Goal: Task Accomplishment & Management: Use online tool/utility

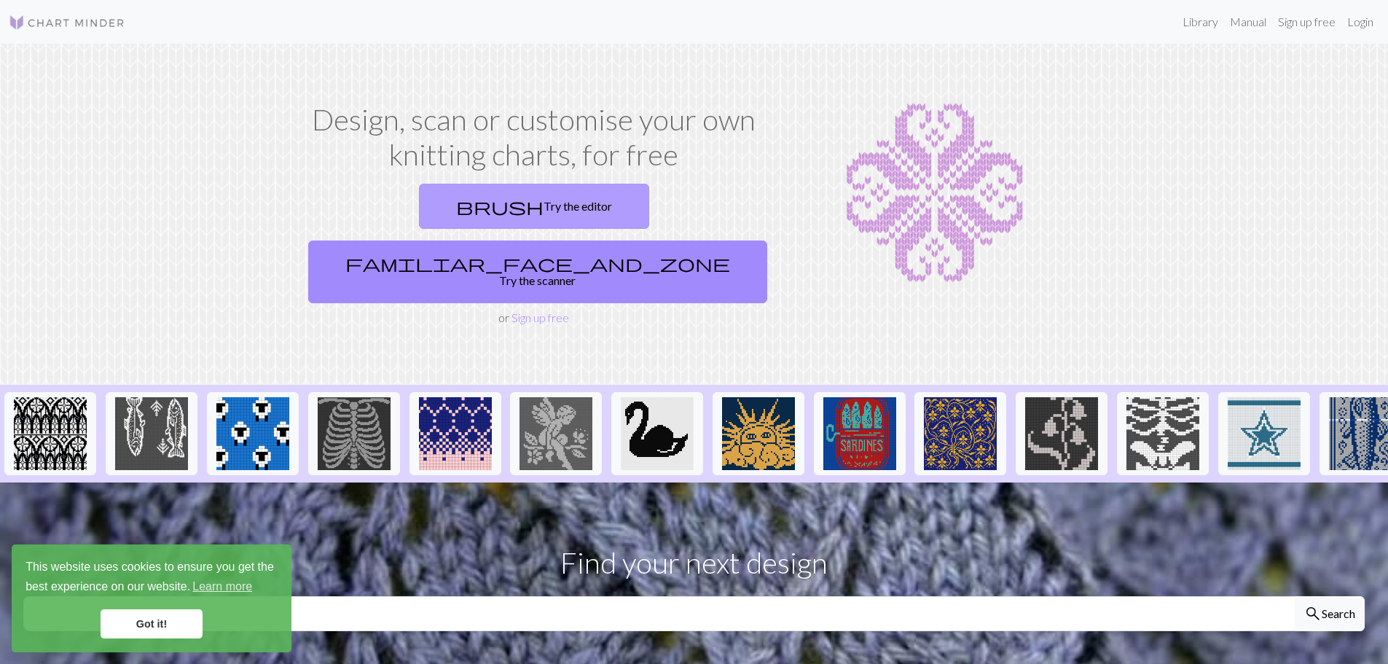
click at [458, 211] on link "brush Try the editor" at bounding box center [534, 206] width 230 height 45
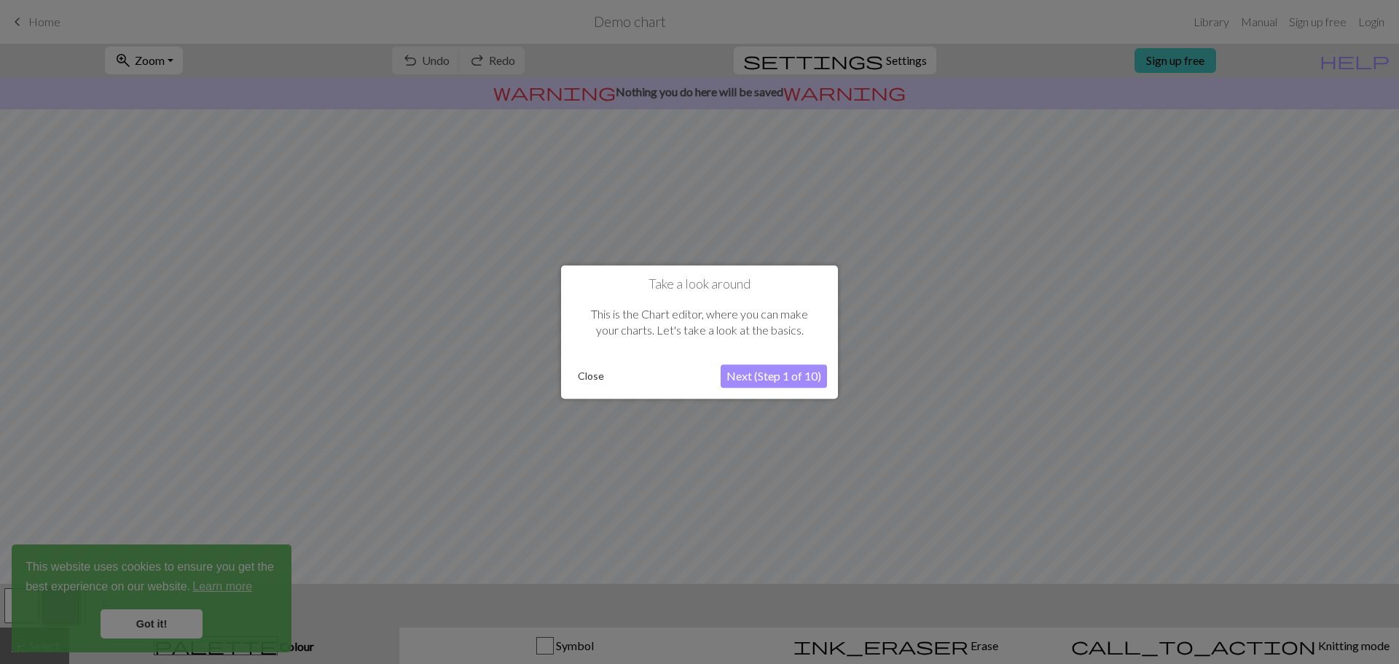
click at [796, 379] on button "Next (Step 1 of 10)" at bounding box center [774, 375] width 106 height 23
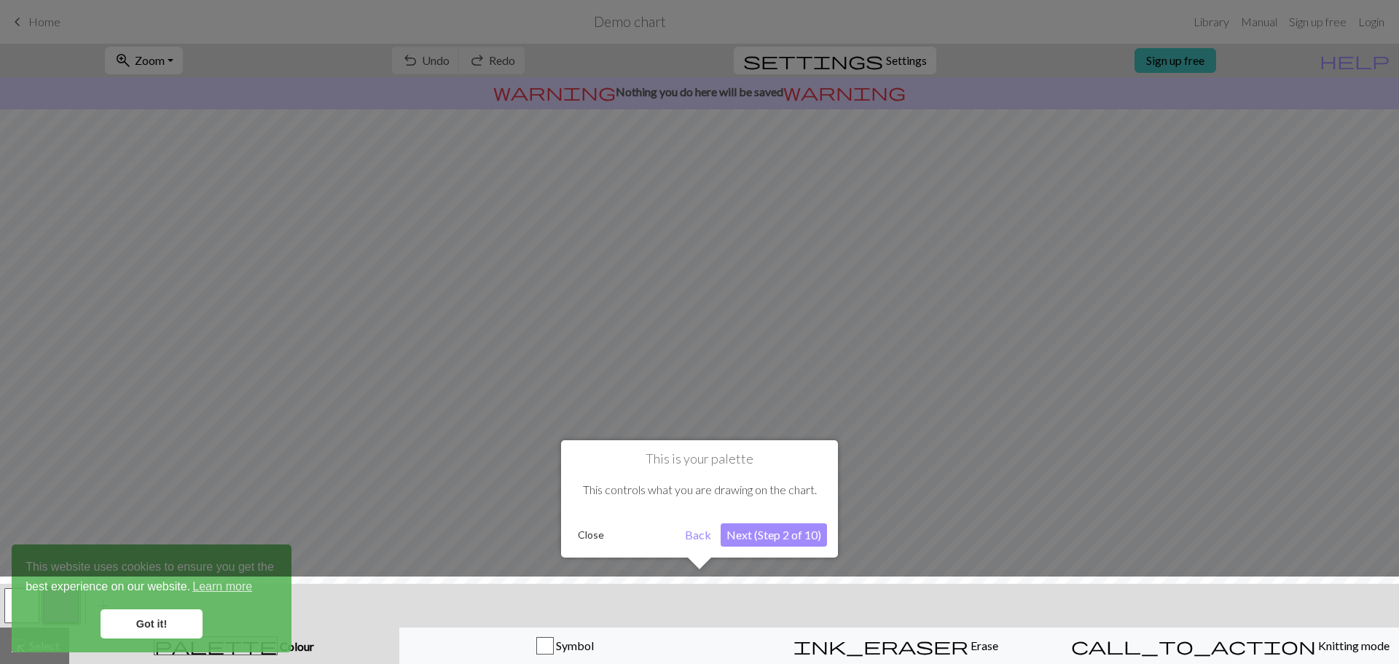
click at [800, 535] on button "Next (Step 2 of 10)" at bounding box center [774, 534] width 106 height 23
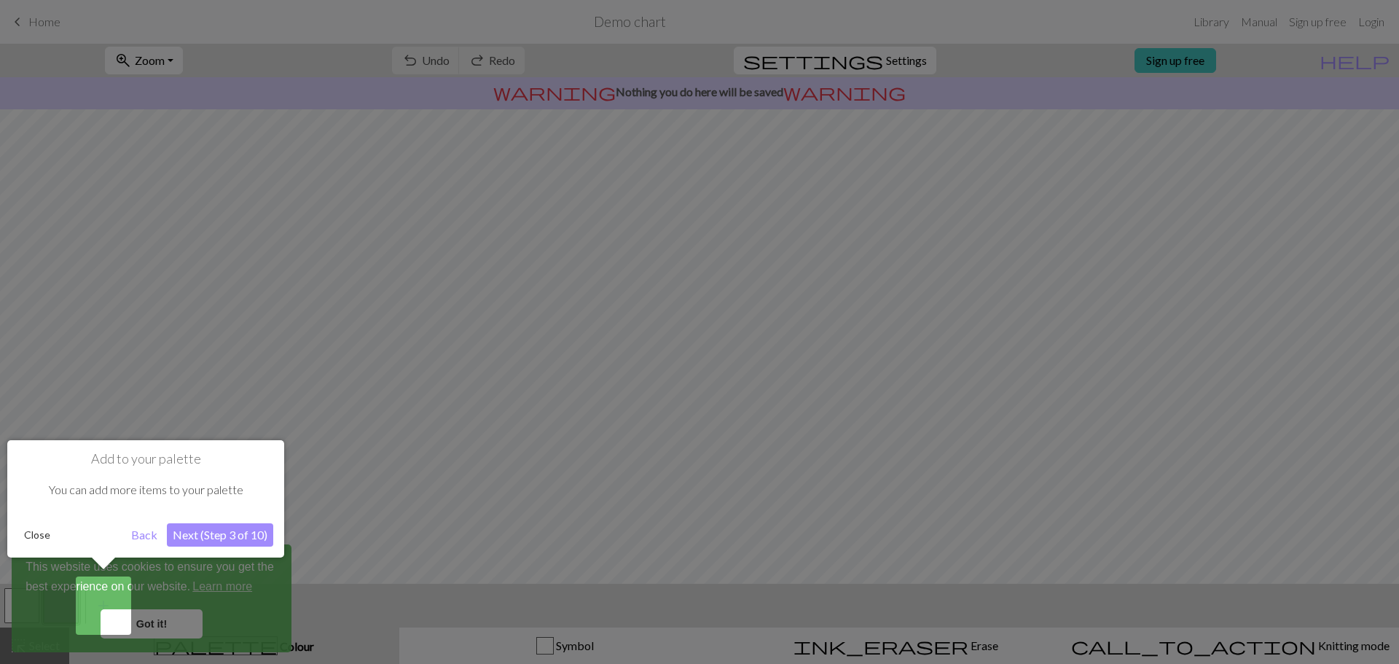
click at [208, 534] on button "Next (Step 3 of 10)" at bounding box center [220, 534] width 106 height 23
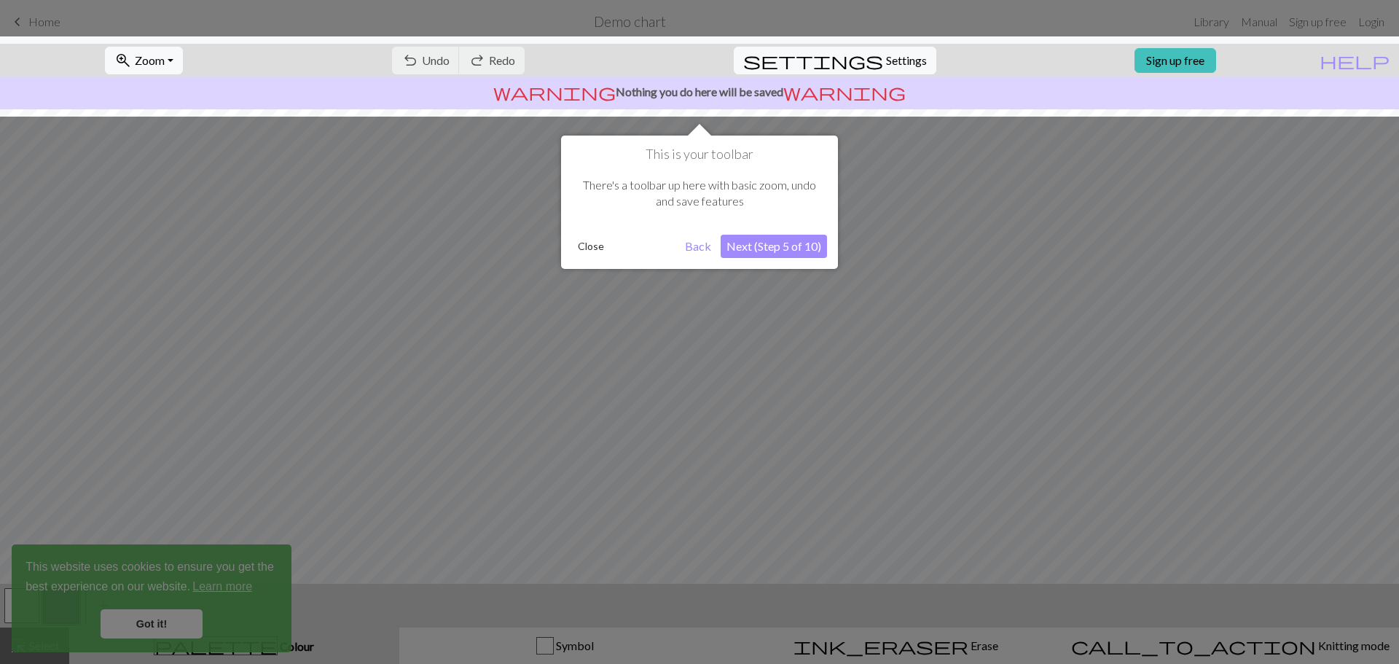
click at [136, 626] on div at bounding box center [699, 332] width 1399 height 664
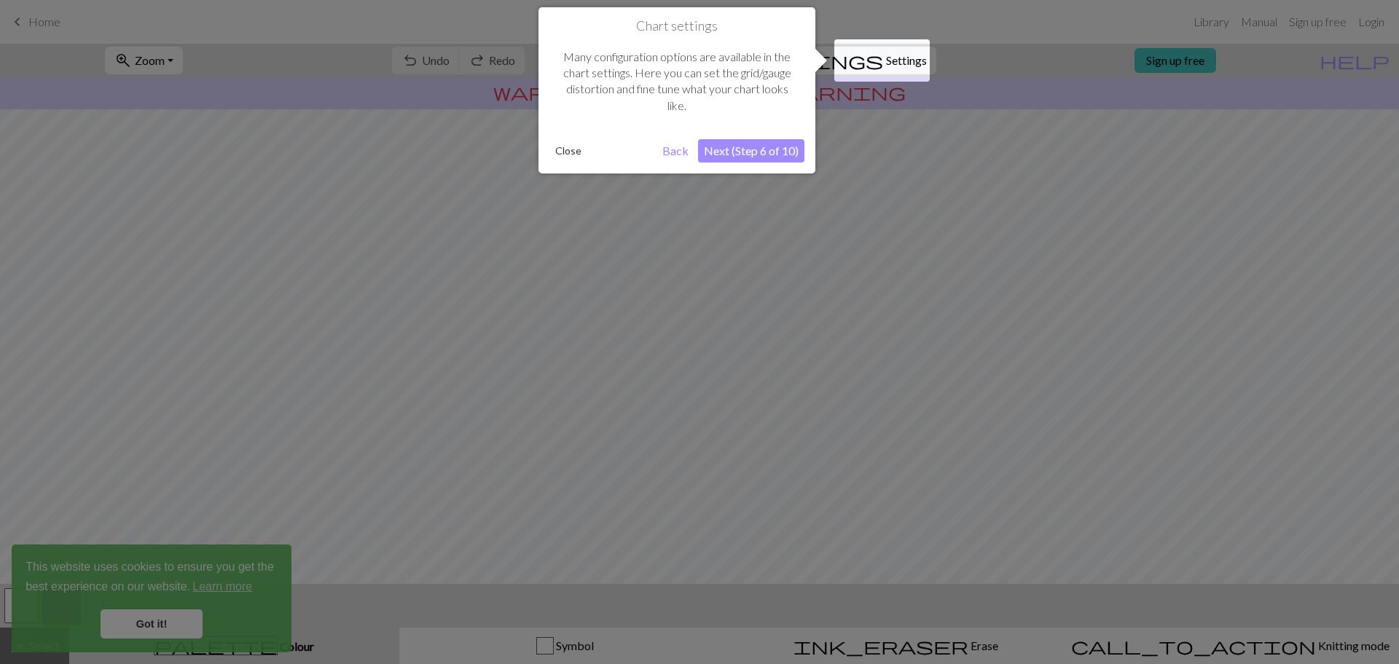
click at [595, 333] on div at bounding box center [699, 332] width 1399 height 664
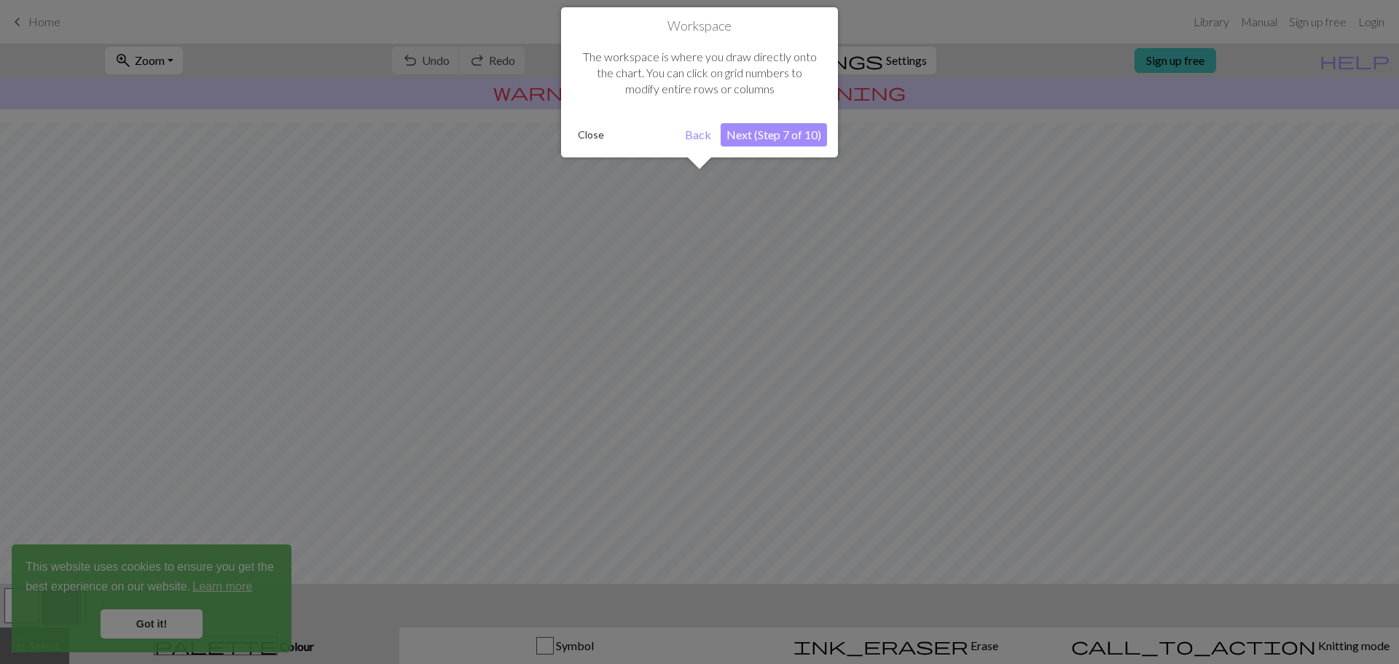
scroll to position [68, 0]
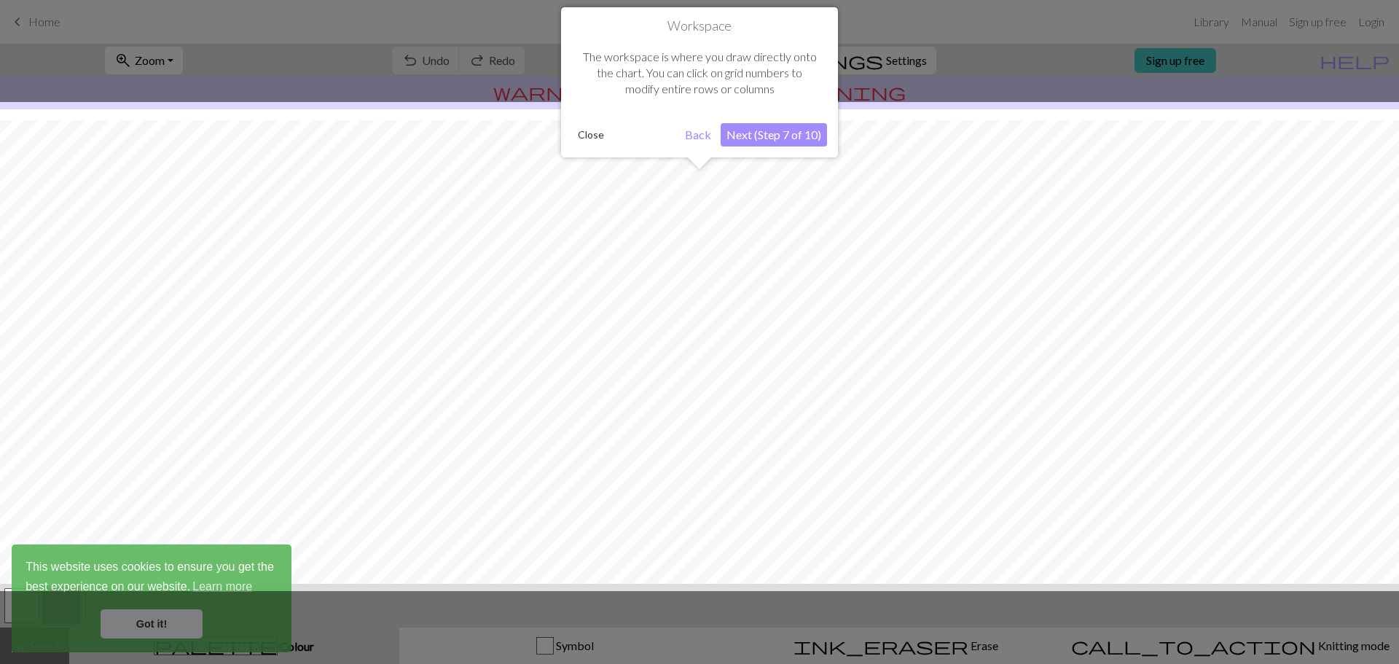
click at [711, 219] on div at bounding box center [699, 346] width 1413 height 489
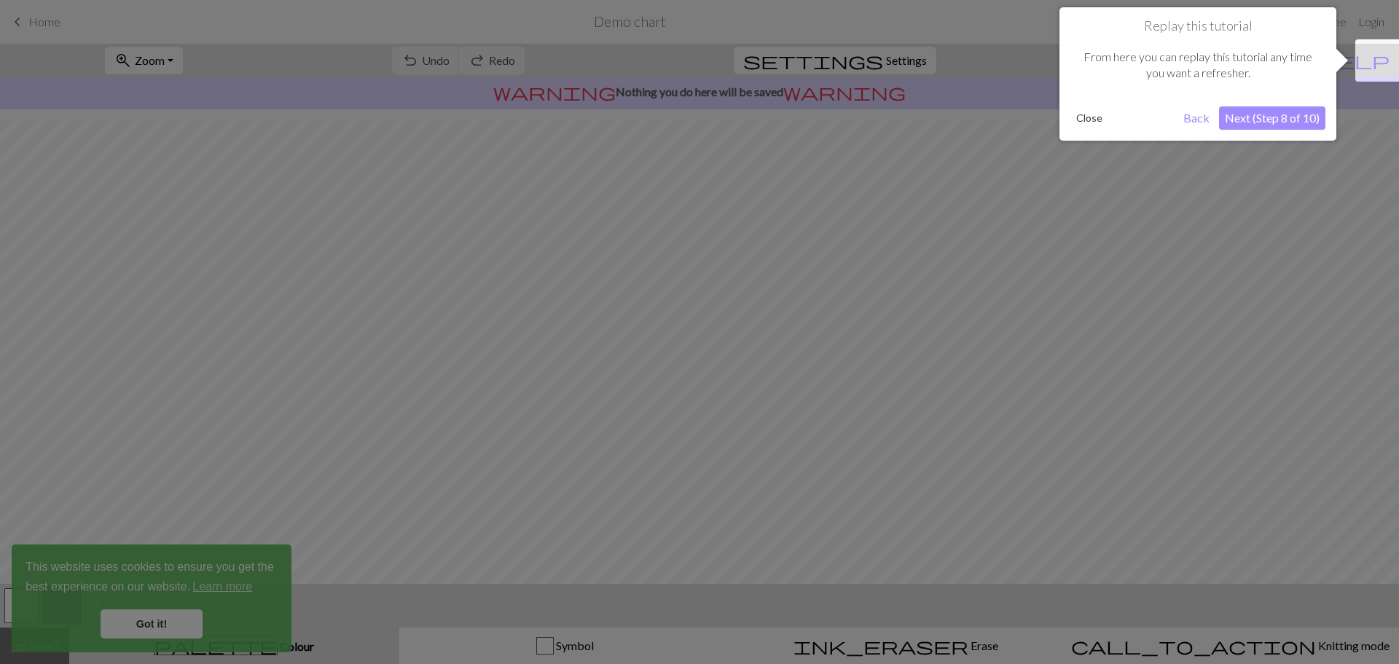
click at [1189, 194] on div at bounding box center [699, 332] width 1399 height 664
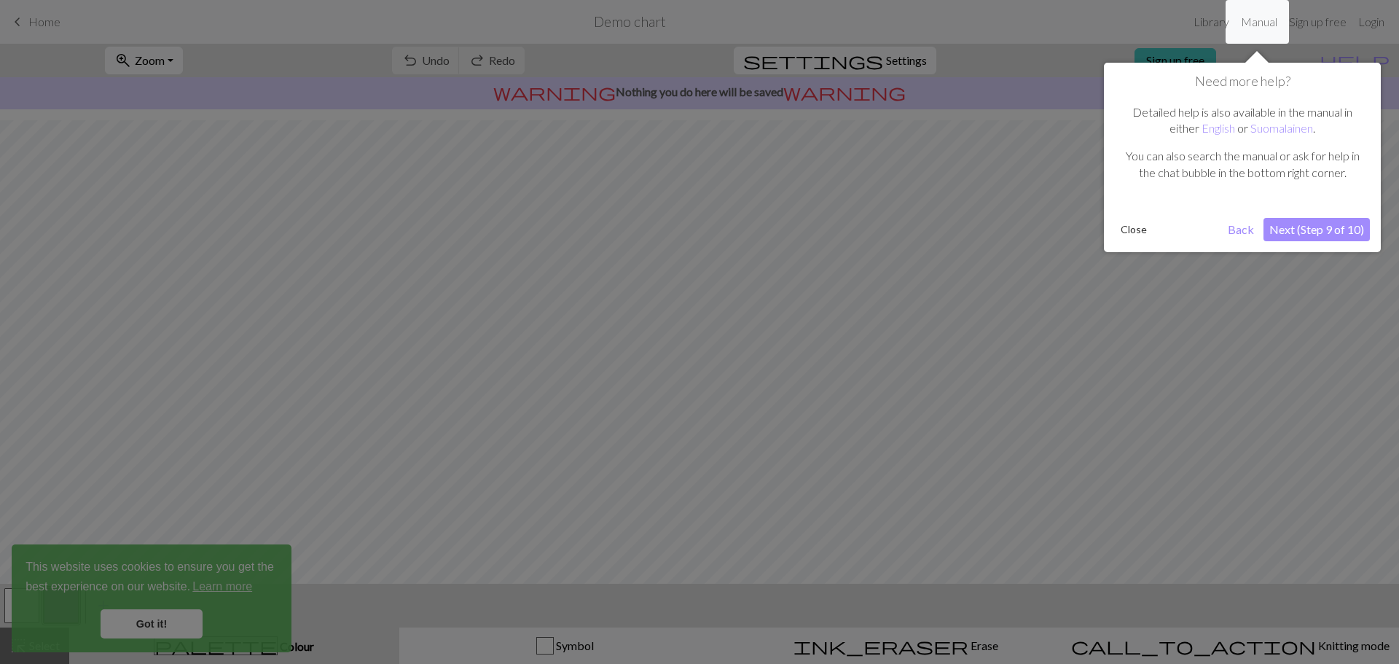
click at [1195, 350] on div at bounding box center [699, 332] width 1399 height 664
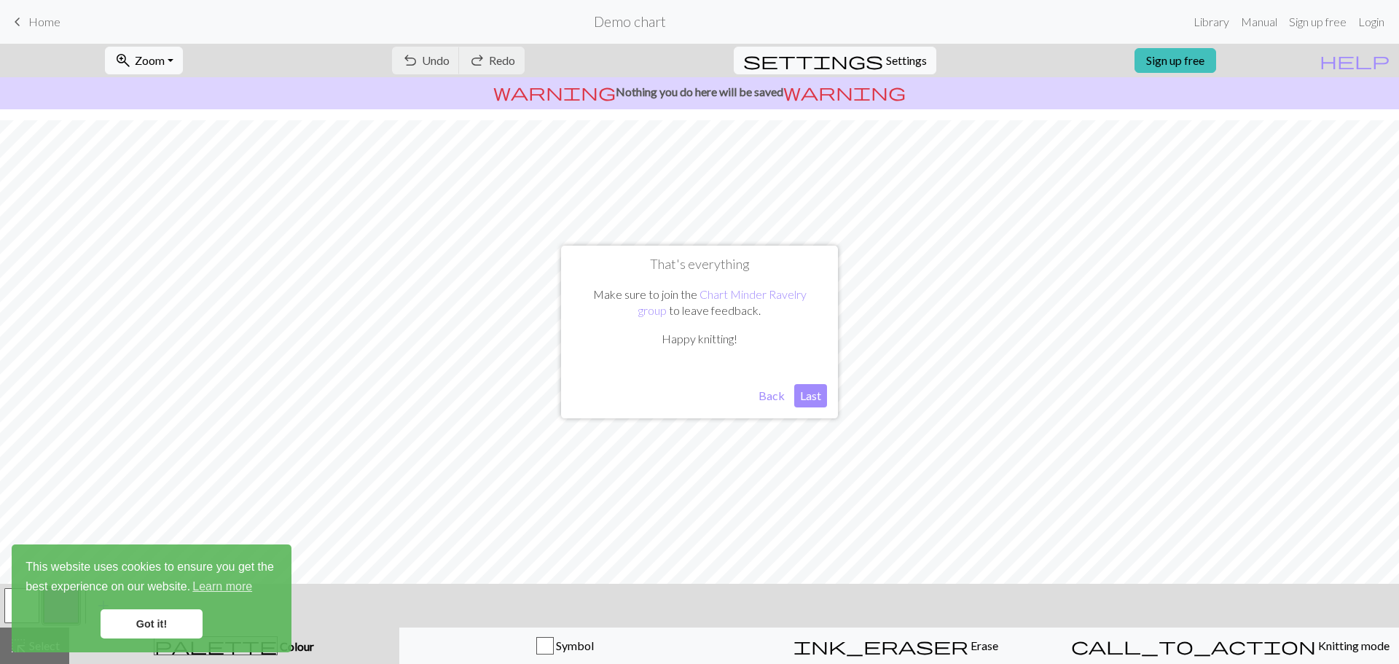
click at [809, 403] on button "Last" at bounding box center [810, 395] width 33 height 23
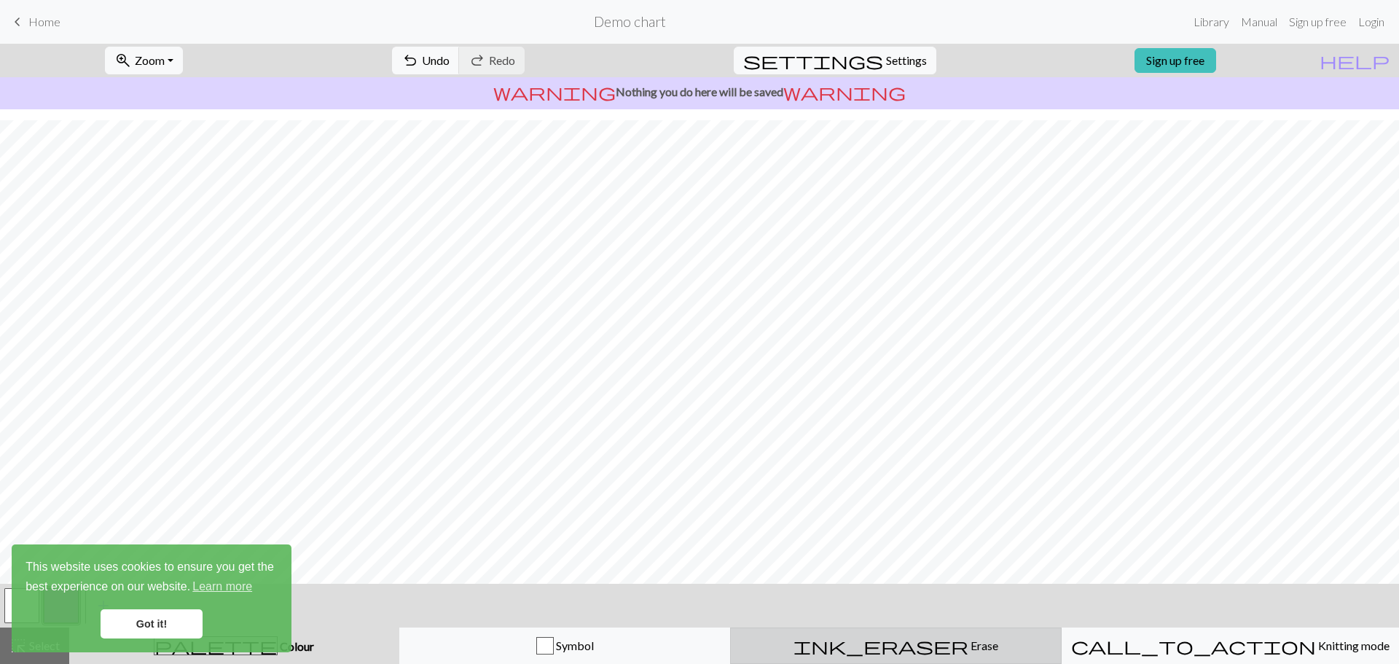
click at [968, 646] on span "Erase" at bounding box center [983, 645] width 30 height 14
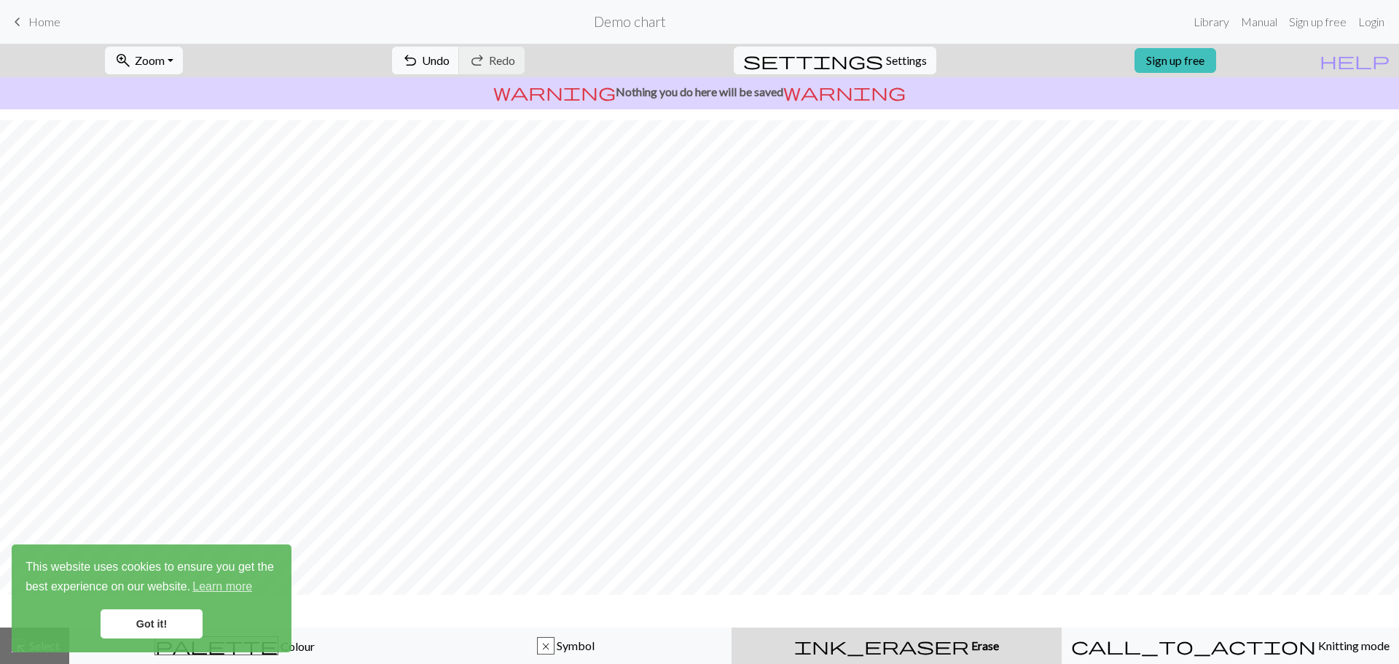
scroll to position [25, 0]
click at [142, 620] on link "Got it!" at bounding box center [152, 623] width 102 height 29
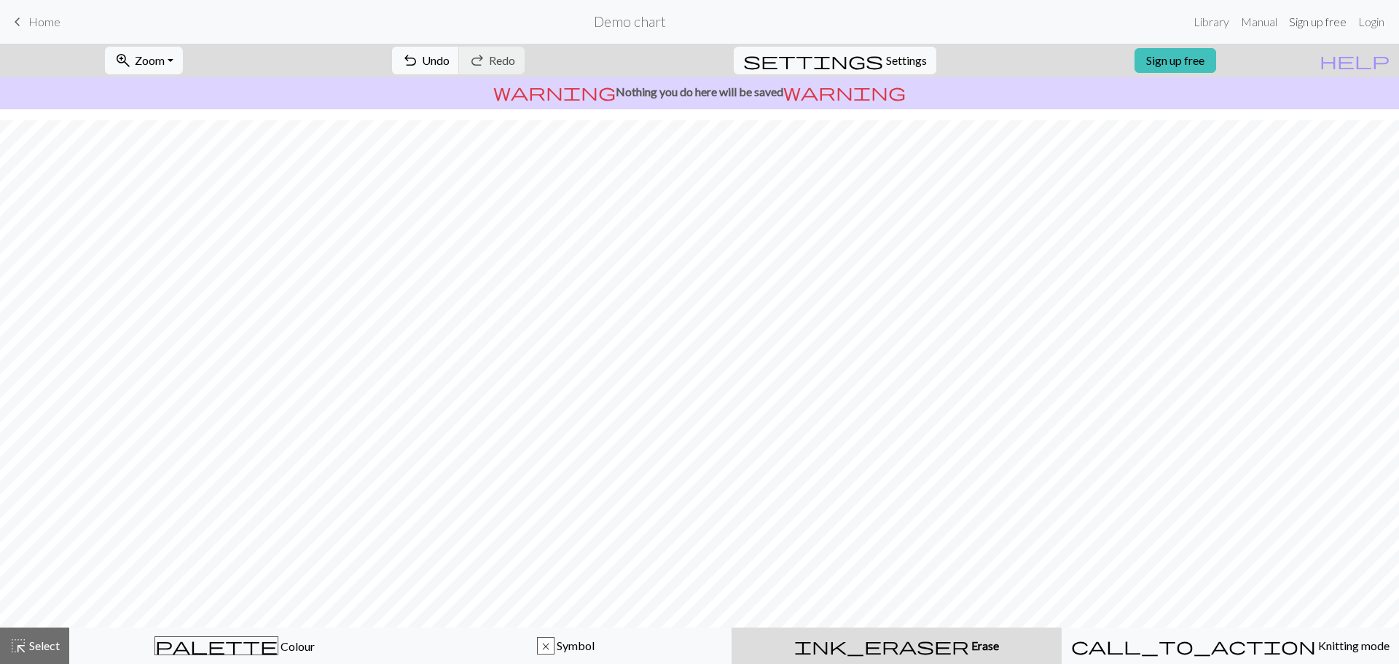
drag, startPoint x: 1334, startPoint y: 20, endPoint x: 1331, endPoint y: 29, distance: 9.2
click at [1335, 20] on link "Sign up free" at bounding box center [1317, 21] width 69 height 29
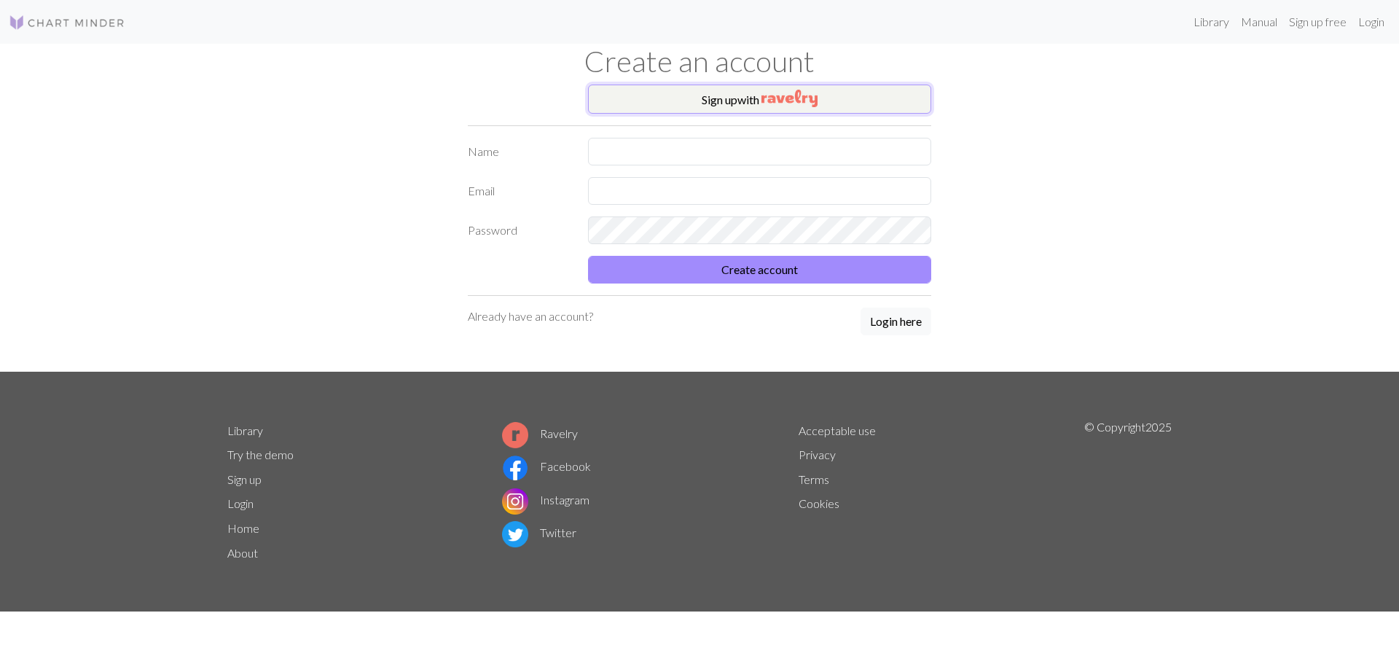
click at [739, 98] on button "Sign up with" at bounding box center [759, 99] width 343 height 29
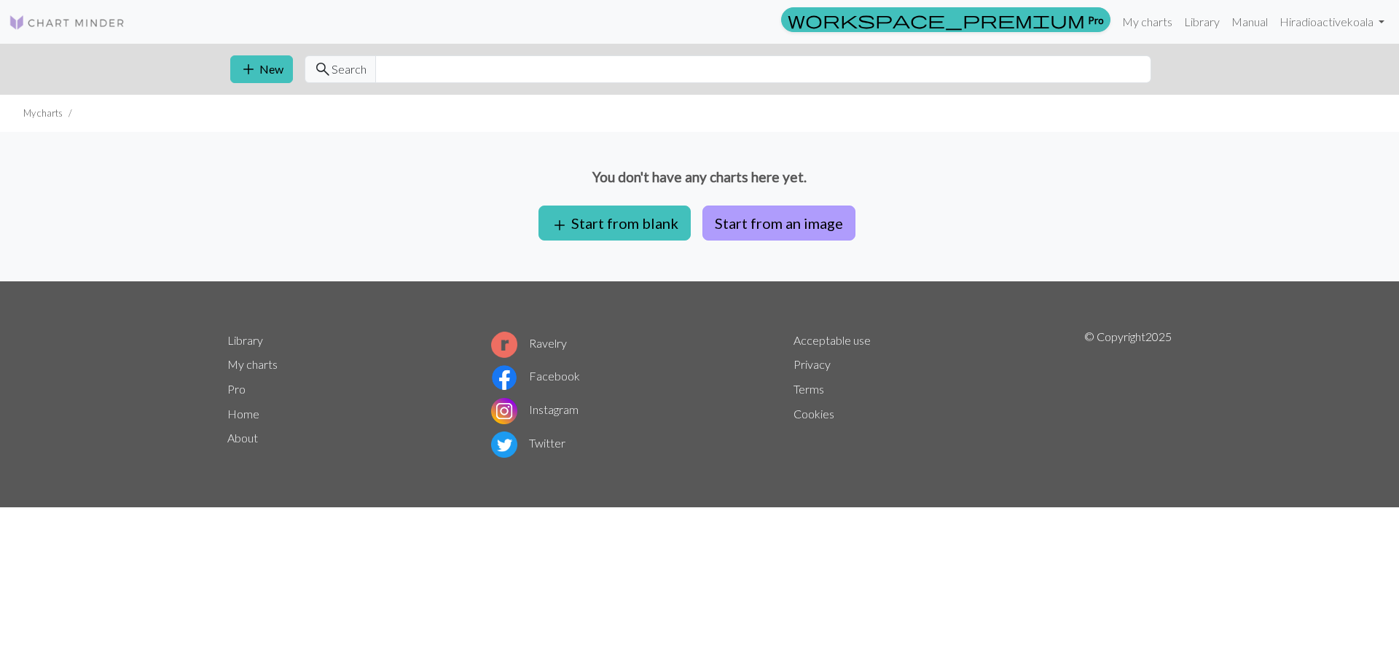
click at [785, 223] on button "Start from an image" at bounding box center [778, 222] width 153 height 35
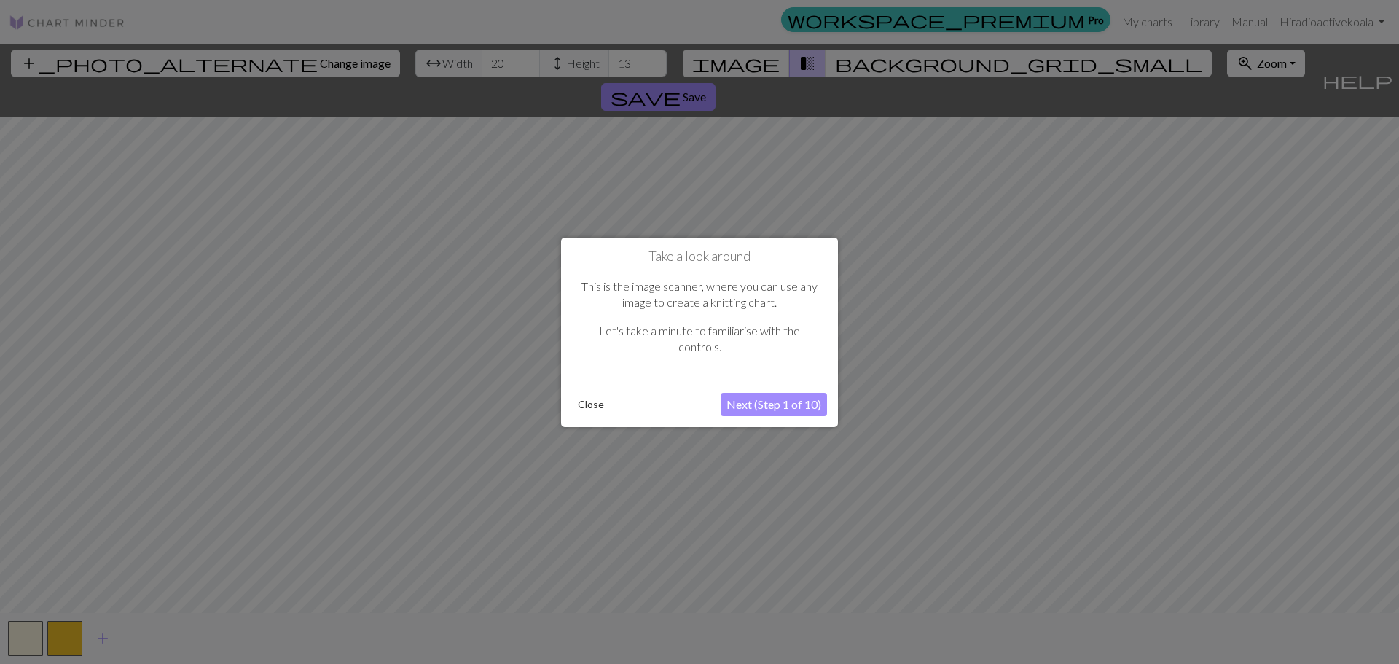
click at [808, 402] on button "Next (Step 1 of 10)" at bounding box center [774, 404] width 106 height 23
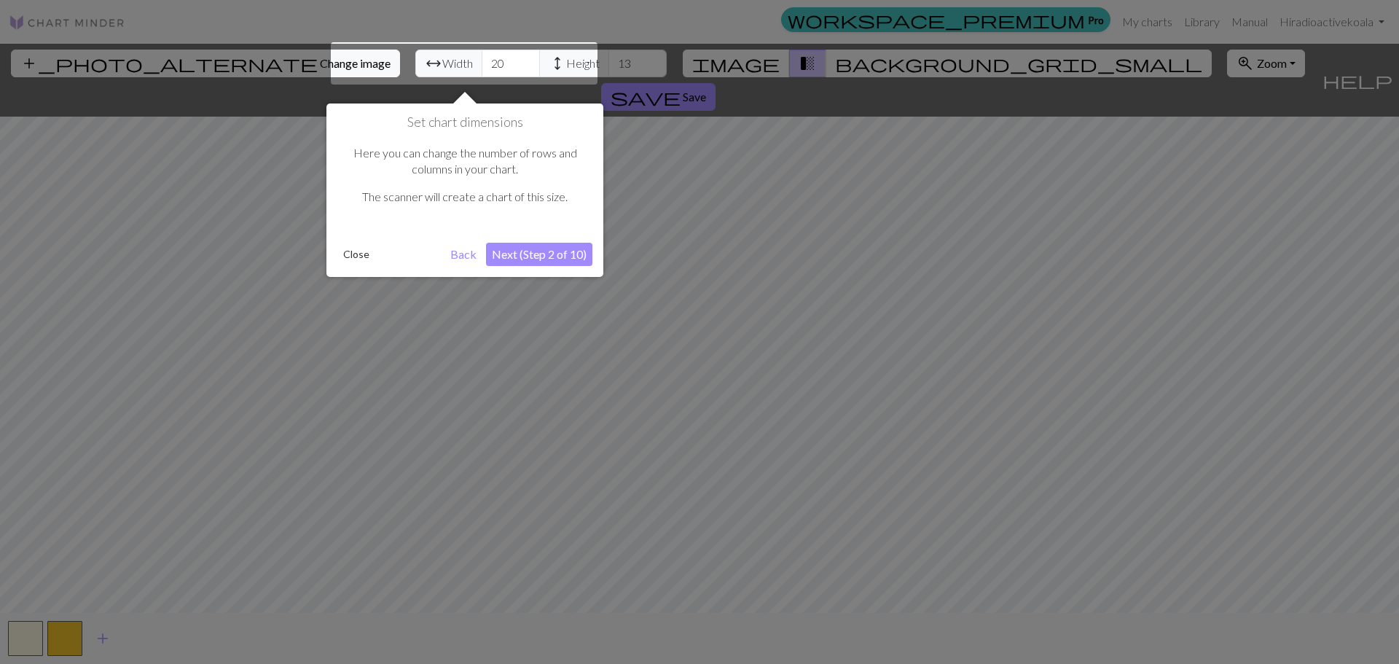
click at [553, 257] on button "Next (Step 2 of 10)" at bounding box center [539, 254] width 106 height 23
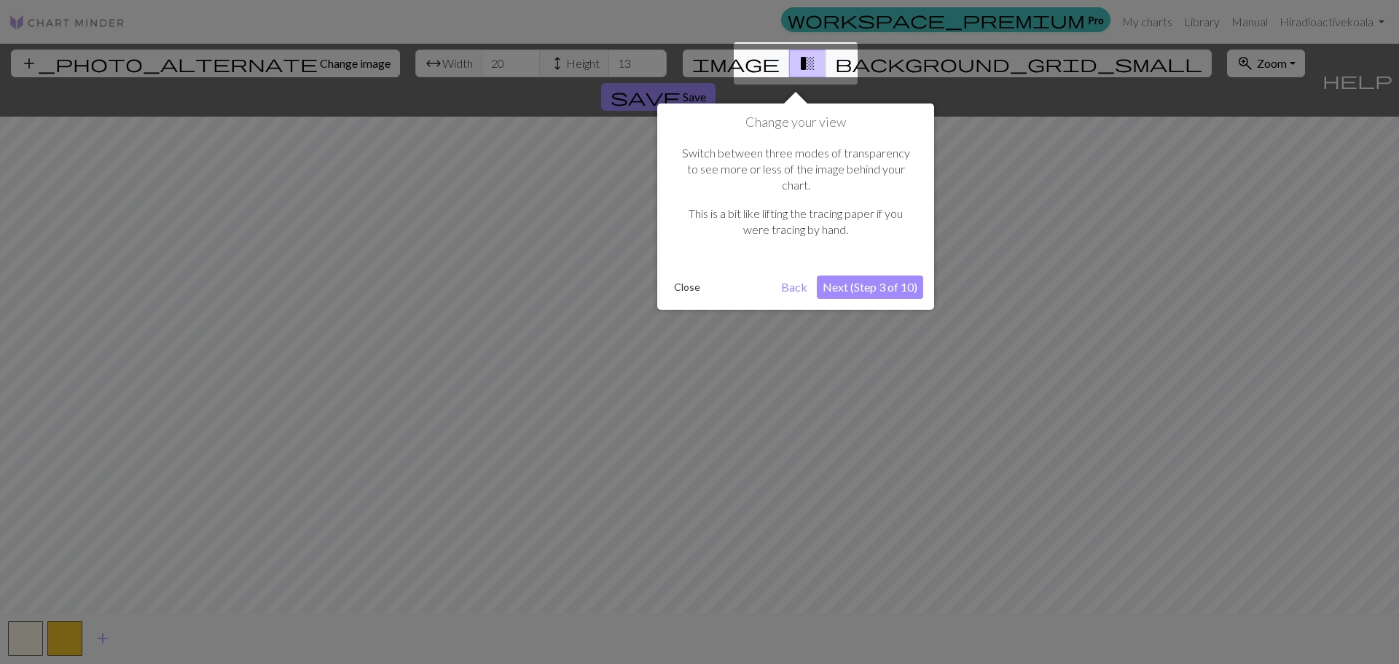
click at [885, 275] on button "Next (Step 3 of 10)" at bounding box center [870, 286] width 106 height 23
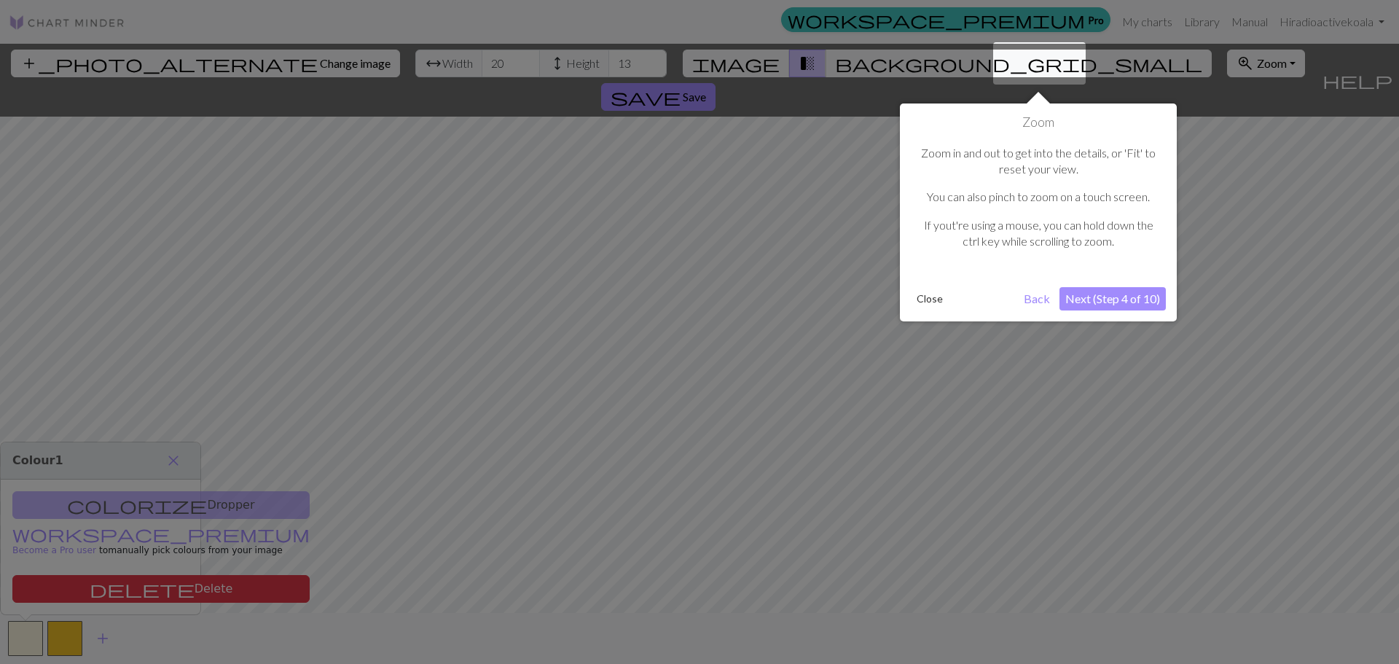
click at [1131, 299] on button "Next (Step 4 of 10)" at bounding box center [1112, 298] width 106 height 23
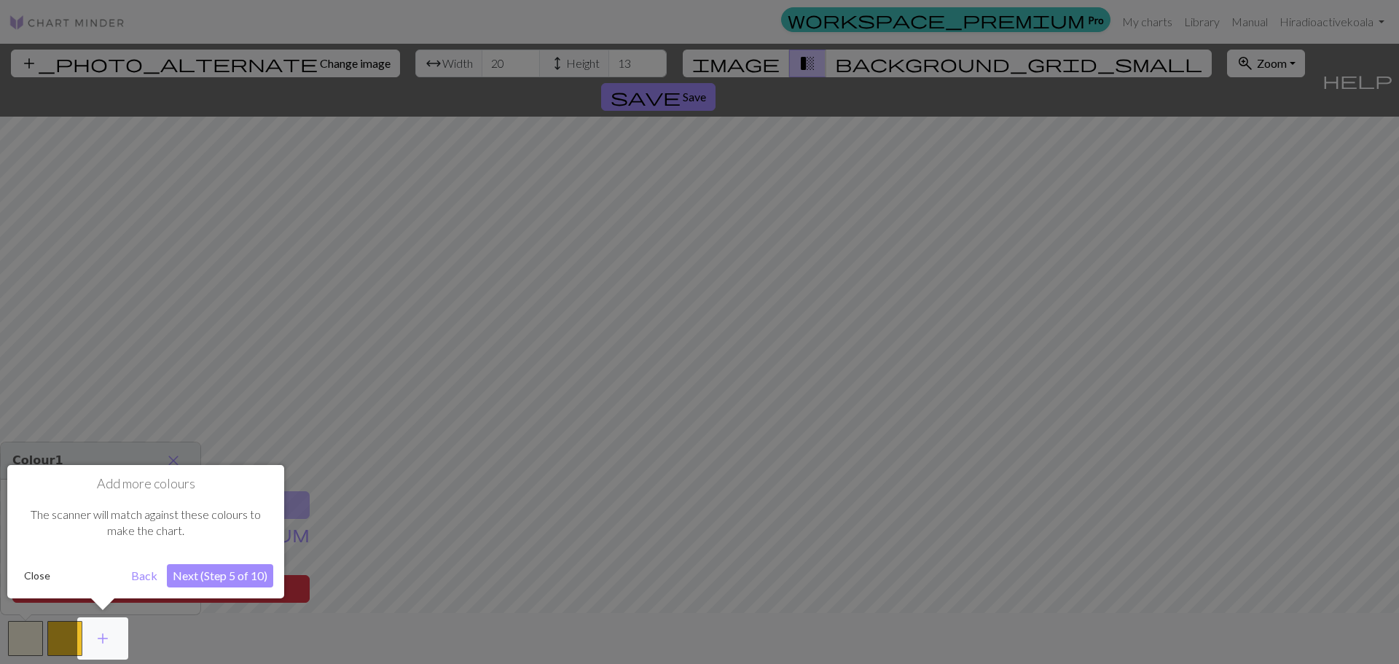
click at [195, 580] on button "Next (Step 5 of 10)" at bounding box center [220, 575] width 106 height 23
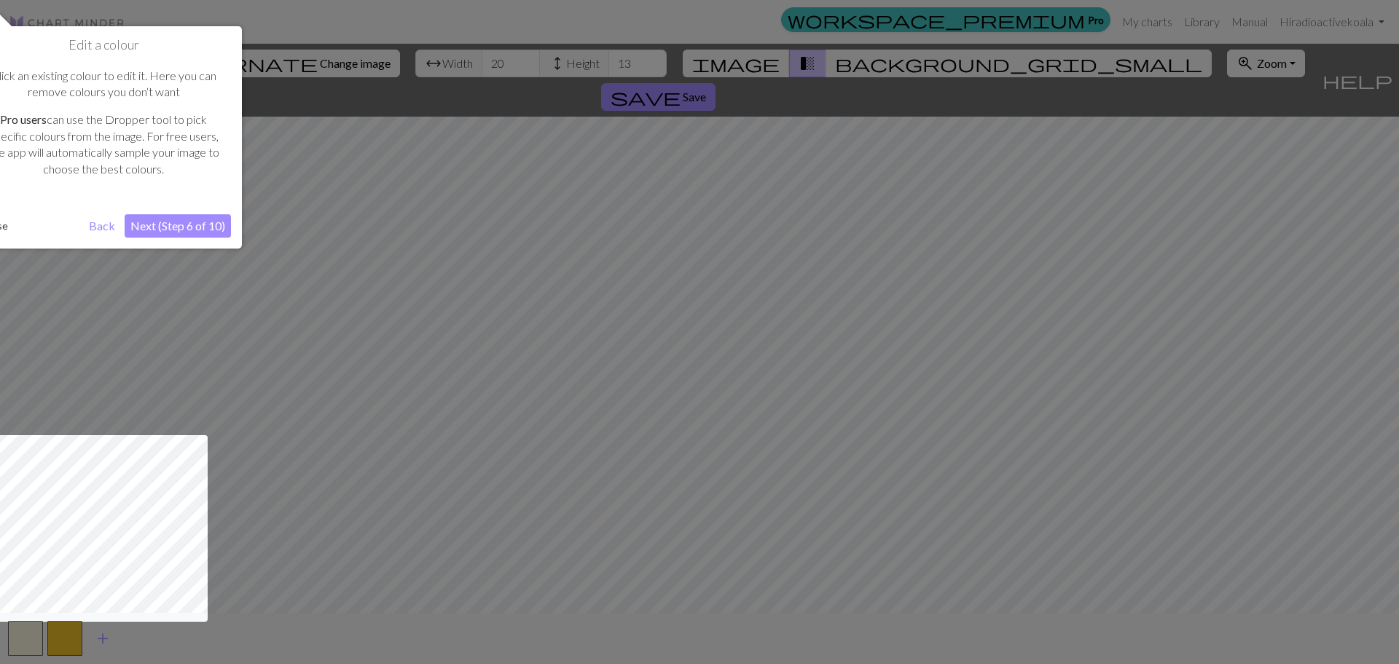
click at [103, 227] on button "Back" at bounding box center [102, 225] width 38 height 23
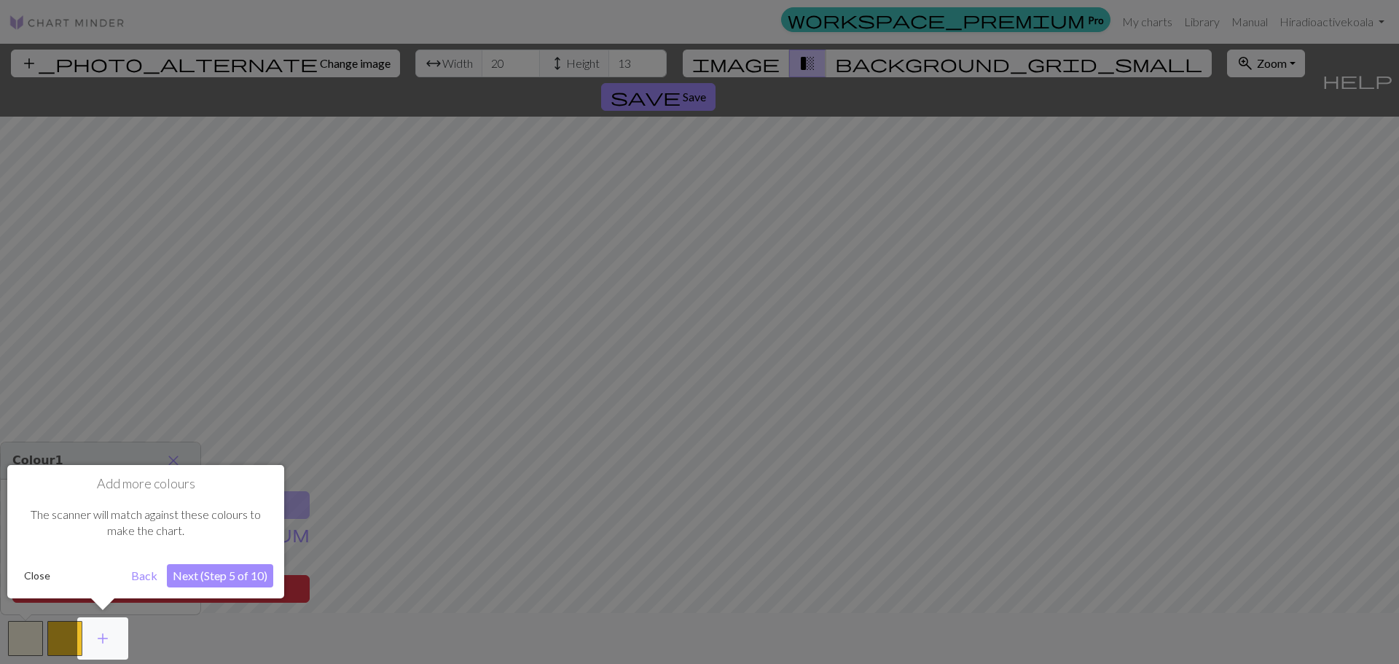
click at [248, 569] on button "Next (Step 5 of 10)" at bounding box center [220, 575] width 106 height 23
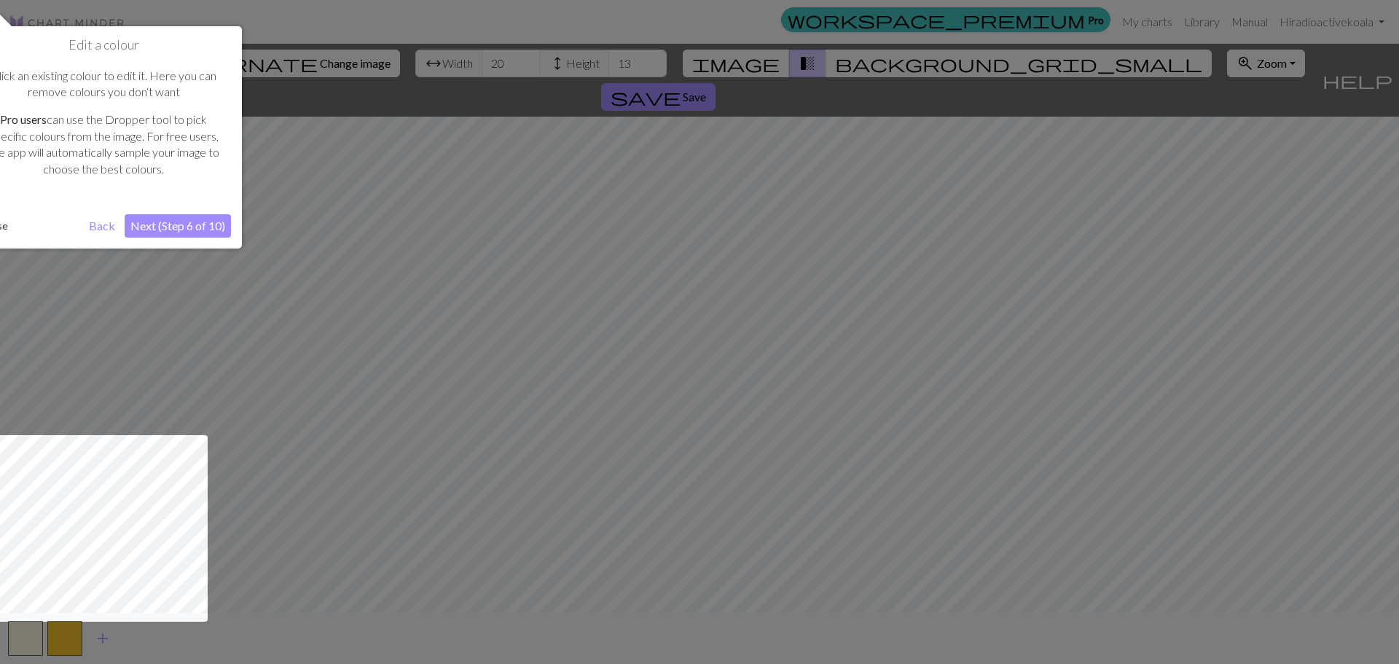
click at [190, 229] on button "Next (Step 6 of 10)" at bounding box center [178, 225] width 106 height 23
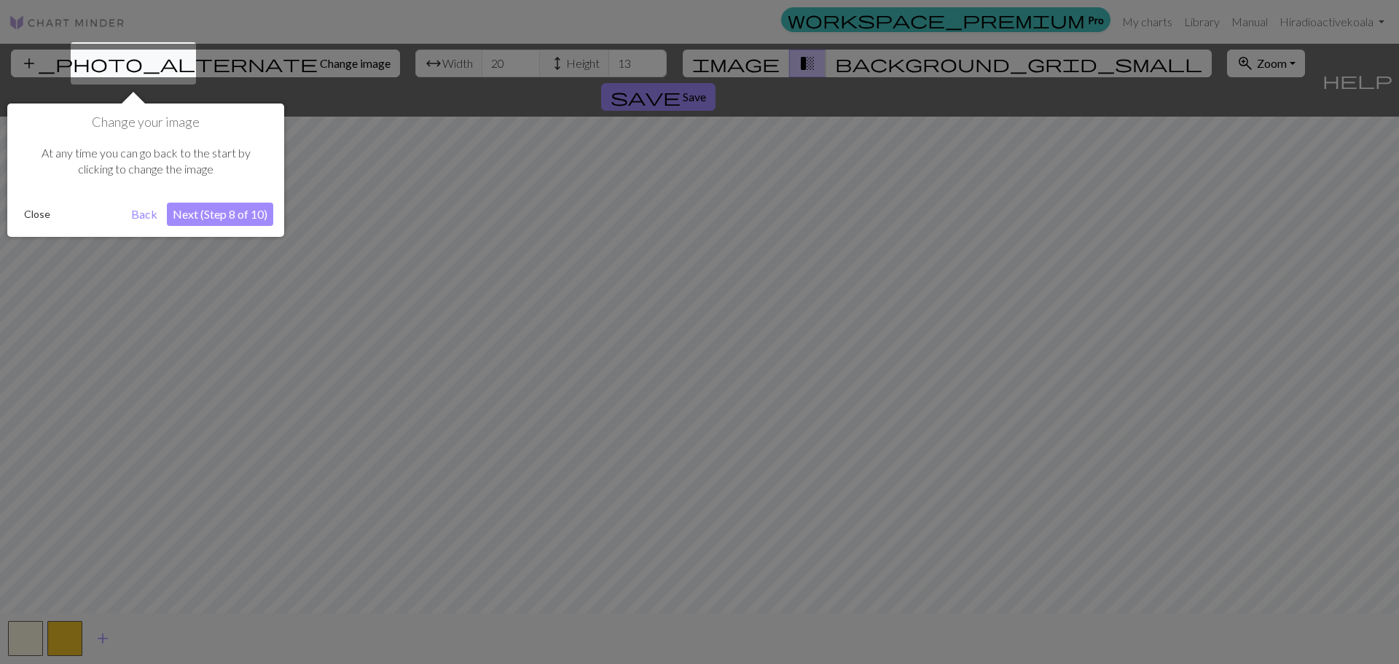
click at [235, 216] on button "Next (Step 8 of 10)" at bounding box center [220, 214] width 106 height 23
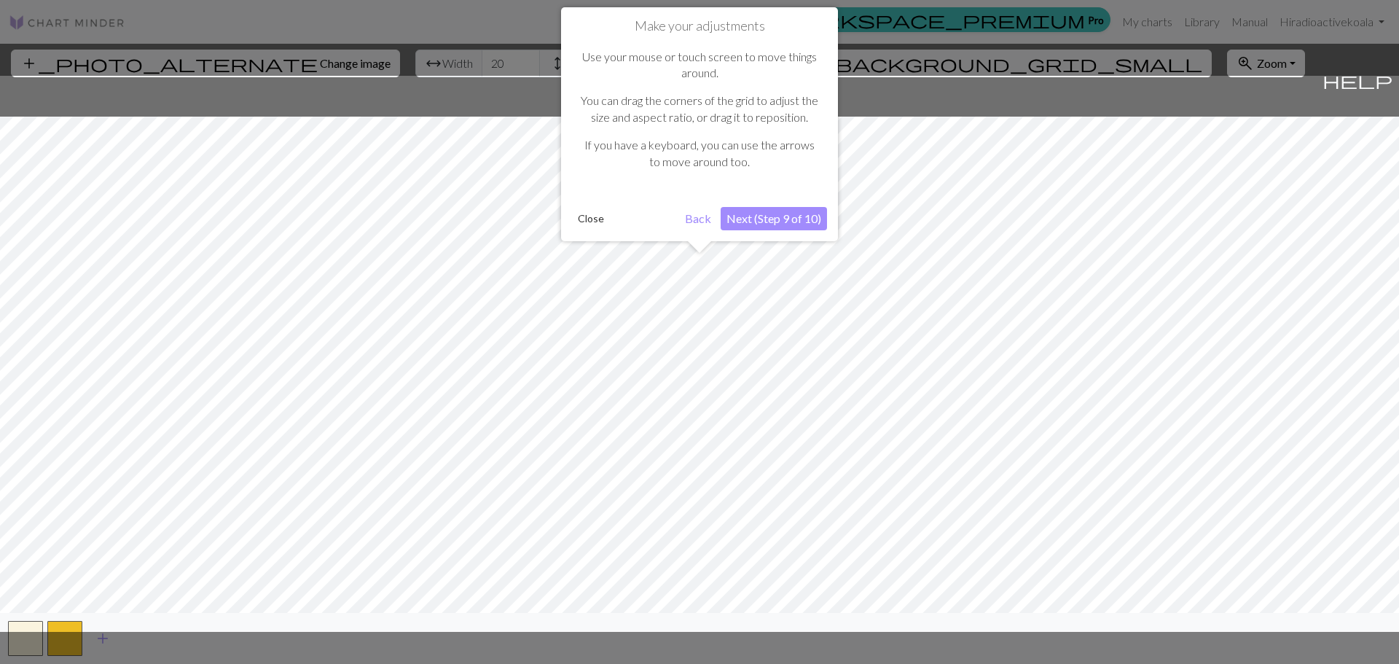
click at [799, 224] on button "Next (Step 9 of 10)" at bounding box center [774, 218] width 106 height 23
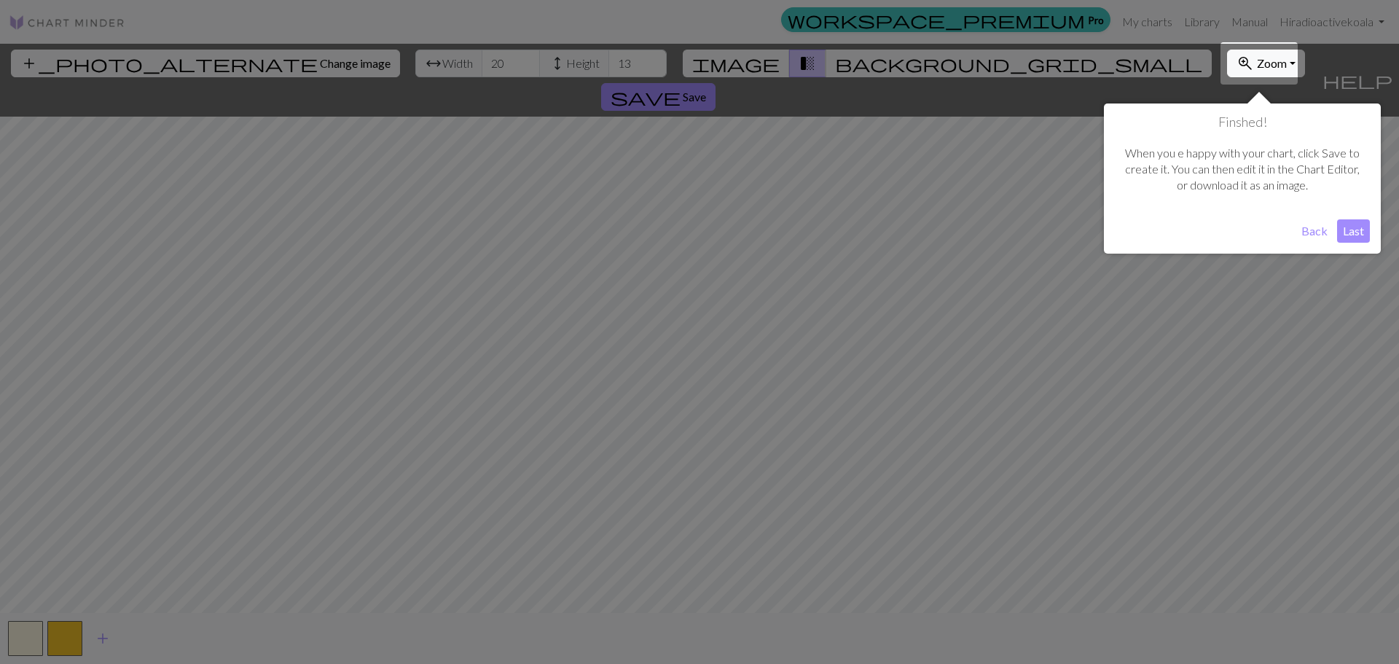
click at [1357, 231] on button "Last" at bounding box center [1353, 230] width 33 height 23
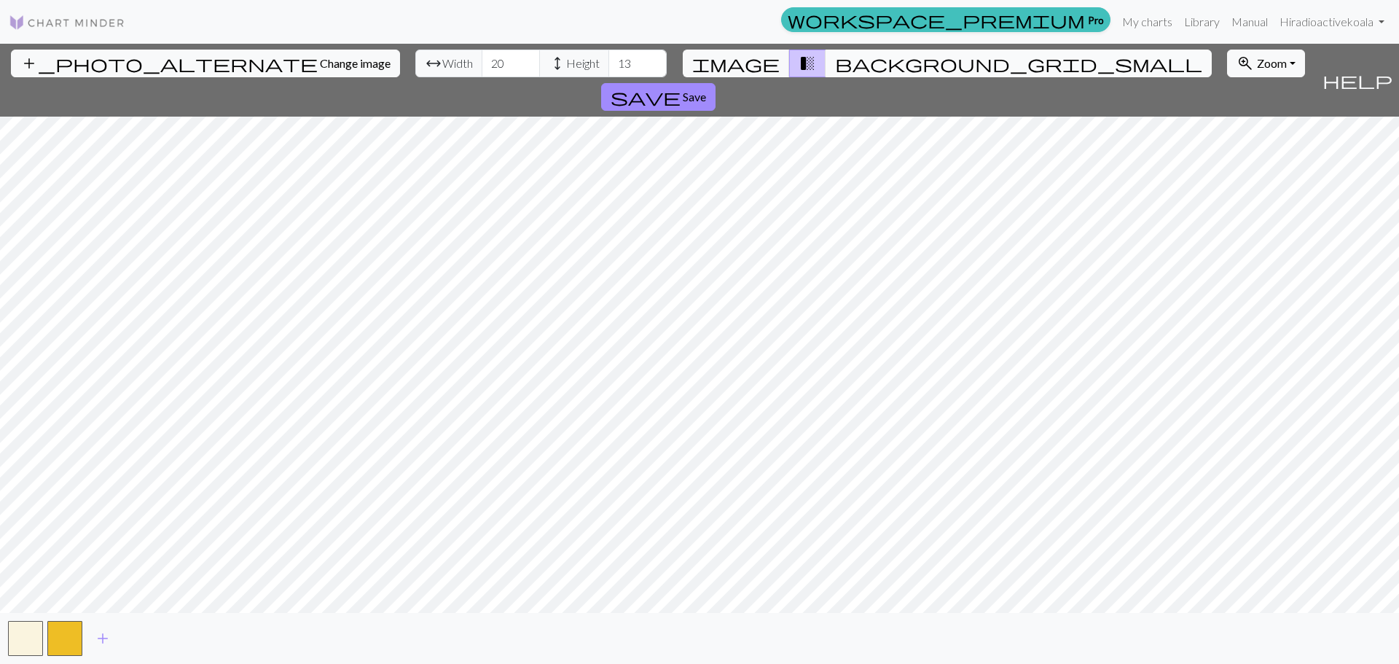
click at [836, 58] on span "background_grid_small" at bounding box center [1018, 63] width 367 height 20
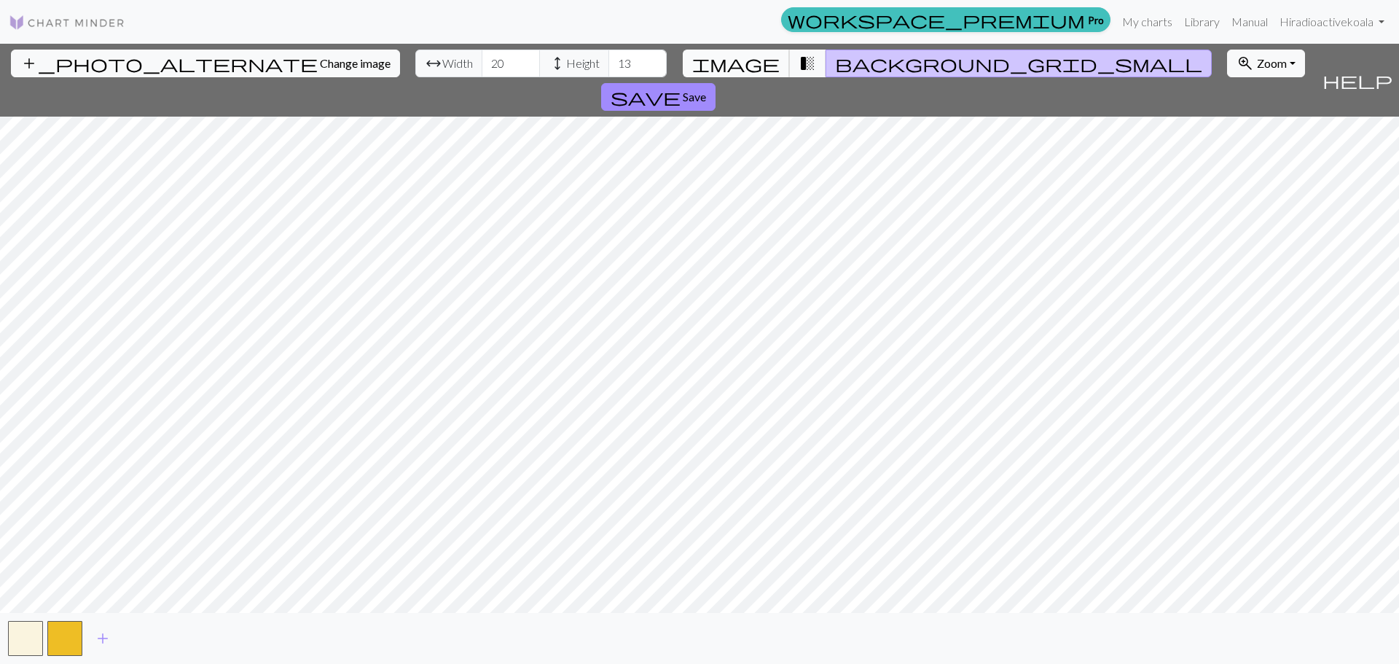
click at [760, 67] on span "image" at bounding box center [735, 63] width 87 height 20
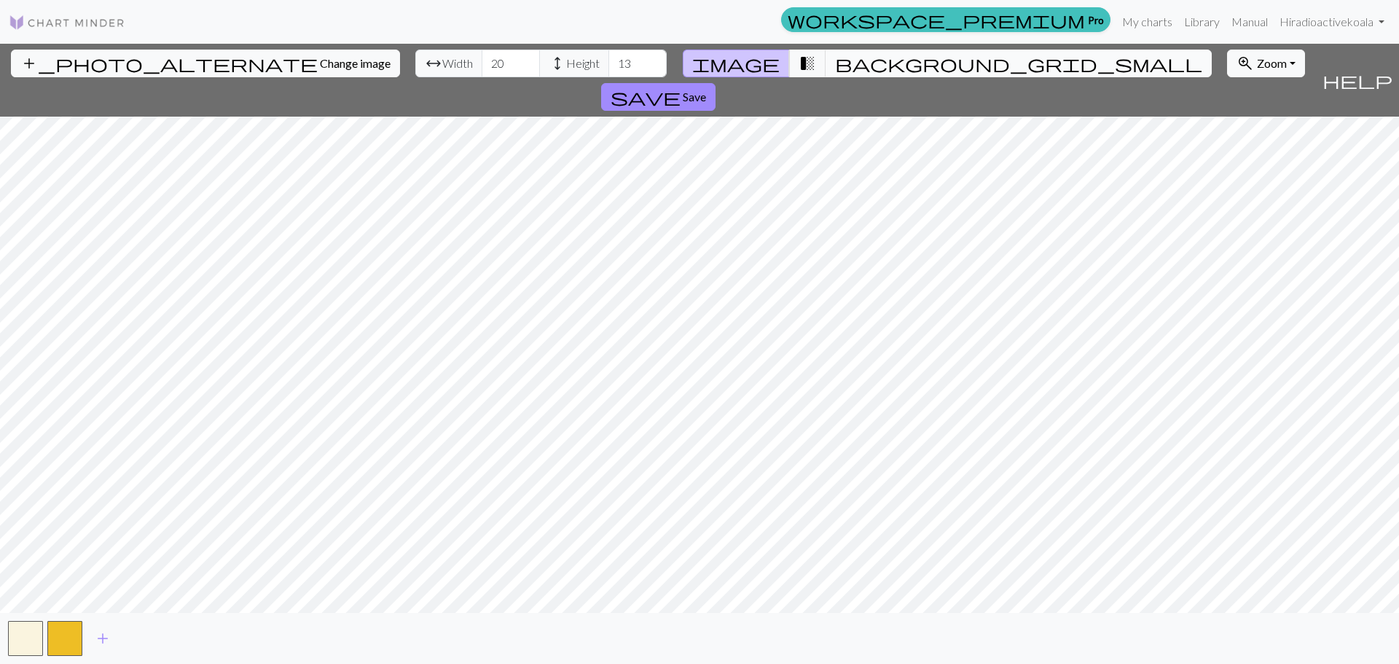
click at [835, 66] on span "background_grid_small" at bounding box center [1018, 63] width 367 height 20
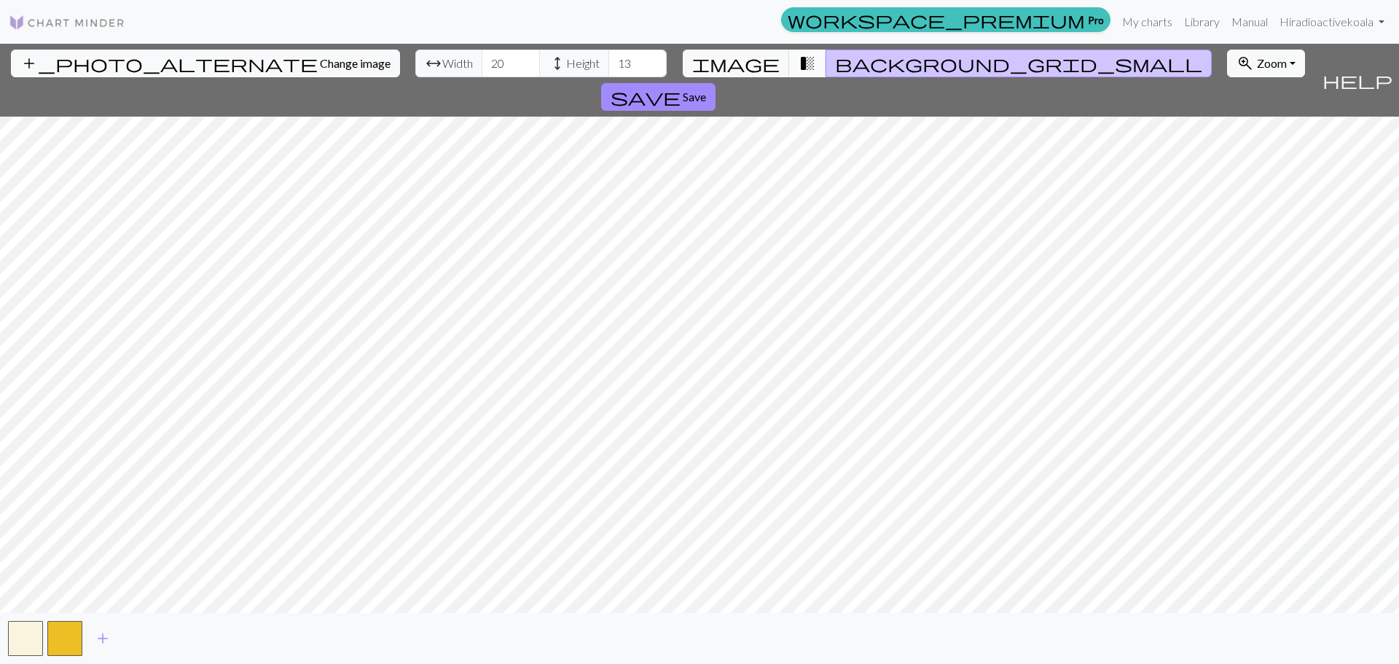
click at [799, 63] on span "transition_fade" at bounding box center [807, 63] width 17 height 20
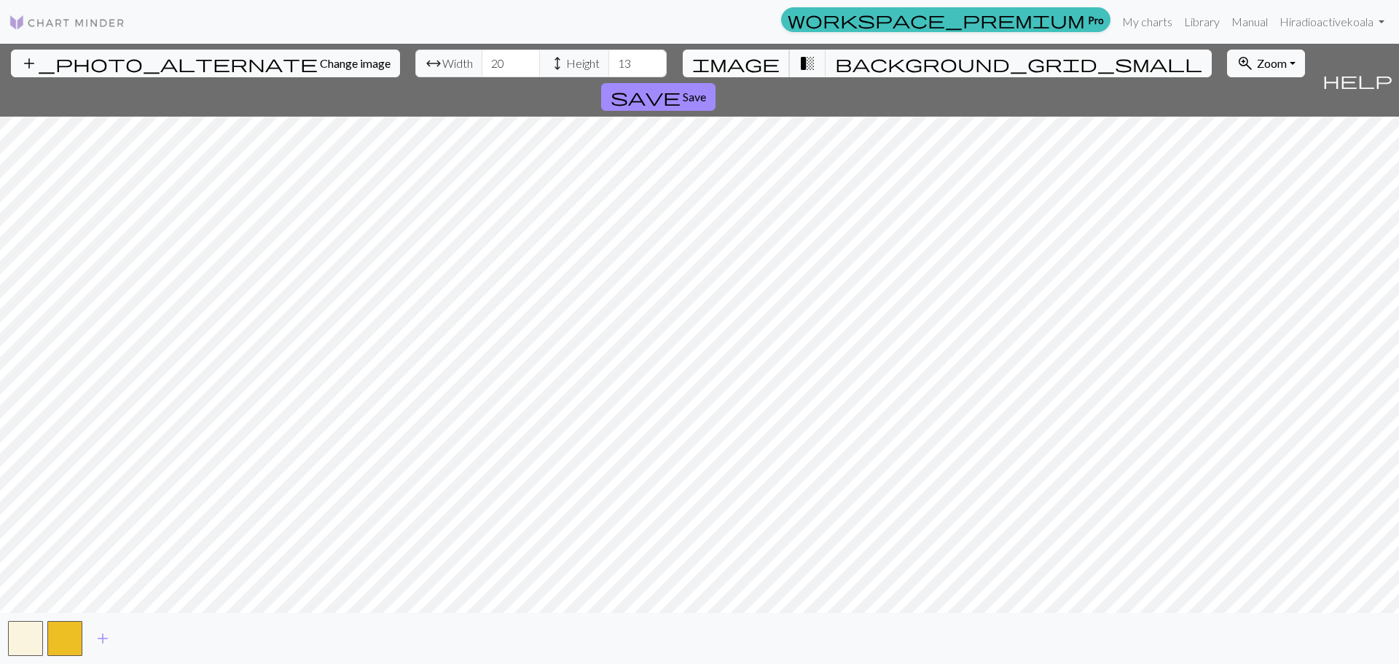
click at [766, 64] on span "image" at bounding box center [735, 63] width 87 height 20
click at [66, 644] on button "button" at bounding box center [64, 638] width 35 height 35
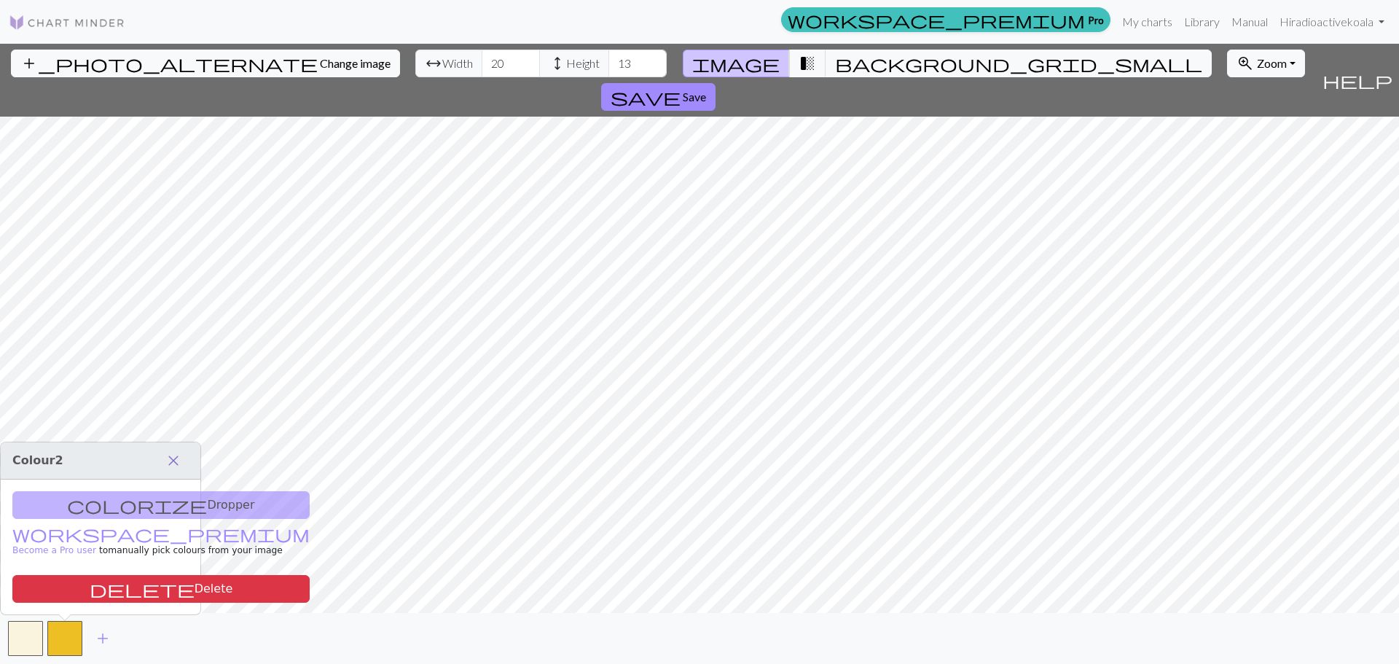
click at [184, 458] on button "close" at bounding box center [173, 460] width 31 height 25
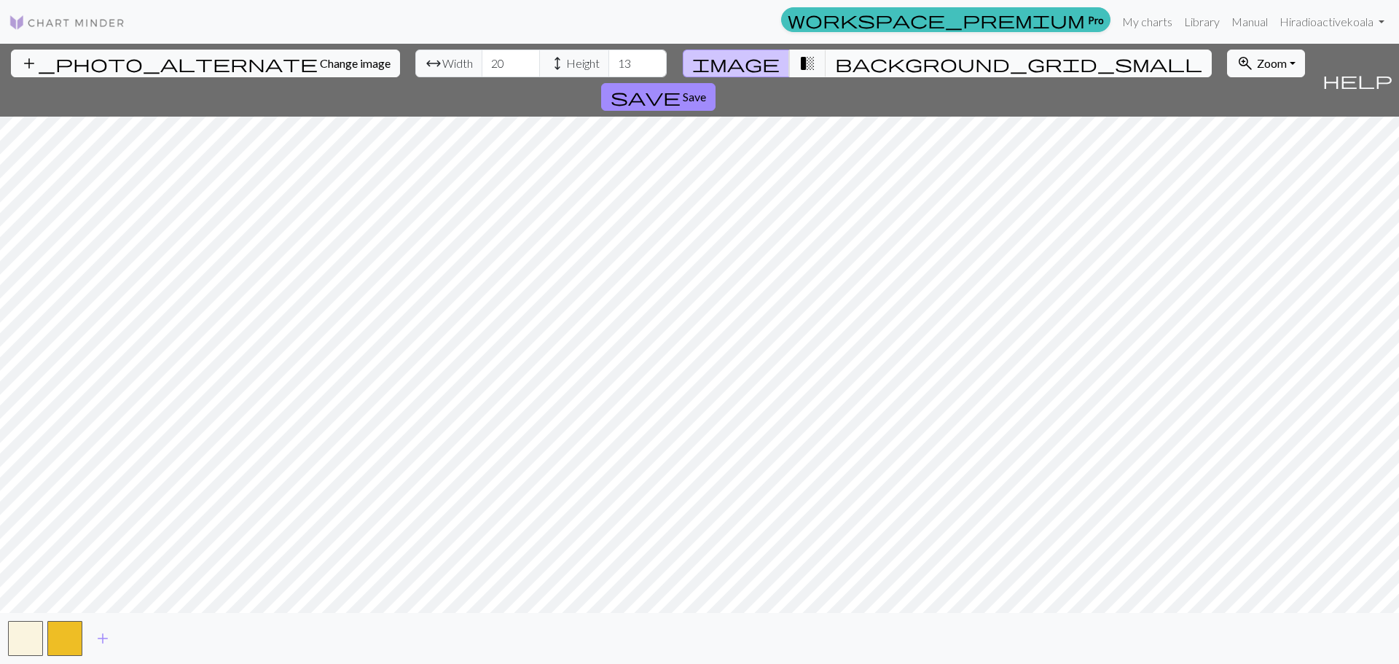
click at [835, 61] on span "background_grid_small" at bounding box center [1018, 63] width 367 height 20
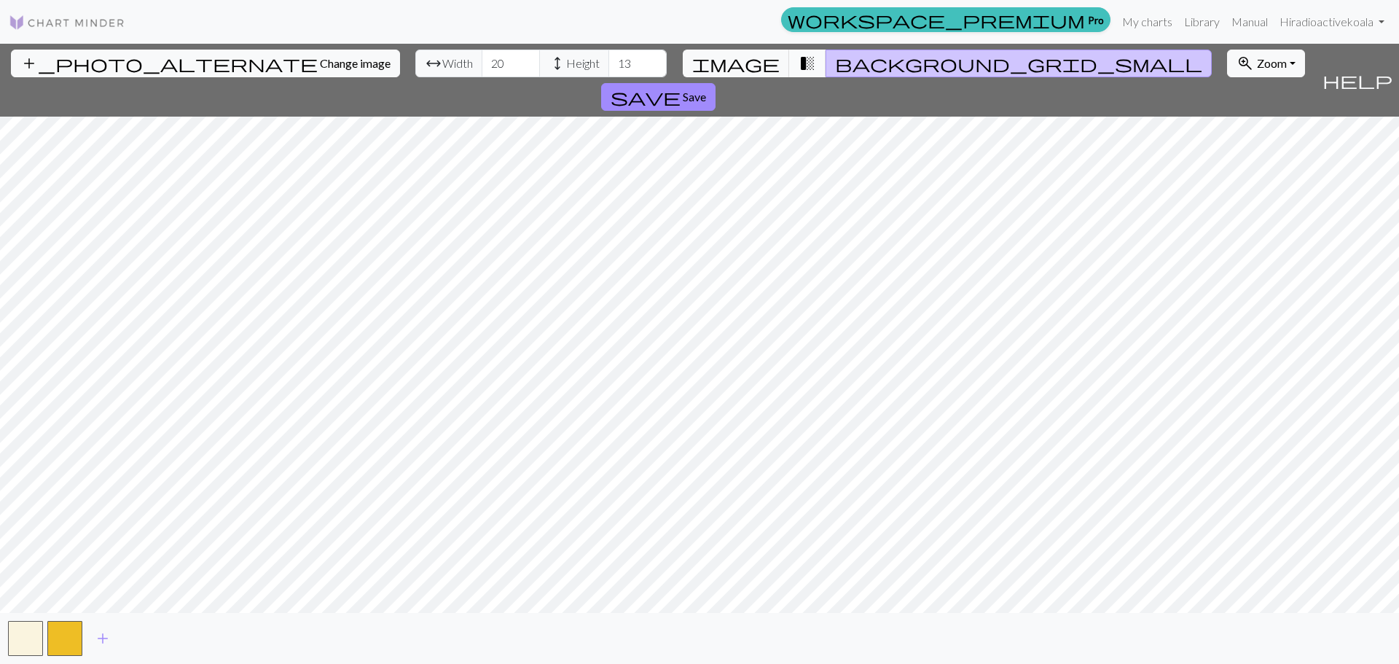
click at [799, 60] on span "transition_fade" at bounding box center [807, 63] width 17 height 20
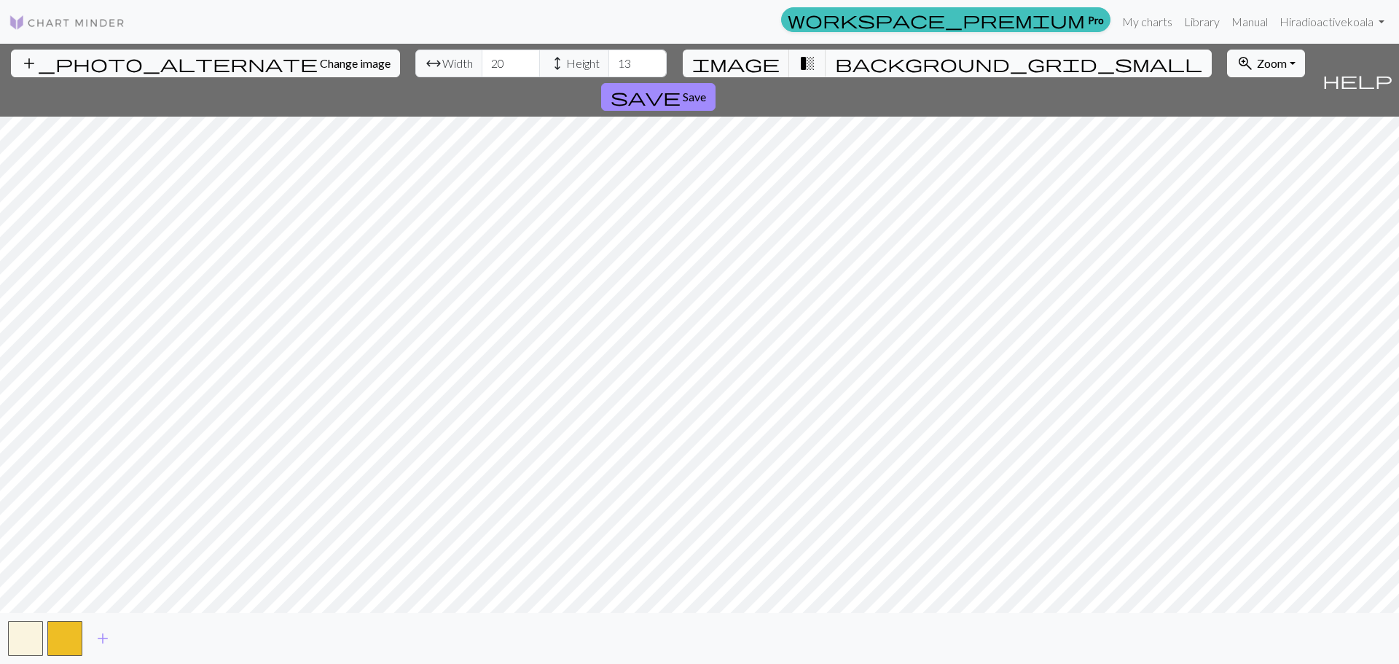
click at [835, 59] on span "background_grid_small" at bounding box center [1018, 63] width 367 height 20
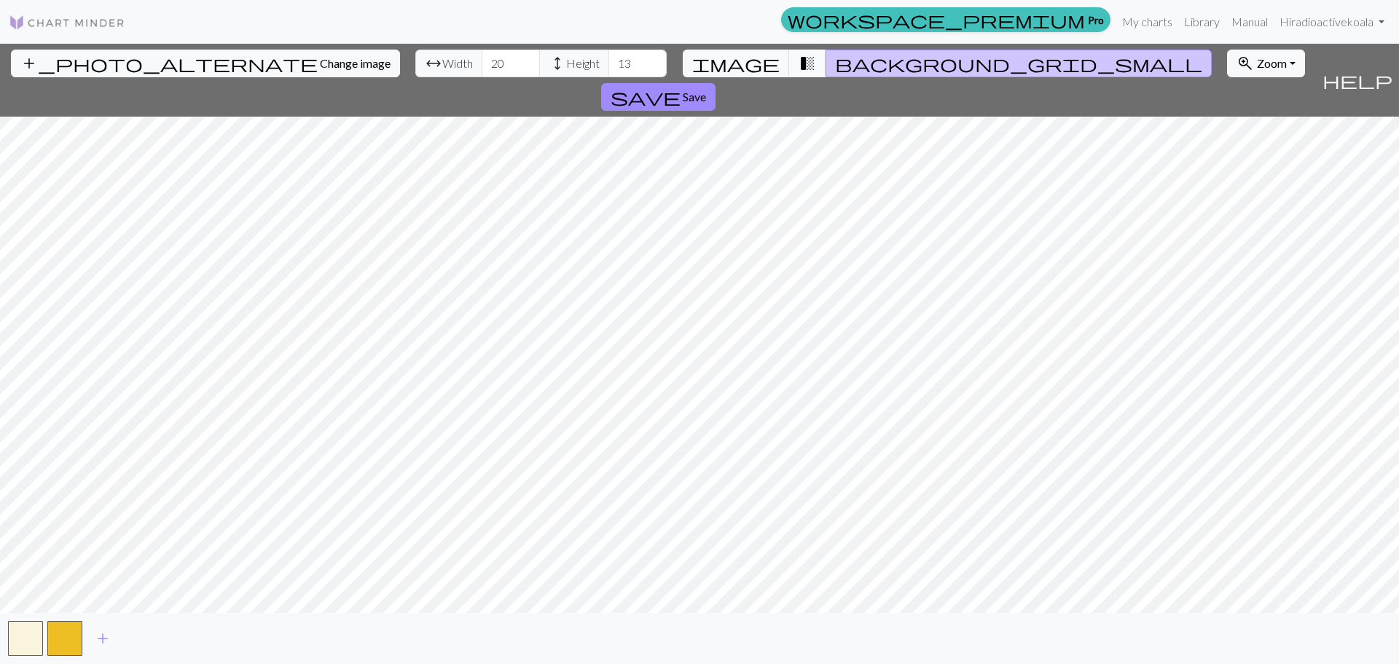
click at [801, 65] on span "transition_fade" at bounding box center [807, 63] width 17 height 20
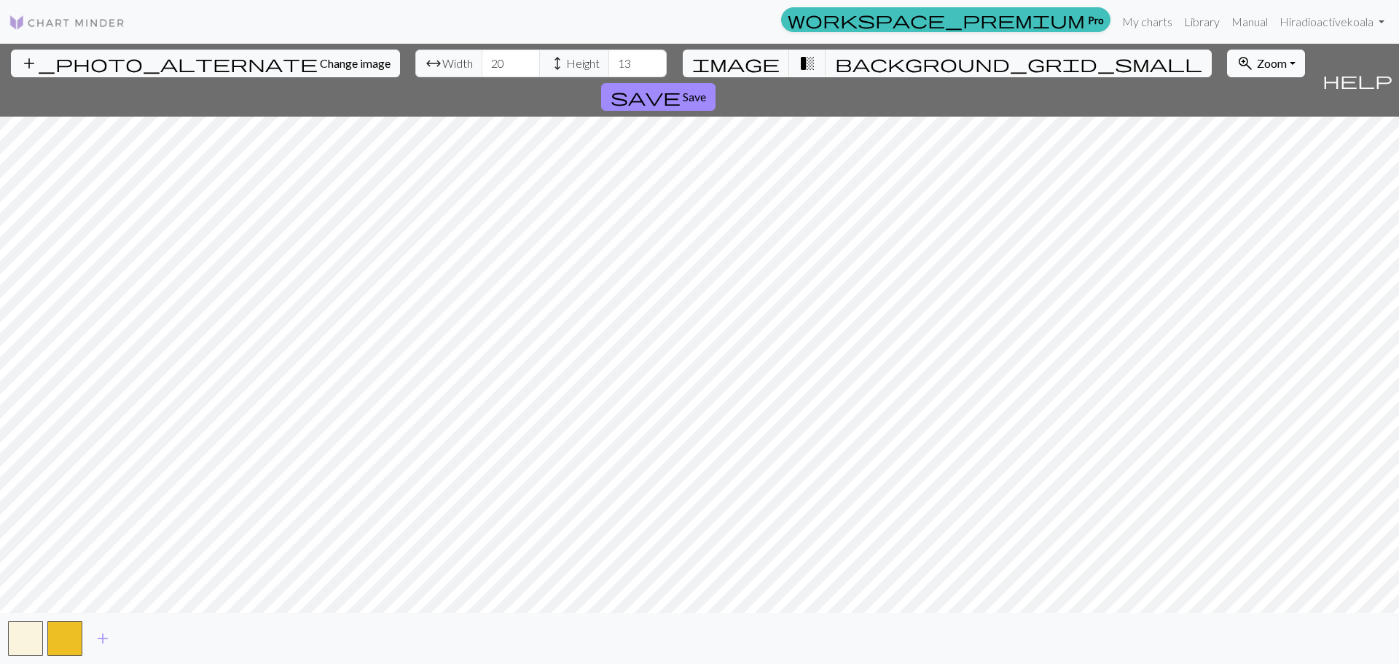
click at [1227, 71] on button "zoom_in Zoom Zoom" at bounding box center [1266, 64] width 78 height 28
click at [1228, 178] on button "50%" at bounding box center [1285, 177] width 115 height 23
click at [1257, 66] on span "Zoom" at bounding box center [1272, 63] width 30 height 14
click at [1228, 126] on button "Fit width" at bounding box center [1285, 118] width 115 height 23
click at [1257, 67] on span "Zoom" at bounding box center [1272, 63] width 30 height 14
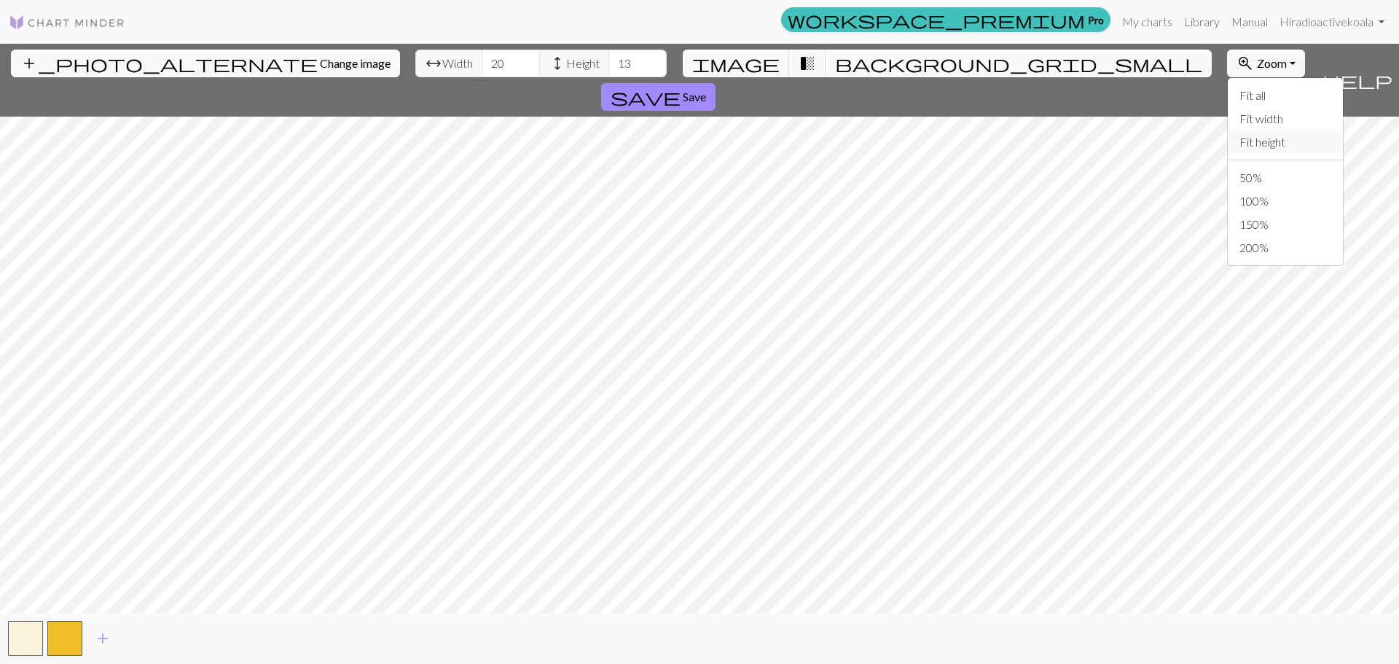
click at [1228, 141] on button "Fit height" at bounding box center [1285, 141] width 115 height 23
drag, startPoint x: 428, startPoint y: 63, endPoint x: 415, endPoint y: 63, distance: 13.1
click at [482, 63] on input "20" at bounding box center [511, 64] width 58 height 28
click at [482, 56] on input "21" at bounding box center [511, 64] width 58 height 28
click at [482, 56] on input "22" at bounding box center [511, 64] width 58 height 28
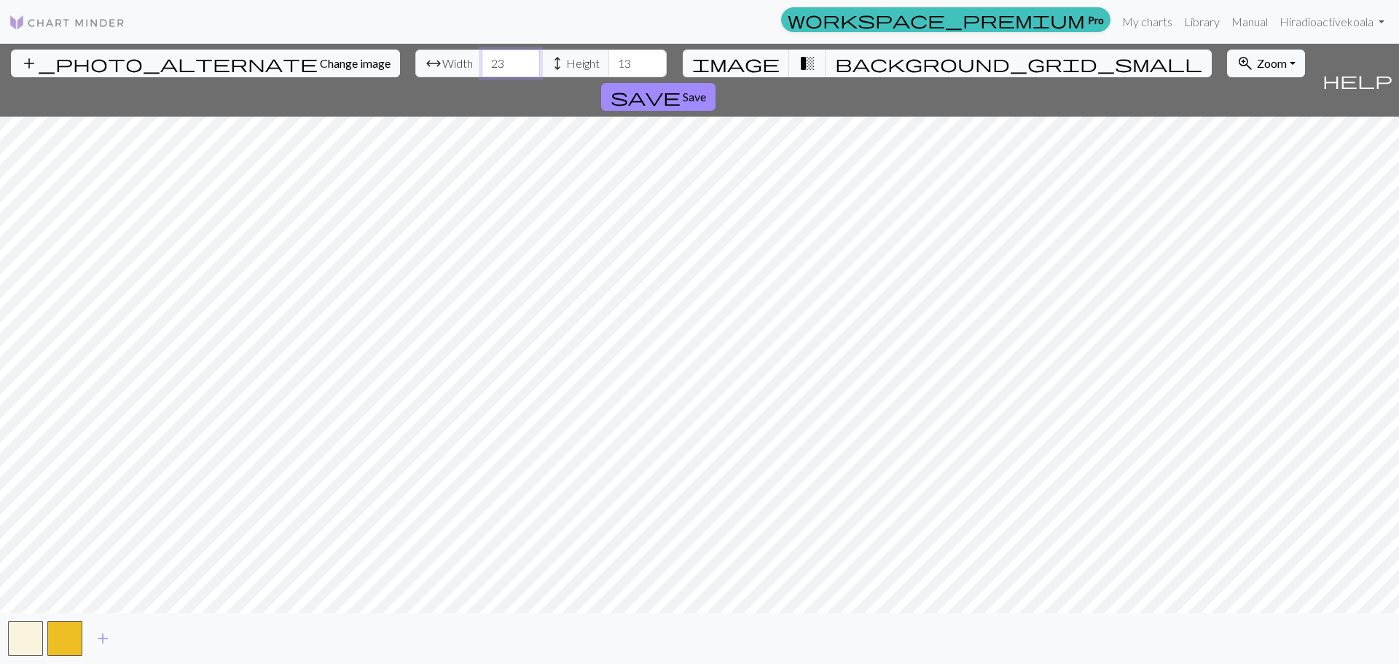
type input "23"
click at [482, 56] on input "23" at bounding box center [511, 64] width 58 height 28
click at [549, 58] on span "height" at bounding box center [557, 63] width 17 height 20
click at [608, 61] on input "13" at bounding box center [637, 64] width 58 height 28
click at [608, 58] on input "14" at bounding box center [637, 64] width 58 height 28
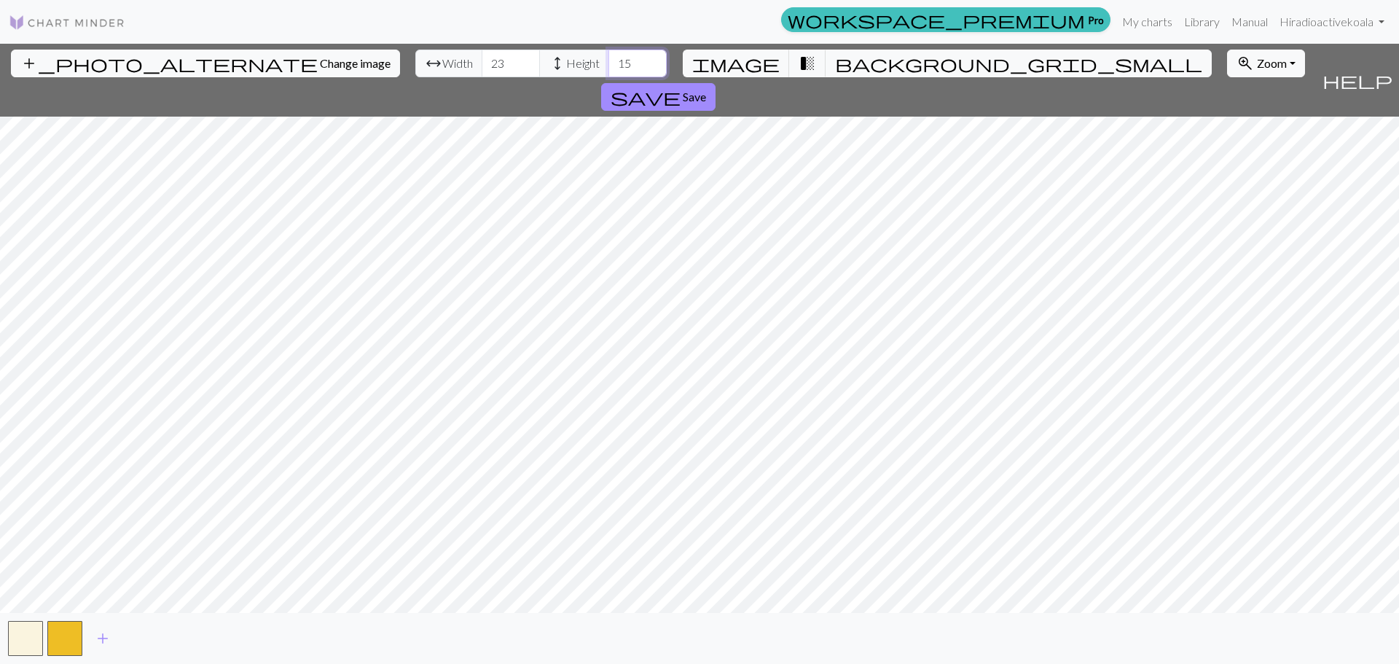
click at [608, 58] on input "15" at bounding box center [637, 64] width 58 height 28
click at [608, 58] on input "16" at bounding box center [637, 64] width 58 height 28
click at [844, 61] on button "background_grid_small" at bounding box center [1018, 64] width 386 height 28
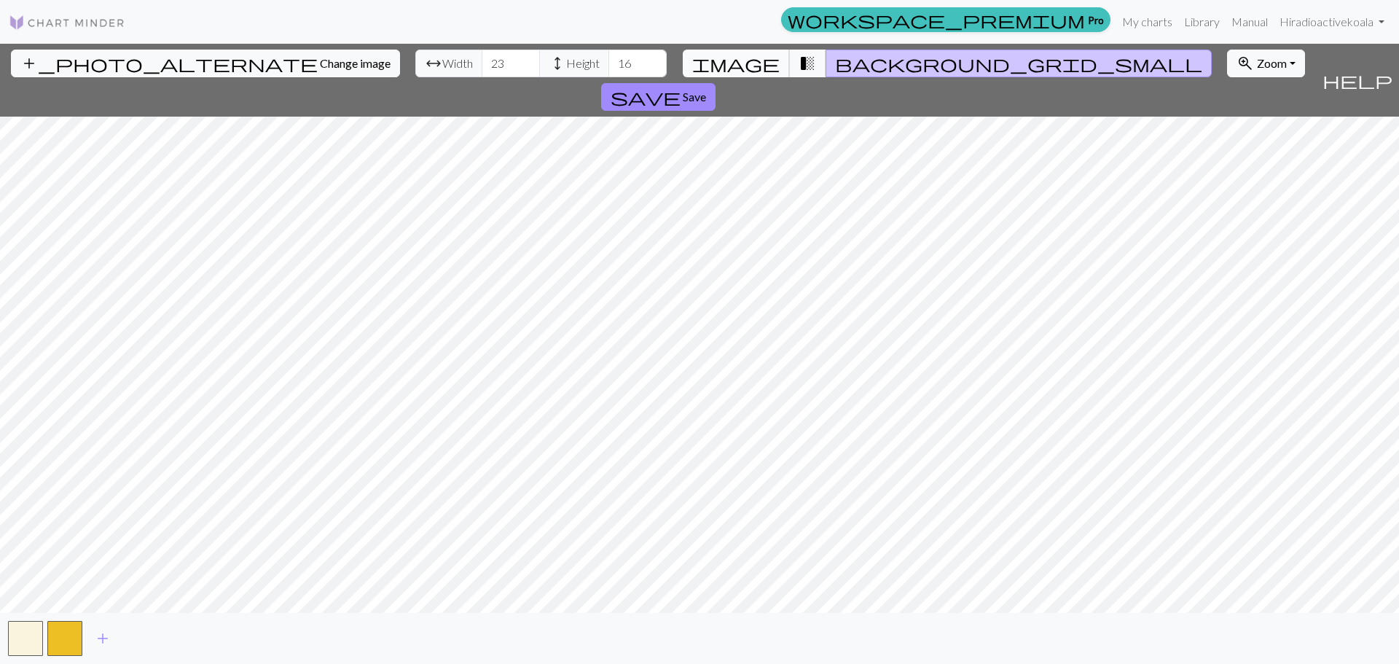
click at [748, 58] on button "image" at bounding box center [736, 64] width 107 height 28
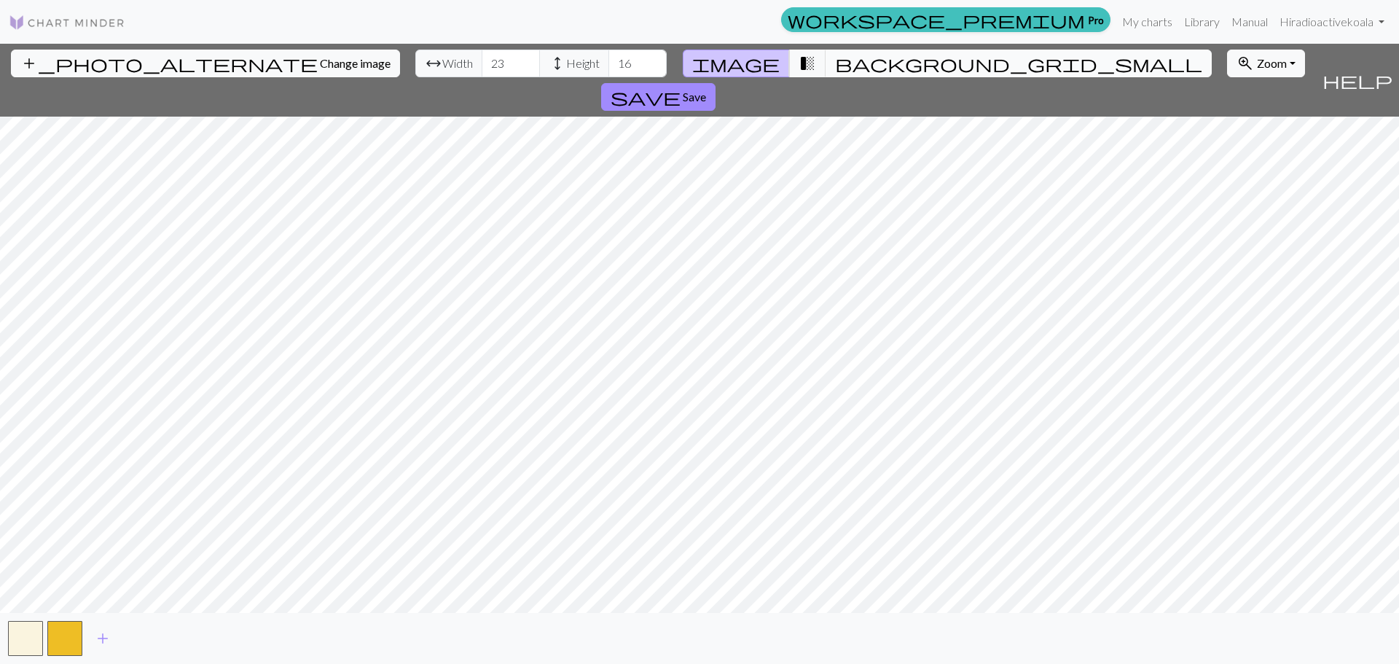
click at [837, 66] on span "background_grid_small" at bounding box center [1018, 63] width 367 height 20
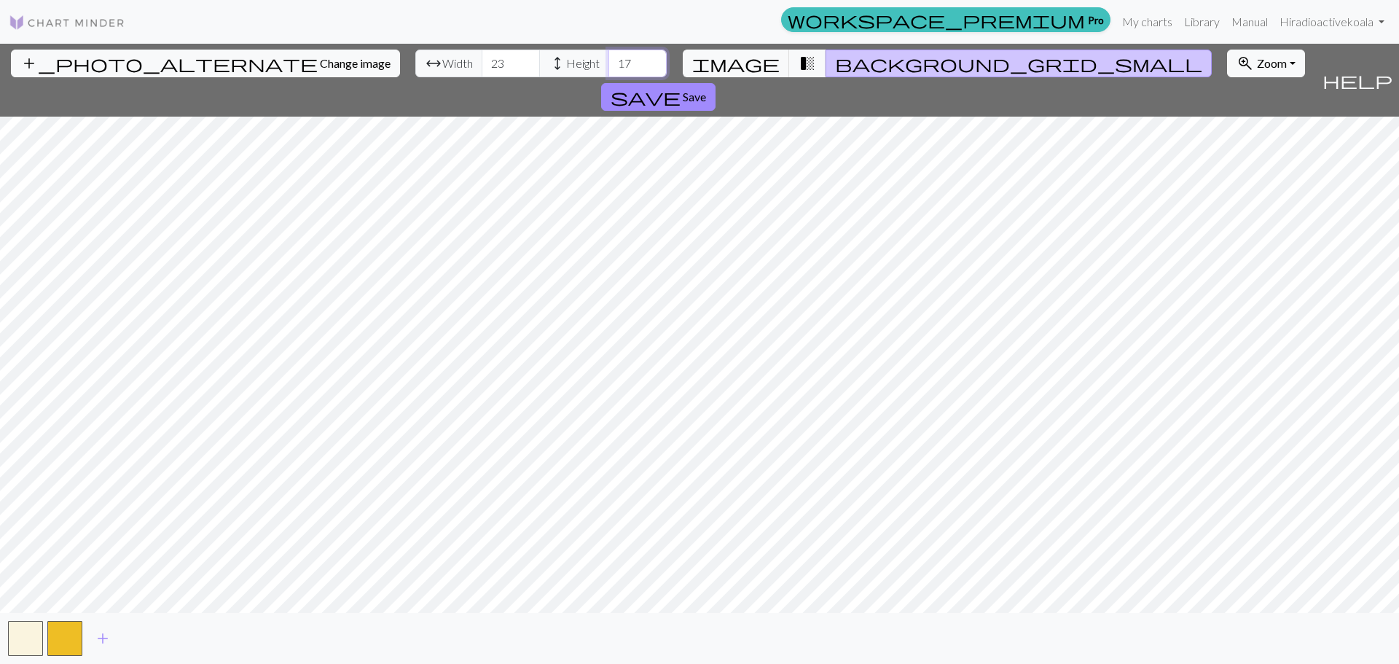
click at [608, 60] on input "17" at bounding box center [637, 64] width 58 height 28
click at [608, 60] on input "18" at bounding box center [637, 64] width 58 height 28
type input "17"
click at [608, 70] on input "17" at bounding box center [637, 64] width 58 height 28
click at [482, 60] on input "24" at bounding box center [511, 64] width 58 height 28
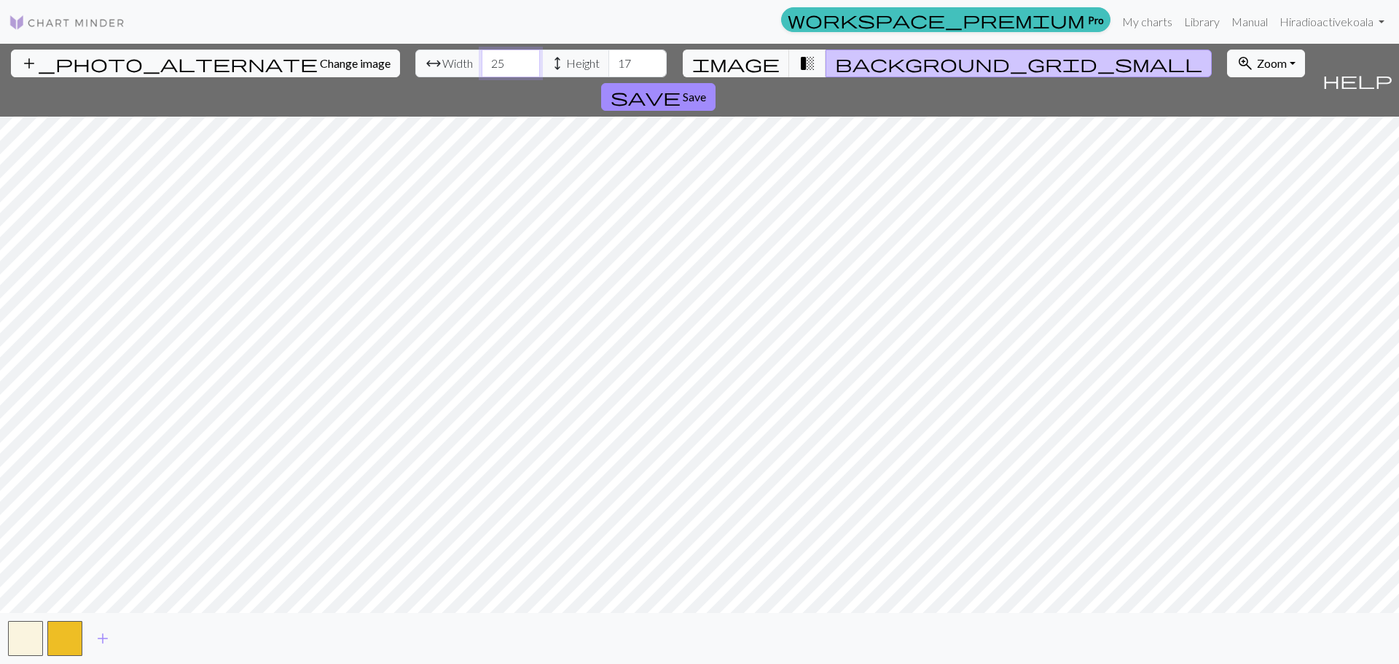
type input "25"
click at [482, 60] on input "25" at bounding box center [511, 64] width 58 height 28
click at [608, 60] on input "18" at bounding box center [637, 64] width 58 height 28
click at [608, 60] on input "19" at bounding box center [637, 64] width 58 height 28
click at [608, 60] on input "20" at bounding box center [637, 64] width 58 height 28
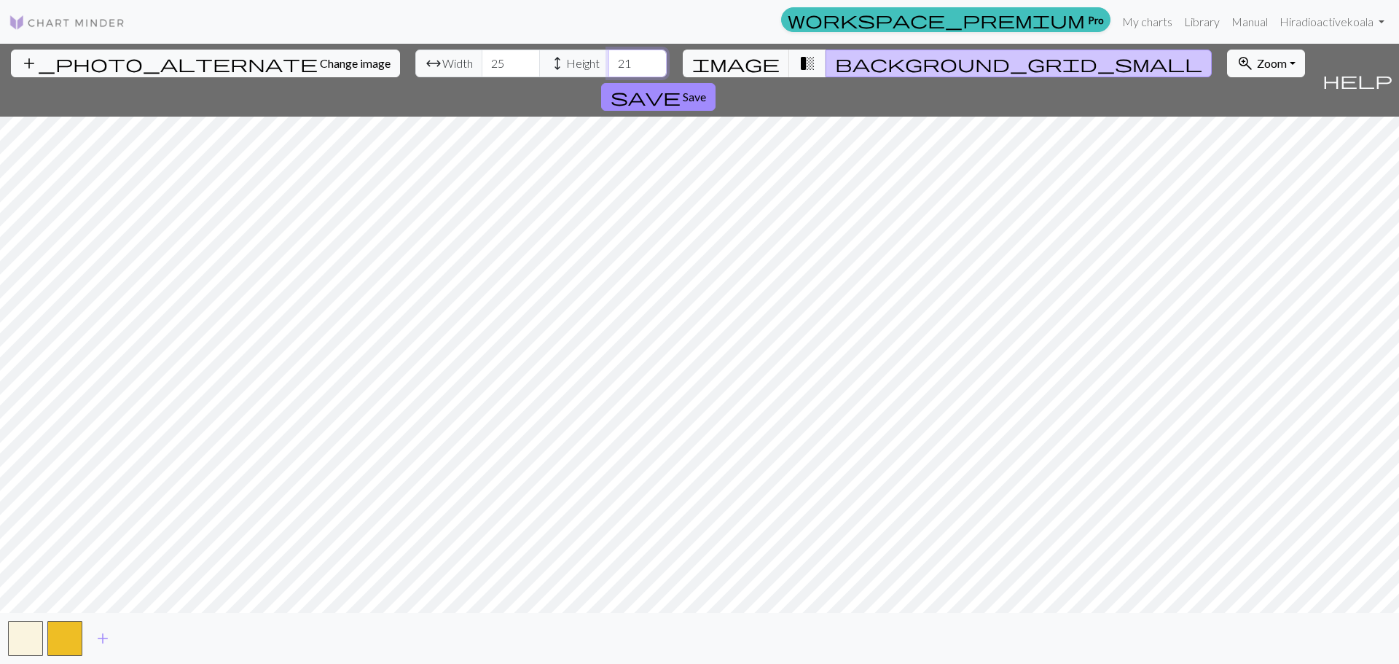
click at [608, 60] on input "21" at bounding box center [637, 64] width 58 height 28
click at [608, 61] on input "22" at bounding box center [637, 64] width 58 height 28
click at [608, 65] on input "21" at bounding box center [637, 64] width 58 height 28
click at [608, 71] on input "20" at bounding box center [637, 64] width 58 height 28
click at [608, 71] on input "19" at bounding box center [637, 64] width 58 height 28
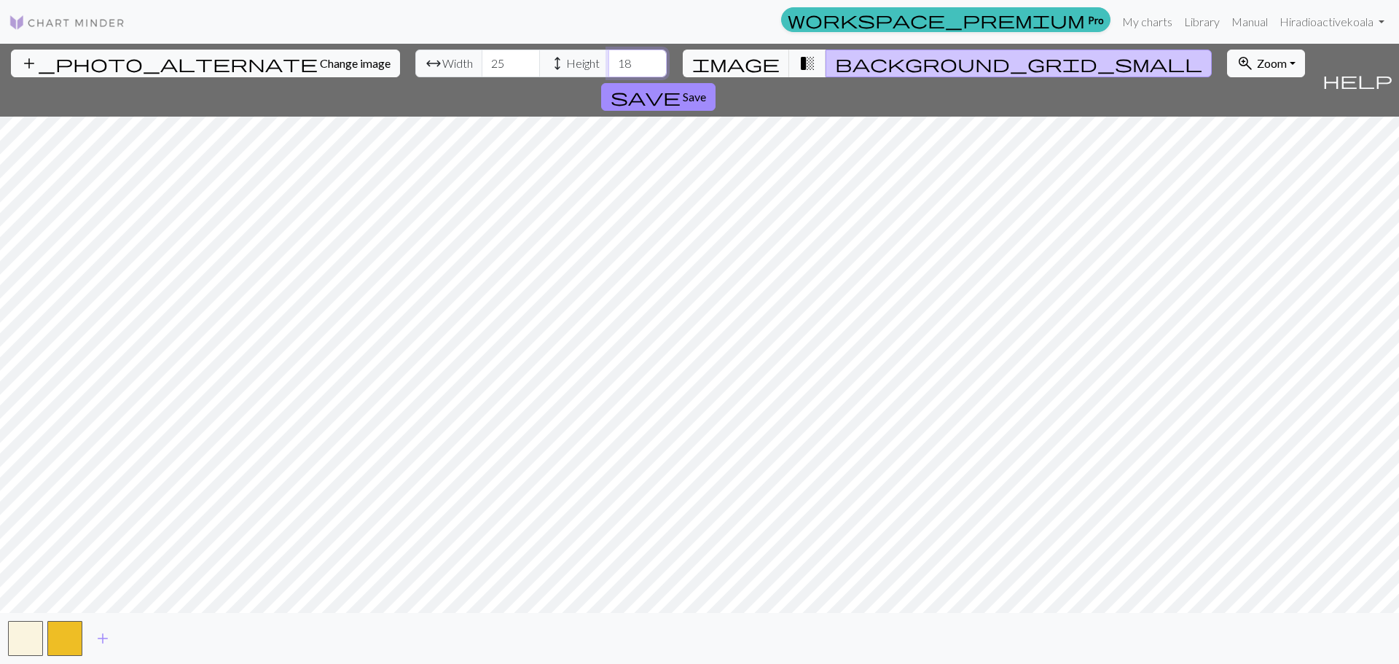
click at [608, 71] on input "18" at bounding box center [637, 64] width 58 height 28
click at [800, 62] on span "transition_fade" at bounding box center [807, 63] width 17 height 20
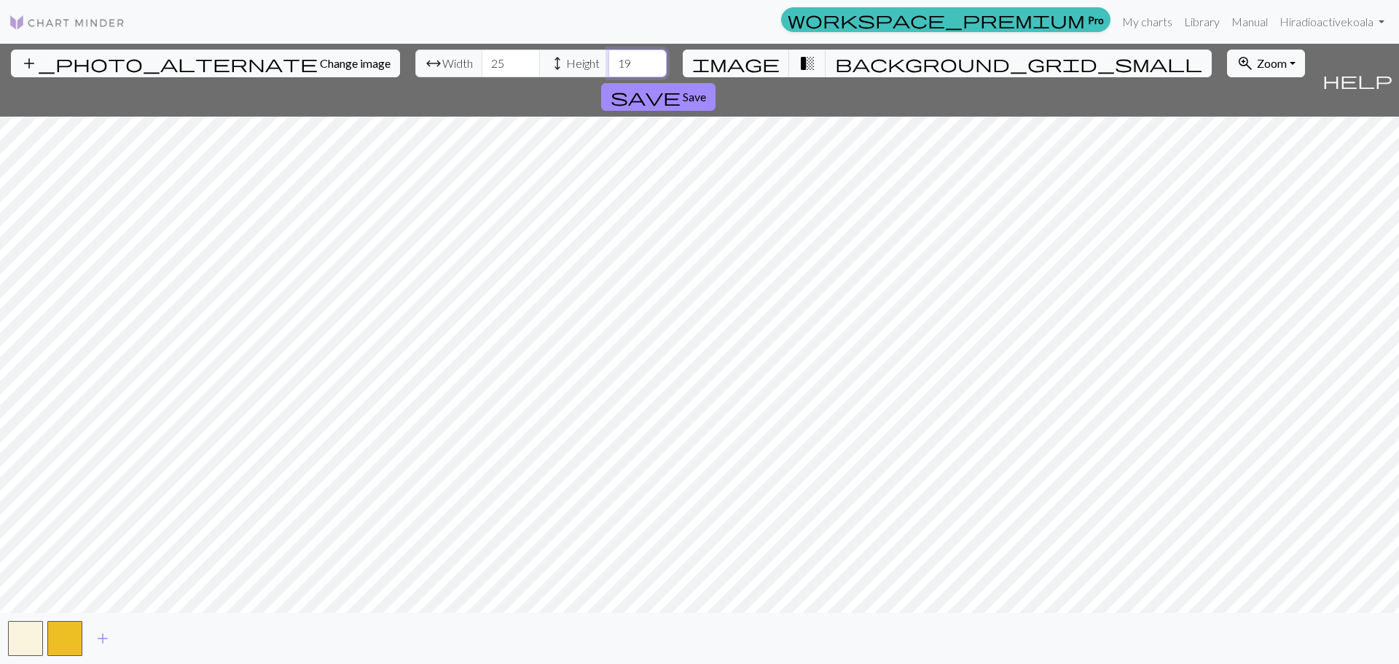
type input "19"
click at [608, 60] on input "19" at bounding box center [637, 64] width 58 height 28
click at [836, 60] on span "background_grid_small" at bounding box center [1018, 63] width 367 height 20
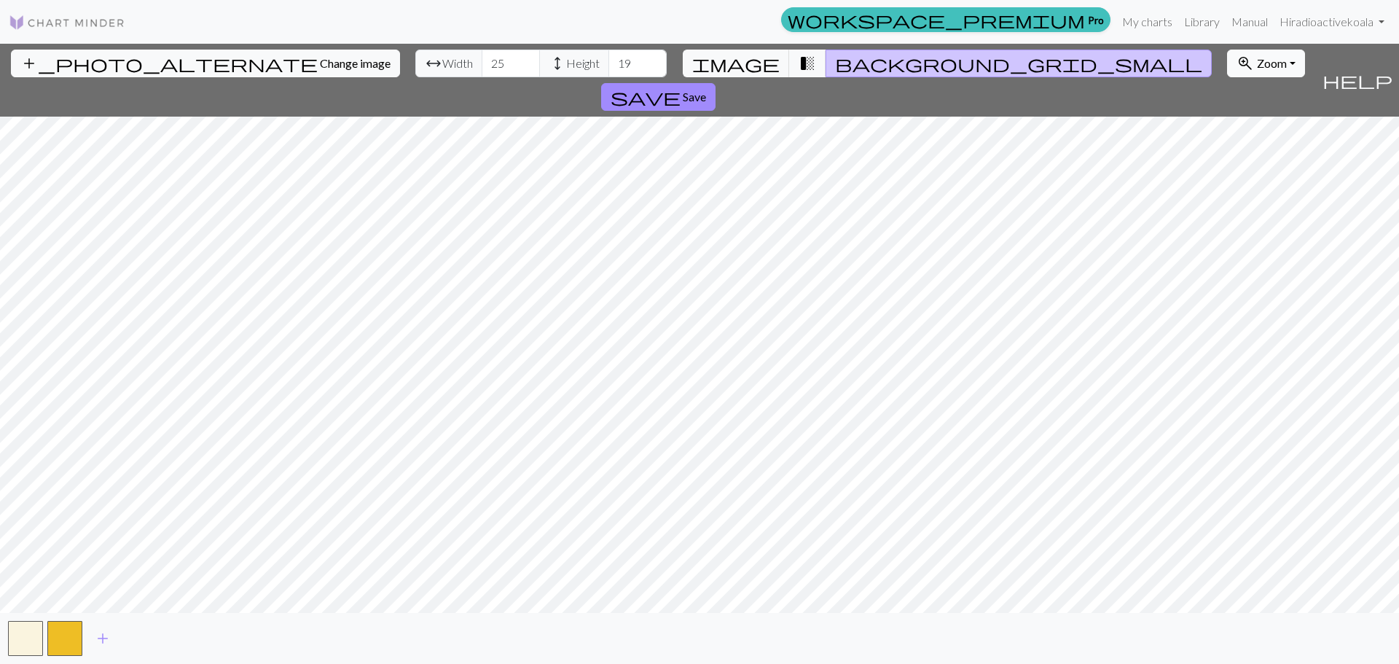
click at [1257, 60] on span "Zoom" at bounding box center [1272, 63] width 30 height 14
click at [680, 87] on span "save" at bounding box center [646, 97] width 70 height 20
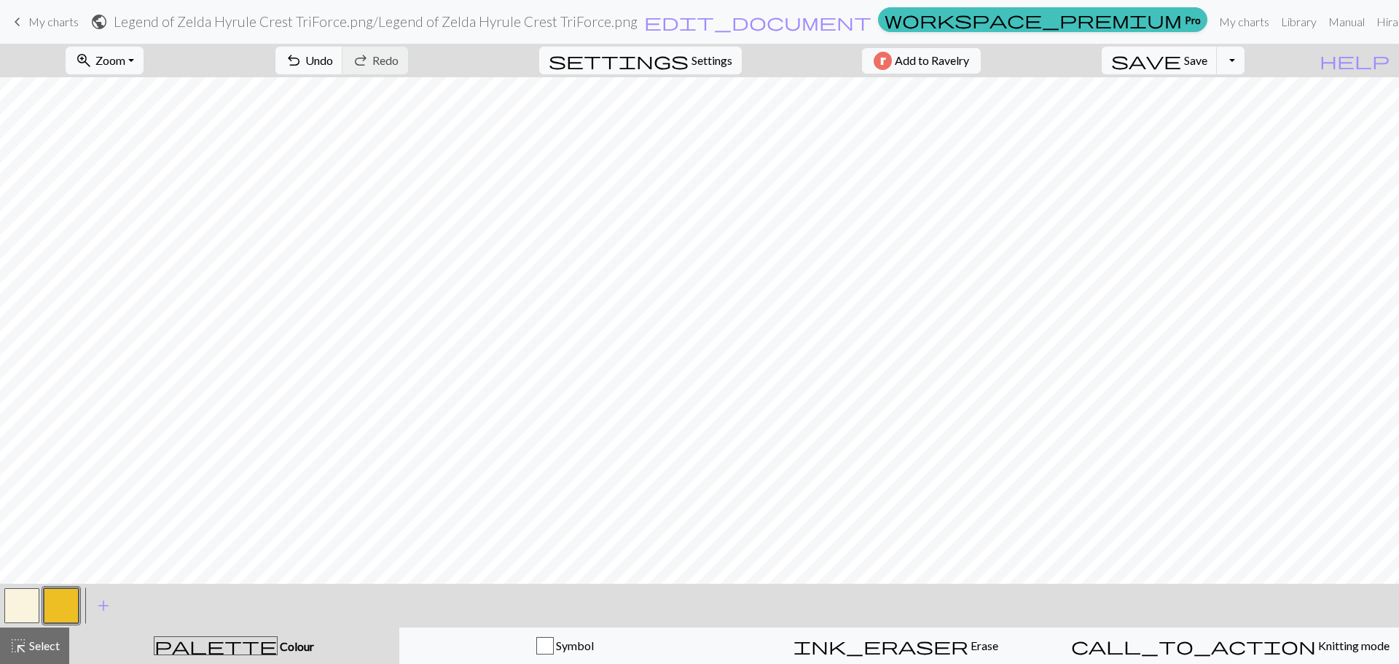
click at [19, 599] on button "button" at bounding box center [21, 605] width 35 height 35
click at [20, 605] on button "button" at bounding box center [21, 605] width 35 height 35
click at [20, 605] on div "Edit colour Name MC Use advanced picker workspace_premium Become a Pro user to …" at bounding box center [699, 332] width 1399 height 664
click at [20, 605] on button "button" at bounding box center [21, 605] width 35 height 35
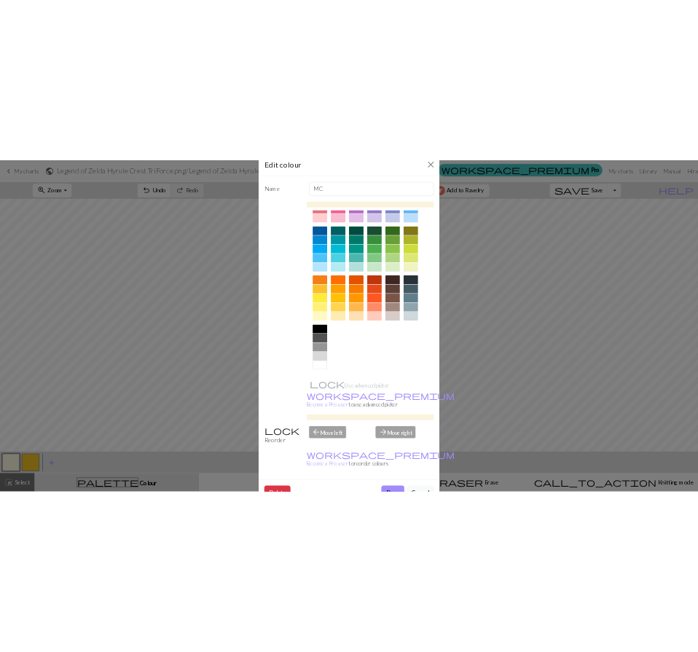
scroll to position [36, 0]
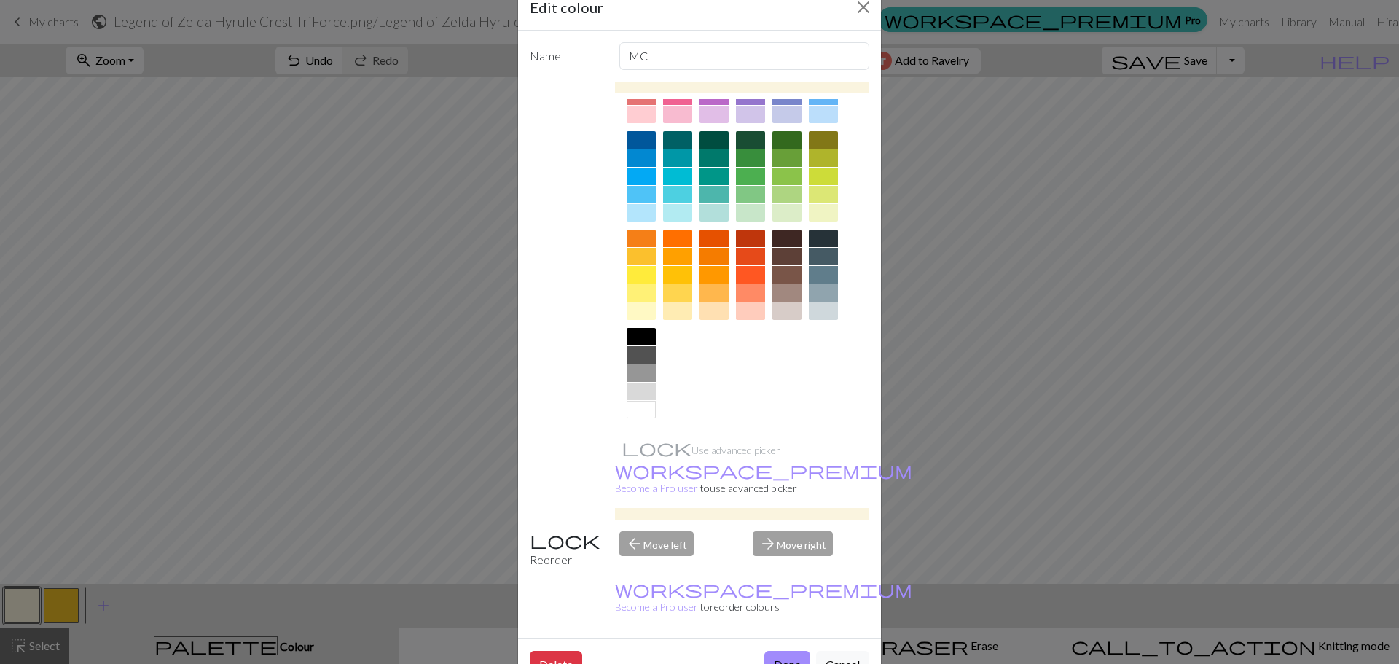
click at [640, 410] on div at bounding box center [641, 409] width 29 height 17
click at [786, 651] on button "Done" at bounding box center [787, 665] width 46 height 28
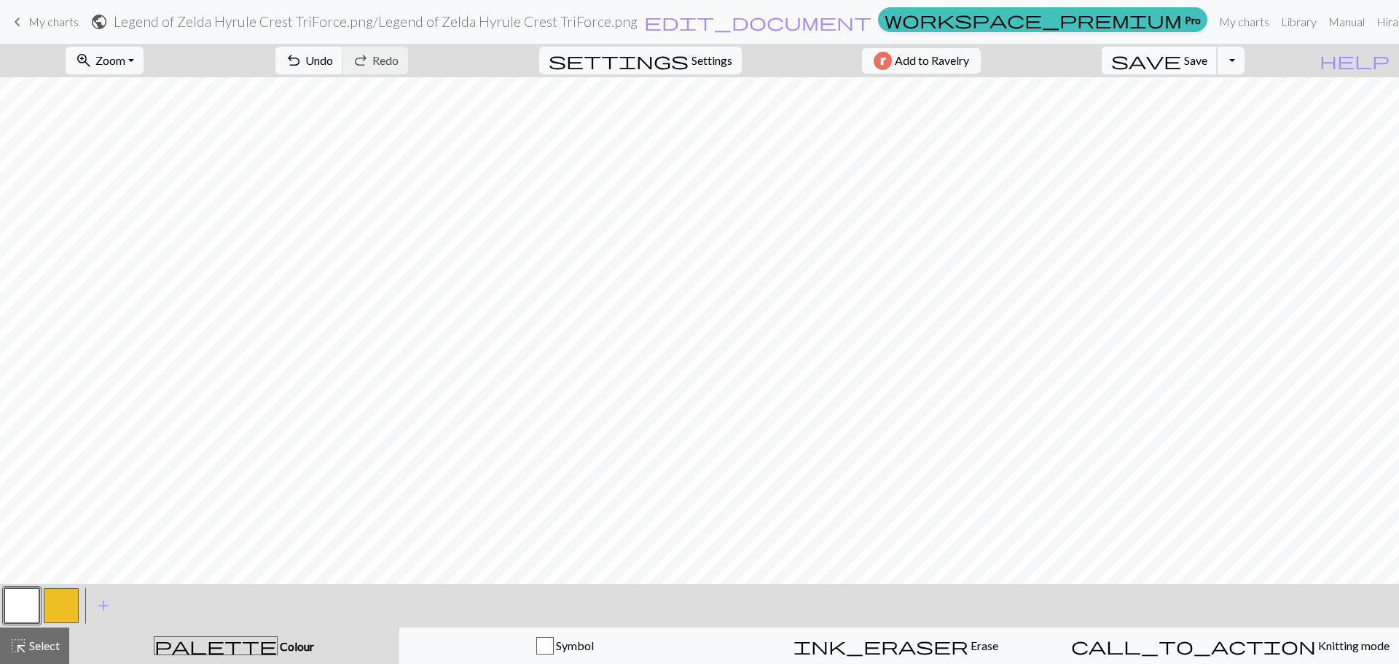
click at [1217, 71] on button "save Save Save" at bounding box center [1160, 61] width 116 height 28
click at [1244, 60] on button "Toggle Dropdown" at bounding box center [1231, 61] width 28 height 28
click at [1244, 68] on button "Toggle Dropdown" at bounding box center [1231, 61] width 28 height 28
click at [1213, 23] on link "My charts" at bounding box center [1244, 21] width 62 height 29
click at [667, 63] on span "settings" at bounding box center [619, 60] width 140 height 20
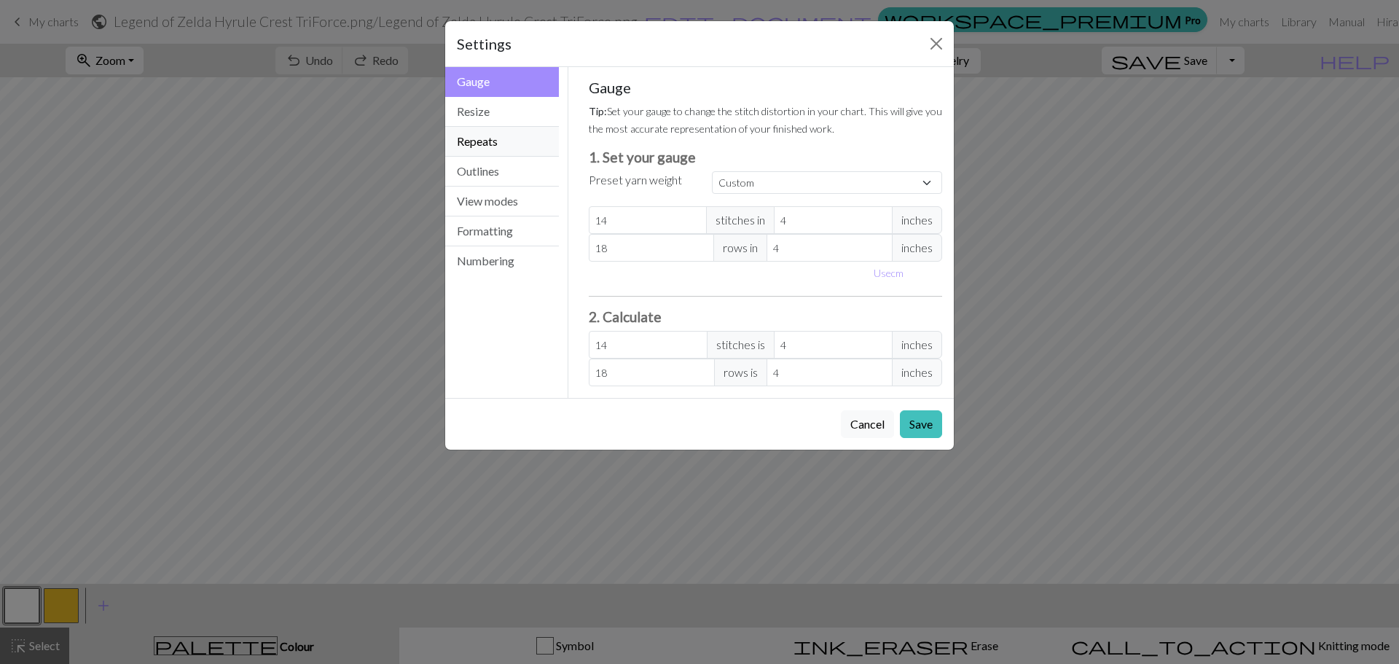
click at [503, 145] on button "Repeats" at bounding box center [502, 142] width 114 height 30
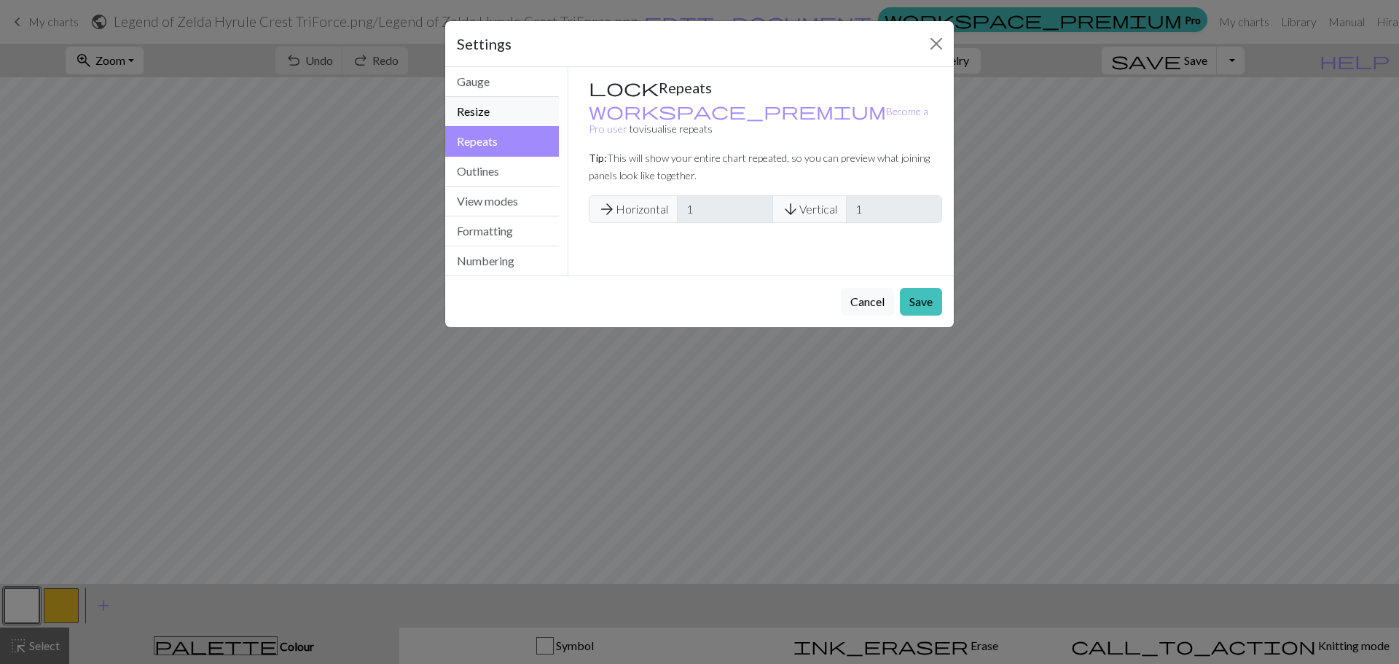
click at [505, 117] on button "Resize" at bounding box center [502, 112] width 114 height 30
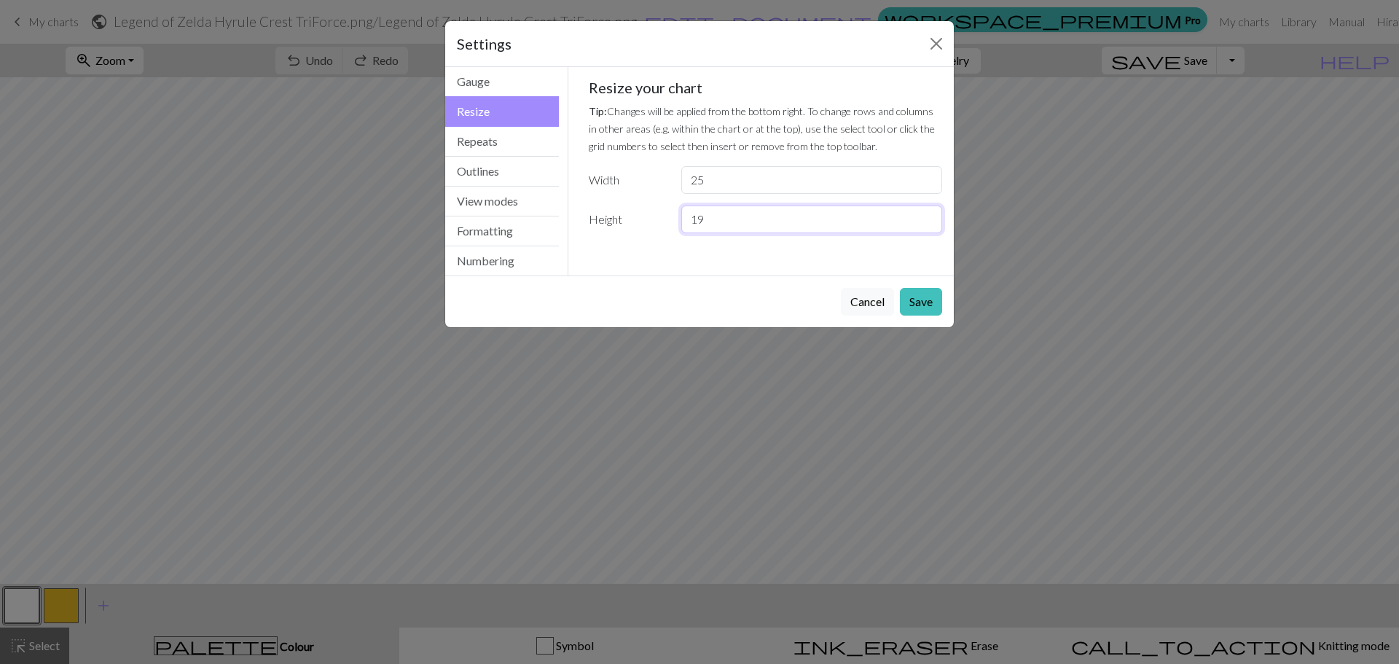
drag, startPoint x: 718, startPoint y: 214, endPoint x: 656, endPoint y: 237, distance: 66.6
click at [659, 233] on div "Gauge Tip: Set your gauge to change the stitch distortion in your chart. This w…" at bounding box center [765, 161] width 377 height 189
type input "25"
click at [917, 299] on button "Save" at bounding box center [921, 302] width 42 height 28
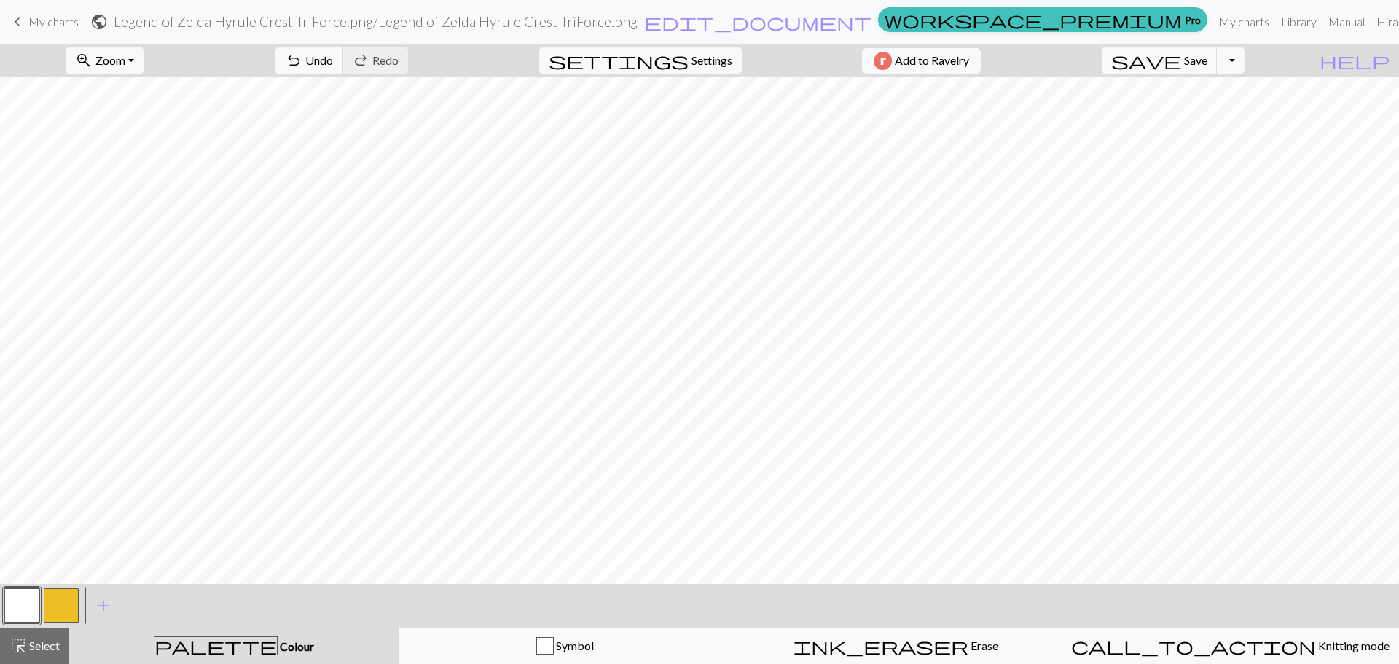
click at [333, 55] on span "Undo" at bounding box center [319, 60] width 28 height 14
click at [702, 56] on span "Settings" at bounding box center [711, 60] width 41 height 17
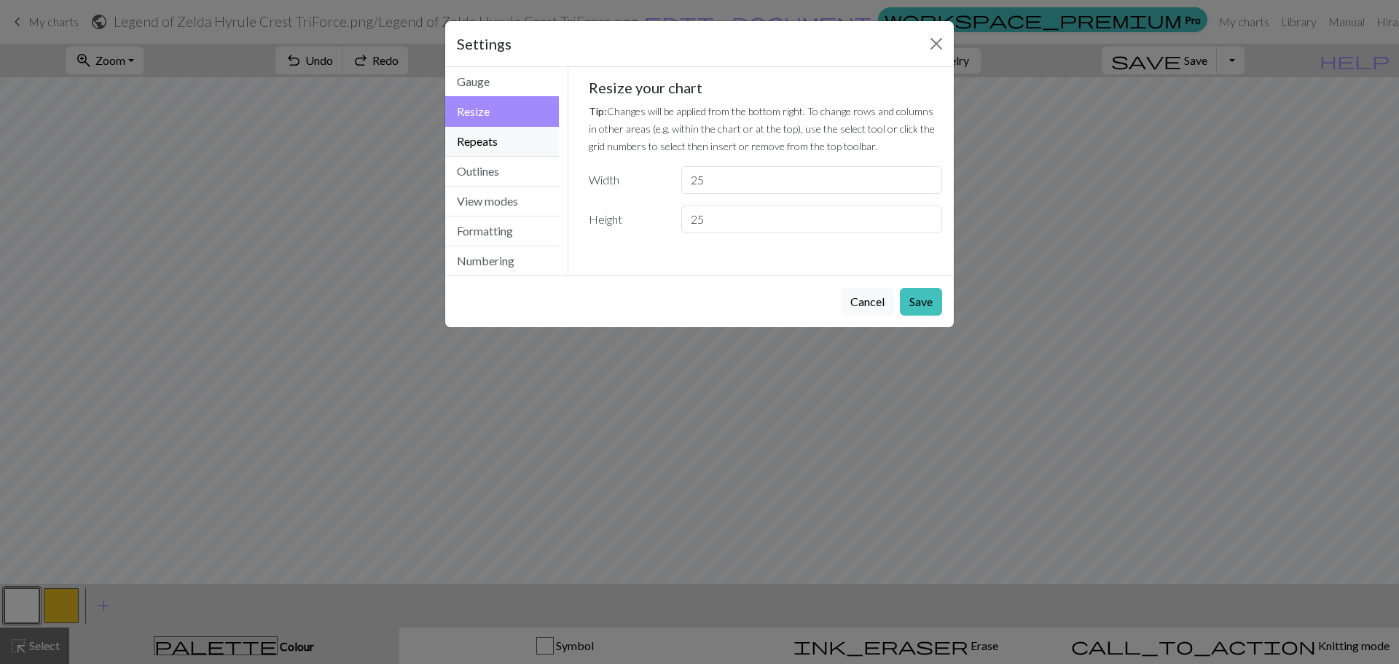
click at [537, 149] on button "Repeats" at bounding box center [502, 142] width 114 height 30
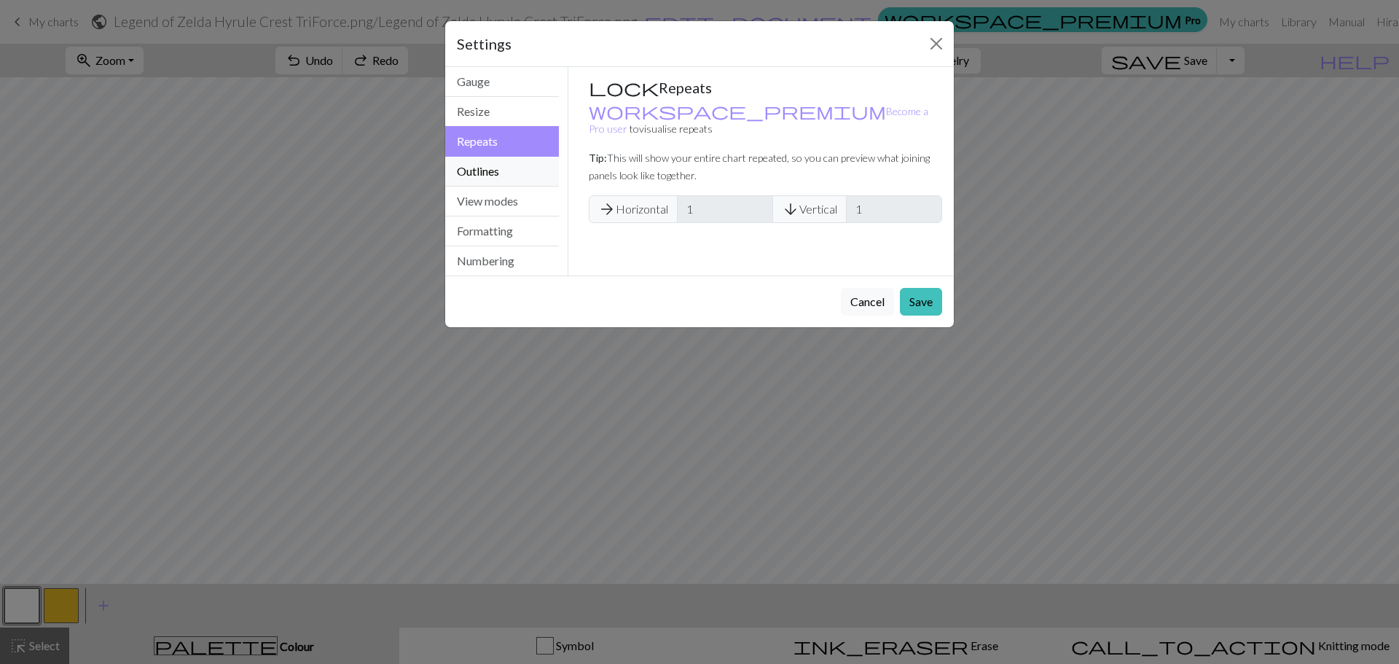
click at [519, 173] on button "Outlines" at bounding box center [502, 172] width 114 height 30
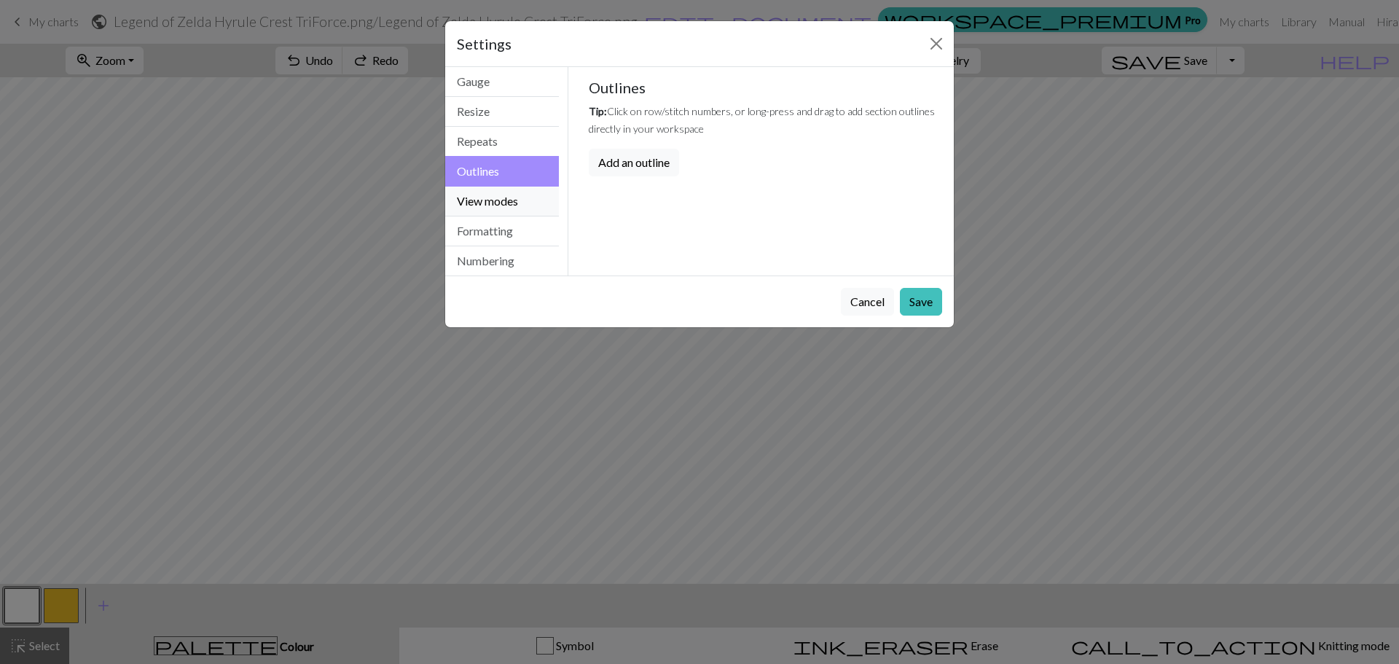
click at [511, 201] on button "View modes" at bounding box center [502, 202] width 114 height 30
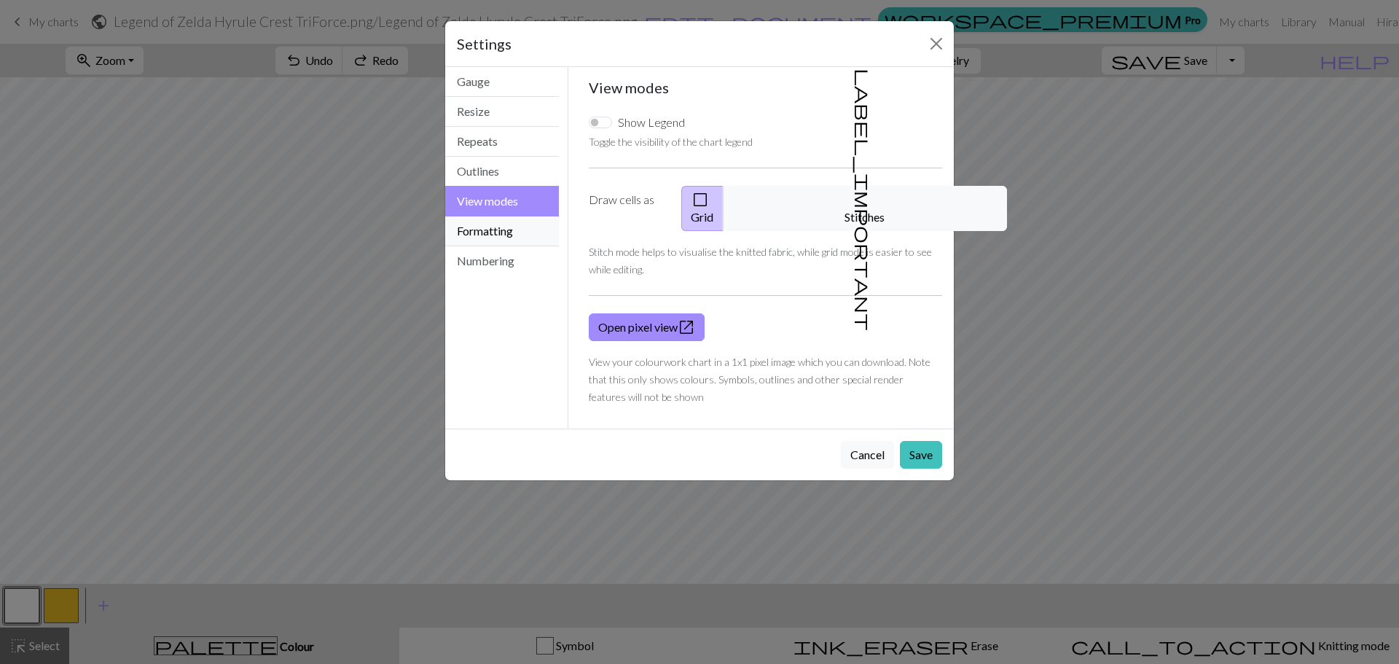
click at [474, 228] on button "Formatting" at bounding box center [502, 231] width 114 height 30
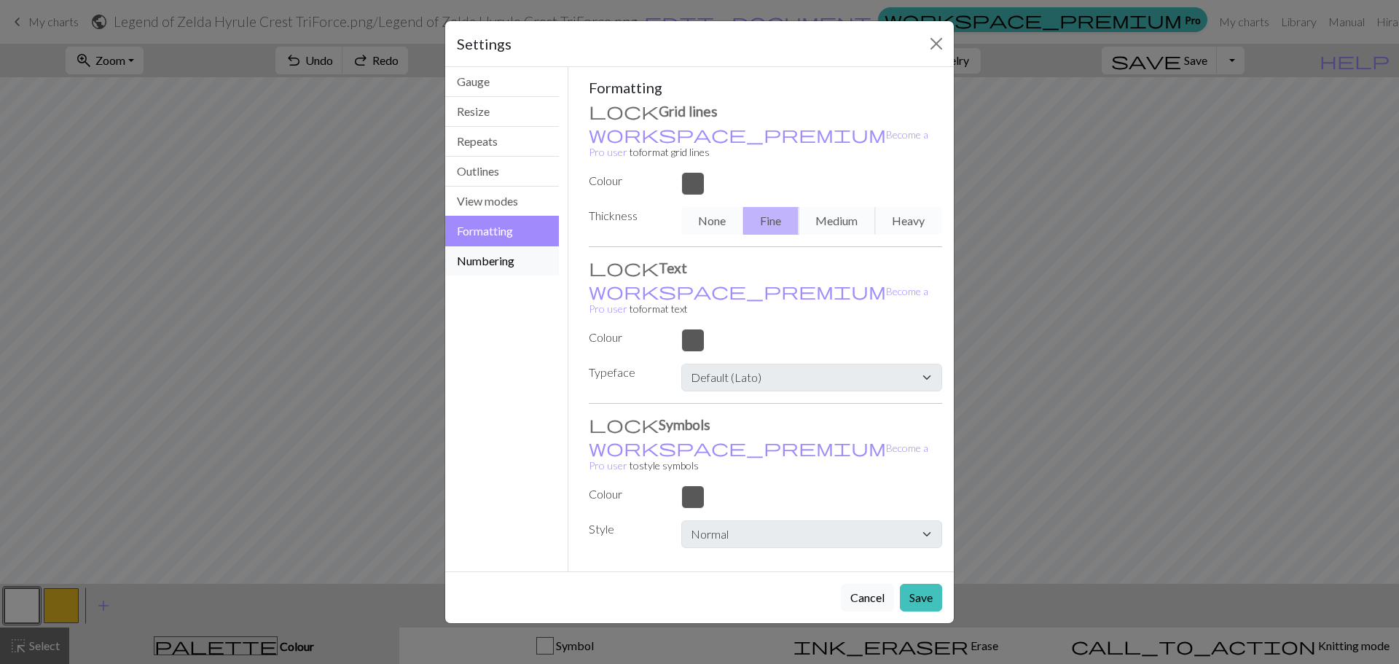
click at [485, 265] on button "Numbering" at bounding box center [502, 260] width 114 height 29
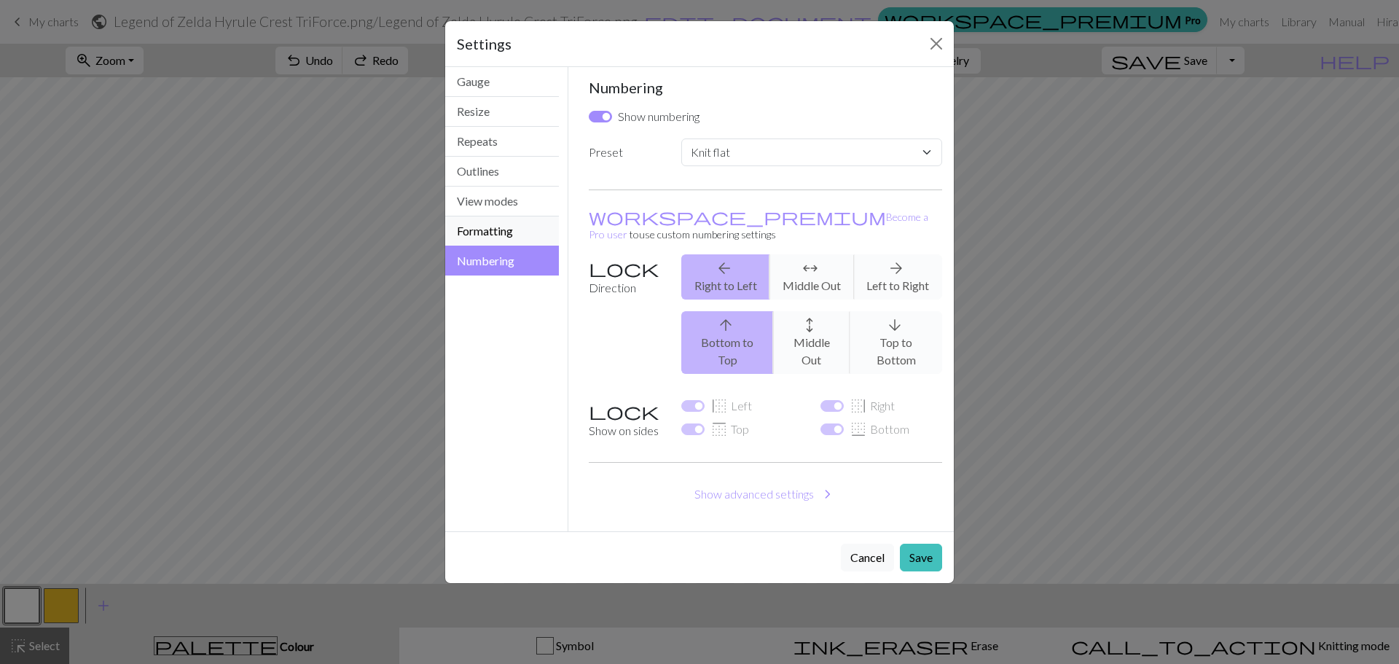
click at [493, 224] on button "Formatting" at bounding box center [502, 231] width 114 height 30
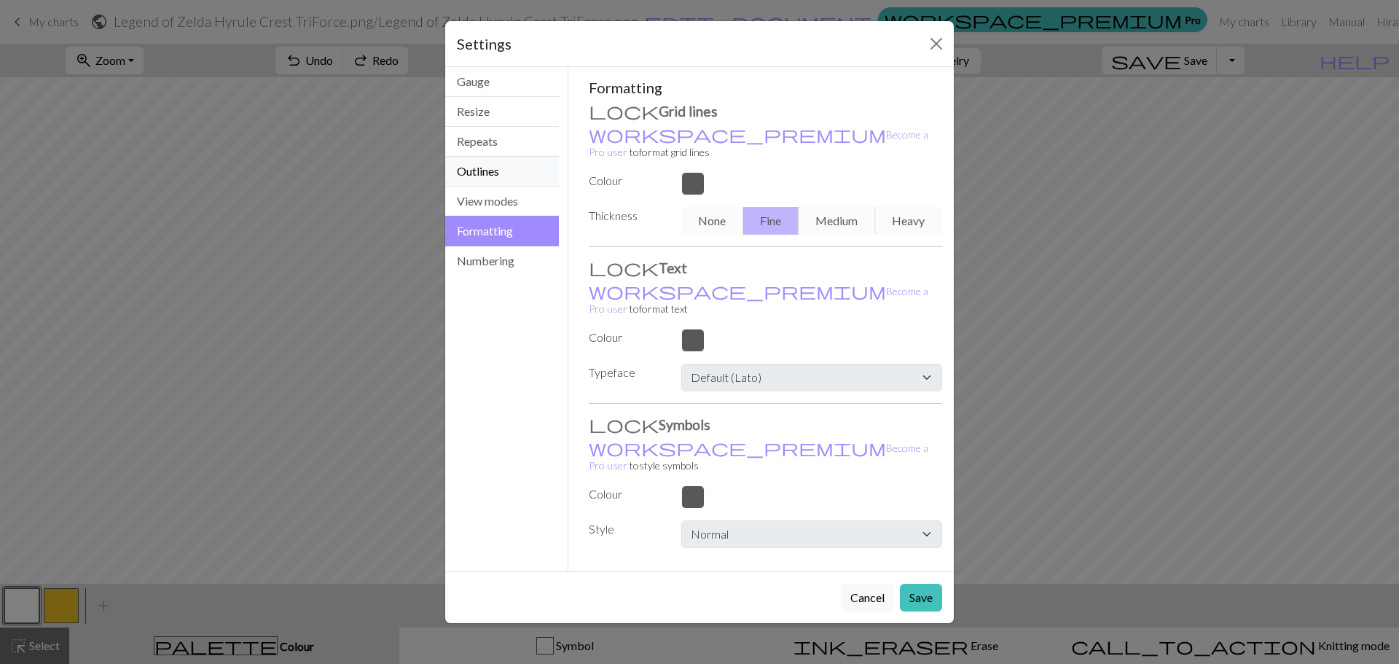
click at [501, 184] on button "Outlines" at bounding box center [502, 172] width 114 height 30
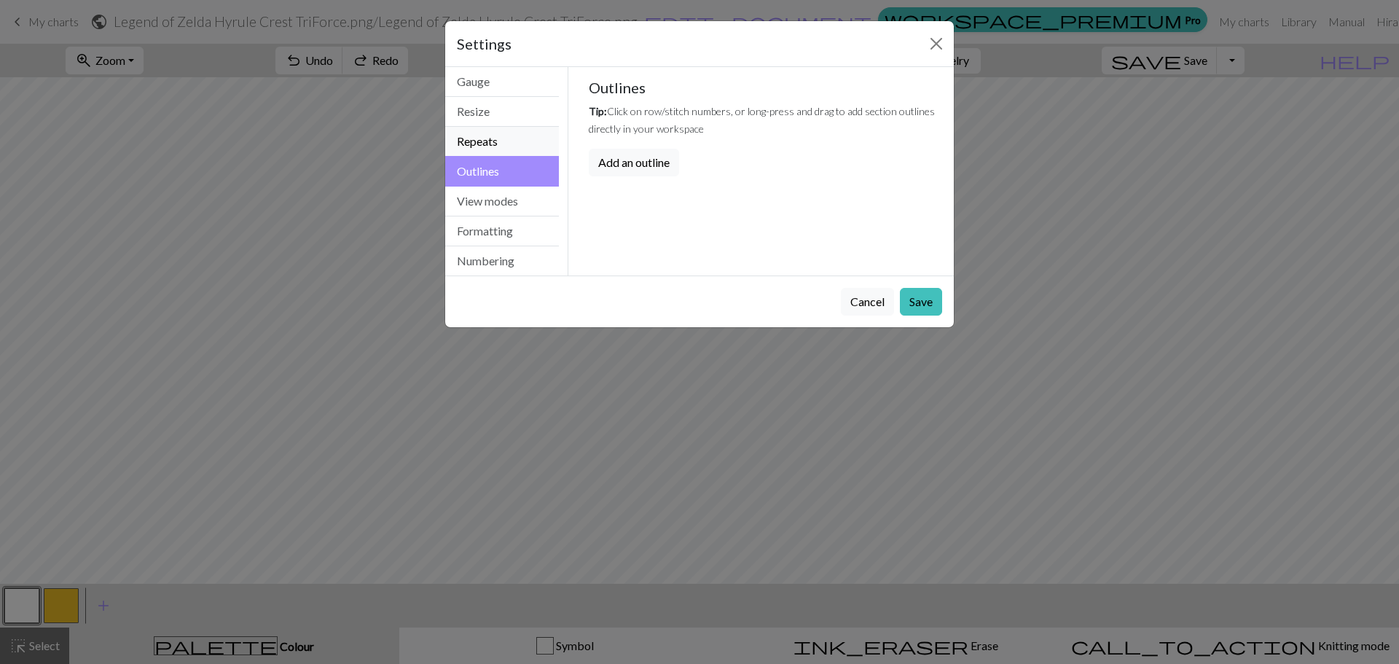
click at [506, 138] on button "Repeats" at bounding box center [502, 142] width 114 height 30
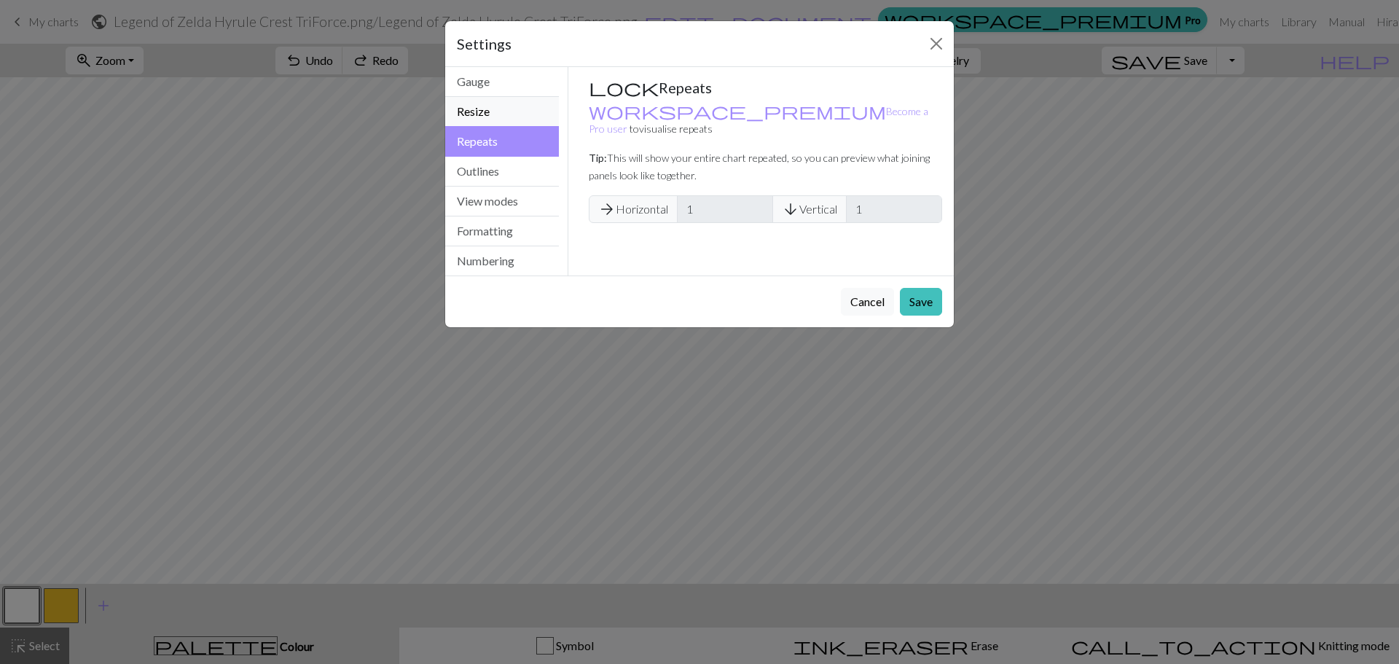
click at [504, 117] on button "Resize" at bounding box center [502, 112] width 114 height 30
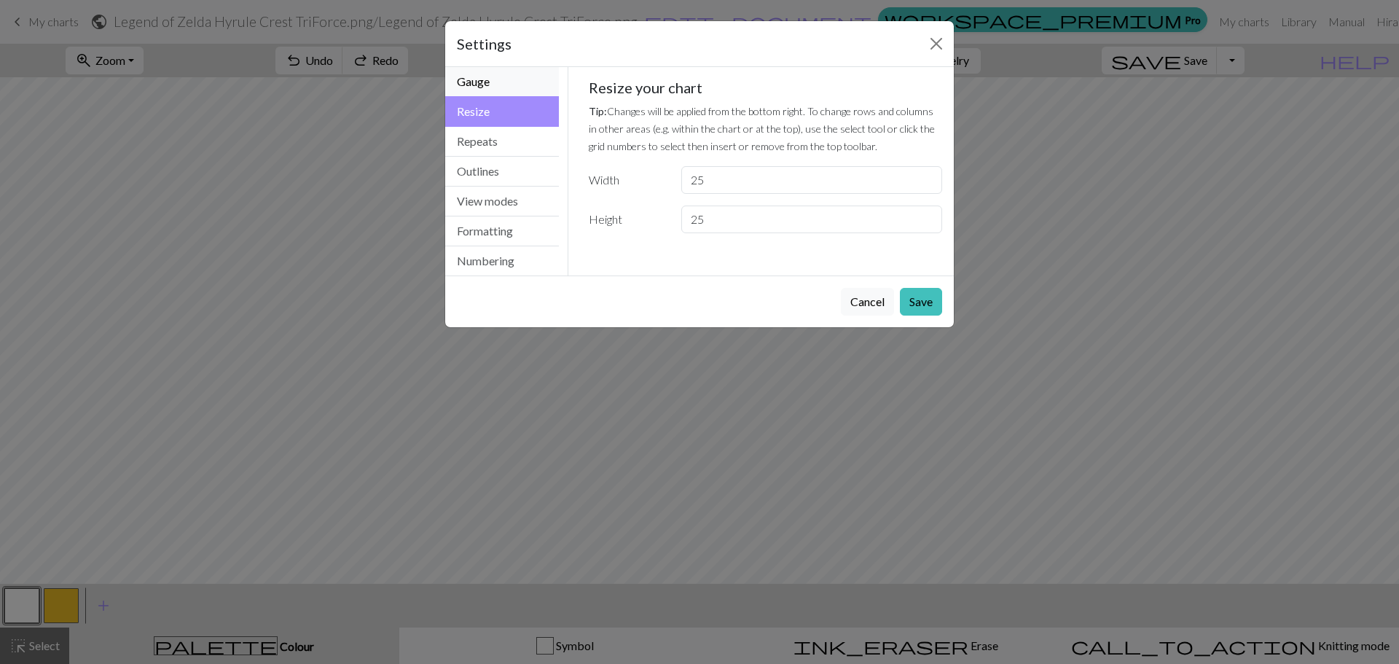
click at [503, 91] on button "Gauge" at bounding box center [502, 82] width 114 height 30
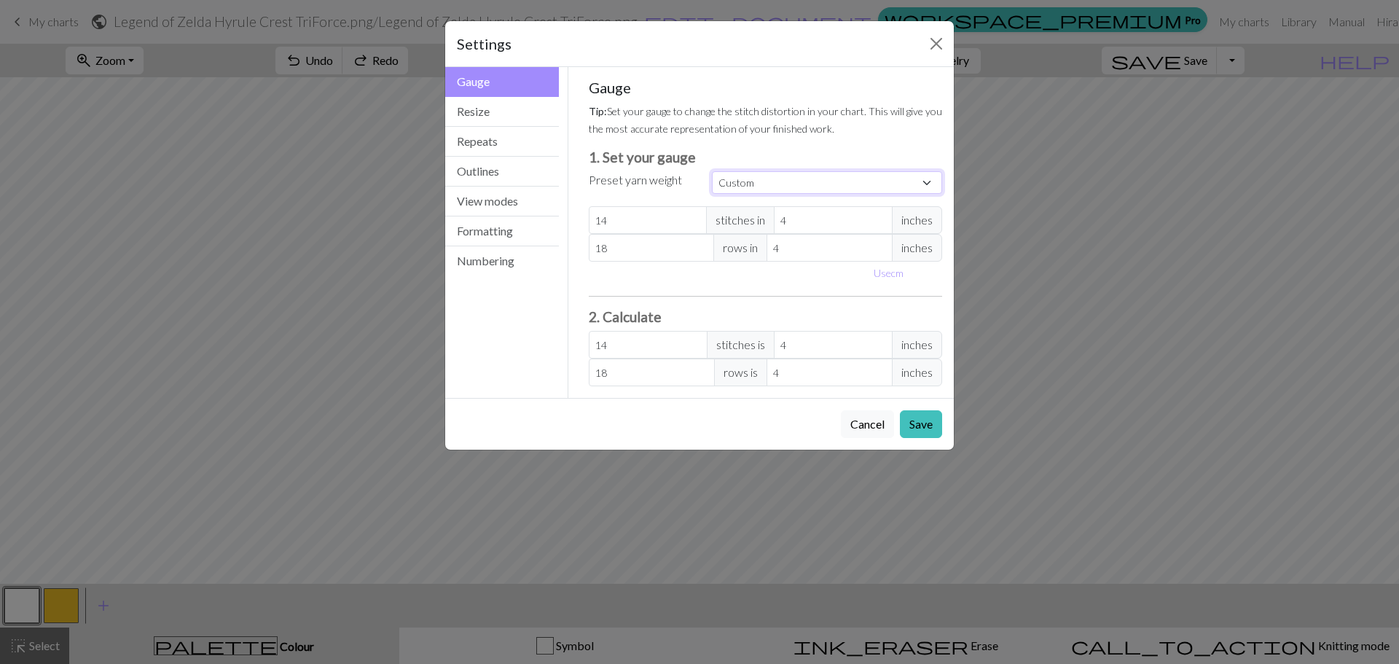
click at [785, 187] on select "Custom Square Lace Light Fingering Fingering Sport Double knit Worsted Aran Bul…" at bounding box center [827, 182] width 230 height 23
select select "dk"
click at [712, 171] on select "Custom Square Lace Light Fingering Fingering Sport Double knit Worsted Aran Bul…" at bounding box center [827, 182] width 230 height 23
type input "22"
type input "30"
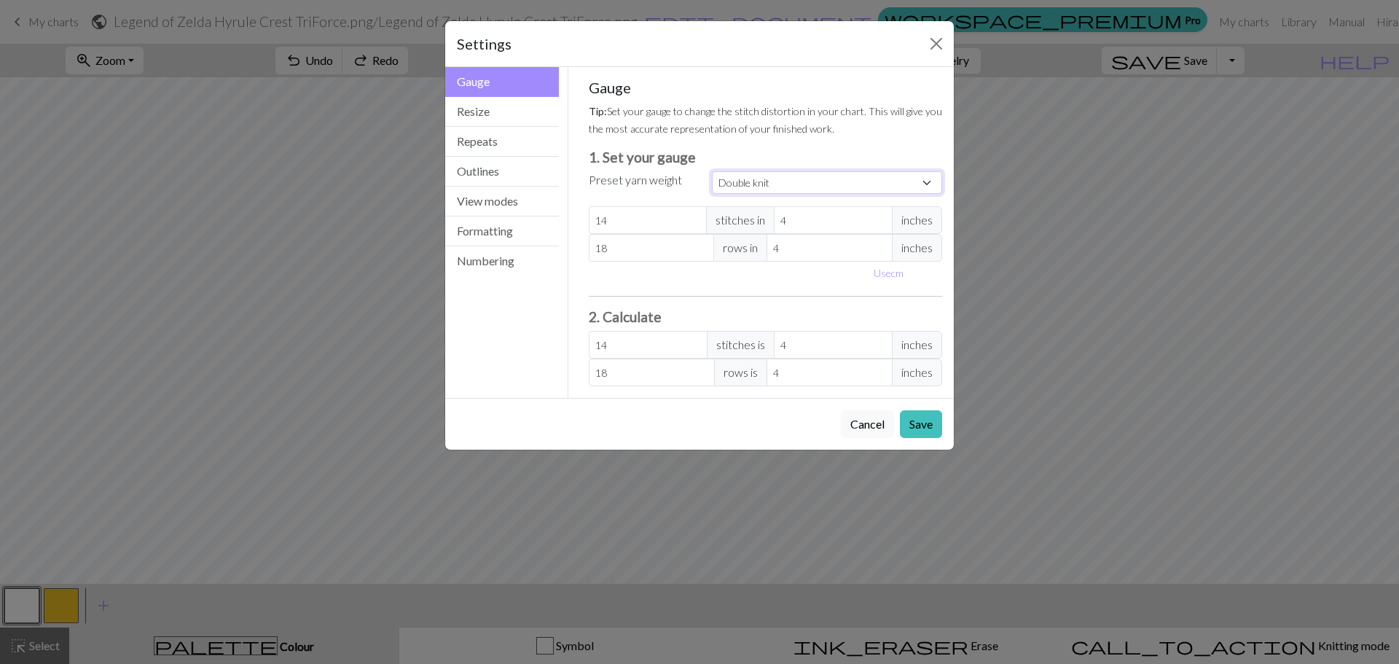
type input "22"
type input "30"
click at [930, 433] on button "Save" at bounding box center [921, 424] width 42 height 28
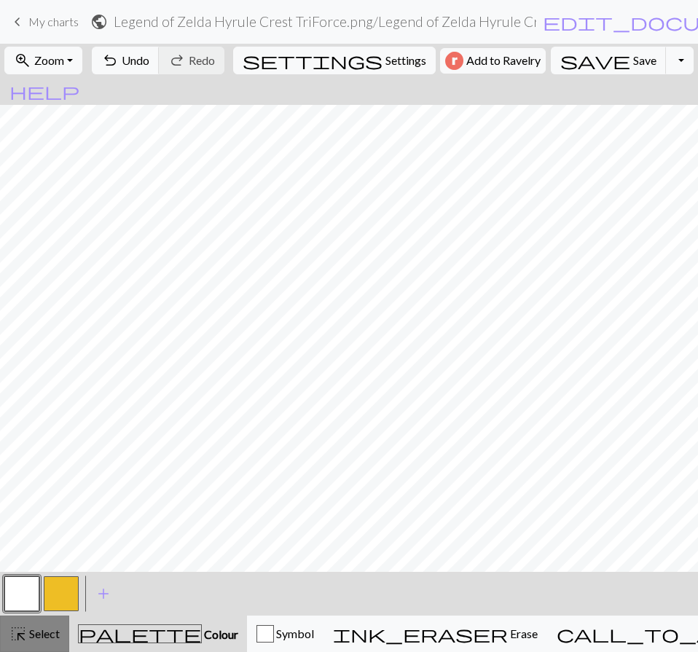
click at [44, 632] on span "Select" at bounding box center [43, 634] width 33 height 14
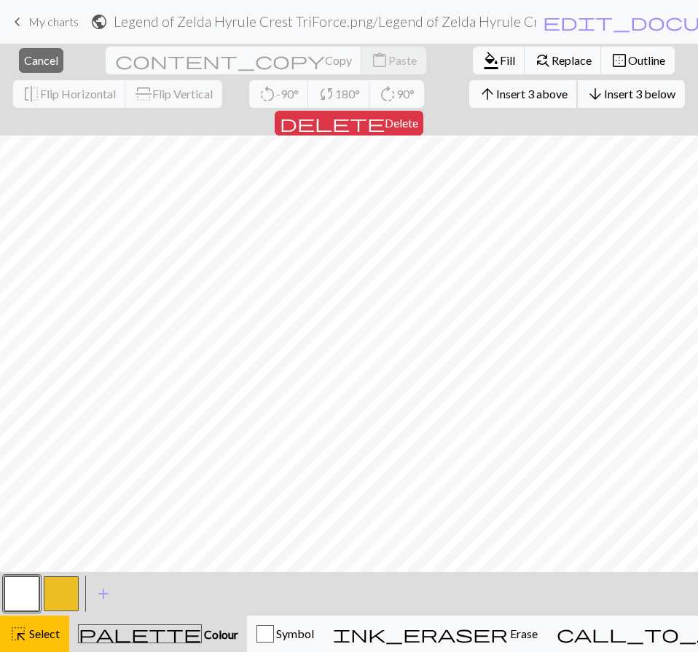
click at [496, 93] on span "Insert 3 above" at bounding box center [531, 94] width 71 height 14
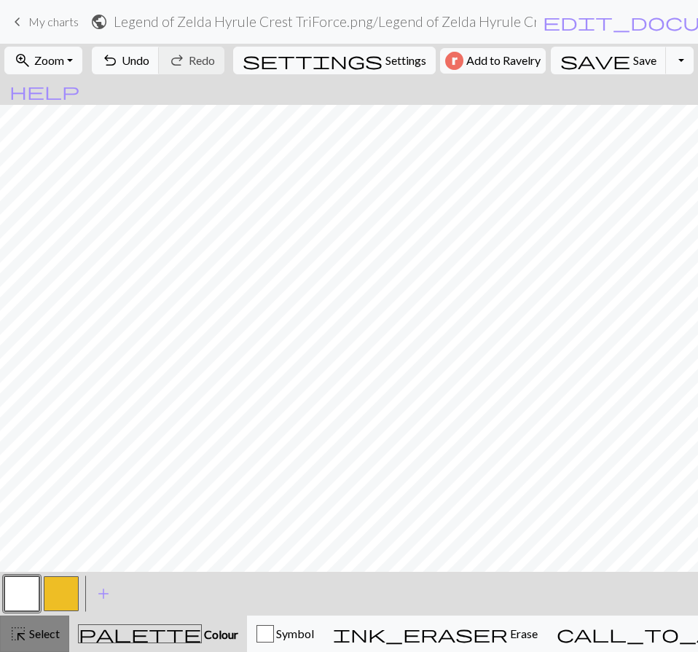
click at [46, 629] on span "Select" at bounding box center [43, 634] width 33 height 14
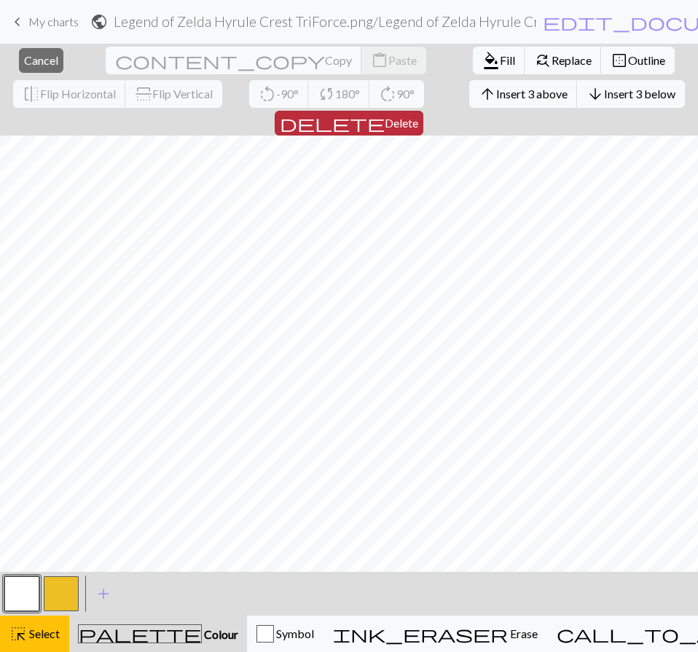
click at [418, 116] on span "Delete" at bounding box center [402, 123] width 34 height 14
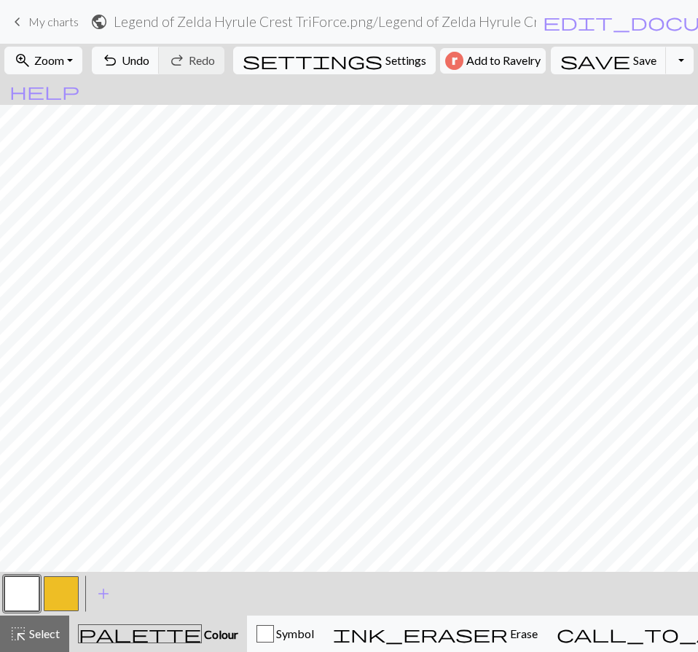
click at [385, 68] on span "Settings" at bounding box center [405, 60] width 41 height 17
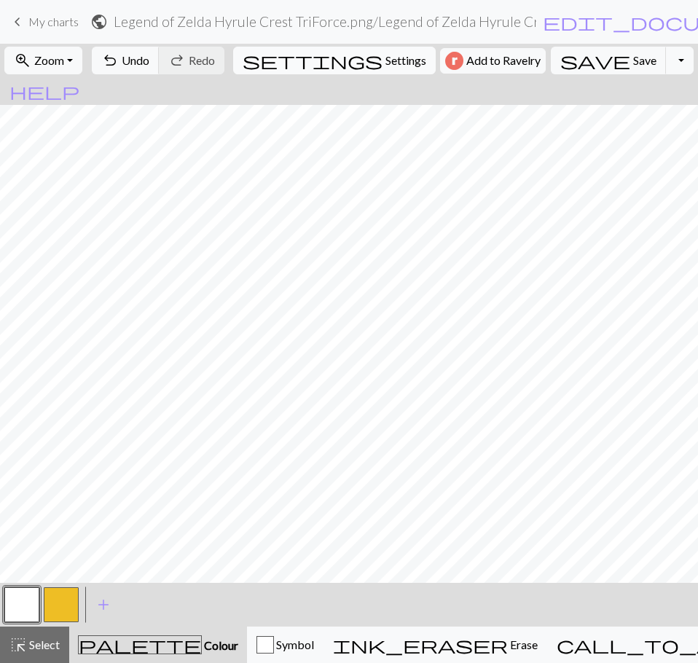
select select "dk"
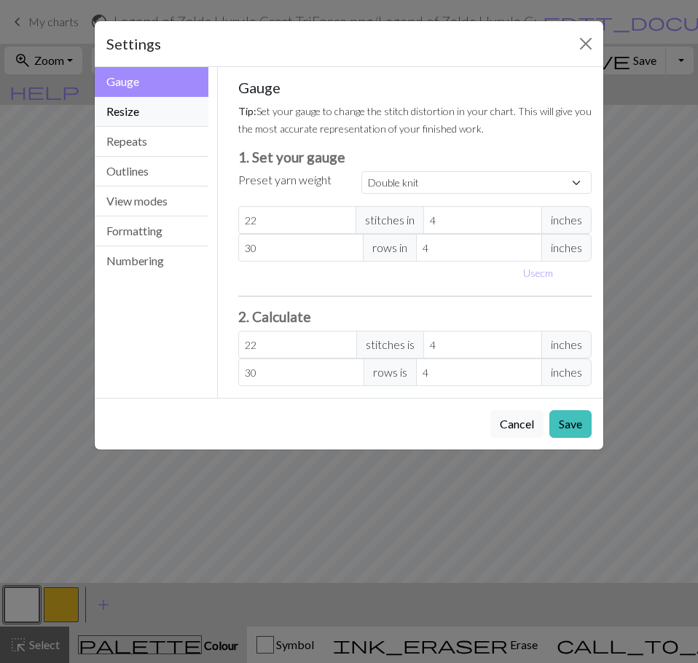
click at [152, 123] on button "Resize" at bounding box center [152, 112] width 114 height 30
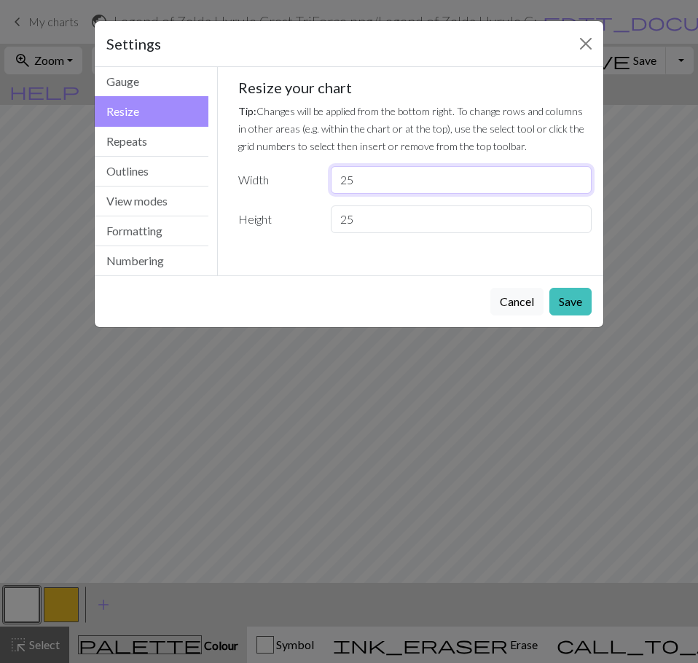
drag, startPoint x: 387, startPoint y: 181, endPoint x: 319, endPoint y: 181, distance: 67.8
click at [322, 181] on div "25" at bounding box center [461, 180] width 278 height 28
type input "40"
click at [571, 306] on button "Save" at bounding box center [570, 302] width 42 height 28
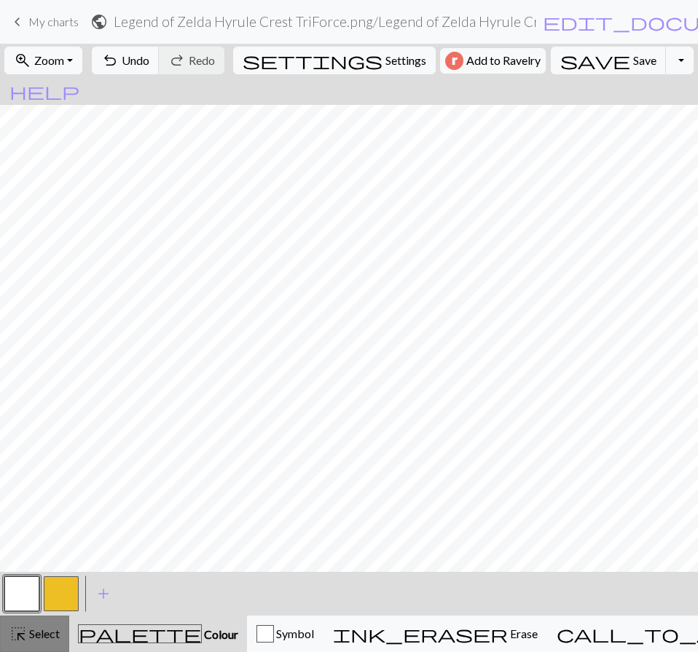
click at [58, 638] on span "Select" at bounding box center [43, 634] width 33 height 14
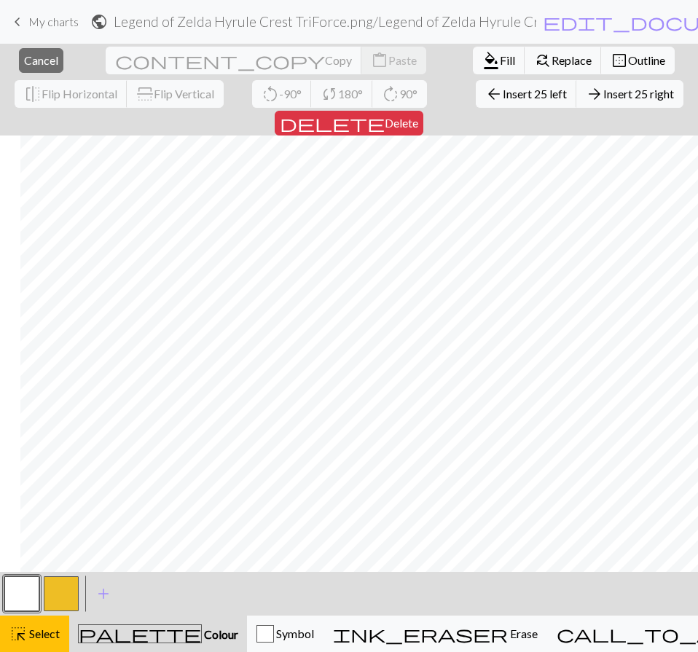
scroll to position [0, 184]
click at [56, 633] on span "Select" at bounding box center [43, 634] width 33 height 14
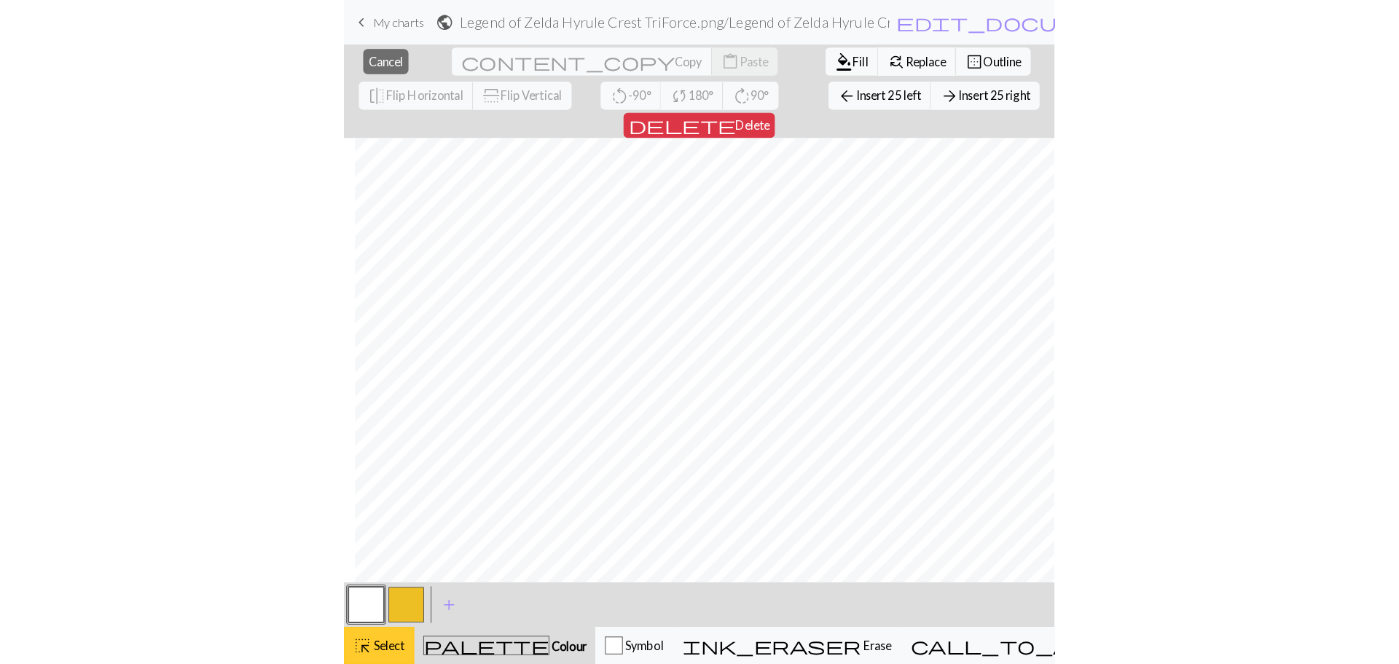
scroll to position [0, 173]
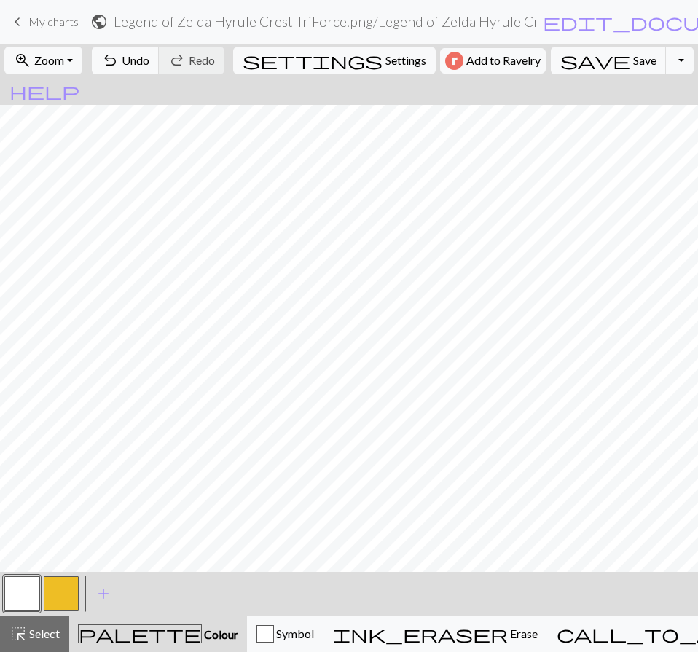
click at [202, 631] on span "Colour" at bounding box center [220, 634] width 36 height 14
click at [110, 596] on span "add" at bounding box center [103, 594] width 17 height 20
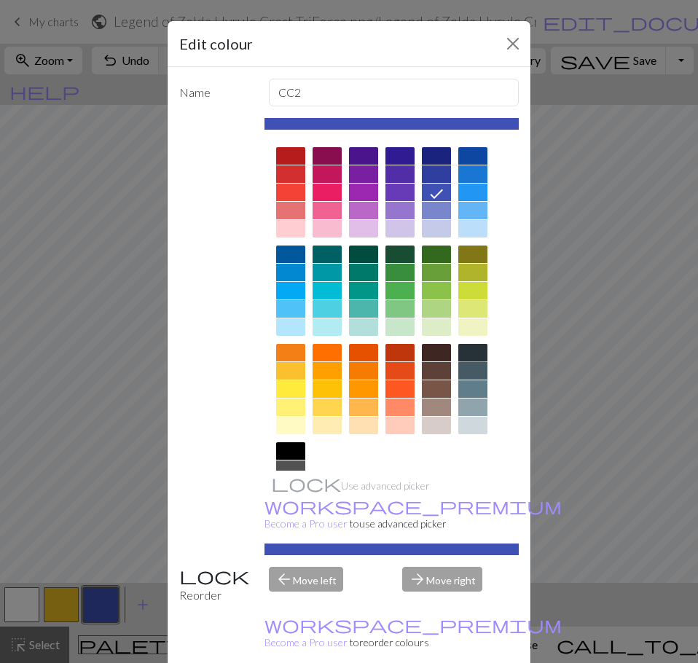
click at [477, 354] on div at bounding box center [472, 352] width 29 height 17
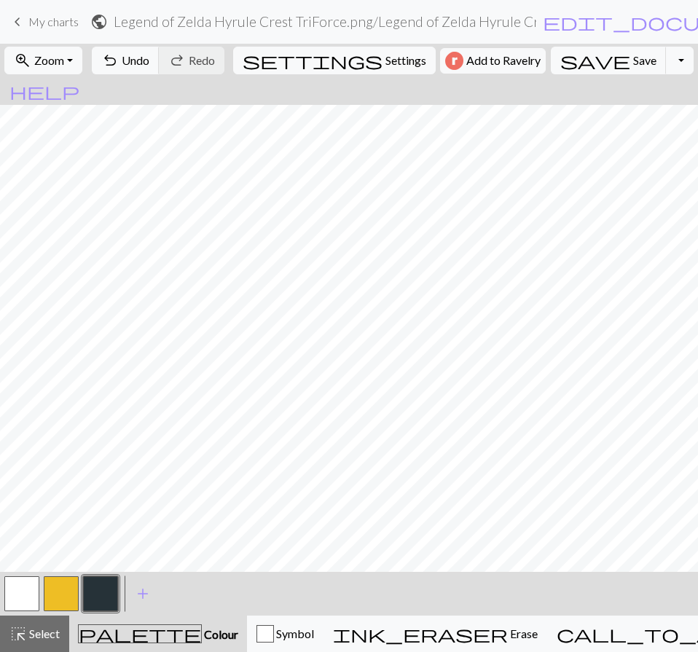
drag, startPoint x: 460, startPoint y: 631, endPoint x: 465, endPoint y: 611, distance: 21.0
click at [508, 631] on span "Erase" at bounding box center [523, 634] width 30 height 14
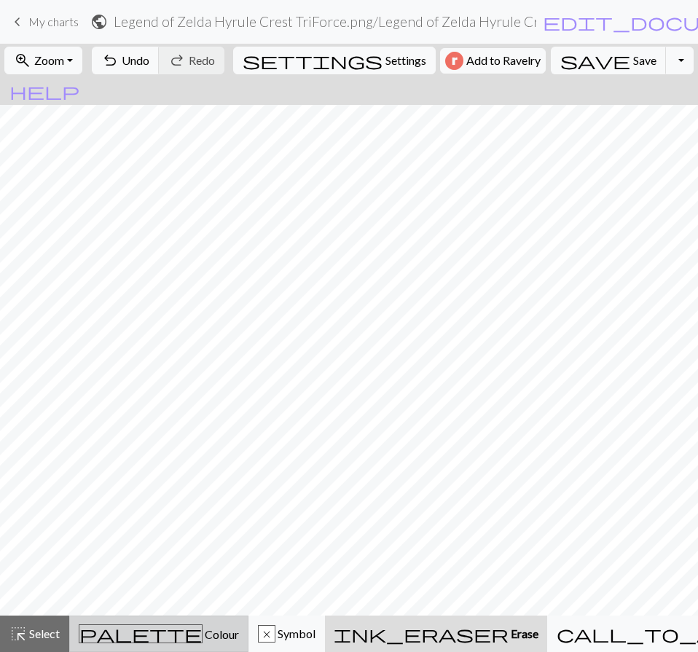
click at [203, 633] on span "Colour" at bounding box center [221, 634] width 36 height 14
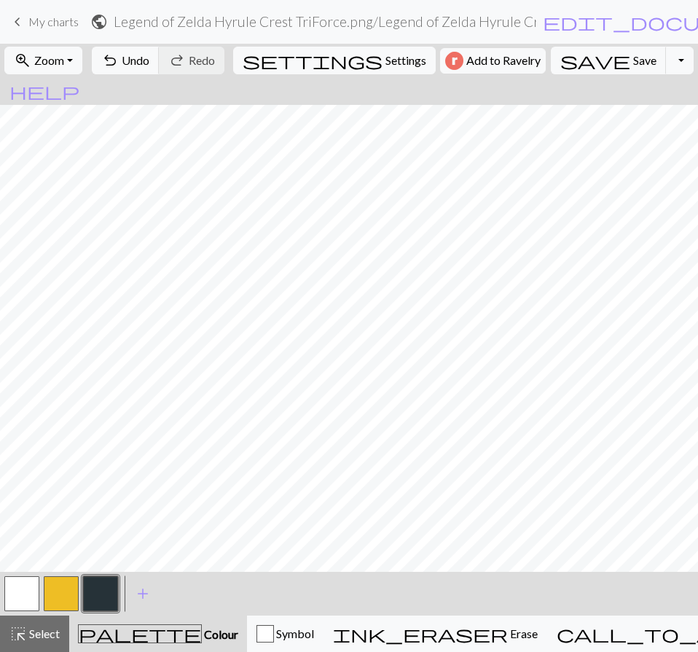
click at [67, 589] on button "button" at bounding box center [61, 593] width 35 height 35
click at [139, 595] on span "add" at bounding box center [142, 594] width 17 height 20
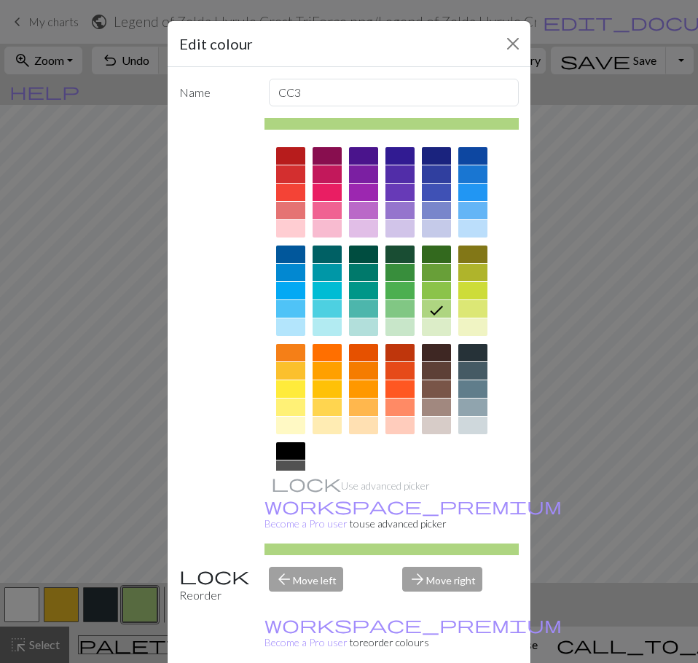
click at [287, 256] on div at bounding box center [290, 254] width 29 height 17
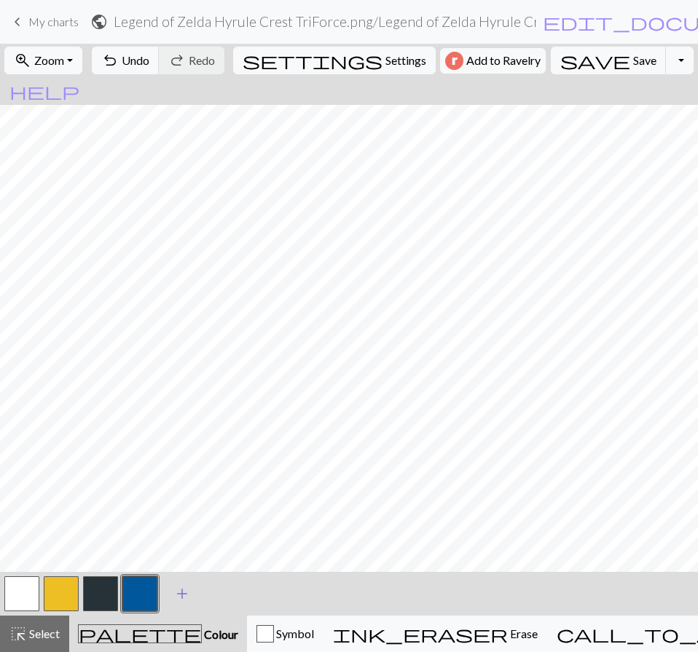
click at [182, 600] on span "add" at bounding box center [181, 594] width 17 height 20
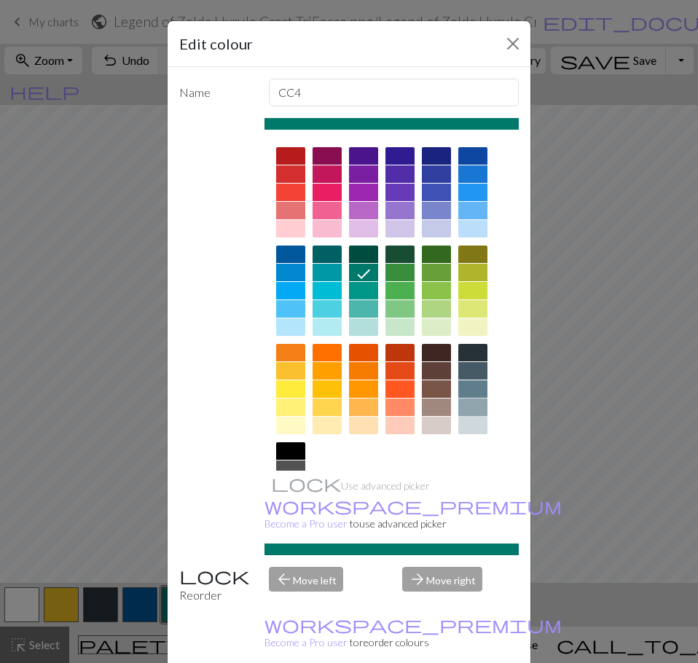
click at [471, 409] on div at bounding box center [472, 407] width 29 height 17
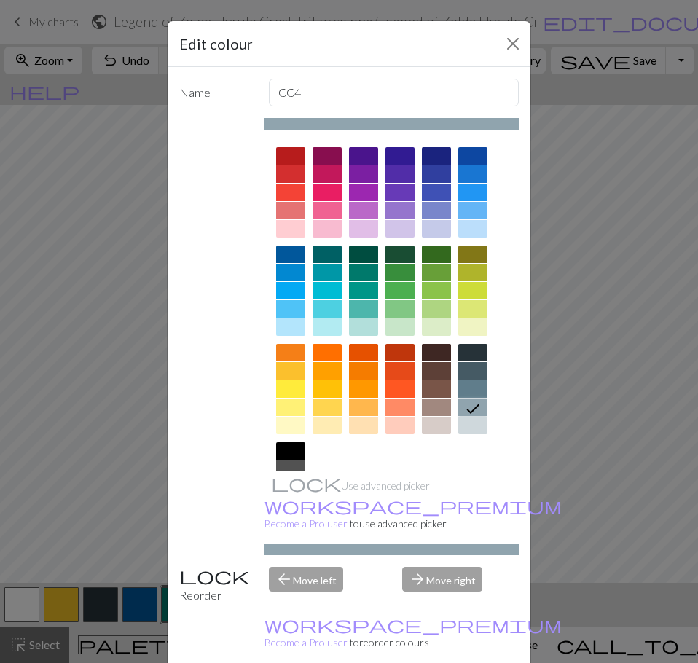
click at [466, 425] on div at bounding box center [472, 425] width 29 height 17
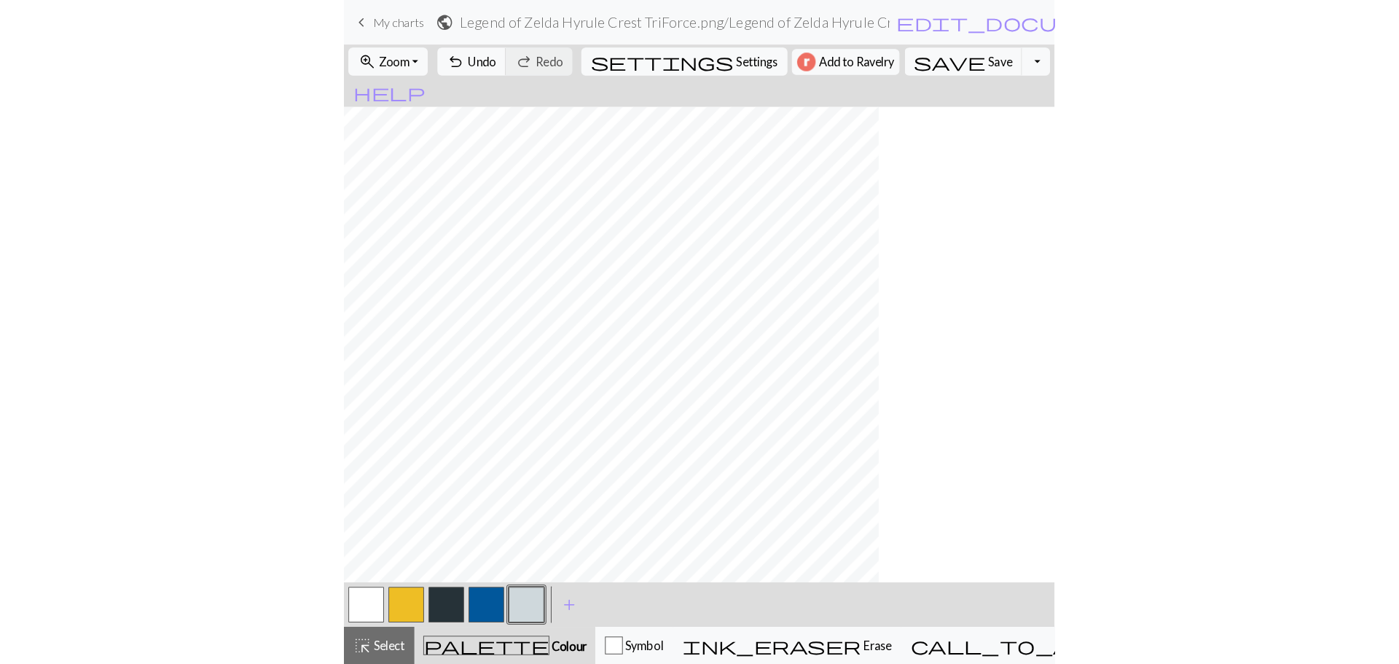
scroll to position [0, 0]
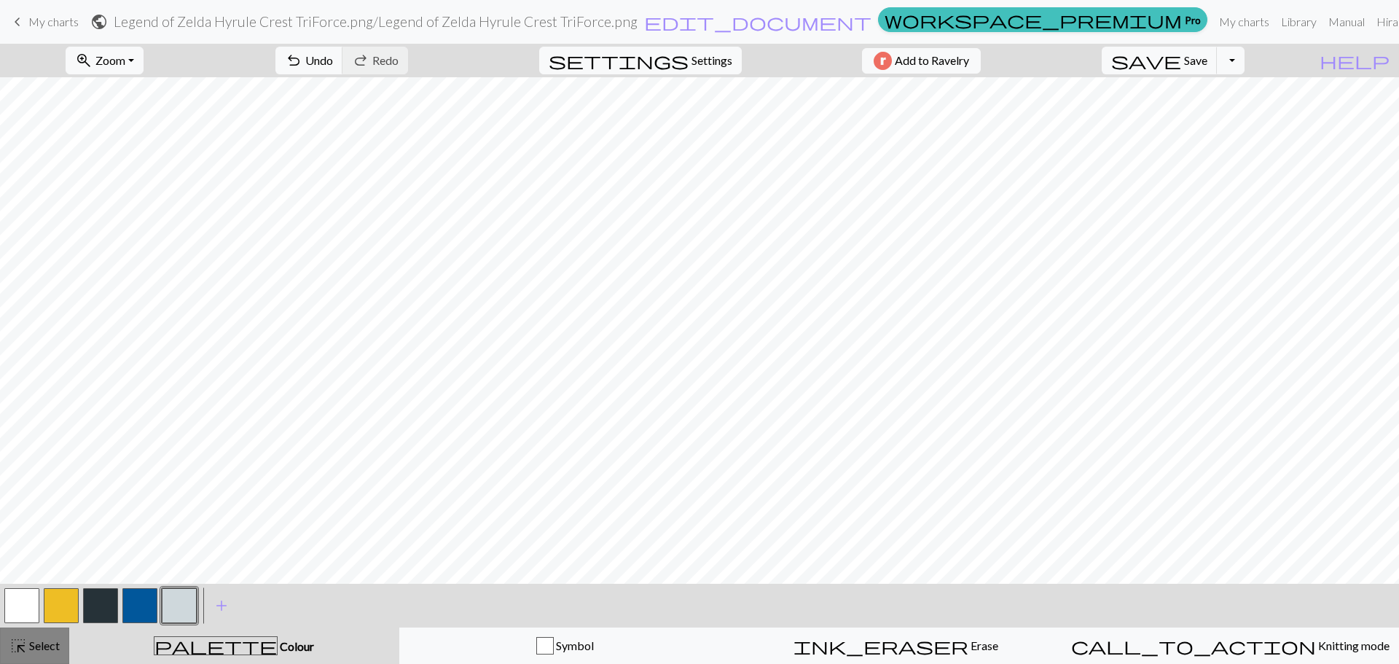
click at [17, 643] on span "highlight_alt" at bounding box center [17, 645] width 17 height 20
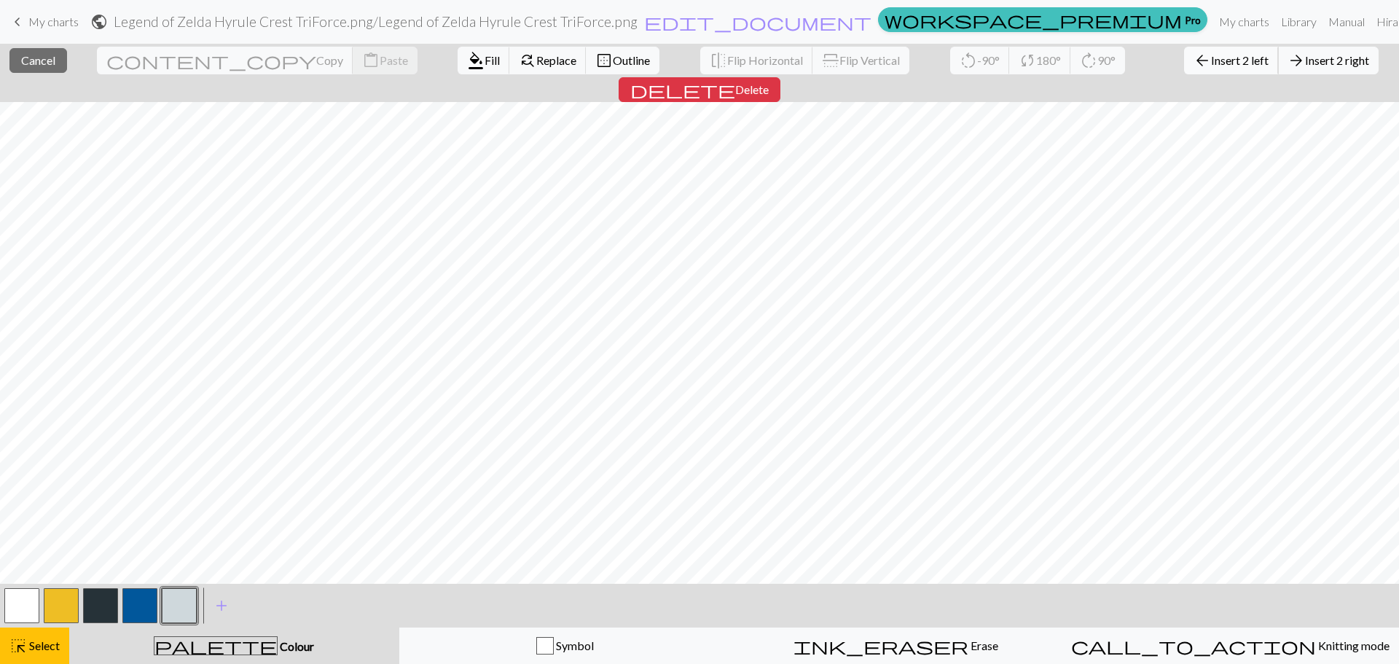
click at [1184, 67] on button "arrow_back Insert 2 left" at bounding box center [1231, 61] width 95 height 28
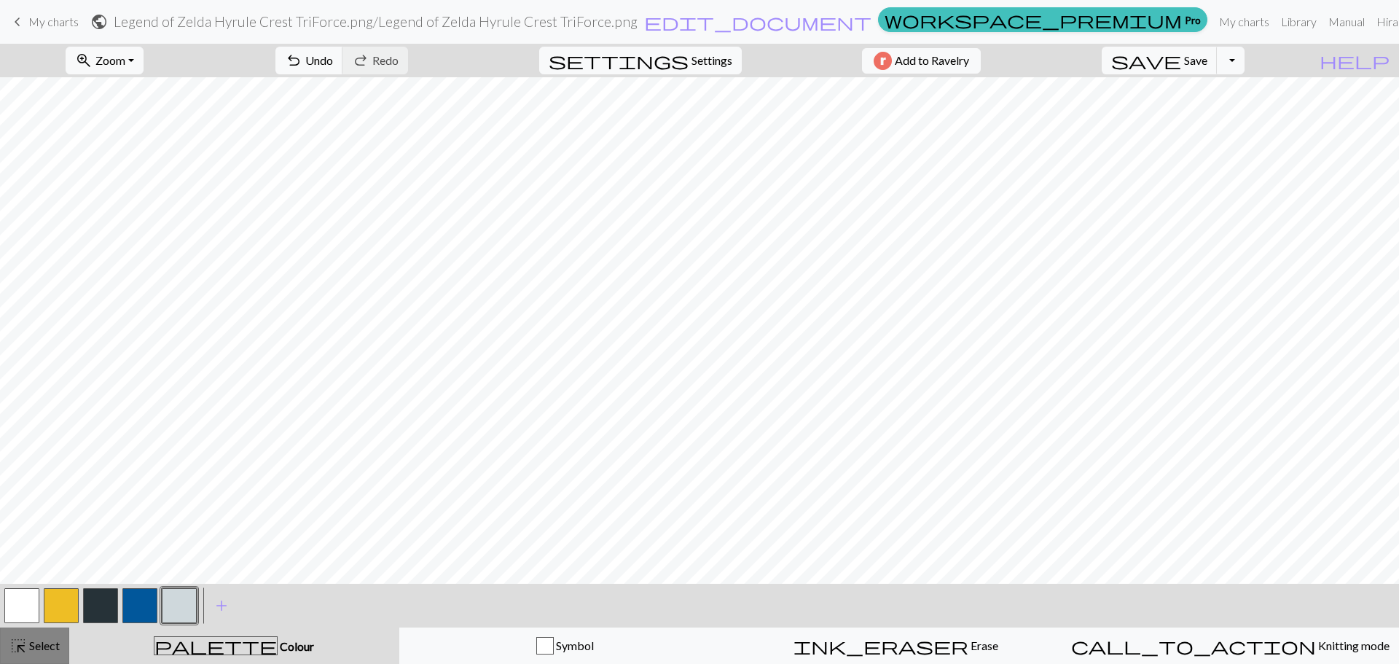
click at [43, 646] on span "Select" at bounding box center [43, 645] width 33 height 14
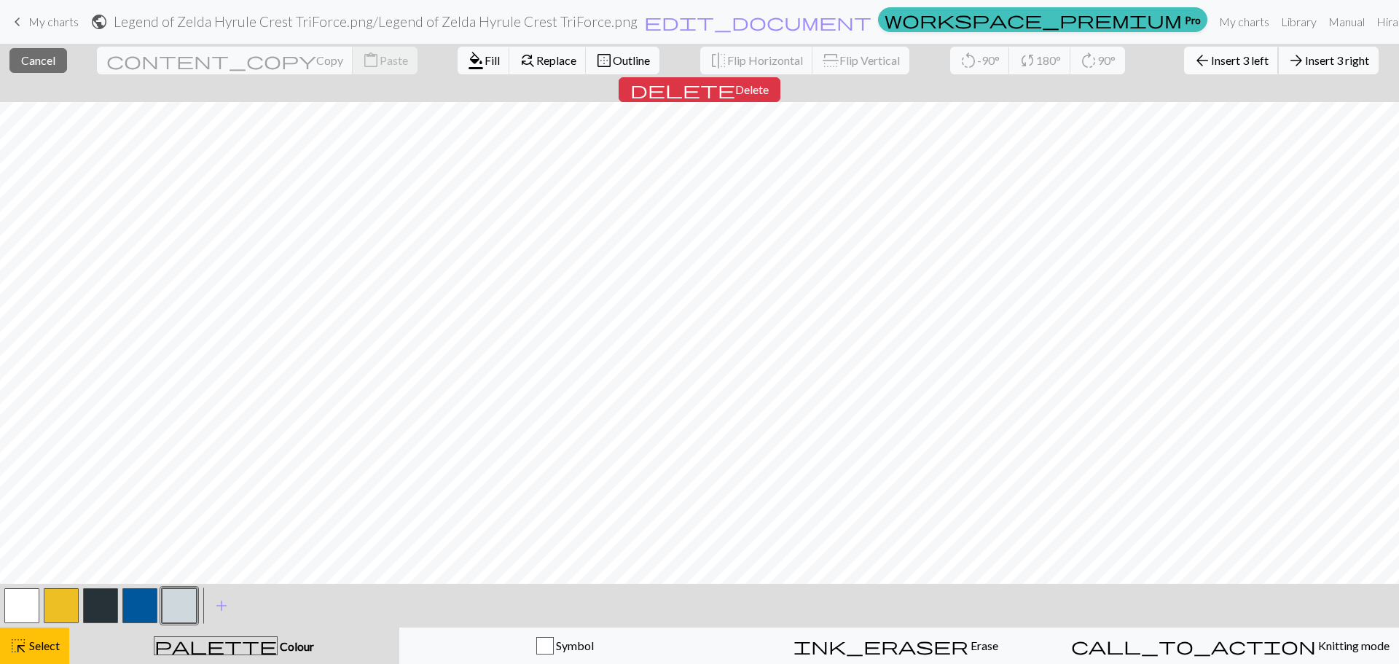
click at [1211, 55] on span "Insert 3 left" at bounding box center [1240, 60] width 58 height 14
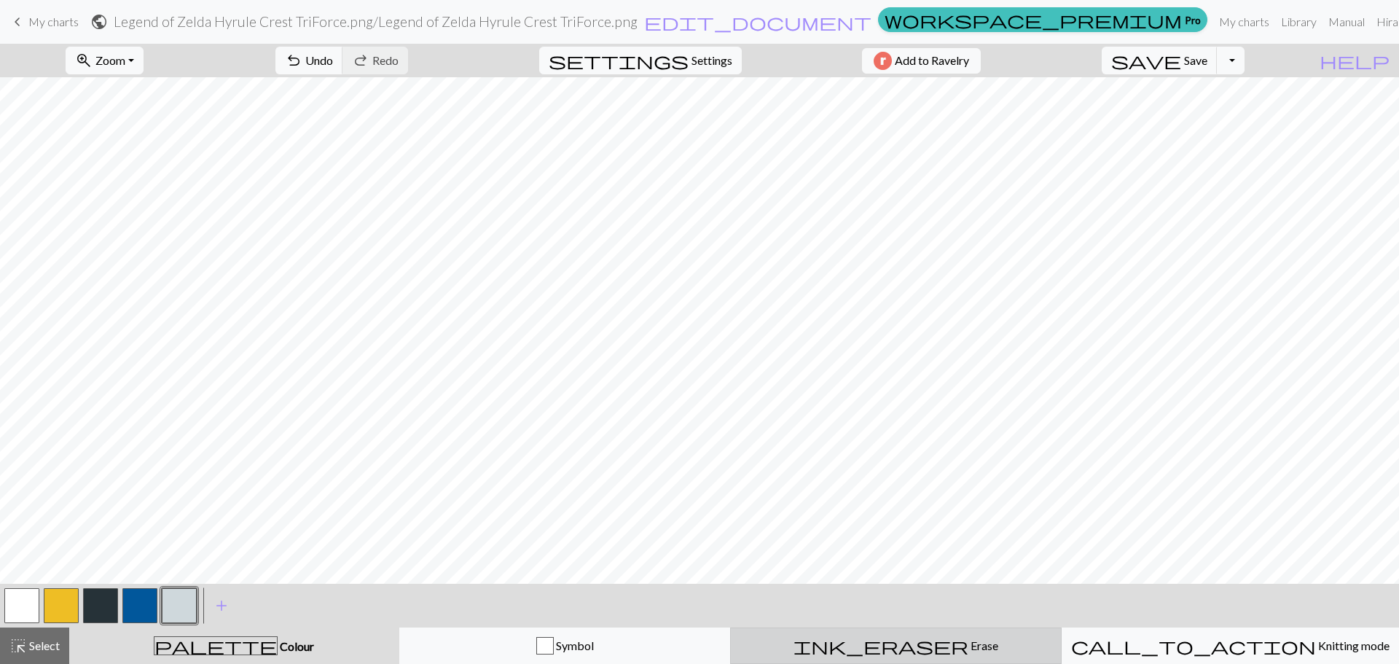
click at [968, 642] on span "Erase" at bounding box center [983, 645] width 30 height 14
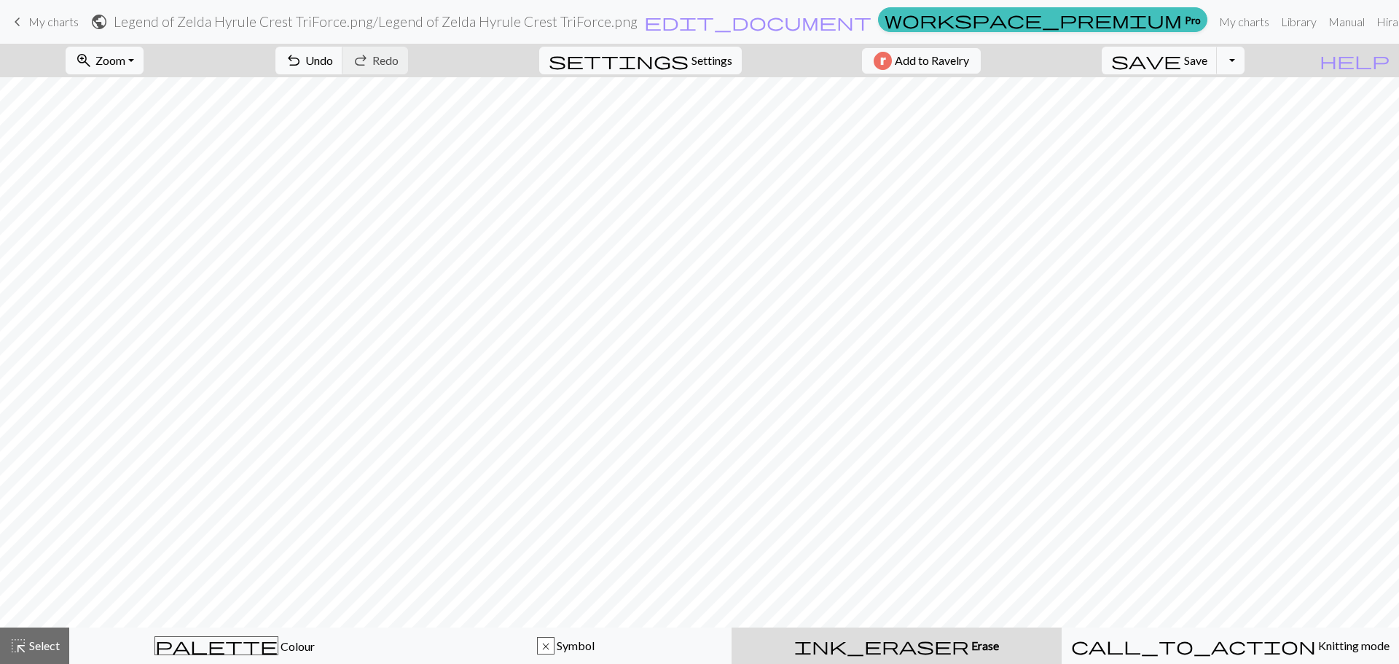
click at [875, 646] on div "ink_eraser Erase Erase" at bounding box center [896, 645] width 313 height 17
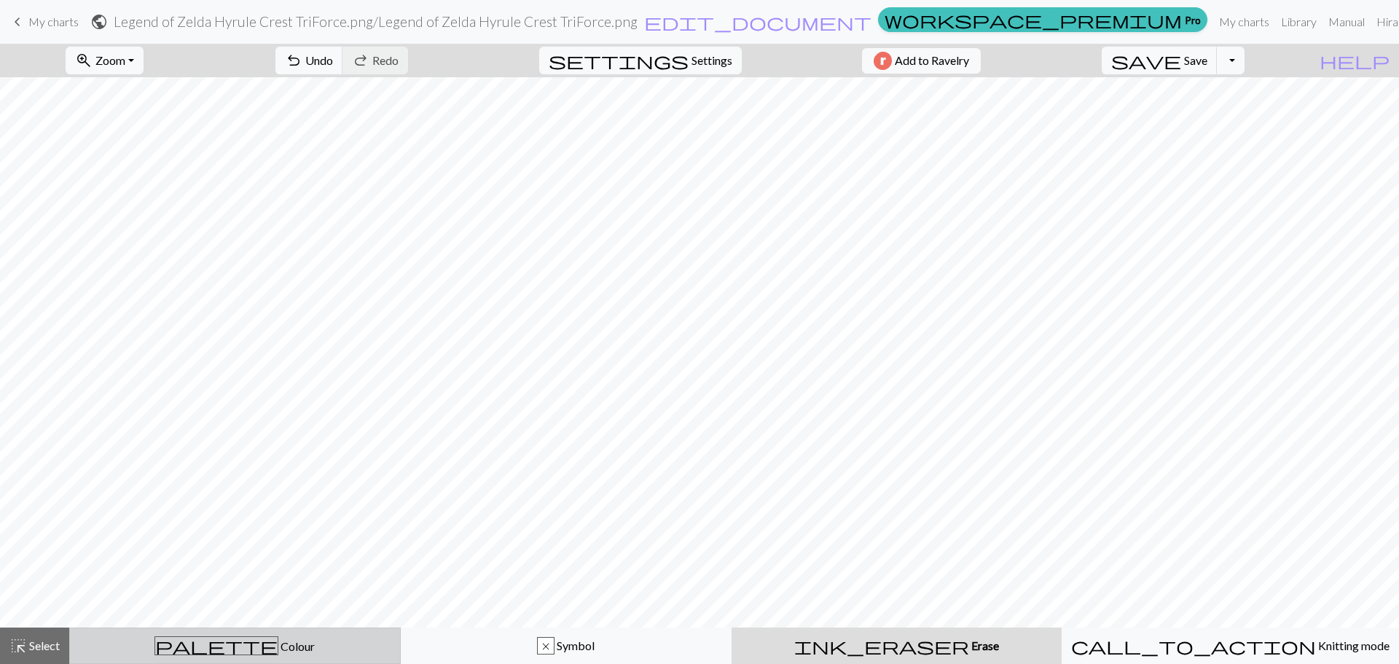
click at [278, 643] on div "palette Colour Colour" at bounding box center [235, 645] width 313 height 19
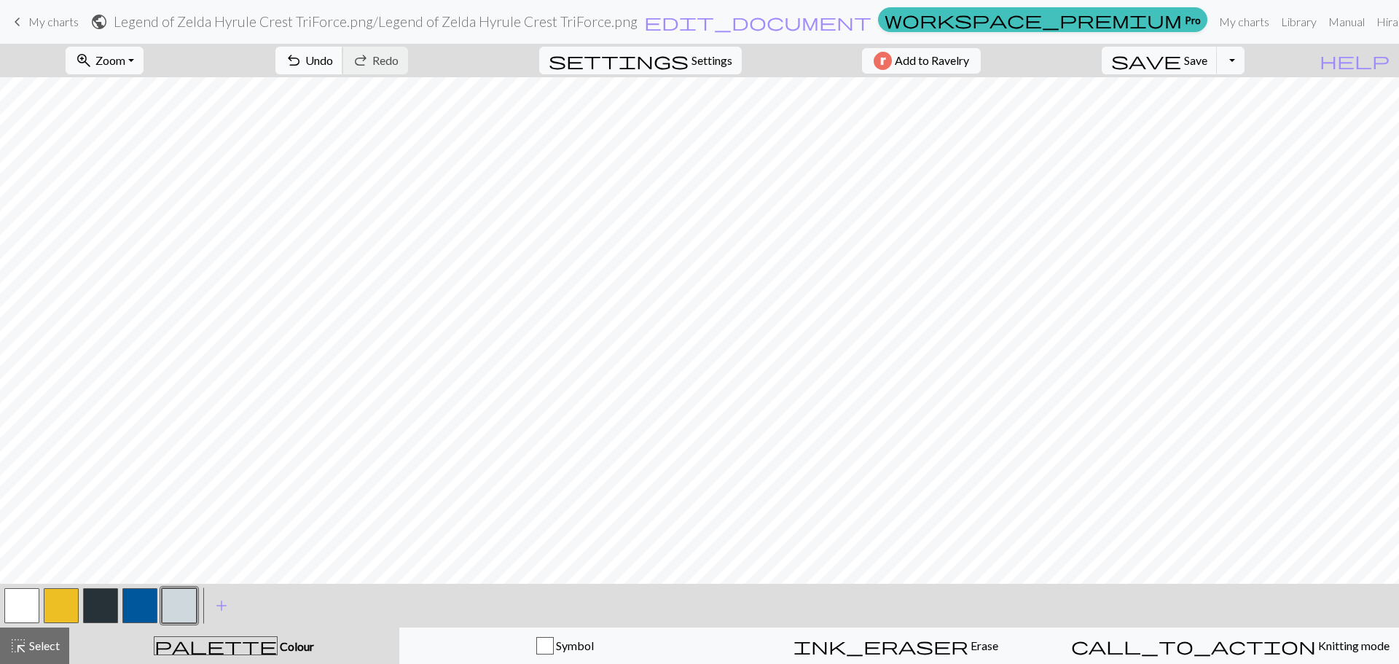
click at [333, 57] on span "Undo" at bounding box center [319, 60] width 28 height 14
click at [333, 60] on span "Undo" at bounding box center [319, 60] width 28 height 14
click at [23, 645] on span "highlight_alt" at bounding box center [17, 645] width 17 height 20
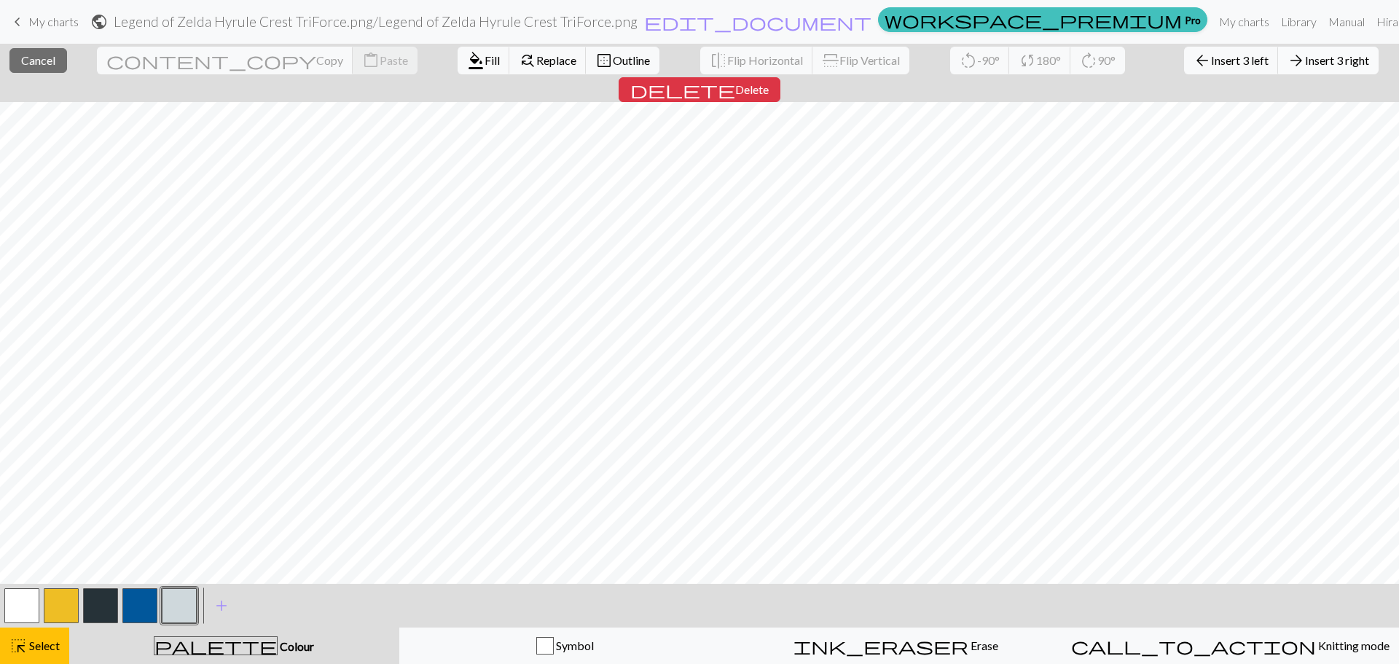
click at [1305, 62] on span "Insert 3 right" at bounding box center [1337, 60] width 64 height 14
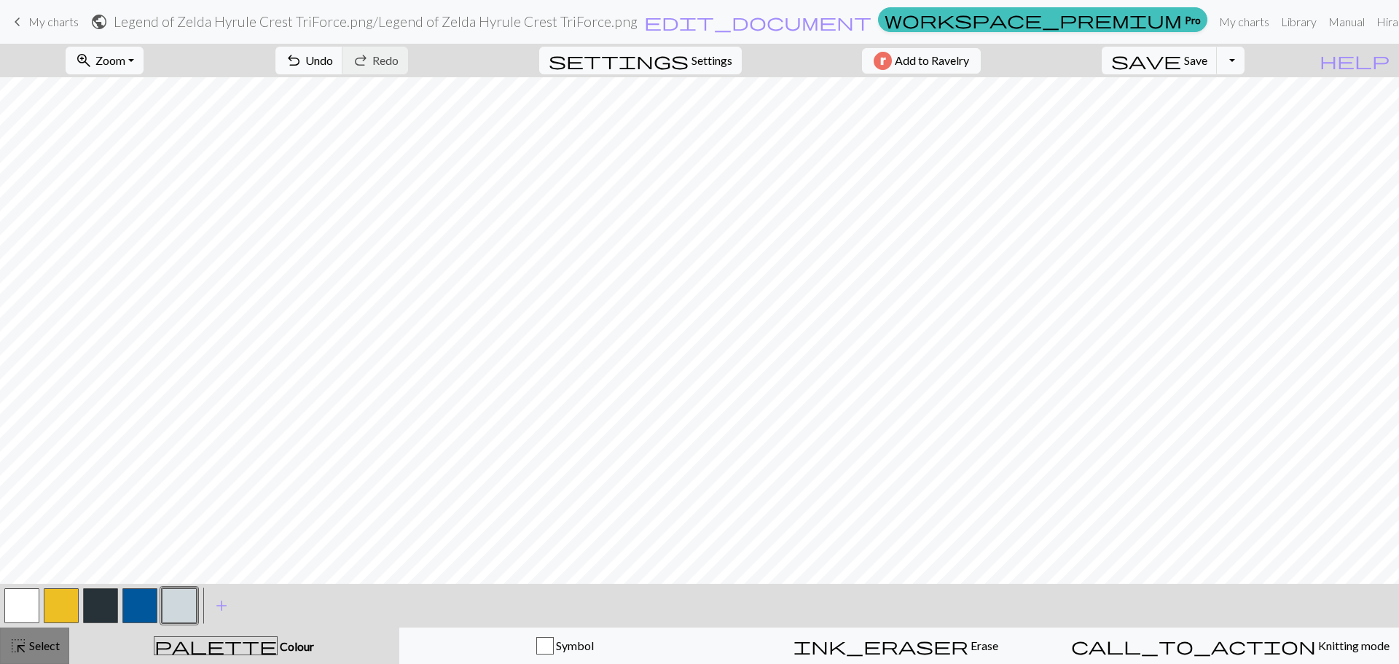
click at [53, 635] on button "highlight_alt Select Select" at bounding box center [34, 645] width 69 height 36
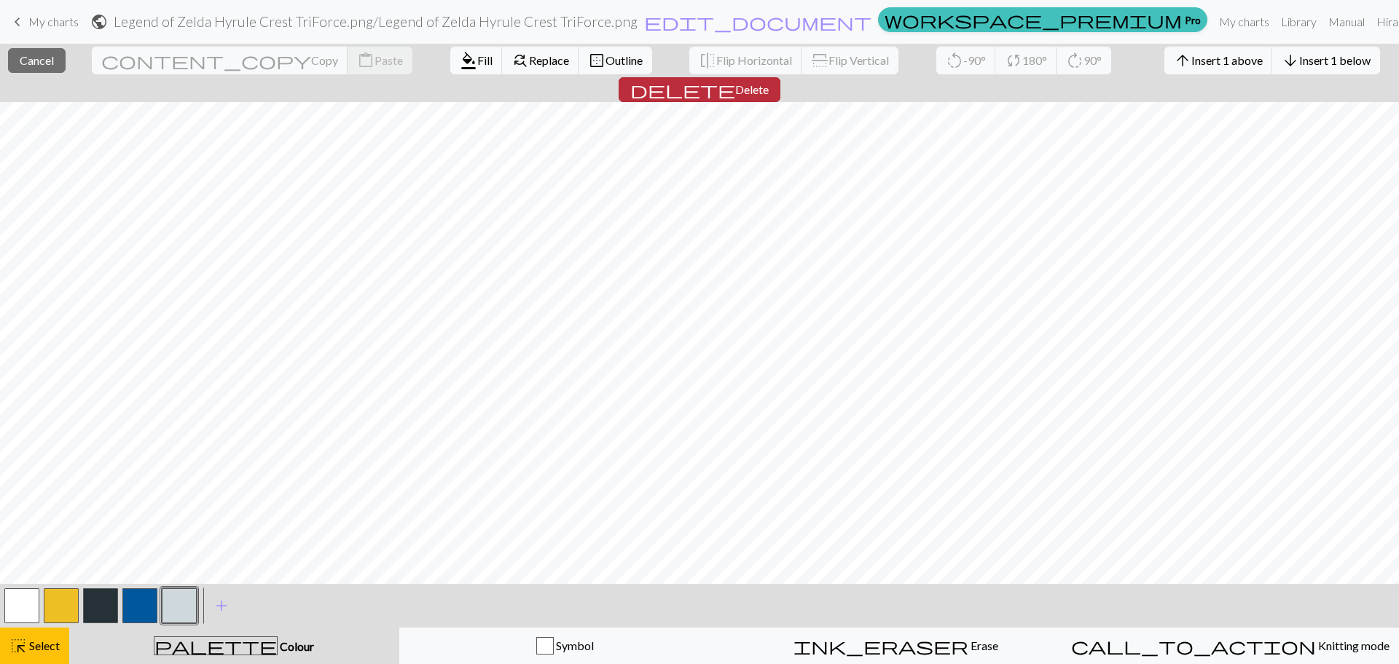
click at [769, 82] on span "Delete" at bounding box center [752, 89] width 34 height 14
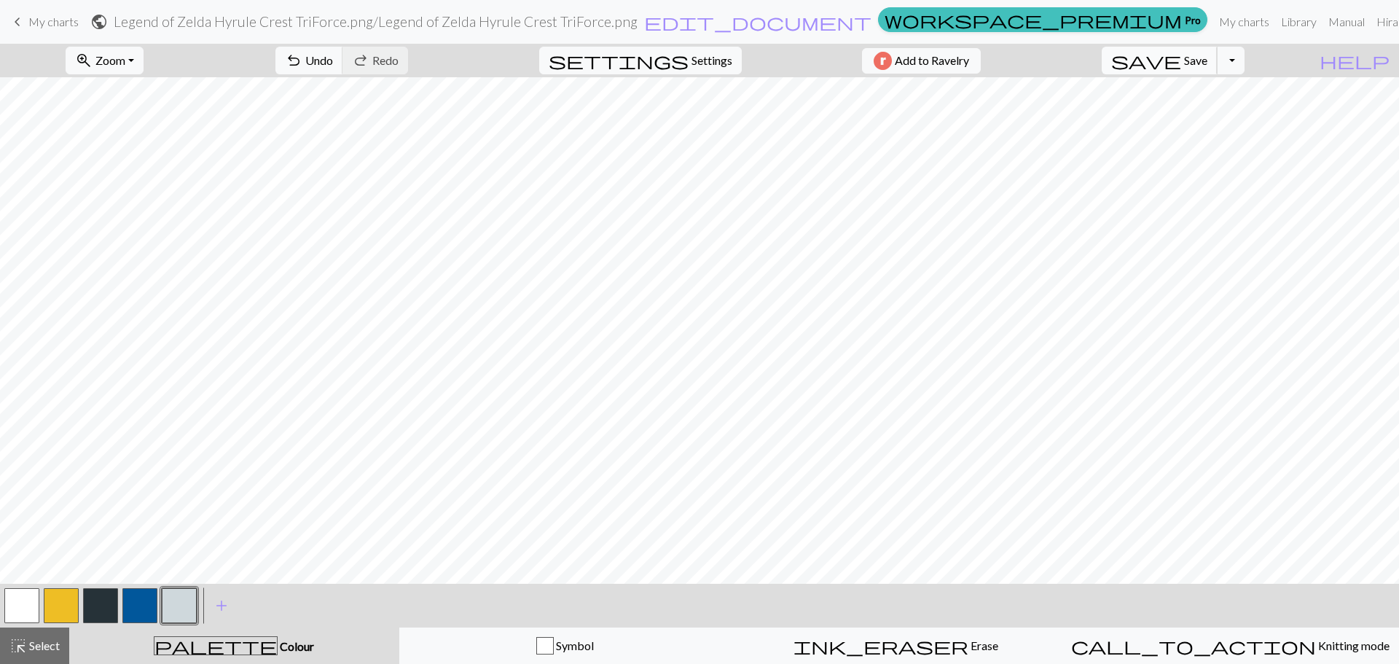
click at [1207, 55] on span "Save" at bounding box center [1195, 60] width 23 height 14
click at [1181, 61] on span "save" at bounding box center [1146, 60] width 70 height 20
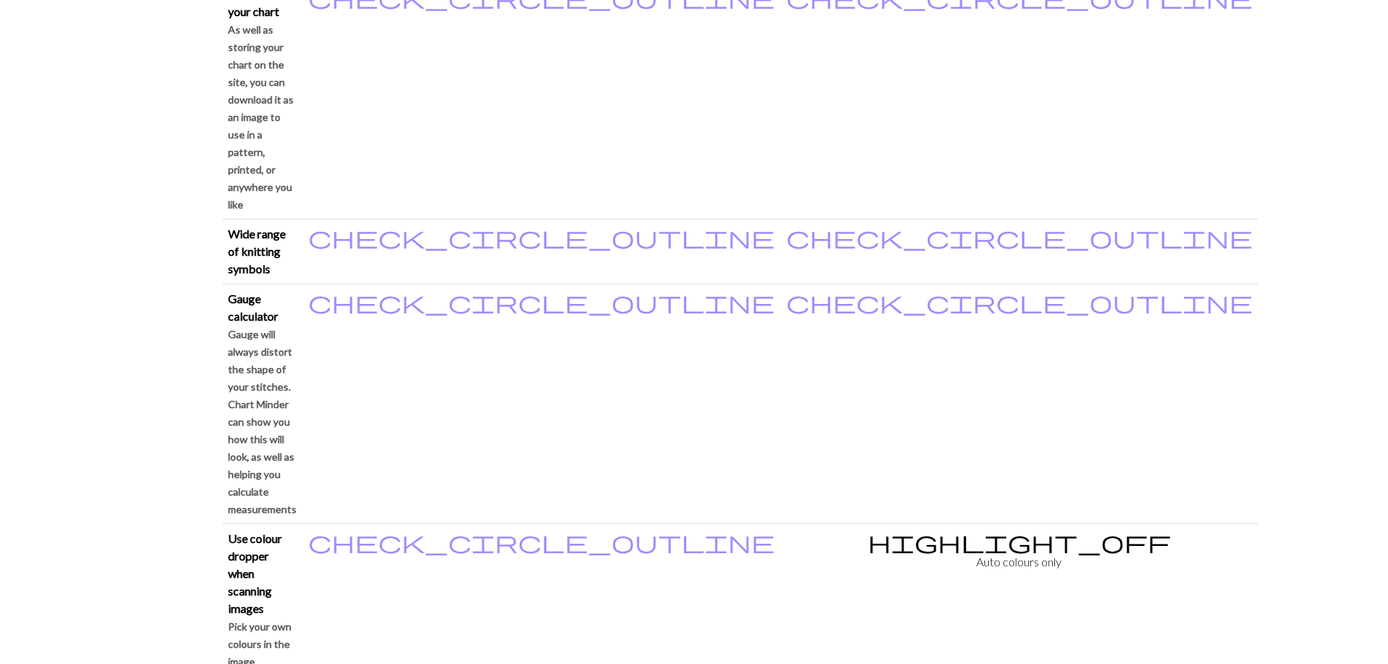
scroll to position [1166, 0]
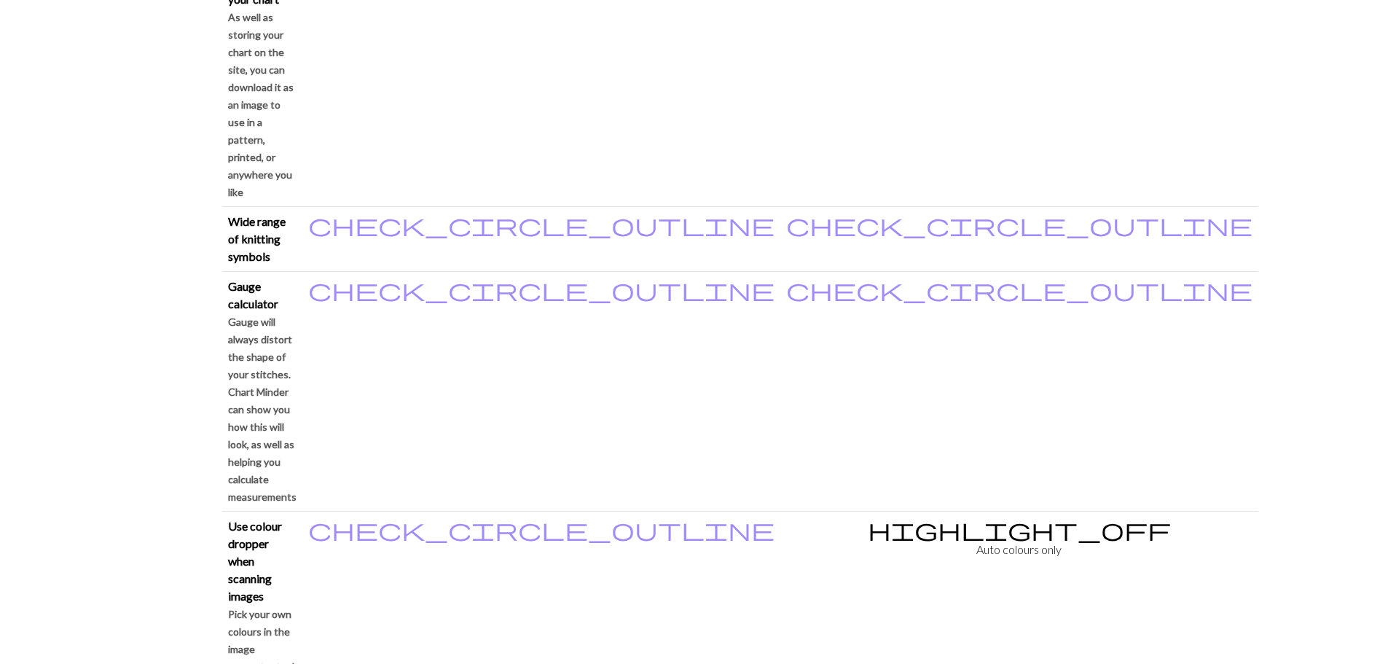
drag, startPoint x: 256, startPoint y: 238, endPoint x: 761, endPoint y: 39, distance: 543.3
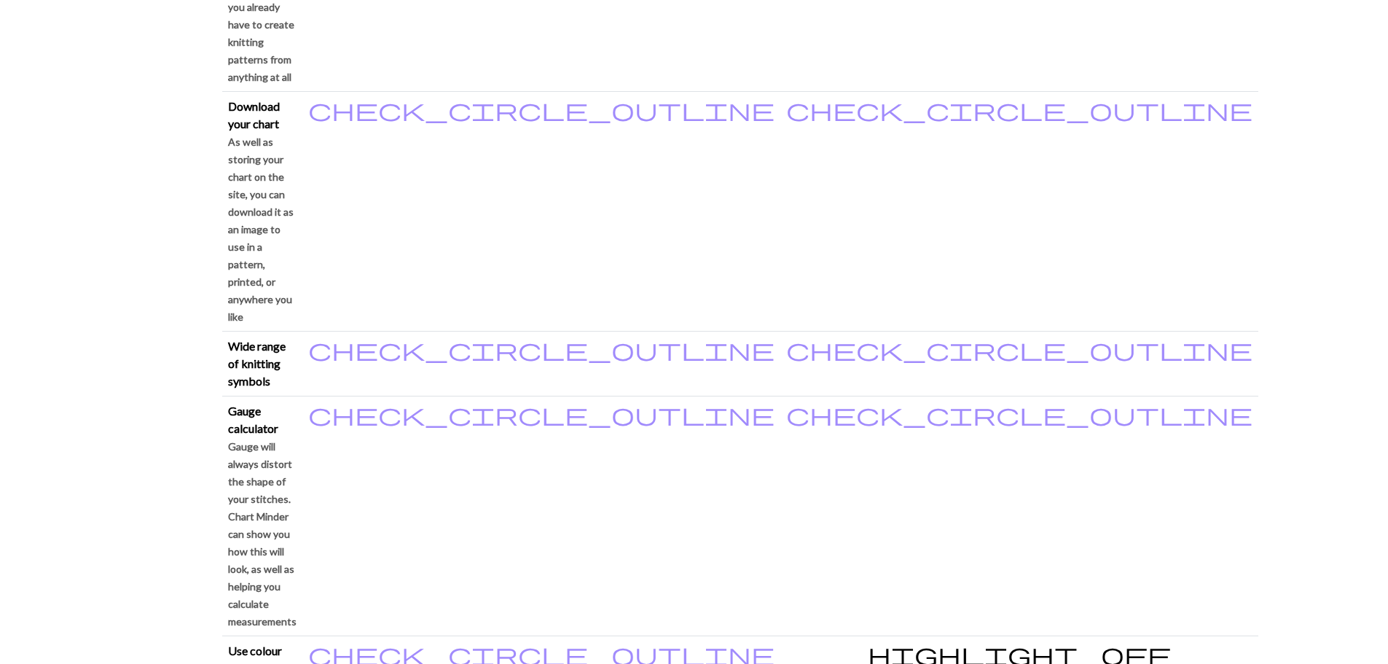
scroll to position [947, 0]
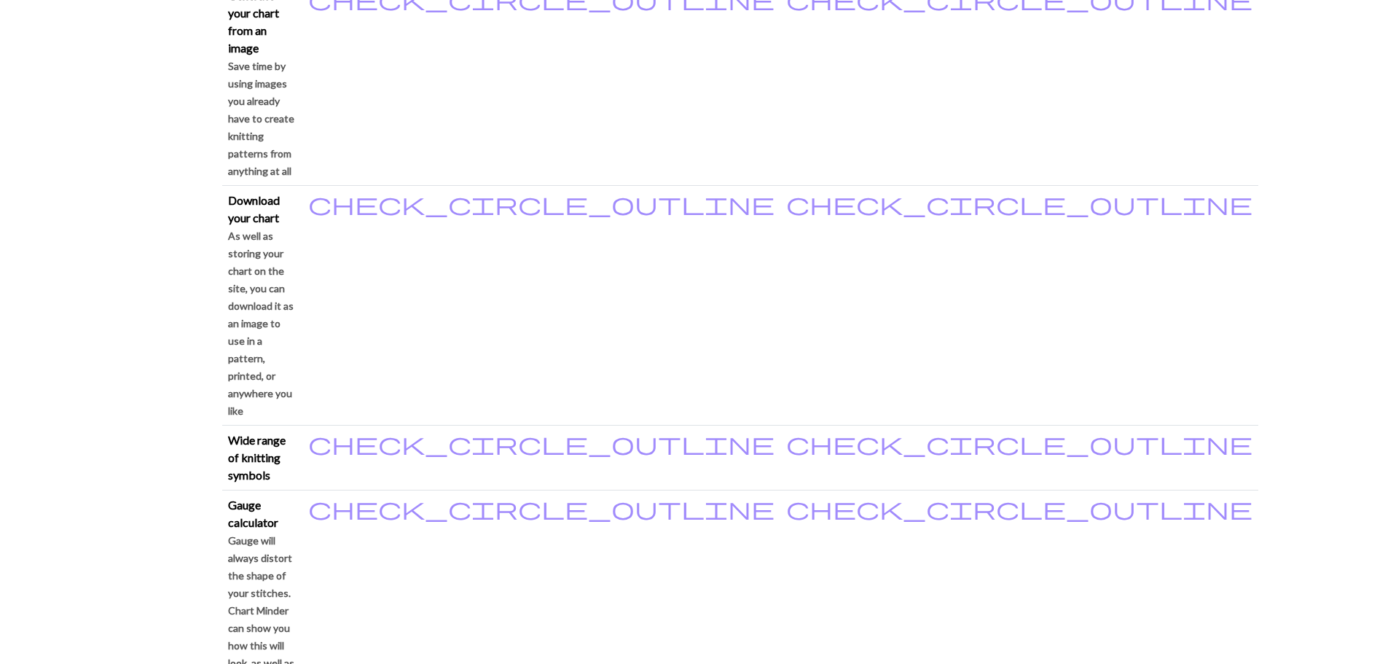
drag, startPoint x: 229, startPoint y: 160, endPoint x: 670, endPoint y: 181, distance: 441.3
drag, startPoint x: 239, startPoint y: 114, endPoint x: 471, endPoint y: 129, distance: 232.9
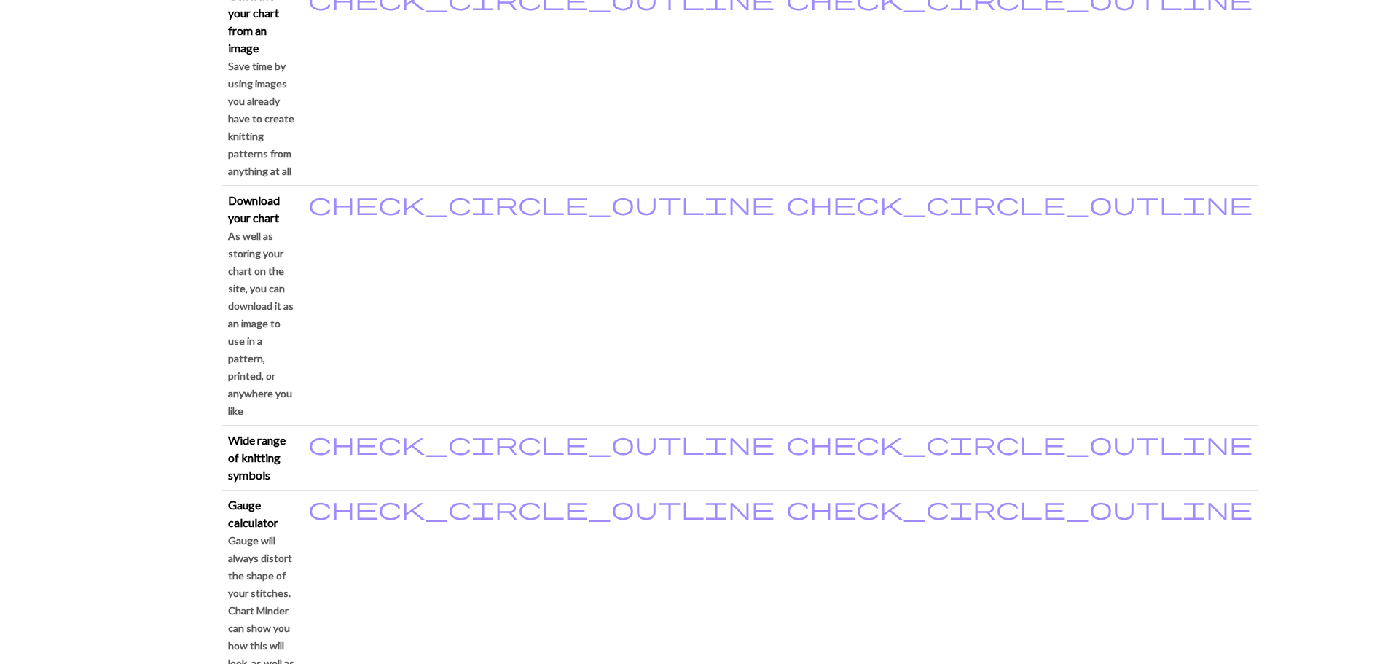
drag, startPoint x: 239, startPoint y: 60, endPoint x: 417, endPoint y: 70, distance: 178.0
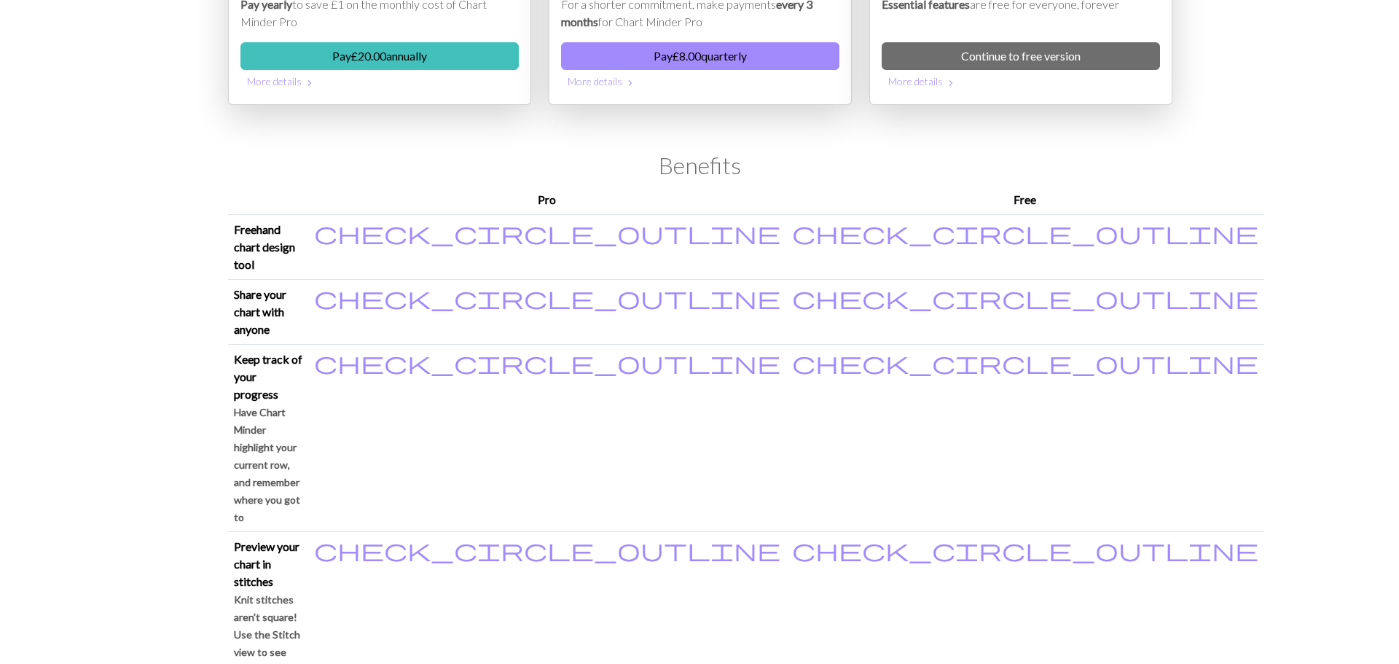
scroll to position [0, 0]
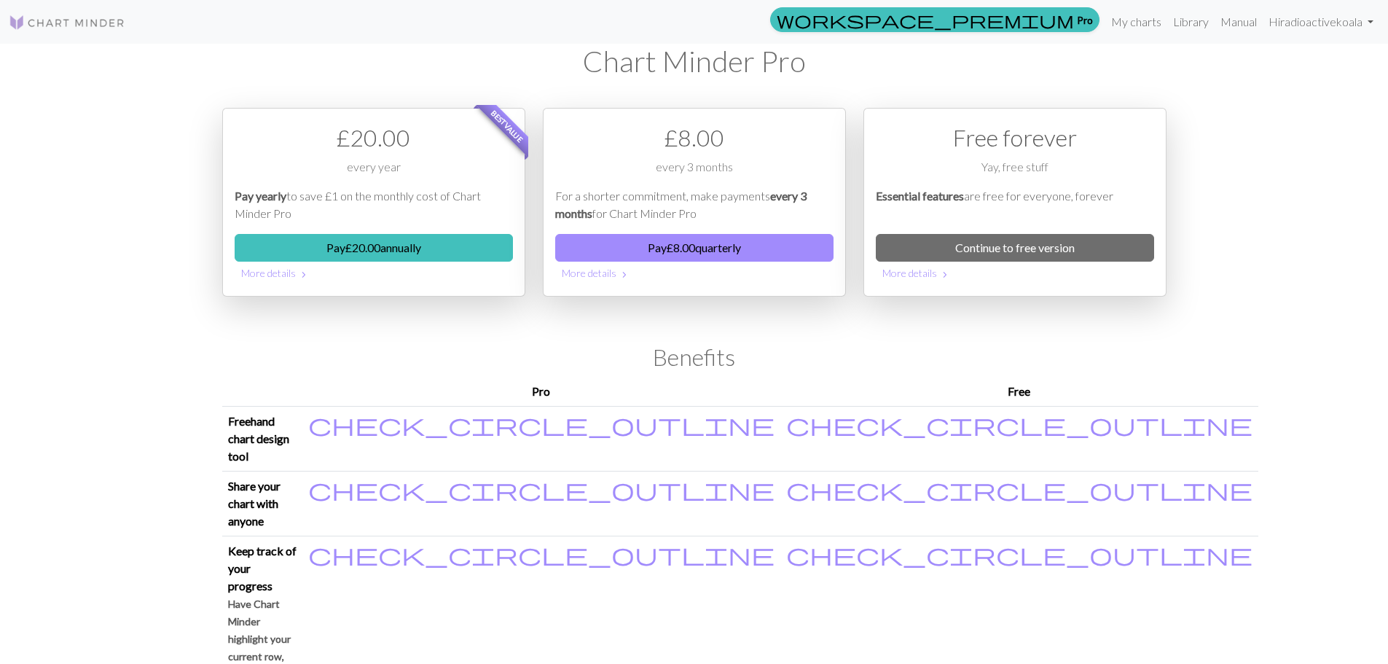
drag, startPoint x: 722, startPoint y: 400, endPoint x: 743, endPoint y: 178, distance: 223.2
click at [1054, 254] on link "Continue to free version" at bounding box center [1015, 248] width 278 height 28
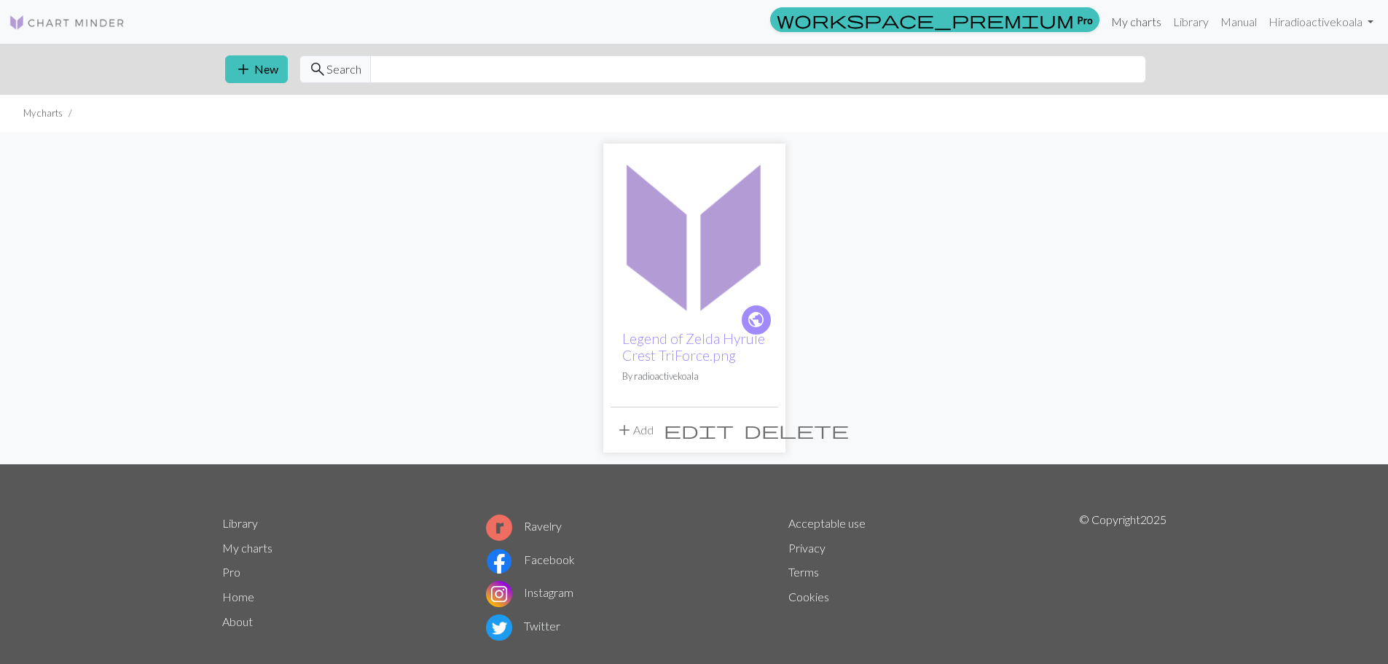
click at [1142, 22] on link "My charts" at bounding box center [1136, 21] width 62 height 29
click at [1052, 230] on div "public Legend of Zelda Hyrule Crest TriForce.png By radioactivekoala add Add ed…" at bounding box center [694, 298] width 962 height 332
click at [256, 71] on button "add New" at bounding box center [256, 69] width 63 height 28
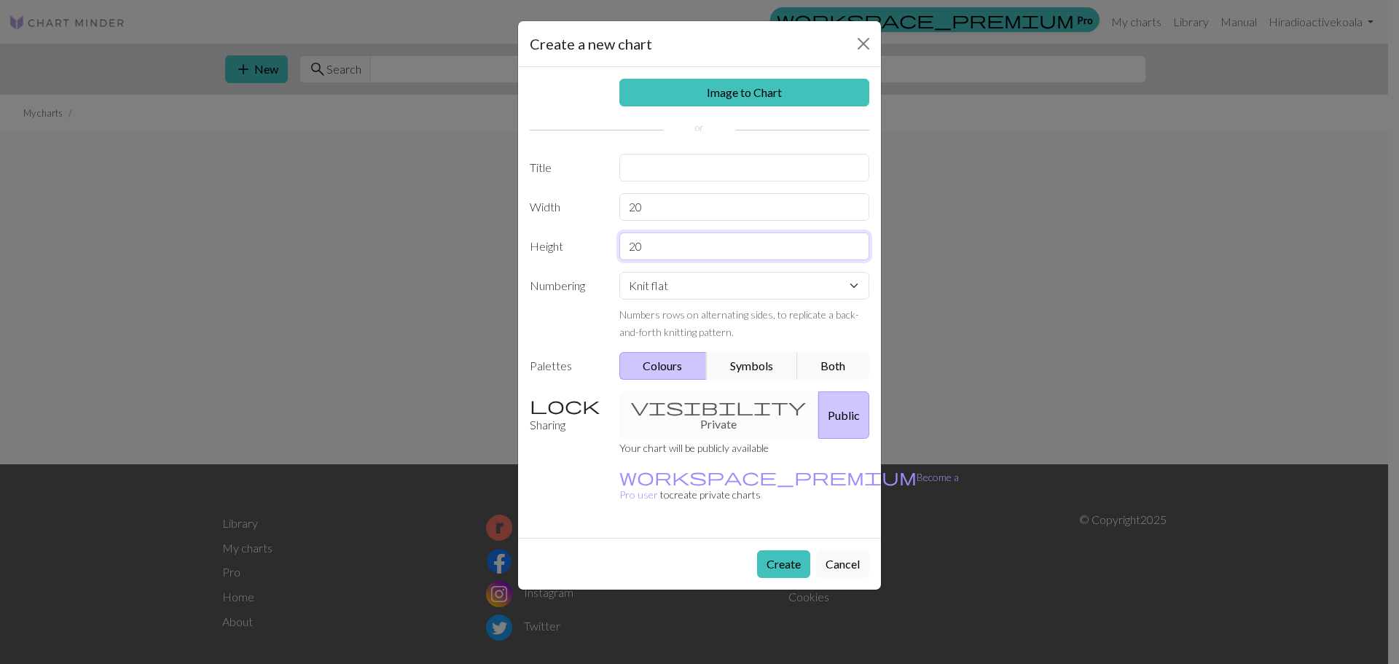
drag, startPoint x: 606, startPoint y: 246, endPoint x: 571, endPoint y: 258, distance: 37.1
click at [597, 251] on div "Height 20" at bounding box center [699, 246] width 357 height 28
type input "19"
click at [586, 243] on label "Height" at bounding box center [566, 246] width 90 height 28
click at [678, 166] on input "text" at bounding box center [744, 168] width 251 height 28
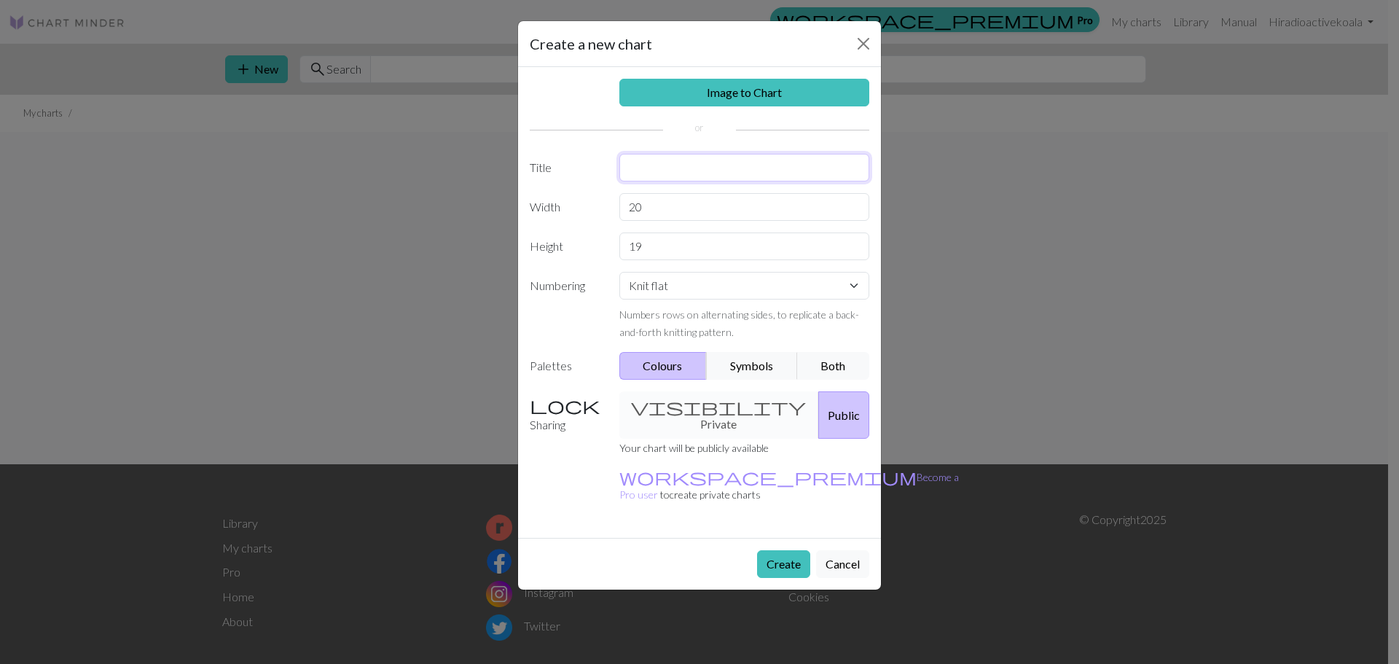
paste input "legends of zelda master sword 8 bit"
click at [694, 171] on input "legends of zelda master sword 8 bit" at bounding box center [744, 168] width 251 height 28
click at [627, 170] on input "legends of Zelda master sword 8 bit" at bounding box center [744, 168] width 251 height 28
click at [718, 168] on input "Legends of Zelda master sword 8 bit" at bounding box center [744, 168] width 251 height 28
type input "Legends of Zelda master sword 8 bit"
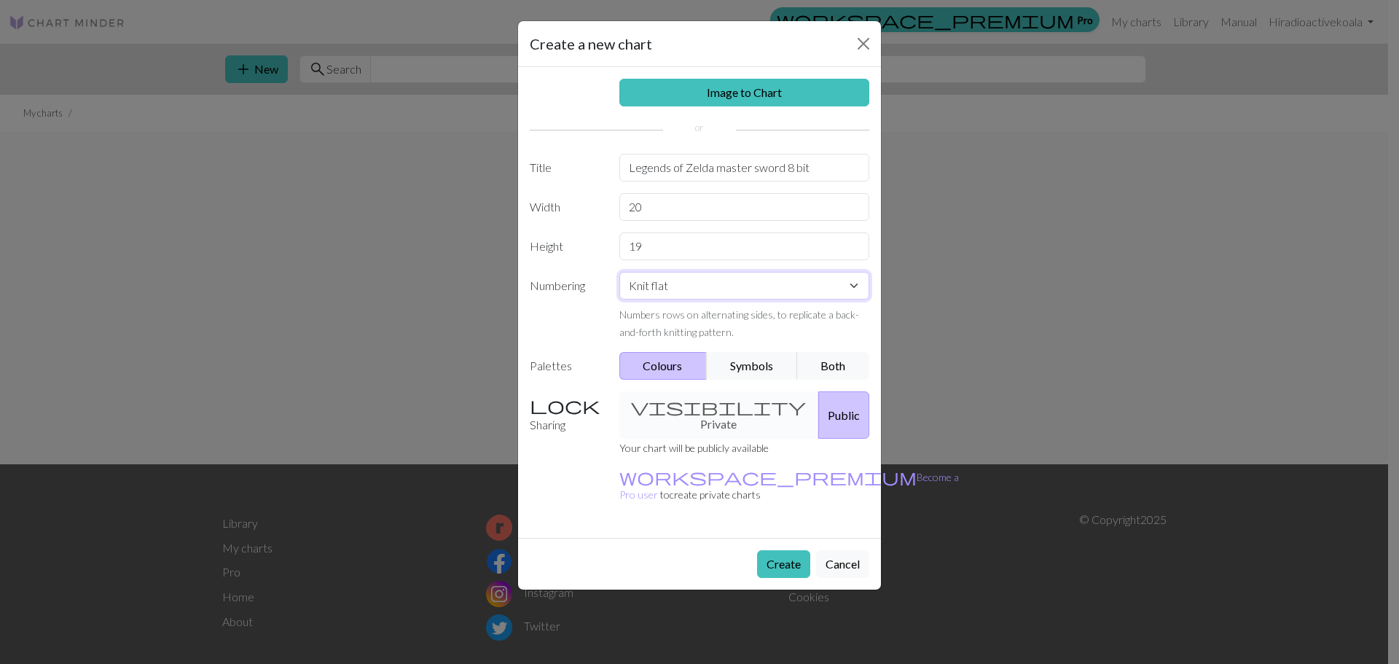
click at [696, 291] on select "Knit flat Knit in the round Lace knitting Cross stitch" at bounding box center [744, 286] width 251 height 28
select select "round"
click at [619, 272] on select "Knit flat Knit in the round Lace knitting Cross stitch" at bounding box center [744, 286] width 251 height 28
click at [780, 90] on link "Image to Chart" at bounding box center [744, 93] width 251 height 28
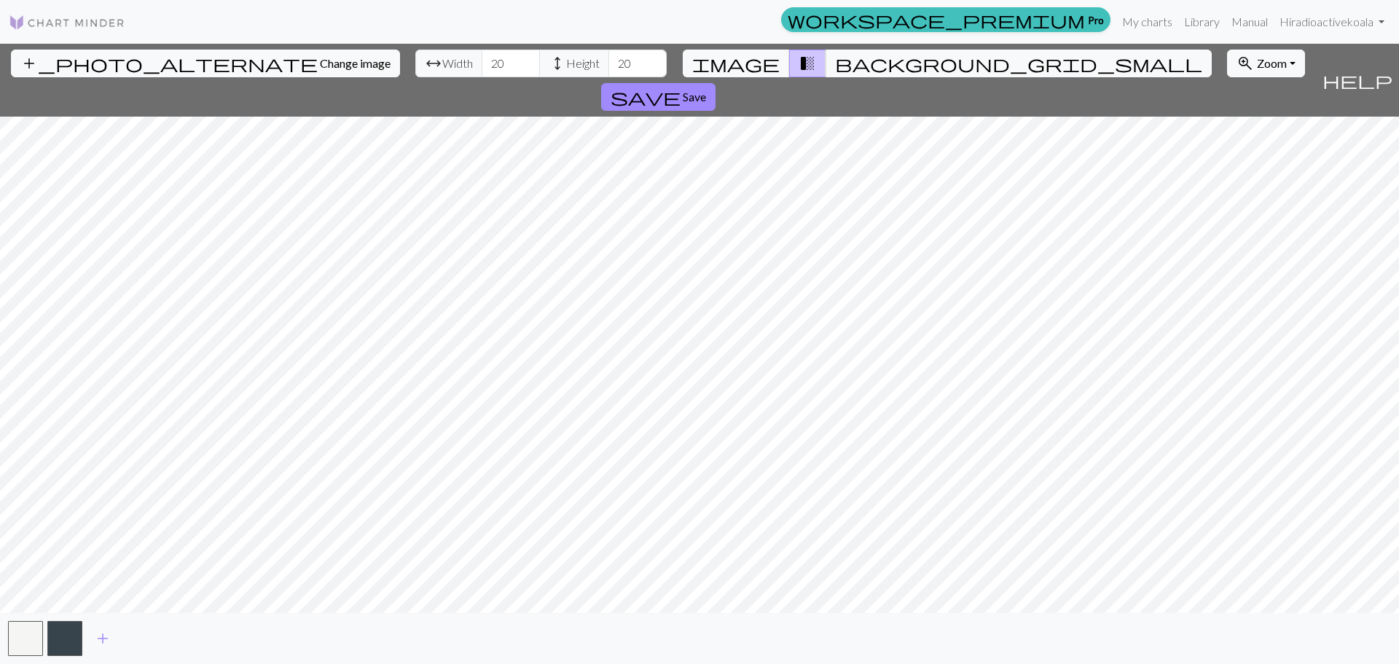
click at [702, 616] on div "add_photo_alternate Change image arrow_range Width 20 height Height 20 image tr…" at bounding box center [699, 354] width 1399 height 620
type input "19"
click at [608, 66] on input "19" at bounding box center [637, 64] width 58 height 28
click at [842, 65] on button "background_grid_small" at bounding box center [1018, 64] width 386 height 28
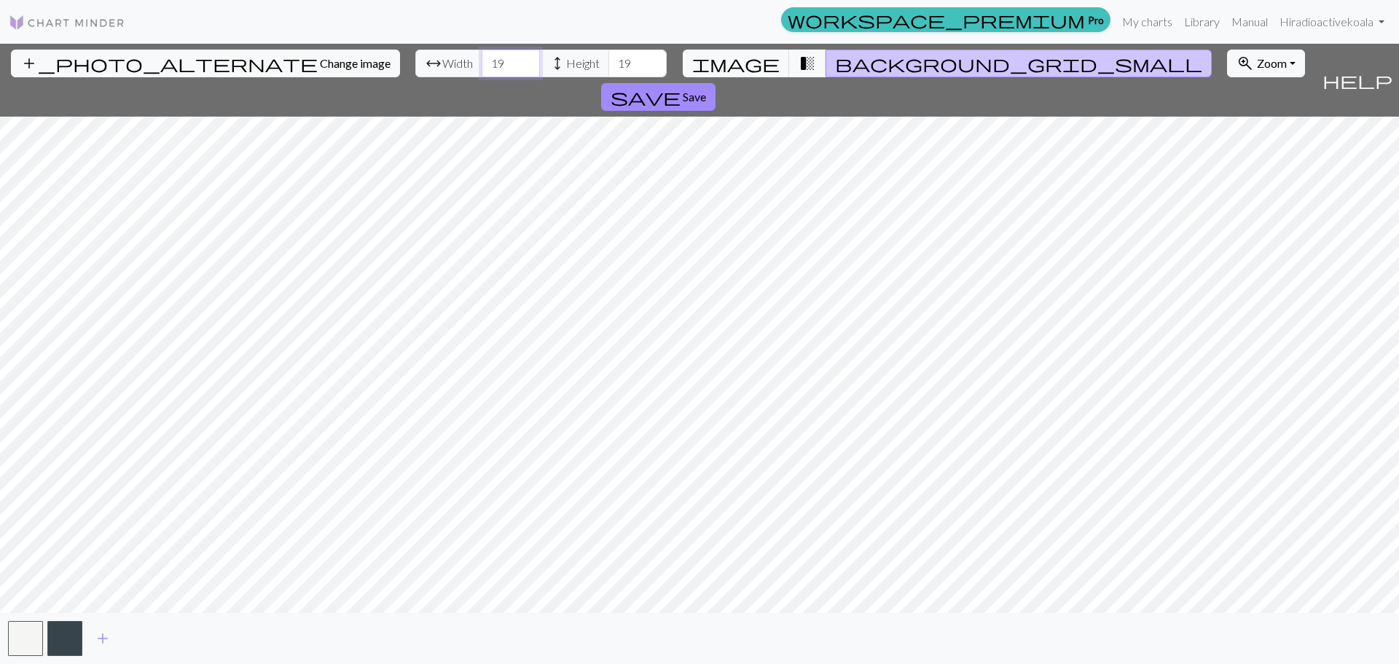
click at [482, 69] on input "19" at bounding box center [511, 64] width 58 height 28
click at [482, 69] on input "18" at bounding box center [511, 64] width 58 height 28
click at [482, 69] on input "17" at bounding box center [511, 64] width 58 height 28
click at [482, 59] on input "18" at bounding box center [511, 64] width 58 height 28
click at [482, 59] on input "19" at bounding box center [511, 64] width 58 height 28
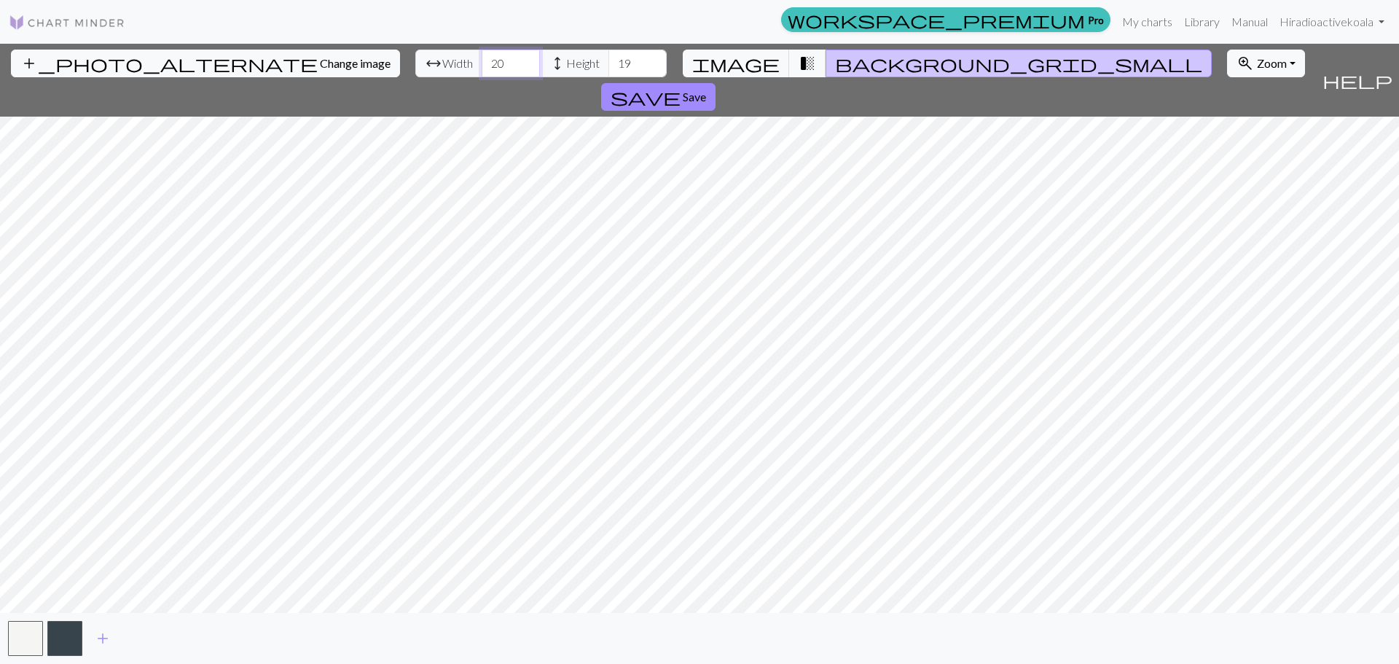
click at [482, 59] on input "20" at bounding box center [511, 64] width 58 height 28
click at [482, 59] on input "21" at bounding box center [511, 64] width 58 height 28
click at [482, 59] on input "22" at bounding box center [511, 64] width 58 height 28
click at [482, 59] on input "23" at bounding box center [511, 64] width 58 height 28
click at [482, 59] on input "24" at bounding box center [511, 64] width 58 height 28
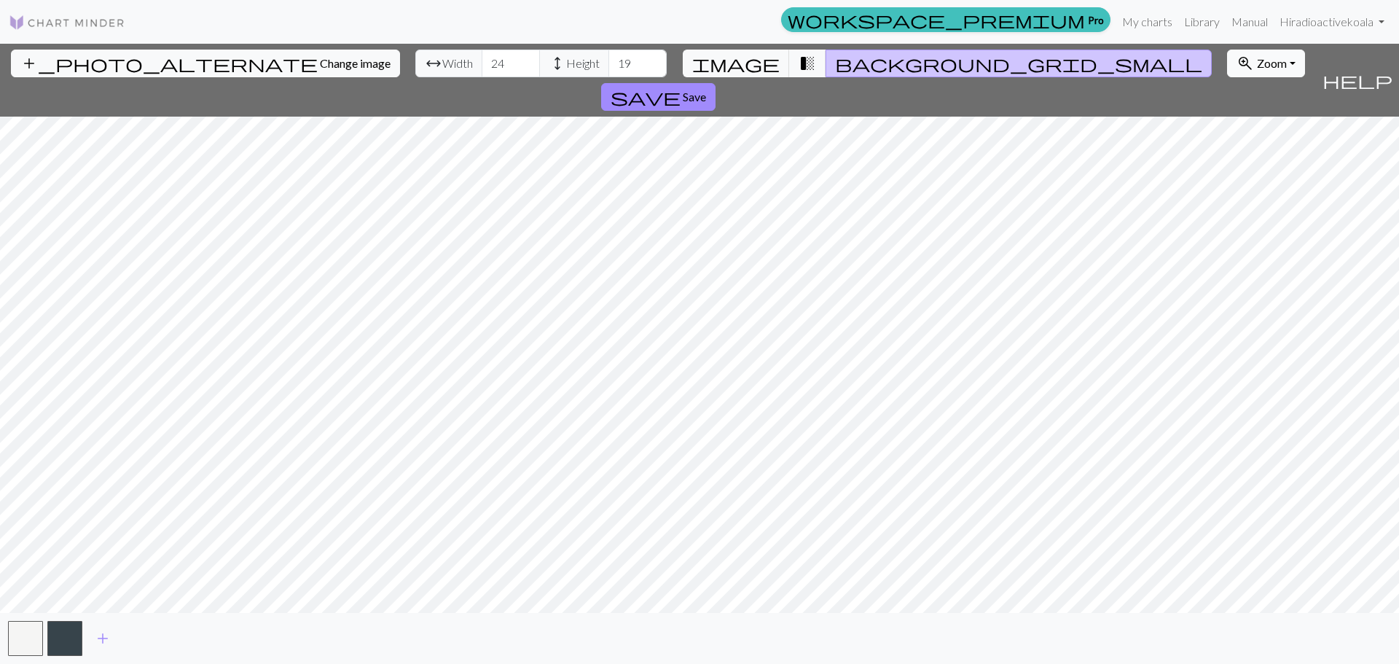
click at [1236, 57] on span "zoom_in" at bounding box center [1244, 63] width 17 height 20
click at [1228, 102] on button "Fit all" at bounding box center [1285, 95] width 115 height 23
click at [482, 71] on input "23" at bounding box center [511, 64] width 58 height 28
click at [482, 71] on input "22" at bounding box center [511, 64] width 58 height 28
click at [482, 71] on input "21" at bounding box center [511, 64] width 58 height 28
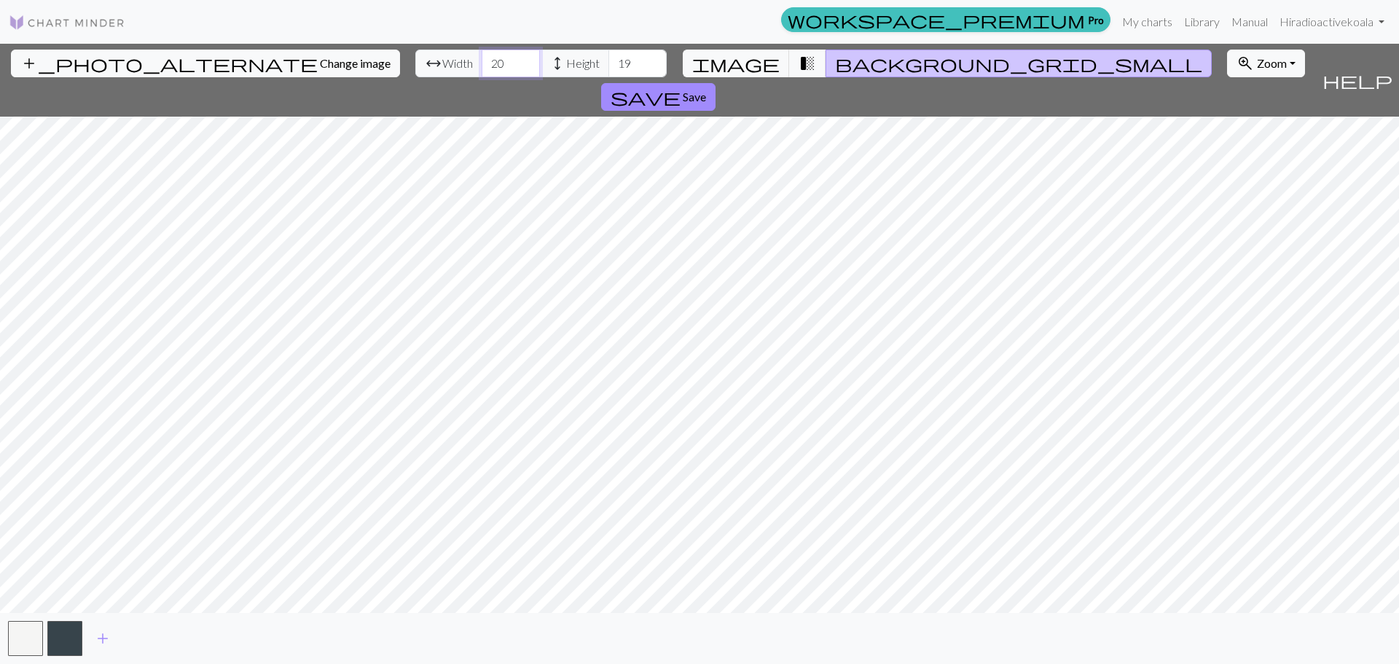
click at [482, 71] on input "20" at bounding box center [511, 64] width 58 height 28
click at [482, 71] on input "19" at bounding box center [511, 64] width 58 height 28
click at [482, 71] on input "18" at bounding box center [511, 64] width 58 height 28
click at [482, 71] on input "17" at bounding box center [511, 64] width 58 height 28
click at [482, 61] on input "18" at bounding box center [511, 64] width 58 height 28
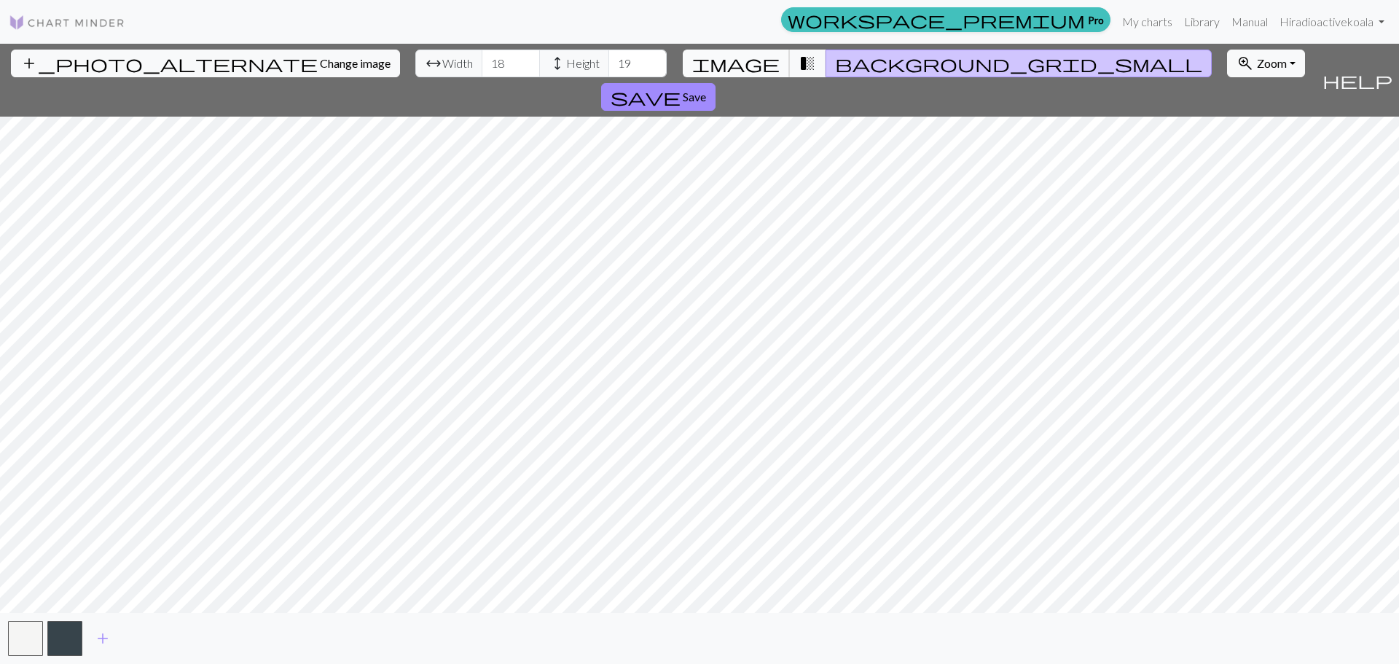
click at [755, 62] on span "image" at bounding box center [735, 63] width 87 height 20
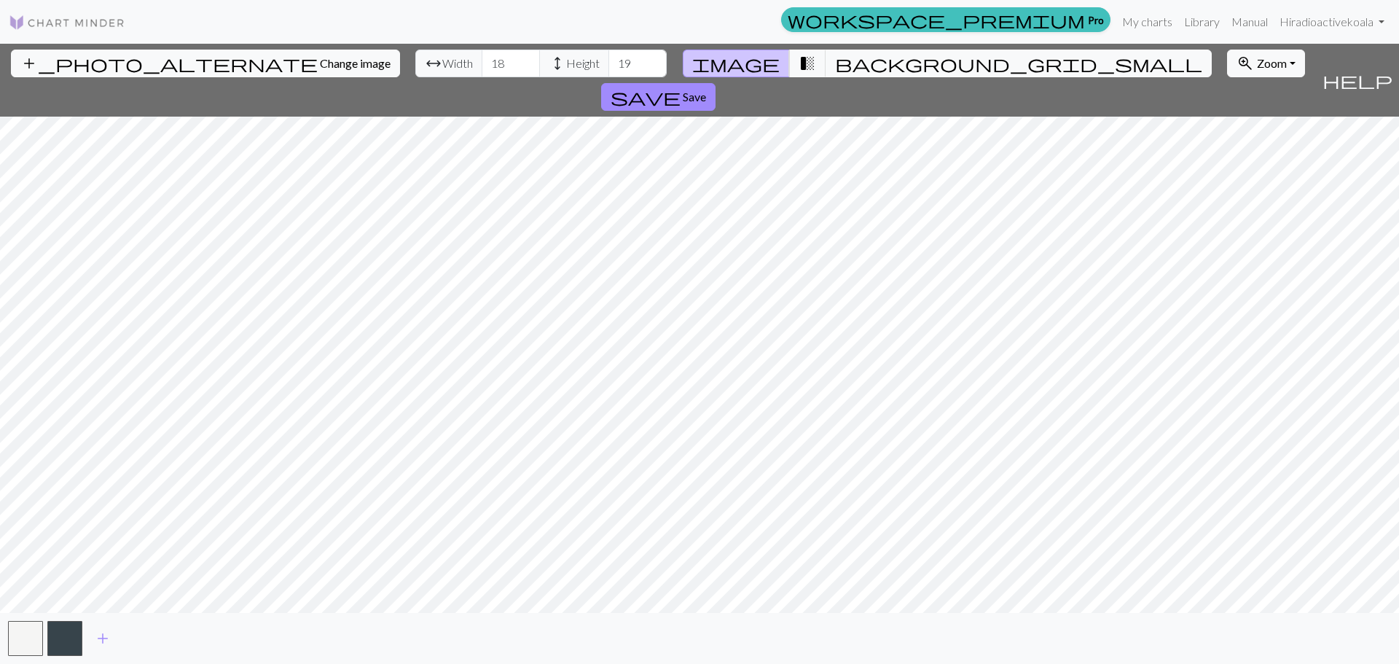
click at [755, 62] on span "image" at bounding box center [735, 63] width 87 height 20
click at [837, 63] on span "background_grid_small" at bounding box center [1018, 63] width 367 height 20
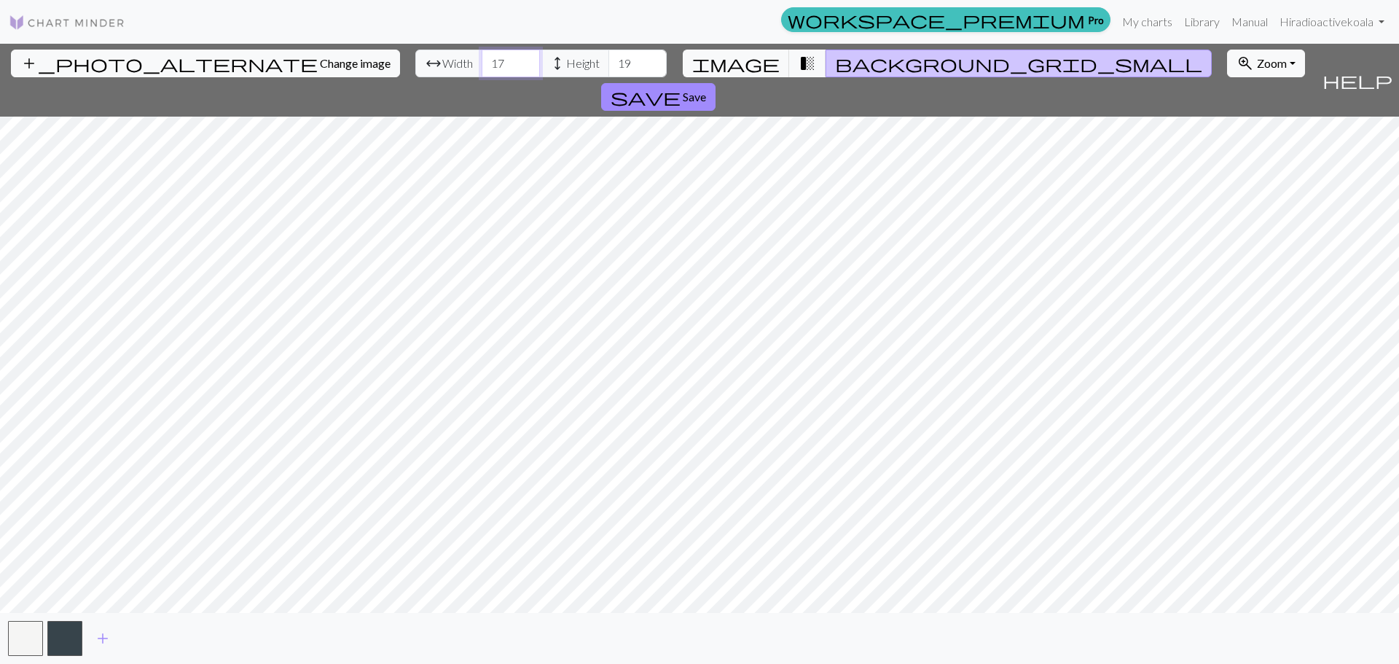
click at [482, 70] on input "17" at bounding box center [511, 64] width 58 height 28
click at [482, 70] on input "16" at bounding box center [511, 64] width 58 height 28
click at [482, 70] on input "15" at bounding box center [511, 64] width 58 height 28
click at [763, 72] on span "image" at bounding box center [735, 63] width 87 height 20
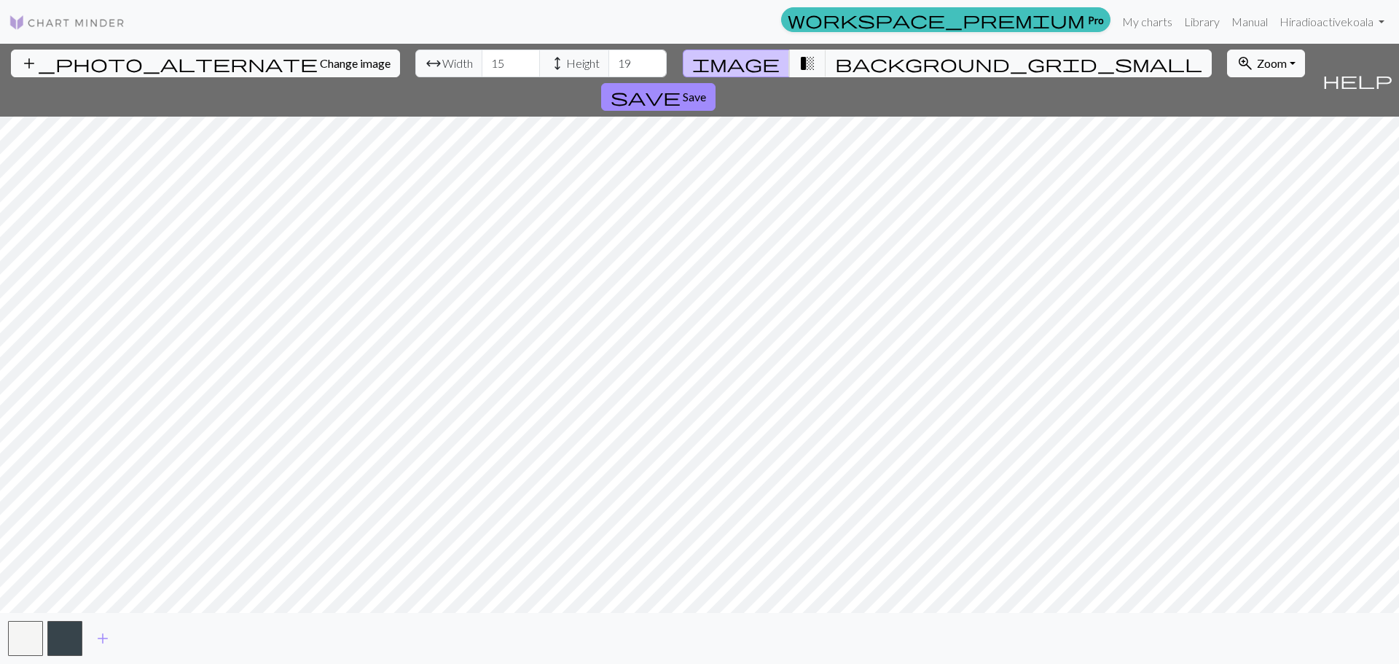
click at [763, 72] on span "image" at bounding box center [735, 63] width 87 height 20
click at [835, 65] on span "background_grid_small" at bounding box center [1018, 63] width 367 height 20
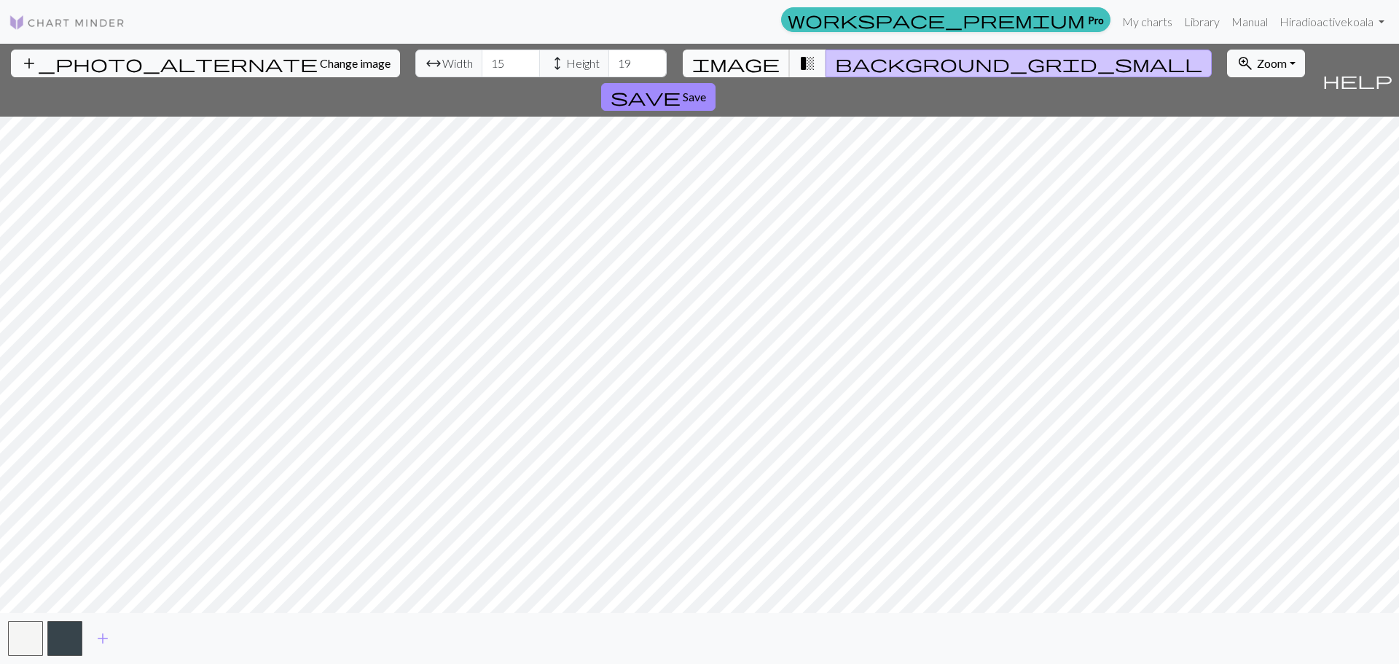
click at [762, 70] on span "image" at bounding box center [735, 63] width 87 height 20
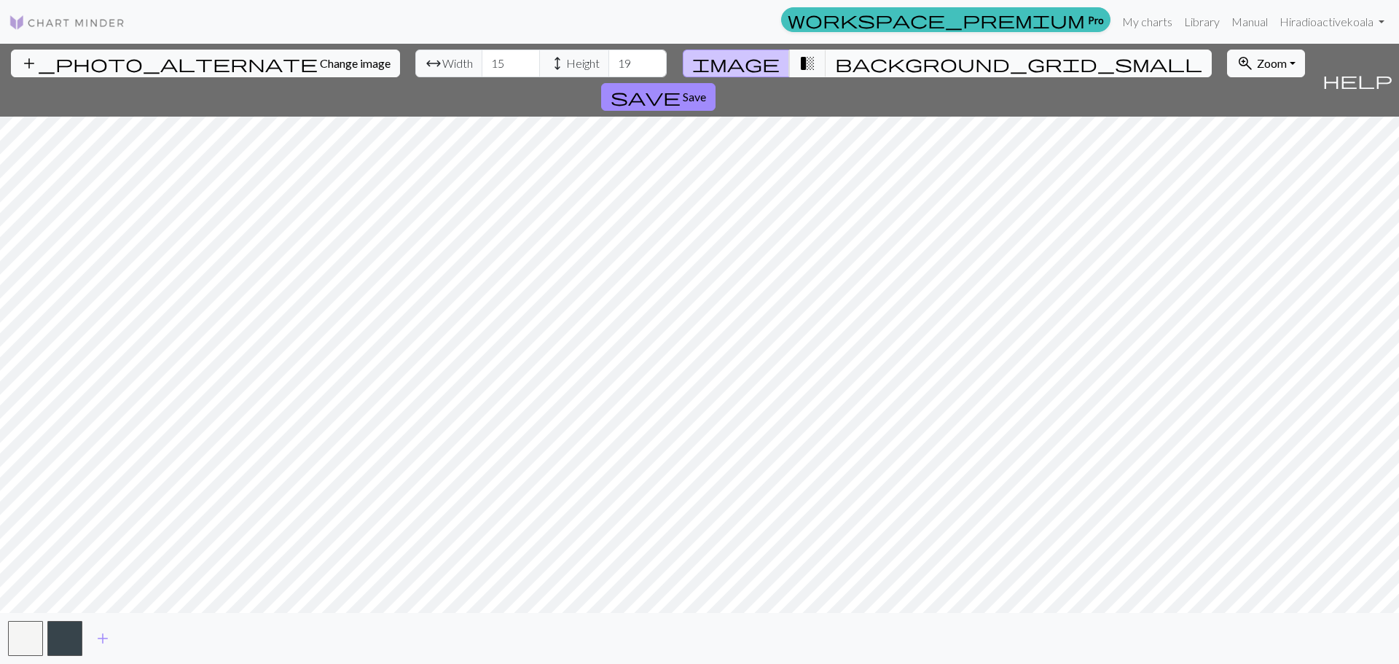
click at [838, 65] on span "background_grid_small" at bounding box center [1018, 63] width 367 height 20
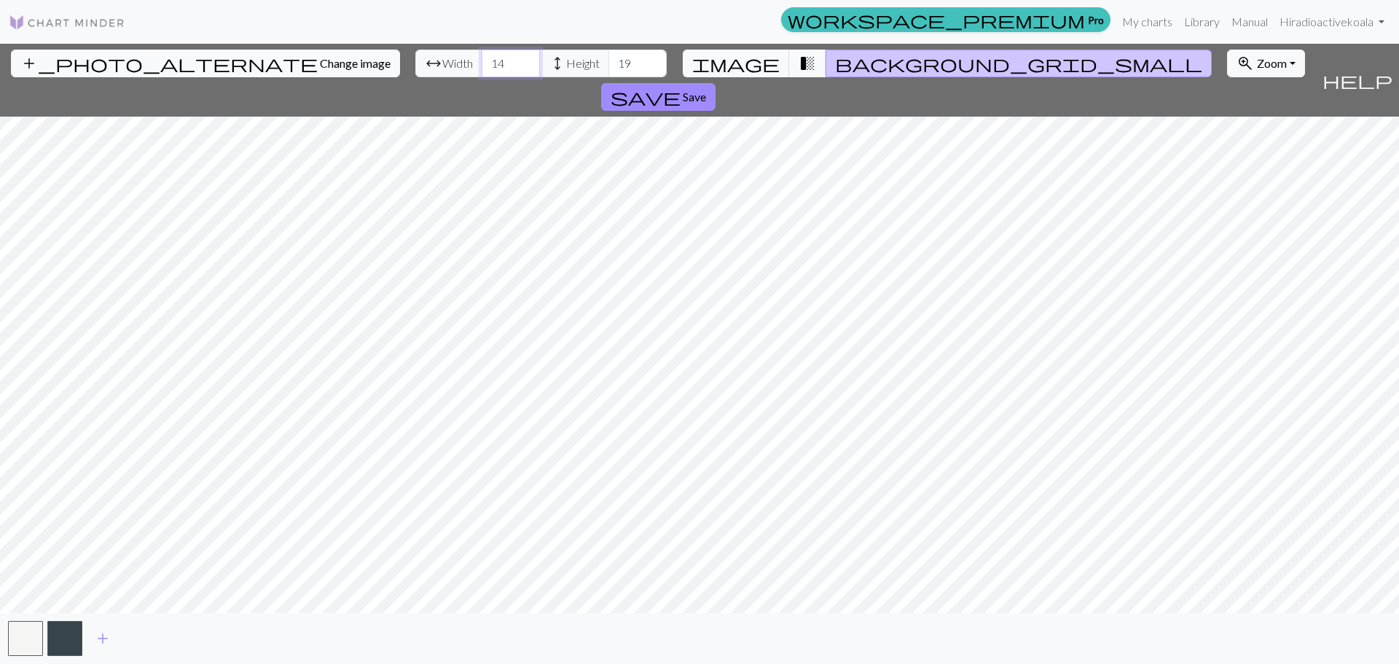
click at [482, 70] on input "14" at bounding box center [511, 64] width 58 height 28
click at [482, 71] on input "13" at bounding box center [511, 64] width 58 height 28
click at [482, 71] on input "12" at bounding box center [511, 64] width 58 height 28
click at [482, 57] on input "13" at bounding box center [511, 64] width 58 height 28
click at [482, 57] on input "14" at bounding box center [511, 64] width 58 height 28
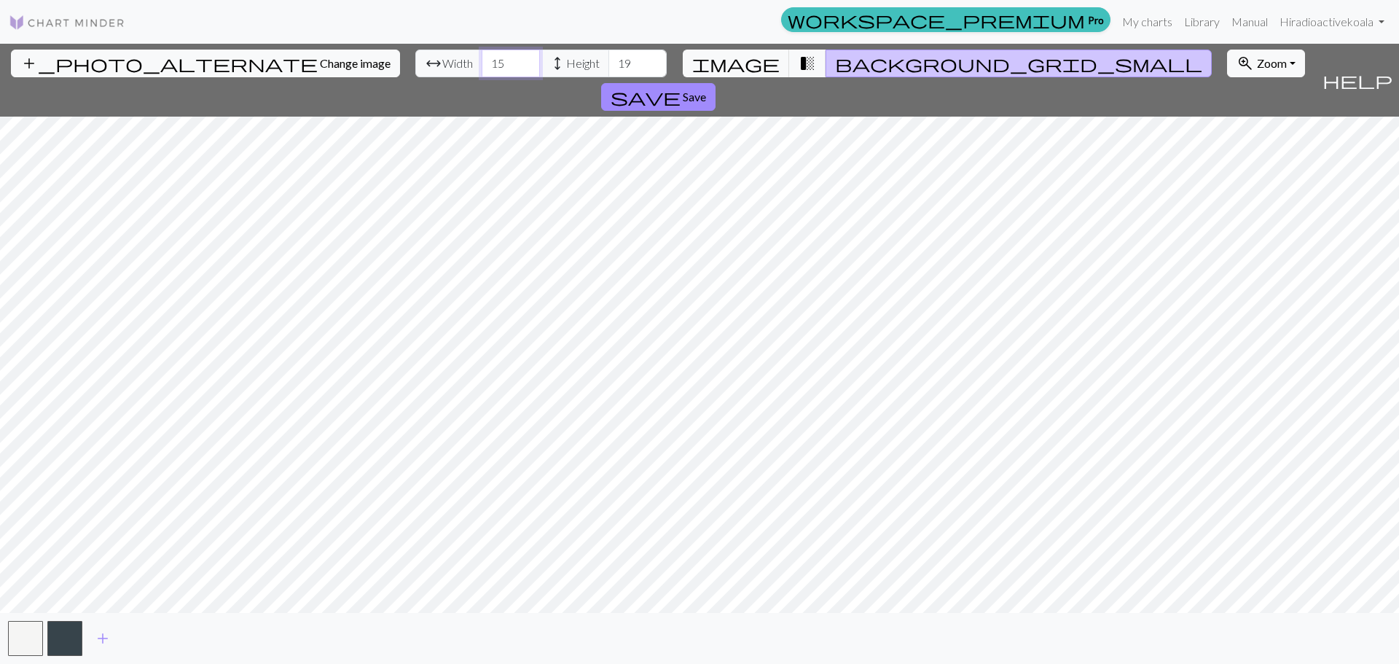
click at [482, 57] on input "15" at bounding box center [511, 64] width 58 height 28
click at [482, 57] on input "16" at bounding box center [511, 64] width 58 height 28
click at [482, 57] on input "17" at bounding box center [511, 64] width 58 height 28
click at [482, 57] on input "18" at bounding box center [511, 64] width 58 height 28
click at [482, 57] on input "19" at bounding box center [511, 64] width 58 height 28
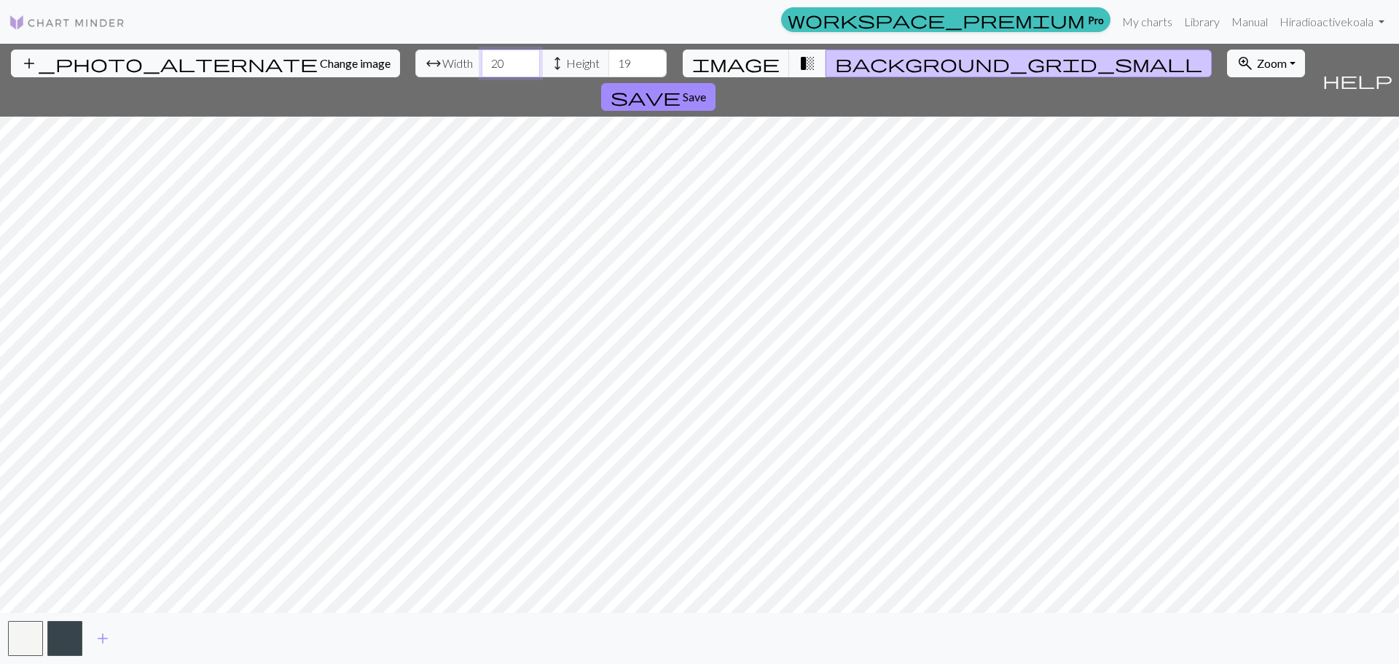
click at [482, 57] on input "20" at bounding box center [511, 64] width 58 height 28
click at [482, 57] on input "21" at bounding box center [511, 64] width 58 height 28
click at [482, 57] on input "22" at bounding box center [511, 64] width 58 height 28
click at [482, 57] on input "23" at bounding box center [511, 64] width 58 height 28
click at [482, 72] on input "23" at bounding box center [511, 64] width 58 height 28
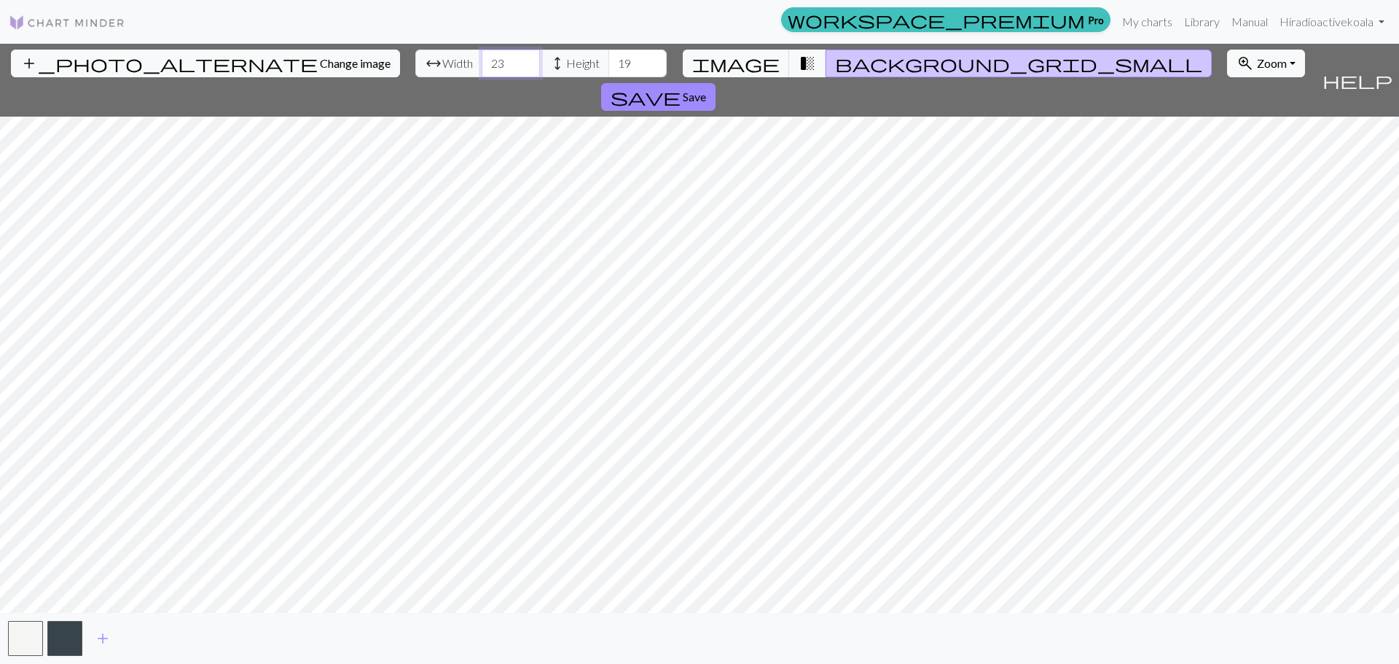
click at [482, 72] on input "23" at bounding box center [511, 64] width 58 height 28
click at [482, 71] on input "22" at bounding box center [511, 64] width 58 height 28
click at [482, 71] on input "21" at bounding box center [511, 64] width 58 height 28
click at [482, 71] on input "20" at bounding box center [511, 64] width 58 height 28
click at [482, 71] on input "19" at bounding box center [511, 64] width 58 height 28
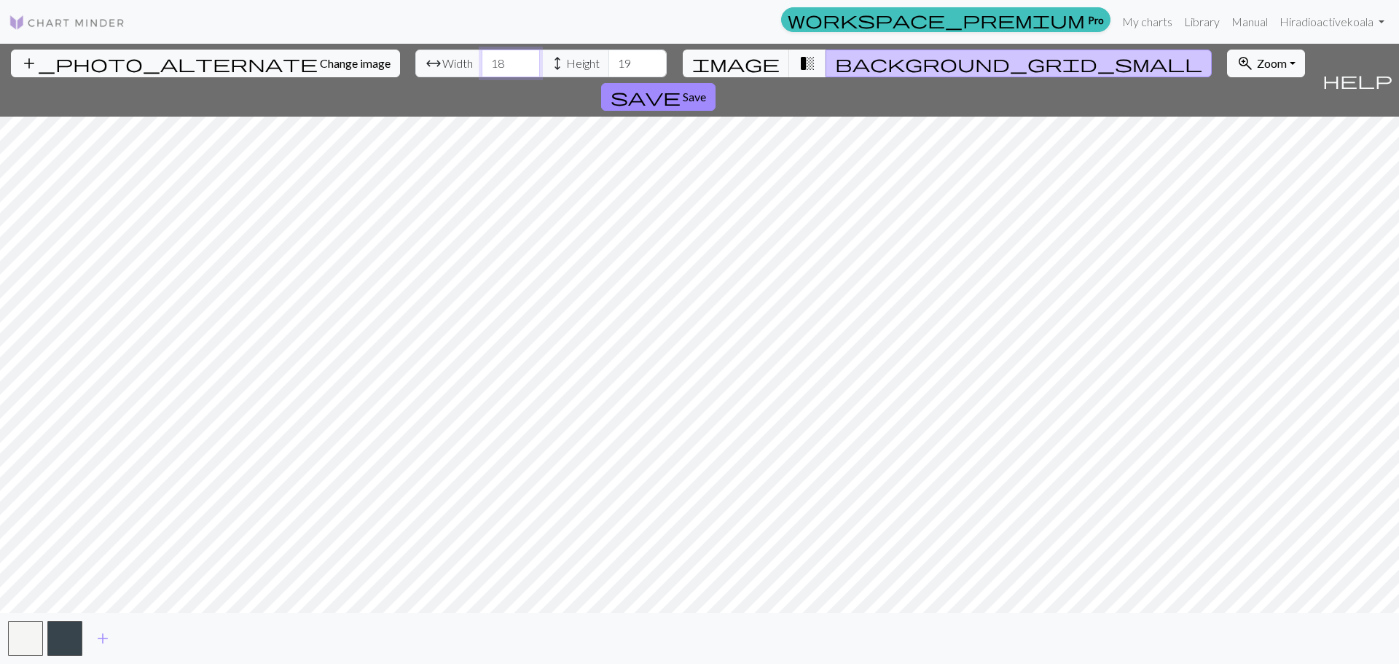
click at [482, 71] on input "18" at bounding box center [511, 64] width 58 height 28
click at [482, 71] on input "17" at bounding box center [511, 64] width 58 height 28
click at [482, 71] on input "16" at bounding box center [511, 64] width 58 height 28
click at [482, 71] on input "15" at bounding box center [511, 64] width 58 height 28
click at [482, 71] on input "14" at bounding box center [511, 64] width 58 height 28
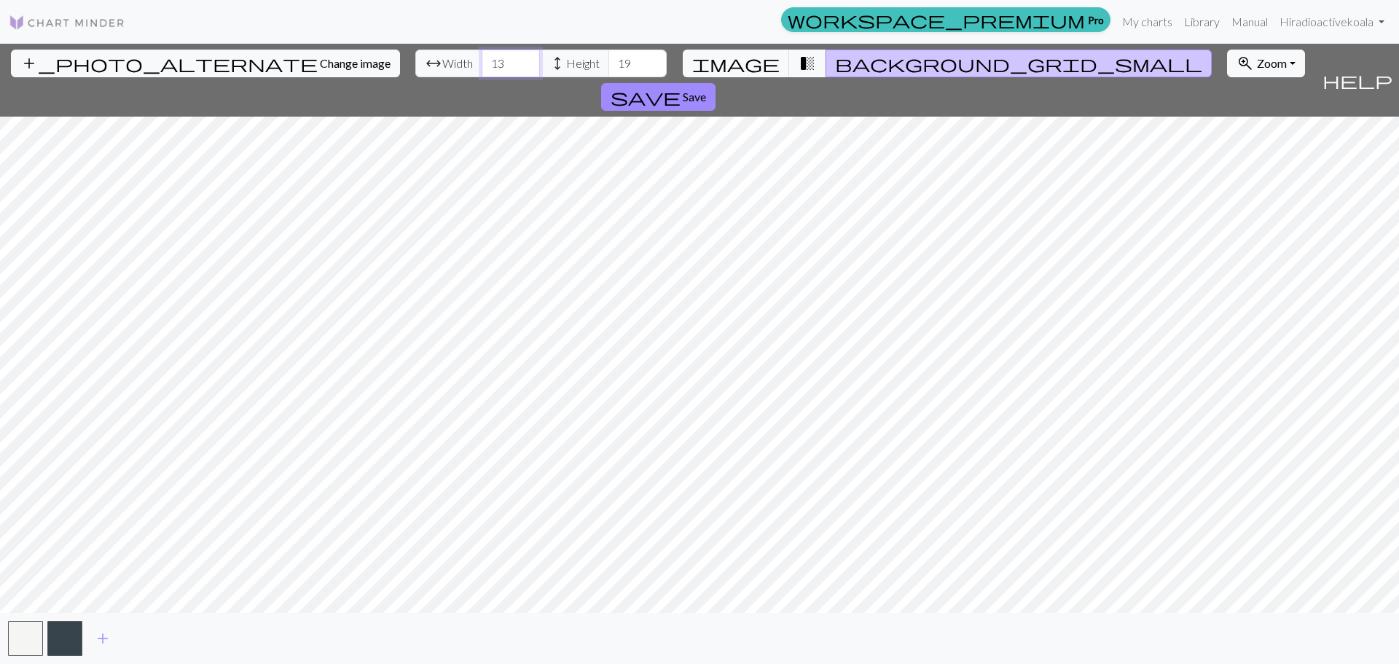
click at [482, 71] on input "13" at bounding box center [511, 64] width 58 height 28
click at [482, 71] on input "12" at bounding box center [511, 64] width 58 height 28
click at [482, 57] on input "13" at bounding box center [511, 64] width 58 height 28
type input "14"
click at [482, 57] on input "14" at bounding box center [511, 64] width 58 height 28
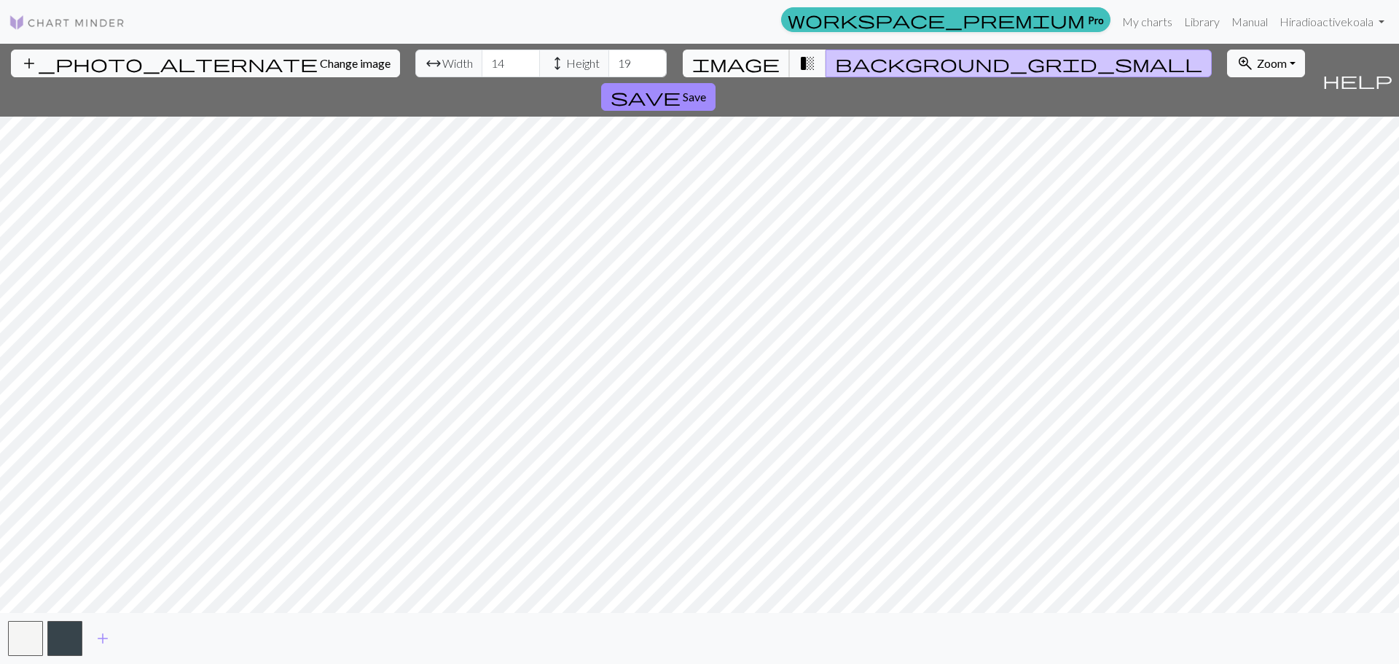
click at [758, 58] on span "image" at bounding box center [735, 63] width 87 height 20
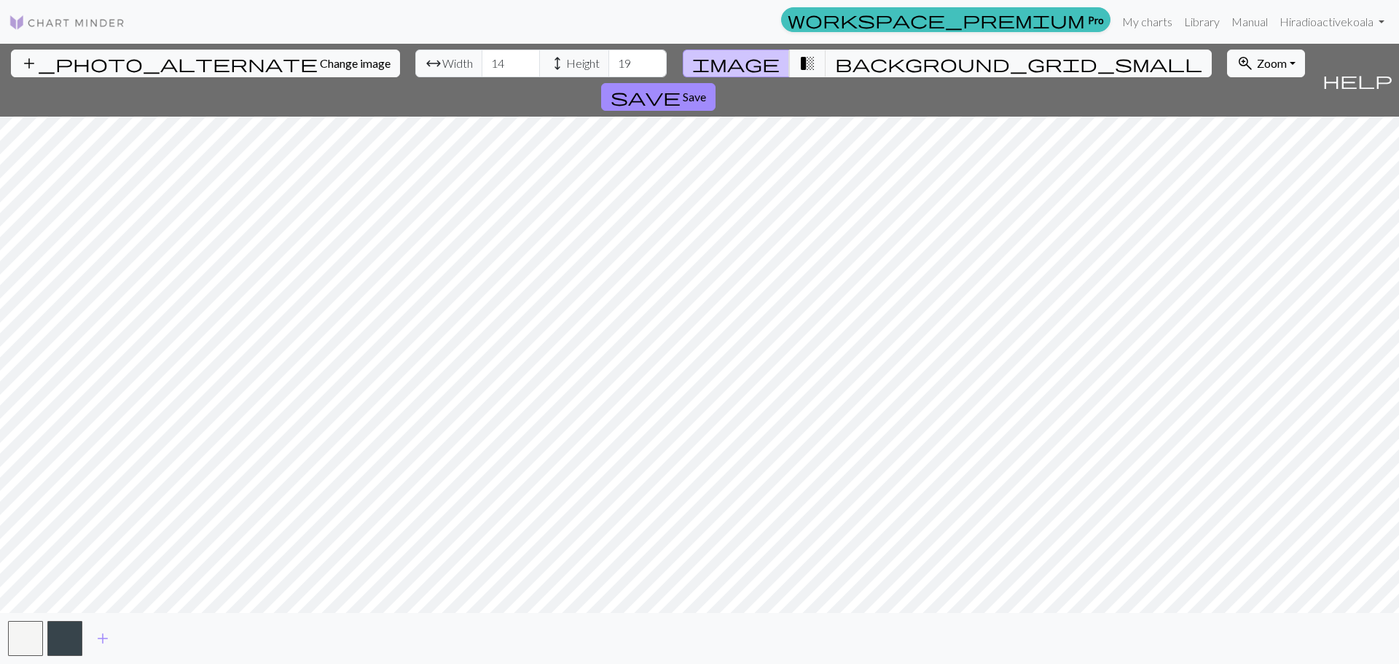
click at [758, 58] on span "image" at bounding box center [735, 63] width 87 height 20
click at [799, 64] on span "transition_fade" at bounding box center [807, 63] width 17 height 20
click at [836, 64] on span "background_grid_small" at bounding box center [1018, 63] width 367 height 20
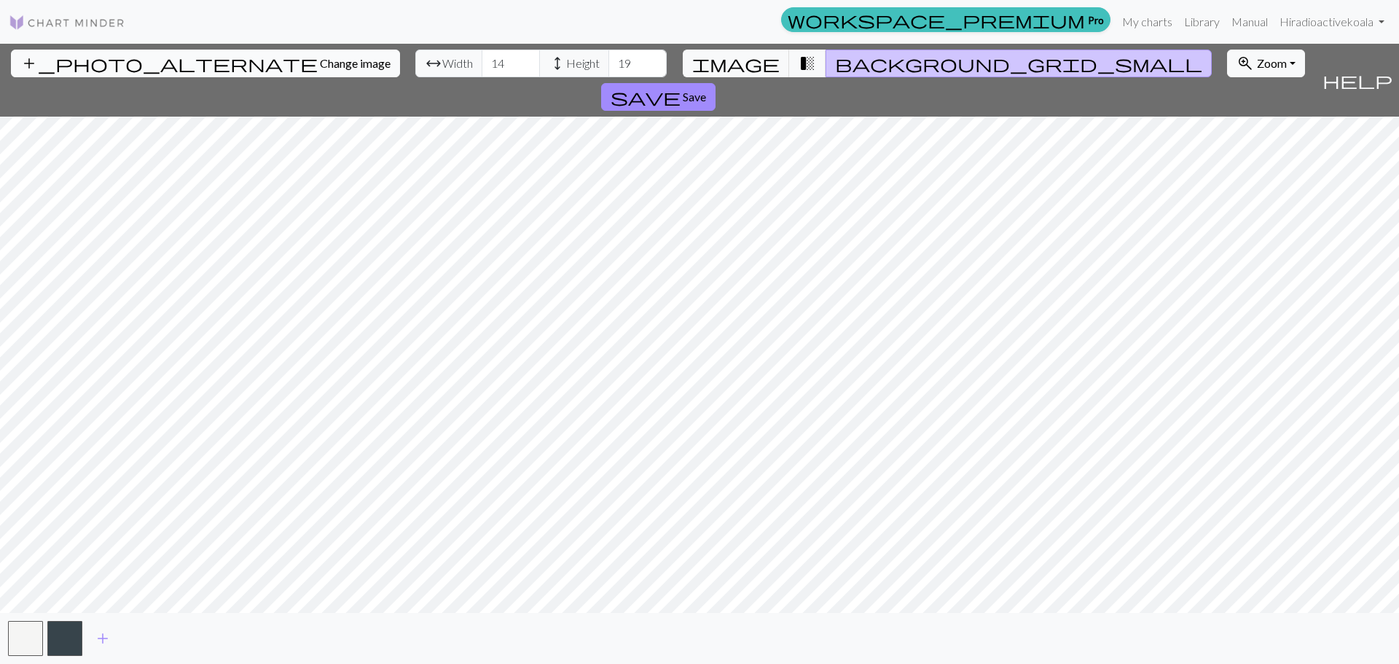
click at [320, 58] on span "Change image" at bounding box center [355, 63] width 71 height 14
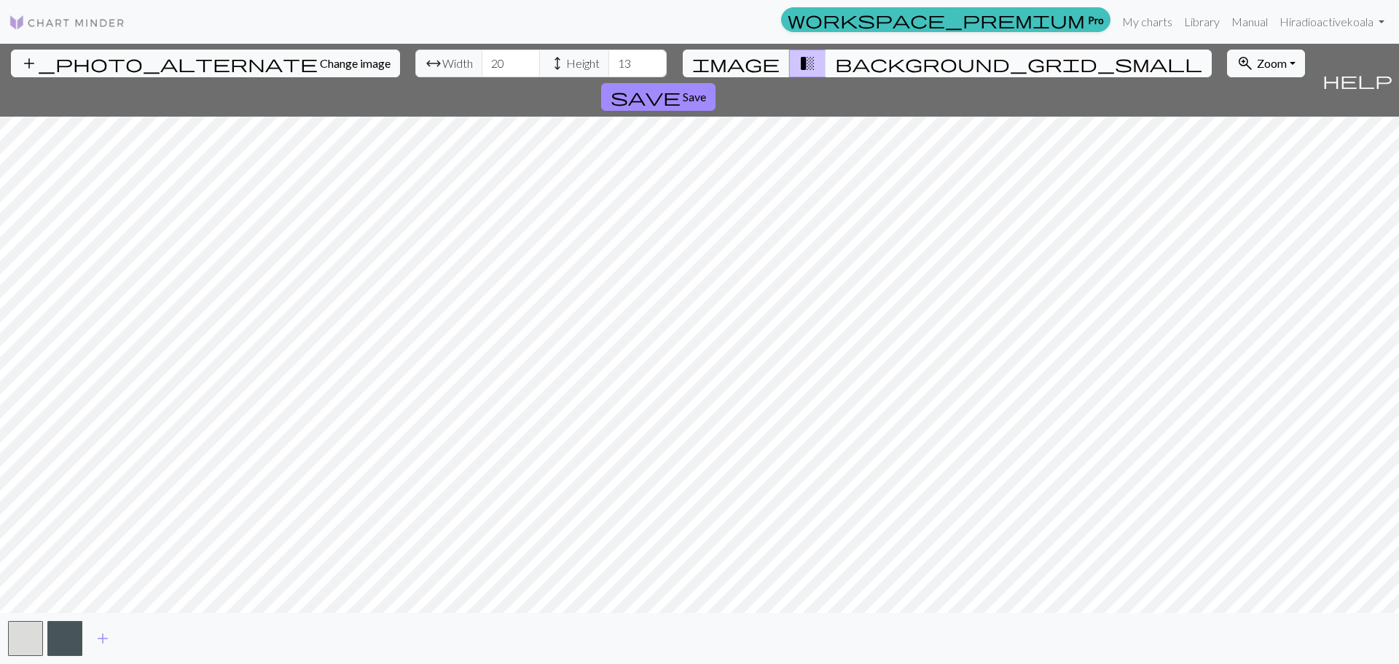
click at [835, 64] on span "background_grid_small" at bounding box center [1018, 63] width 367 height 20
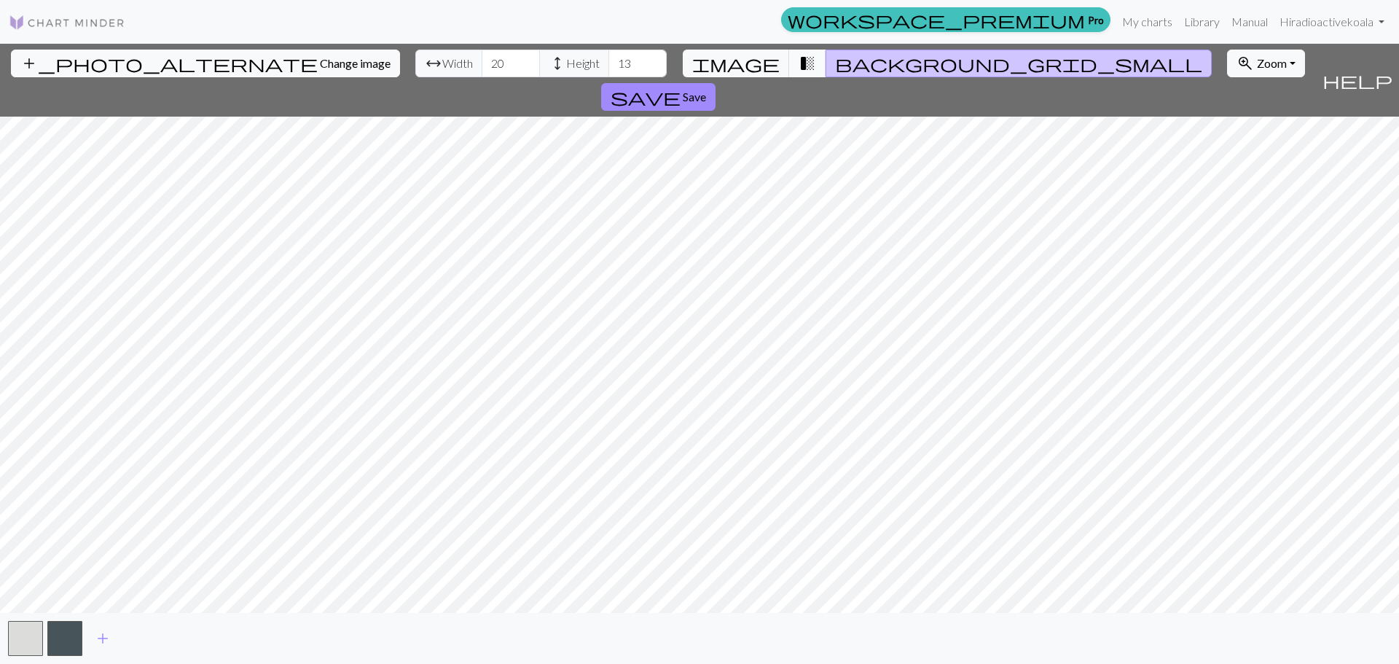
click at [799, 65] on span "transition_fade" at bounding box center [807, 63] width 17 height 20
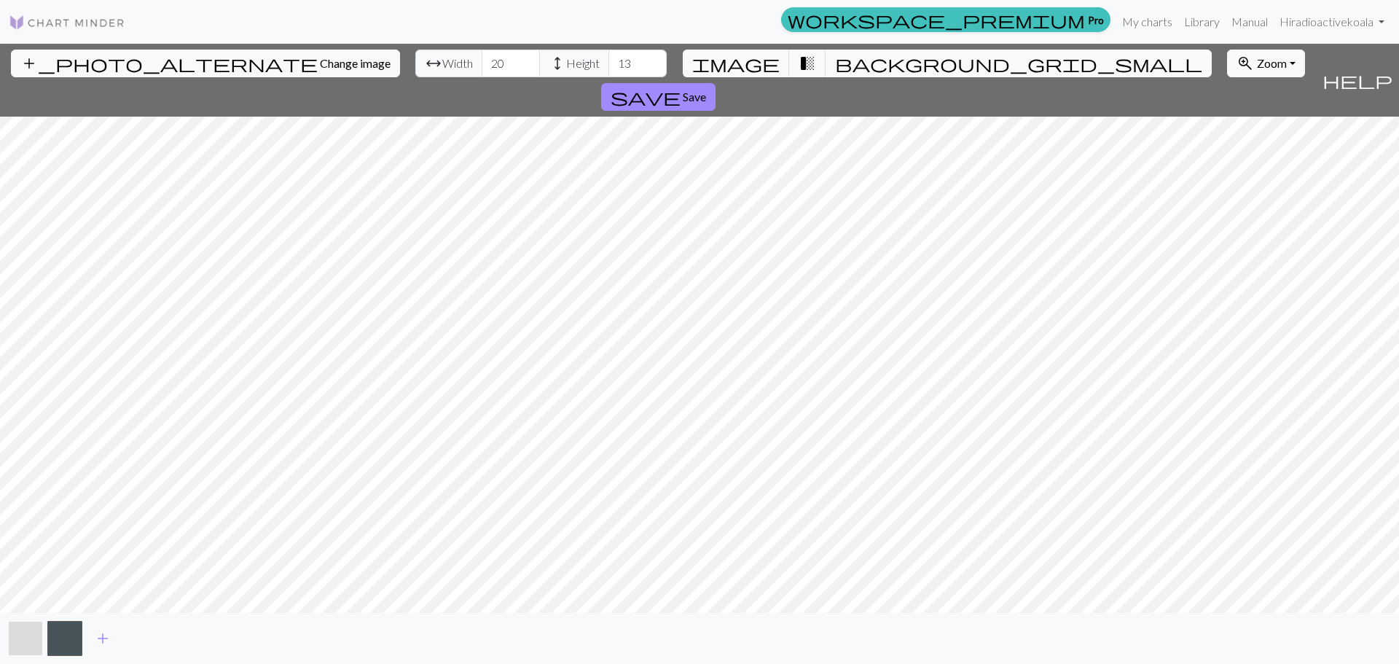
click at [36, 642] on button "button" at bounding box center [25, 638] width 35 height 35
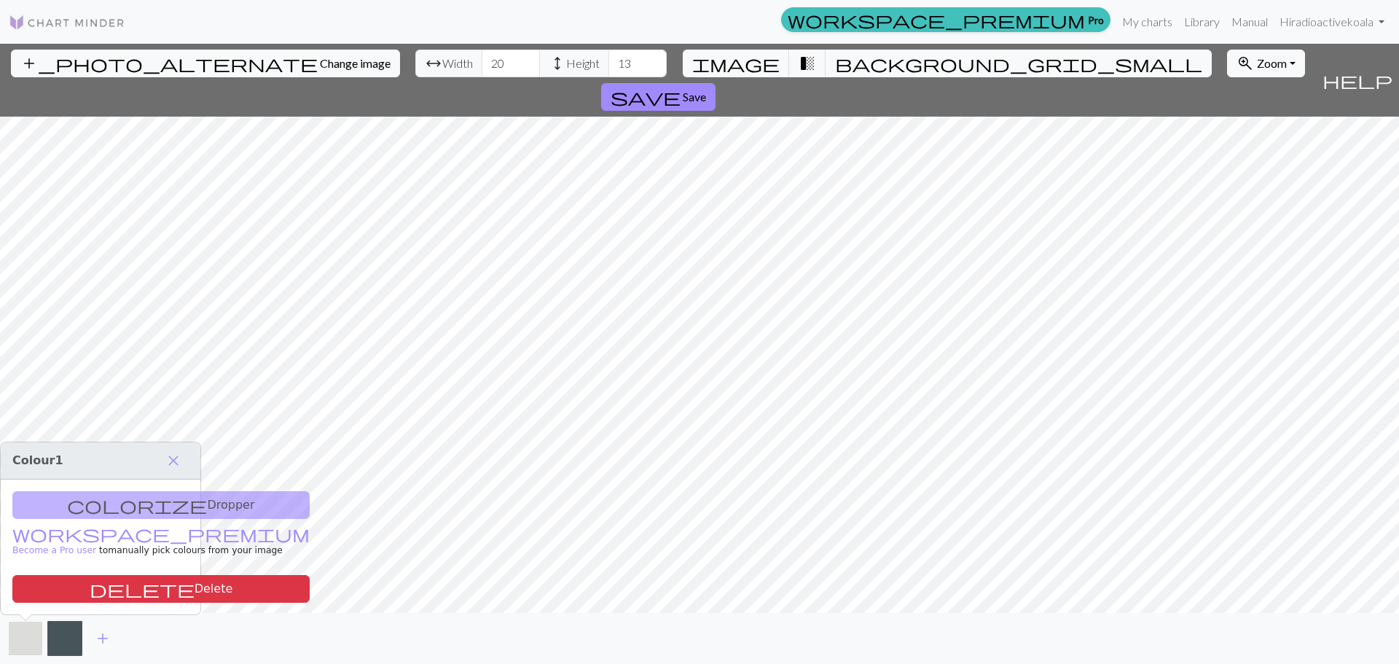
click at [31, 643] on button "button" at bounding box center [25, 638] width 35 height 35
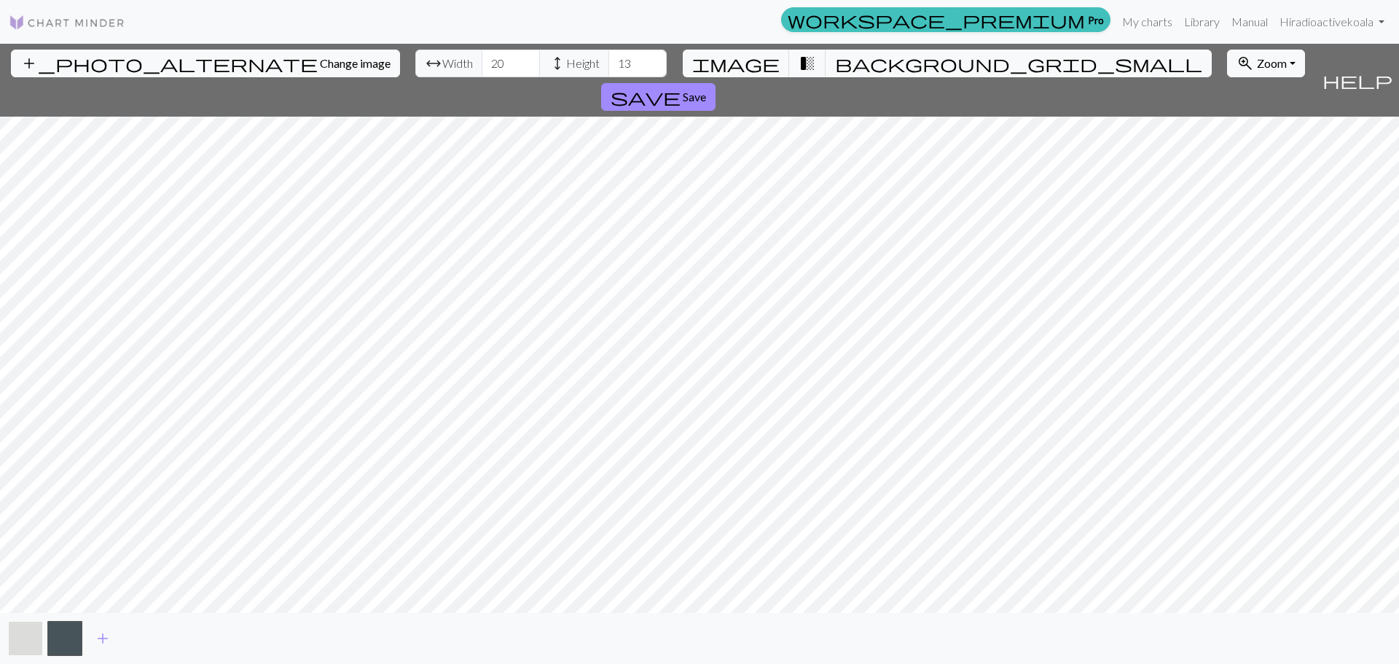
click at [31, 643] on button "button" at bounding box center [25, 638] width 35 height 35
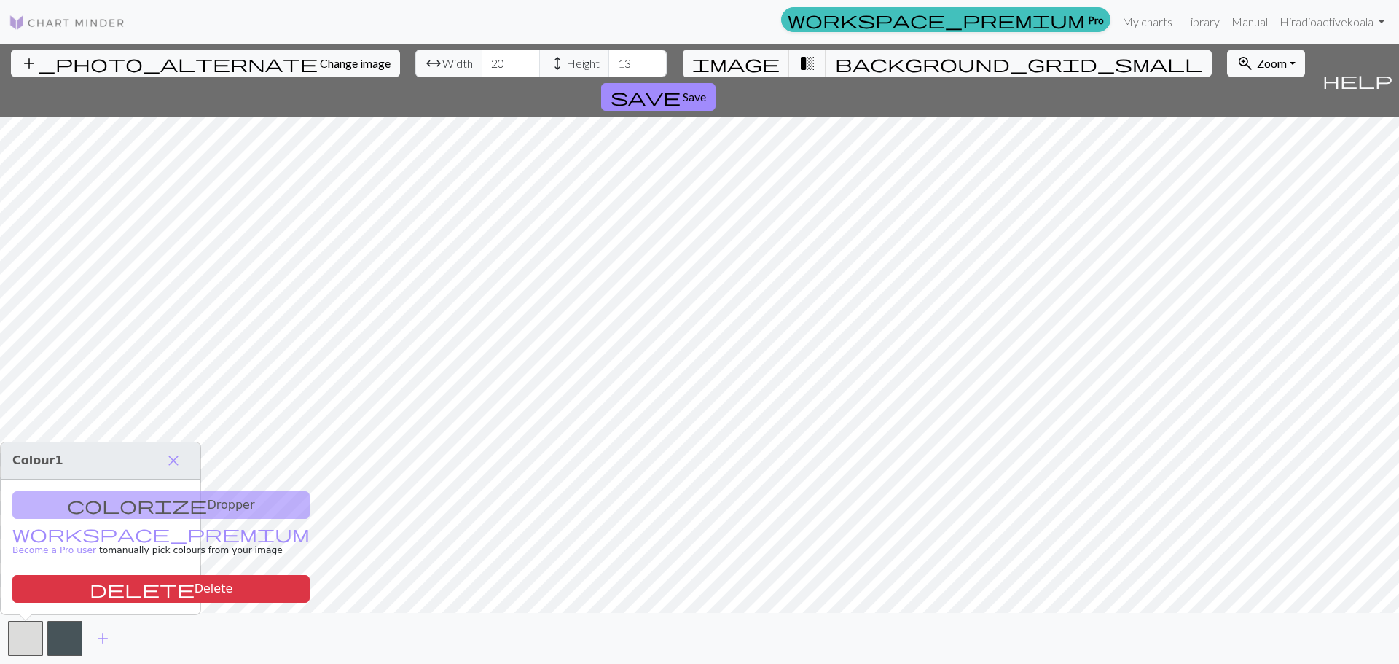
click at [164, 639] on div "add" at bounding box center [699, 638] width 1399 height 51
click at [715, 83] on button "save Save" at bounding box center [658, 97] width 114 height 28
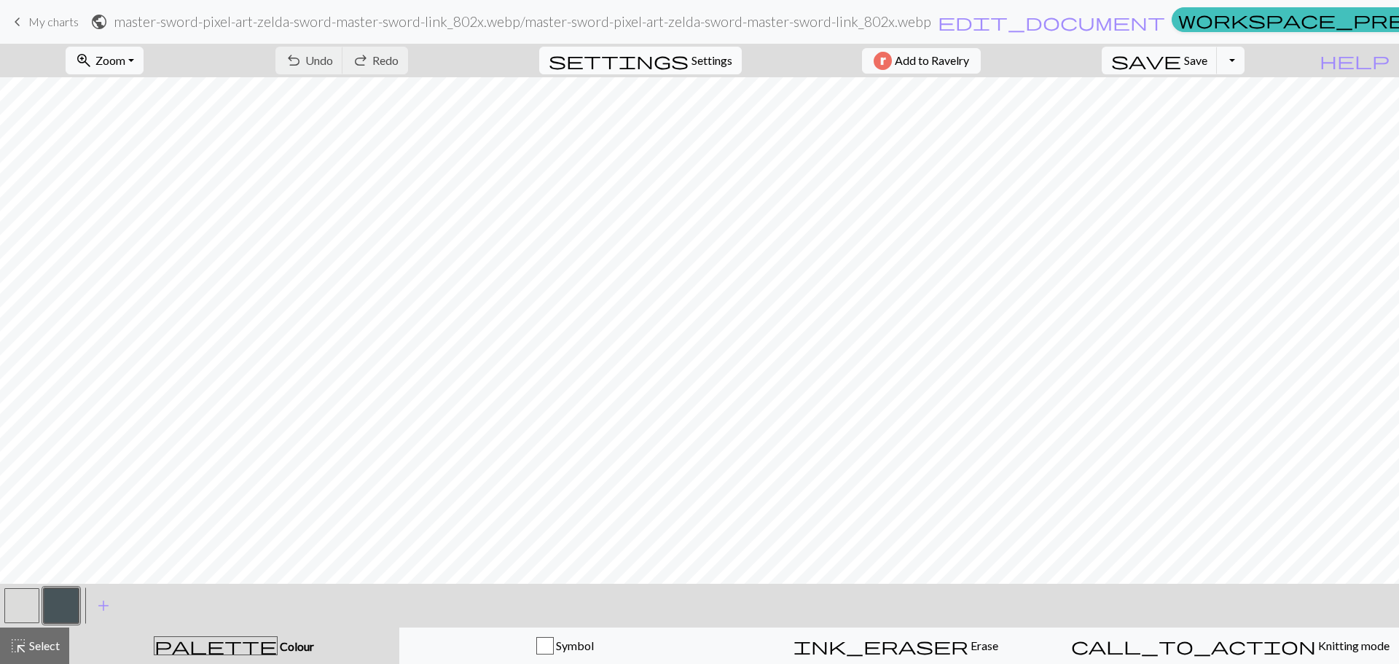
click at [691, 64] on span "Settings" at bounding box center [711, 60] width 41 height 17
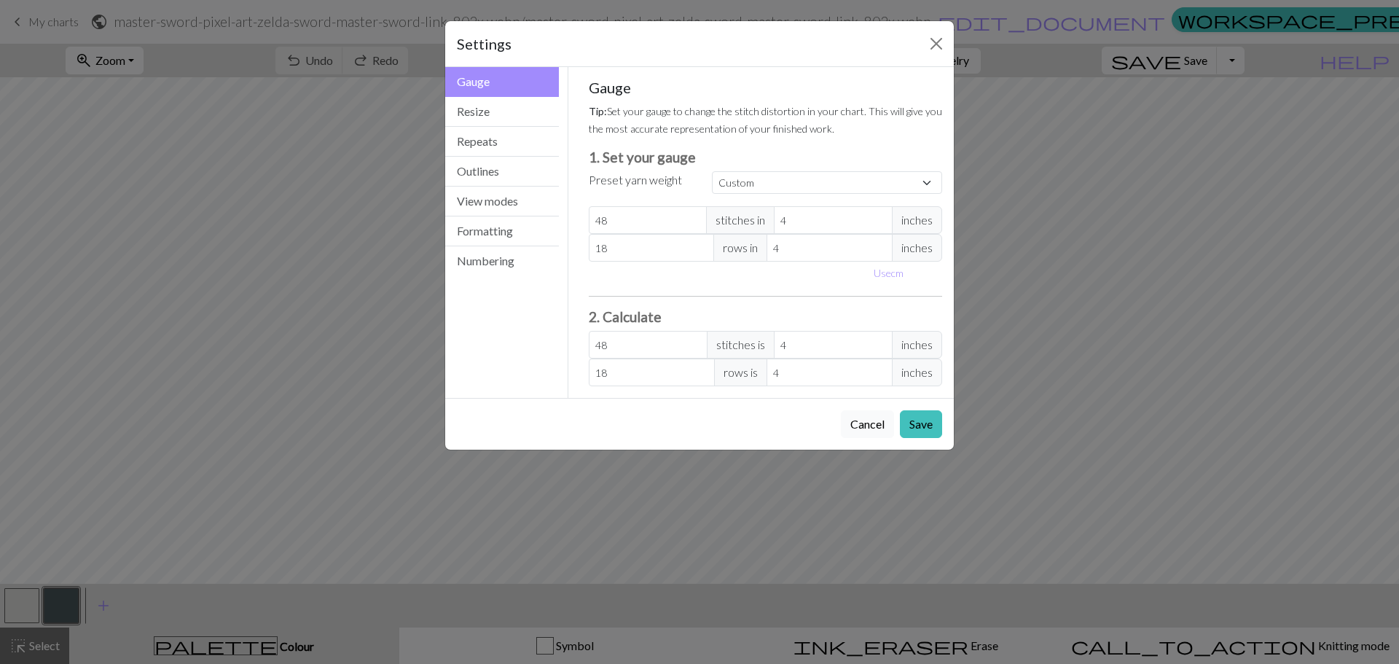
click at [861, 428] on button "Cancel" at bounding box center [867, 424] width 53 height 28
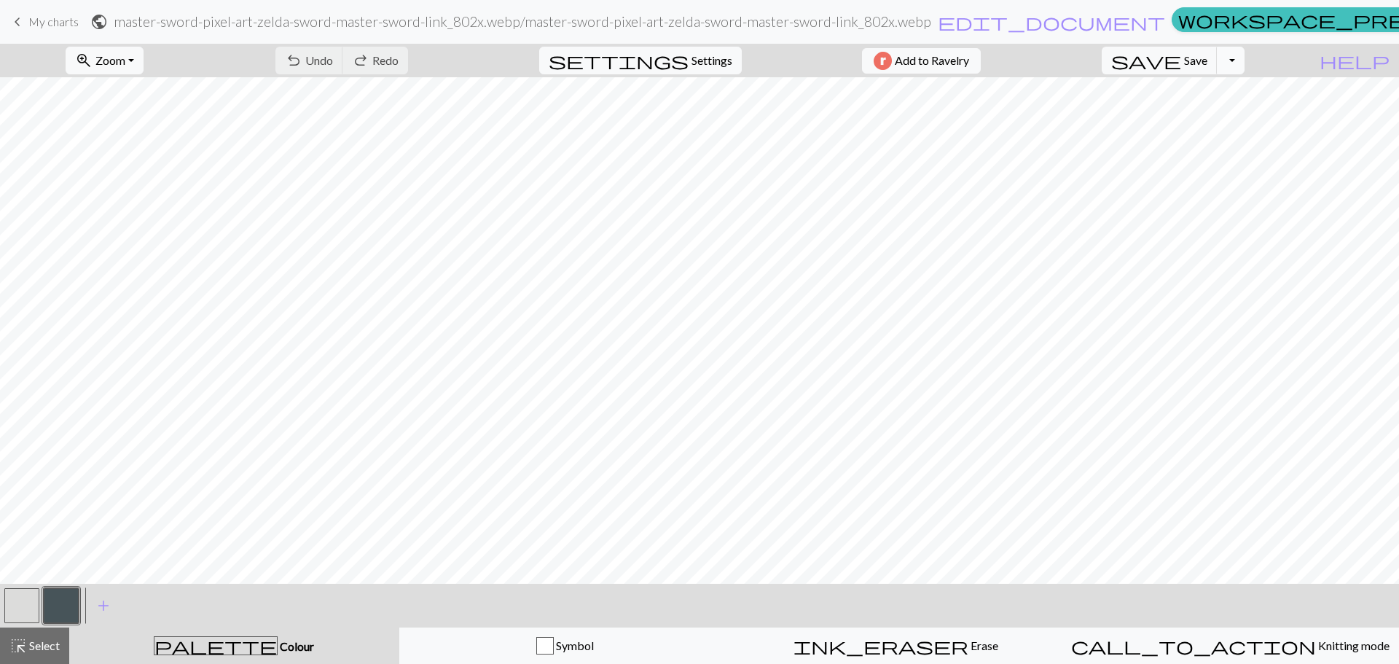
click at [1244, 68] on button "Toggle Dropdown" at bounding box center [1231, 61] width 28 height 28
click at [1244, 62] on button "Toggle Dropdown" at bounding box center [1231, 61] width 28 height 28
click at [670, 57] on span "settings" at bounding box center [619, 60] width 140 height 20
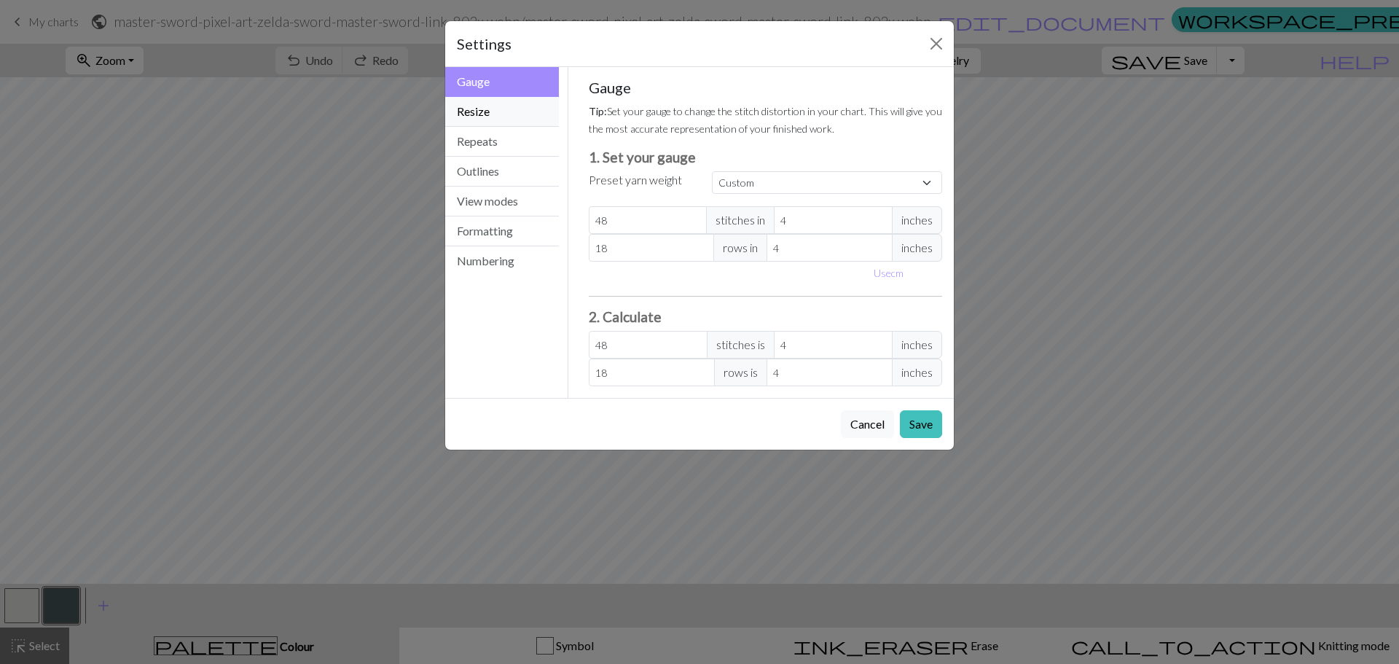
click at [501, 102] on button "Resize" at bounding box center [502, 112] width 114 height 30
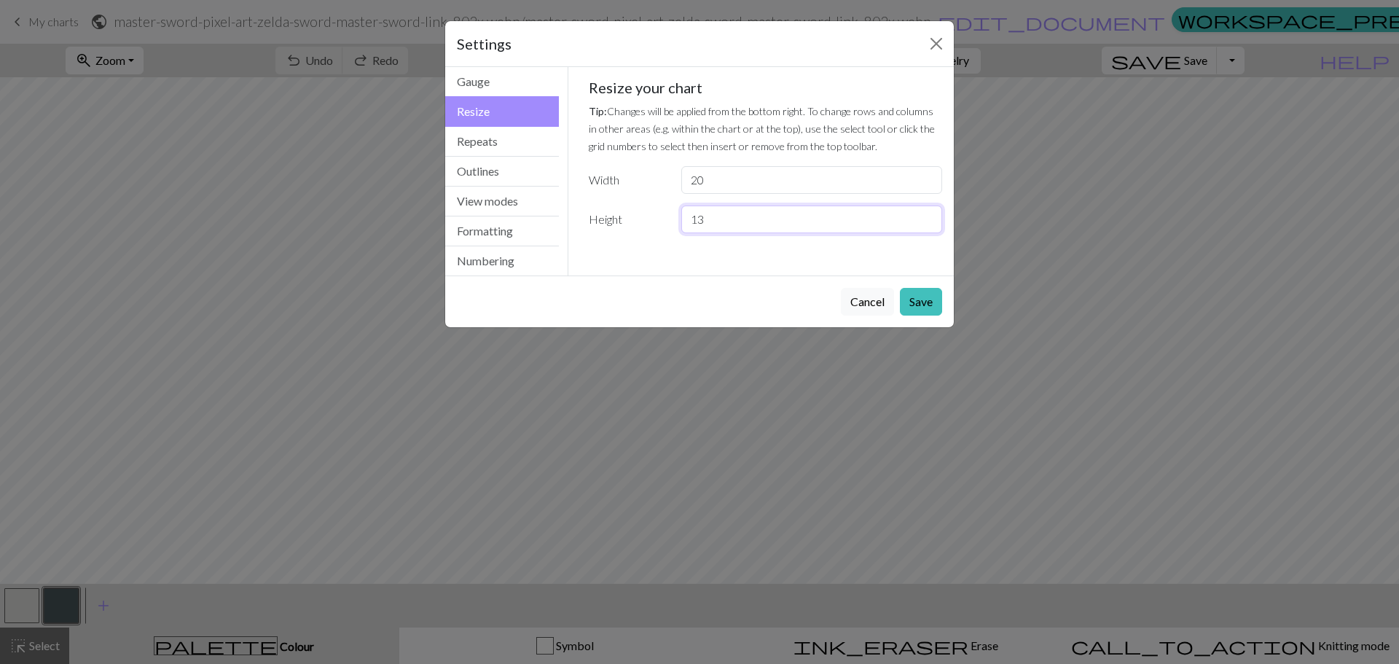
drag, startPoint x: 737, startPoint y: 230, endPoint x: 655, endPoint y: 224, distance: 81.9
click at [656, 224] on div "Height 13" at bounding box center [766, 219] width 372 height 28
type input "19"
click at [729, 262] on div "Gauge Tip: Set your gauge to change the stitch distortion in your chart. This w…" at bounding box center [765, 171] width 395 height 208
click at [927, 293] on button "Save" at bounding box center [921, 302] width 42 height 28
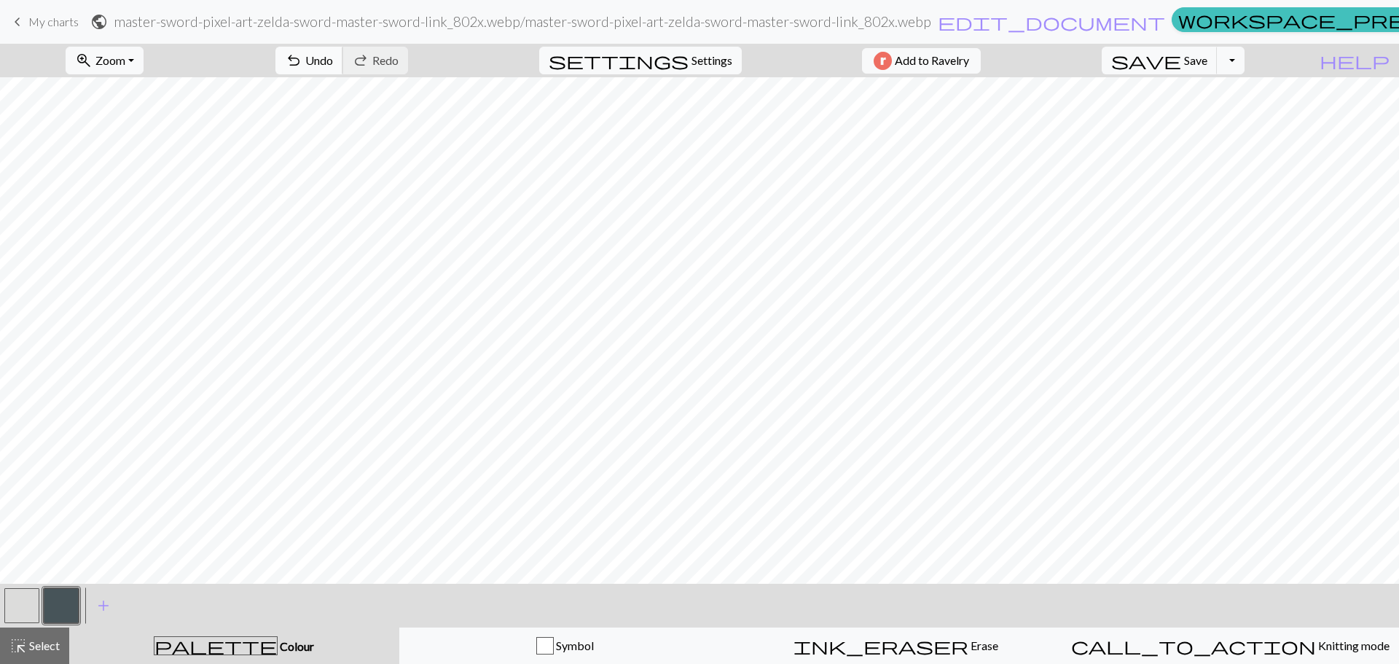
click at [333, 65] on span "Undo" at bounding box center [319, 60] width 28 height 14
click at [394, 65] on div "undo Undo Undo redo Redo Redo" at bounding box center [341, 61] width 154 height 34
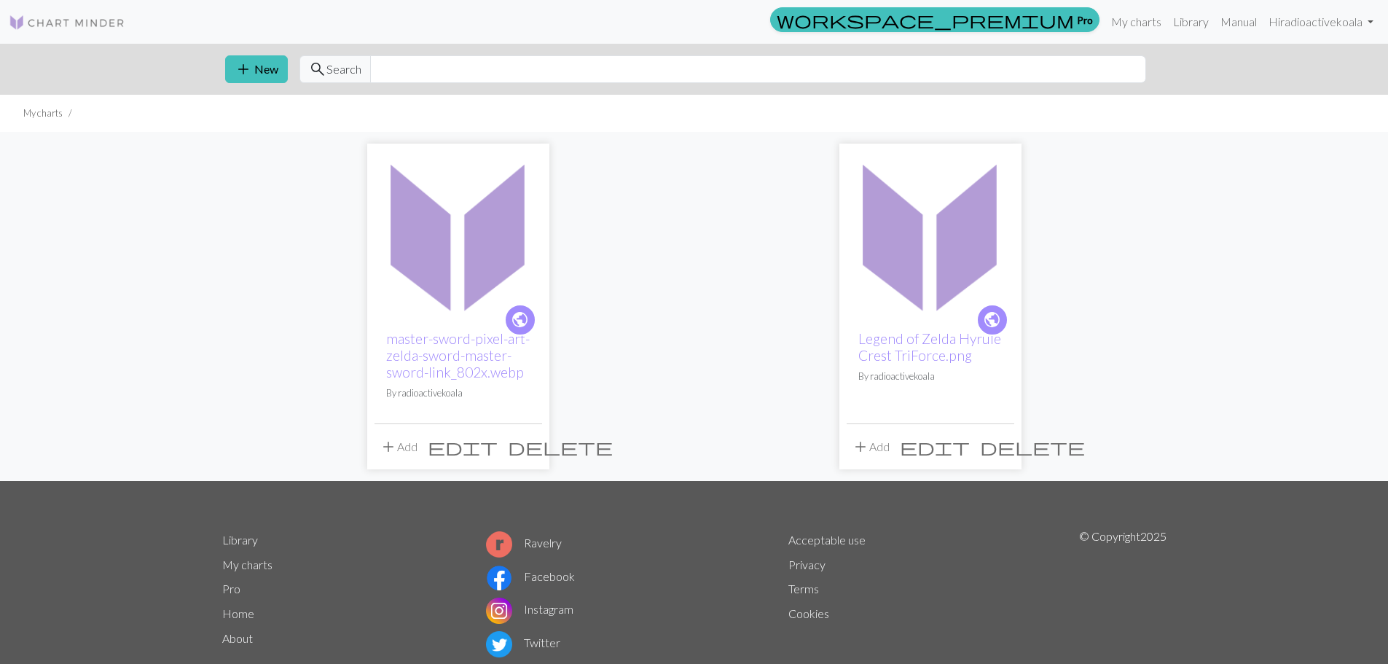
click at [527, 450] on span "delete" at bounding box center [560, 446] width 105 height 20
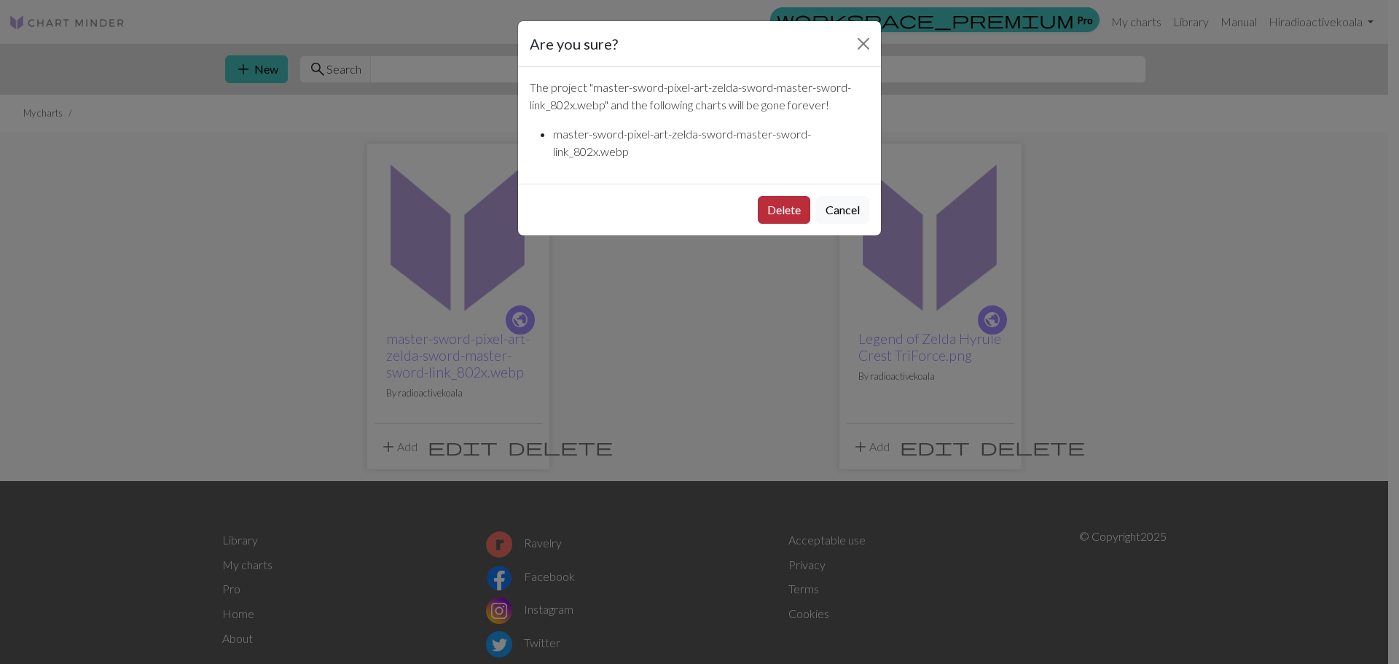
click at [778, 217] on button "Delete" at bounding box center [784, 210] width 52 height 28
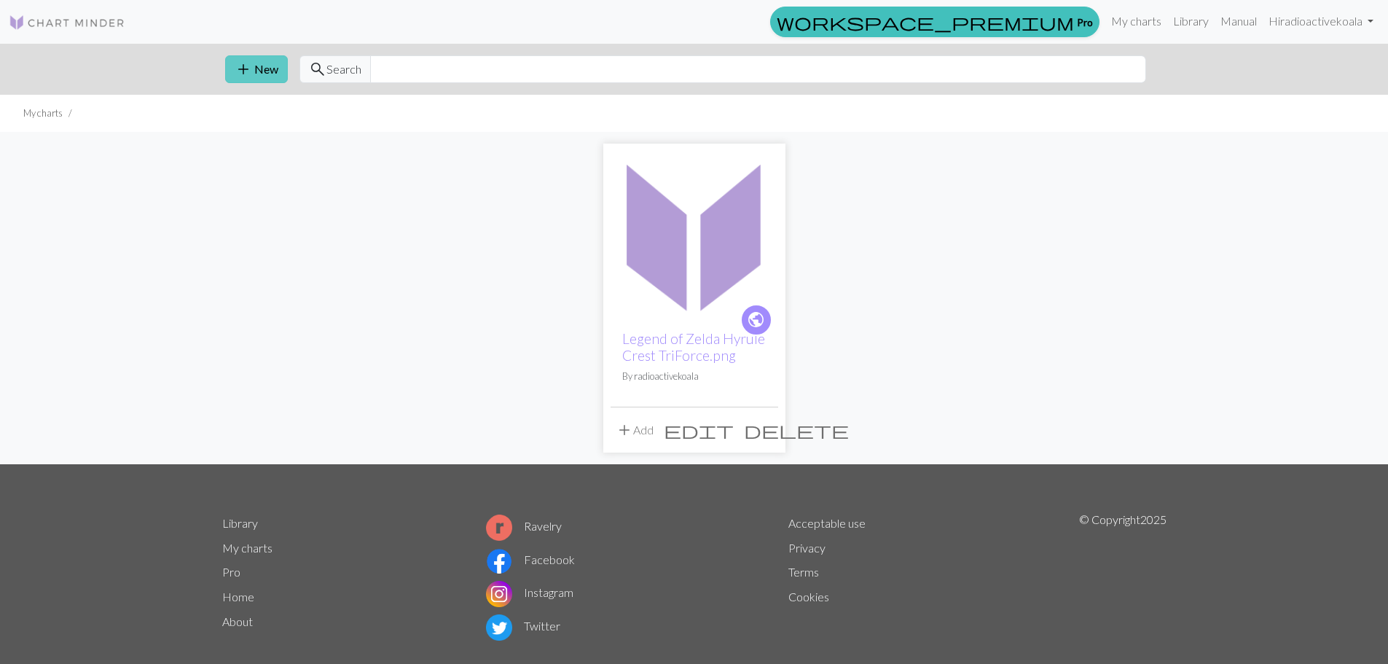
click at [239, 65] on span "add" at bounding box center [243, 69] width 17 height 20
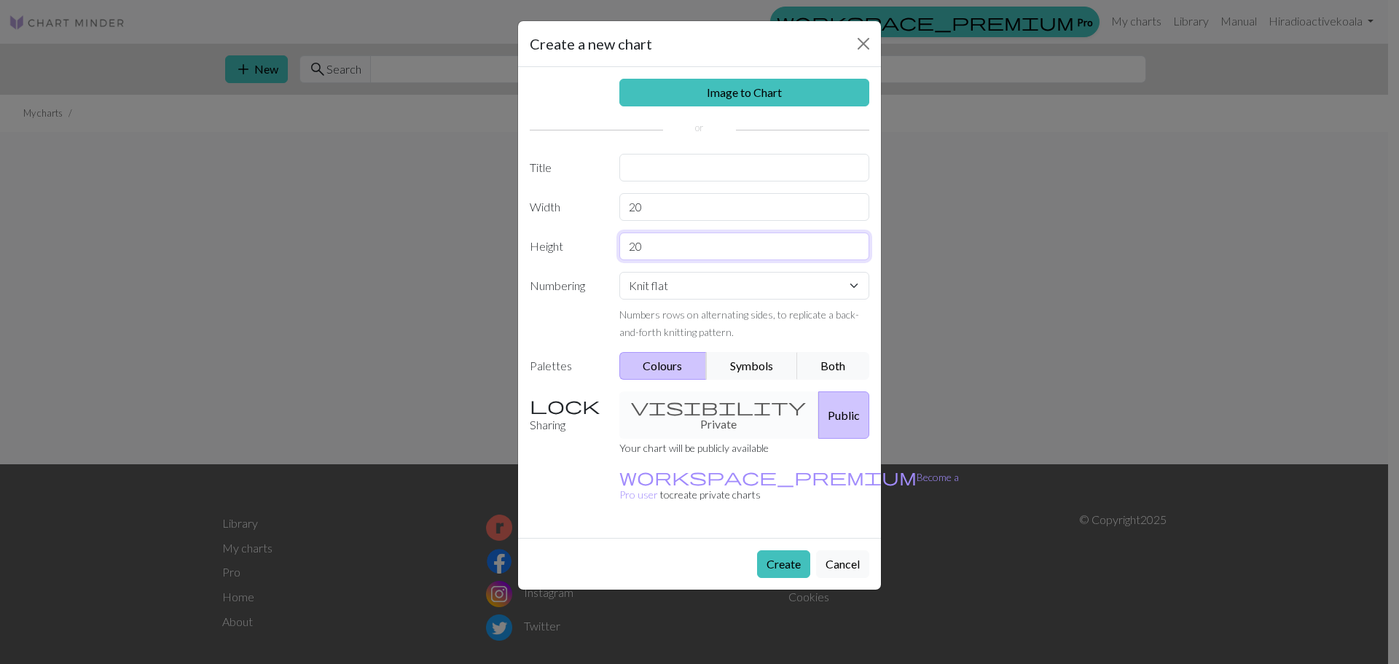
drag, startPoint x: 644, startPoint y: 245, endPoint x: 570, endPoint y: 248, distance: 73.6
click at [592, 249] on div "Height 20" at bounding box center [699, 246] width 357 height 28
type input "19"
click at [686, 280] on select "Knit flat Knit in the round Lace knitting Cross stitch" at bounding box center [744, 286] width 251 height 28
select select "round"
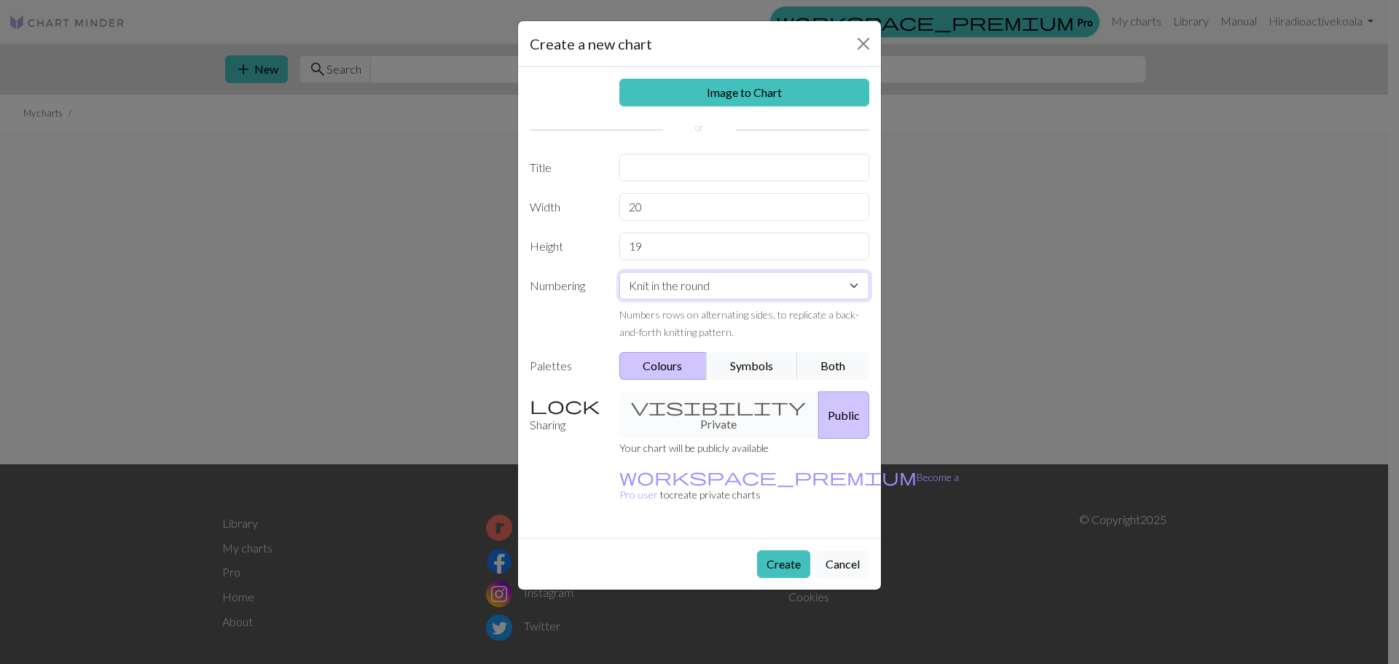
click at [619, 272] on select "Knit flat Knit in the round Lace knitting Cross stitch" at bounding box center [744, 286] width 251 height 28
click at [776, 550] on button "Create" at bounding box center [783, 564] width 53 height 28
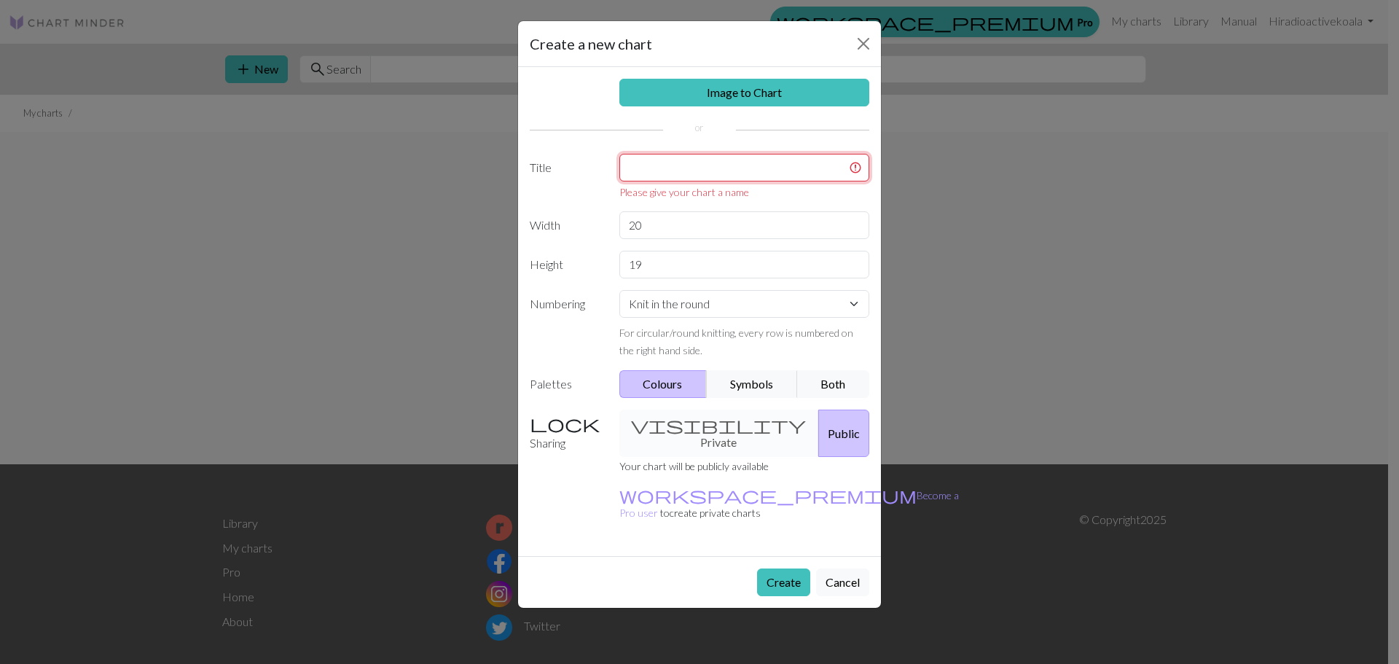
click at [708, 162] on input "text" at bounding box center [744, 168] width 251 height 28
paste input "legends of zelda master sword 8 bit"
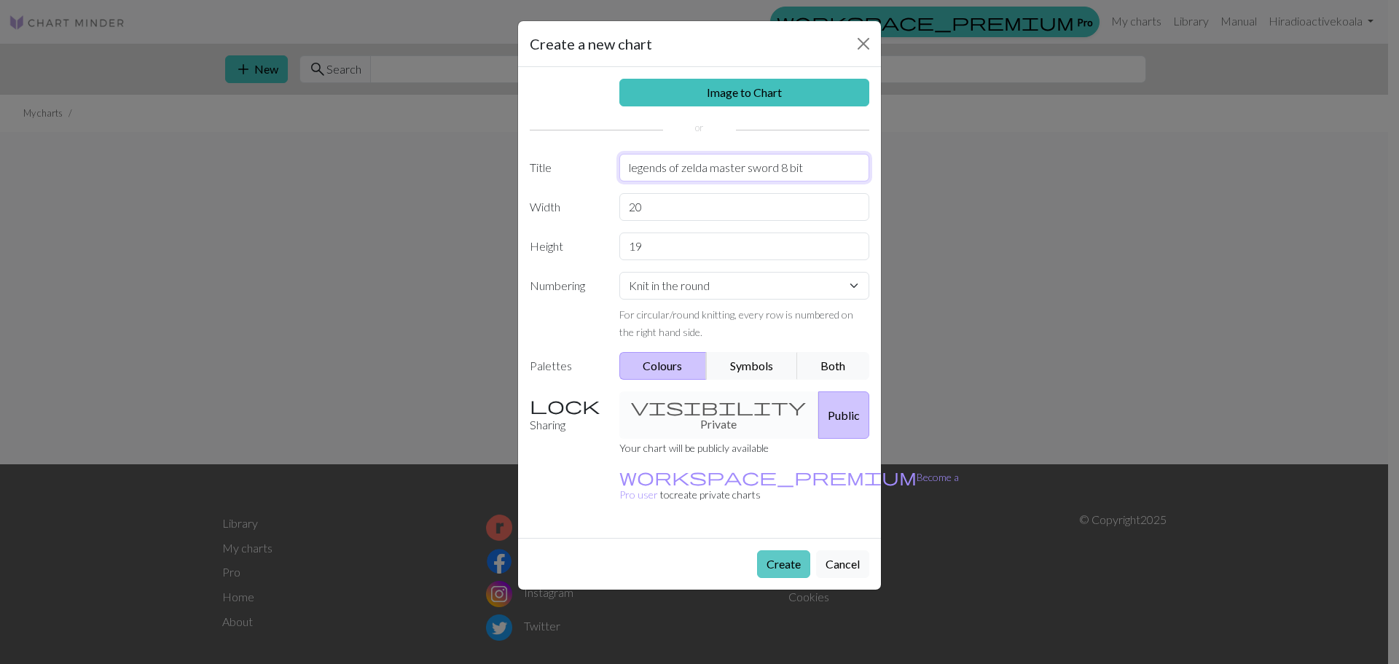
type input "legends of zelda master sword 8 bit"
drag, startPoint x: 769, startPoint y: 535, endPoint x: 753, endPoint y: 542, distance: 17.3
click at [769, 550] on button "Create" at bounding box center [783, 564] width 53 height 28
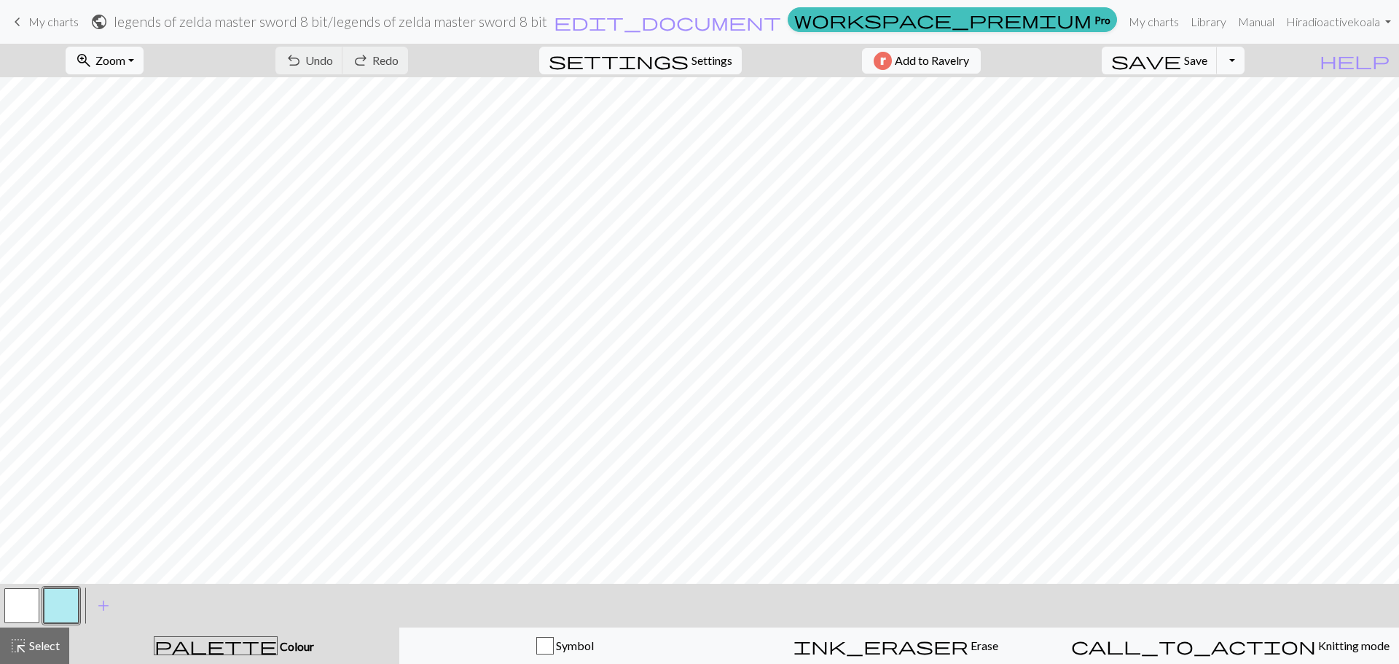
click at [71, 607] on button "button" at bounding box center [61, 605] width 35 height 35
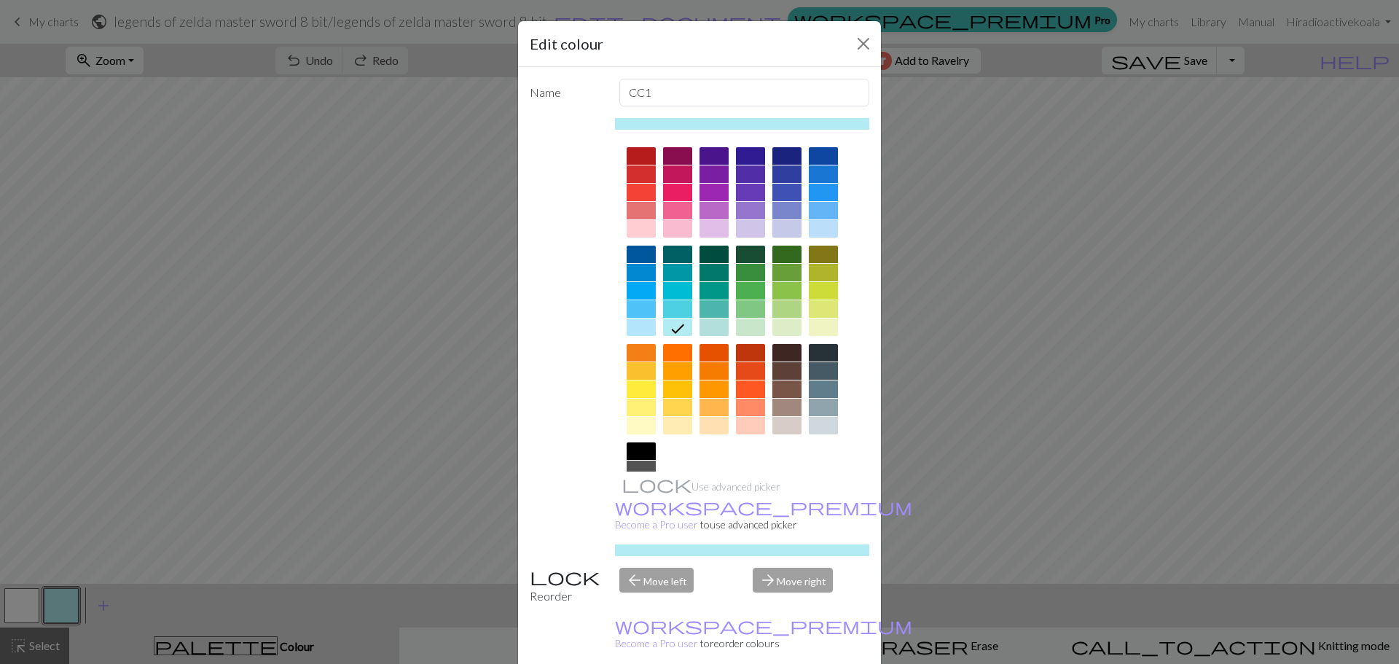
click at [823, 354] on div at bounding box center [823, 352] width 29 height 17
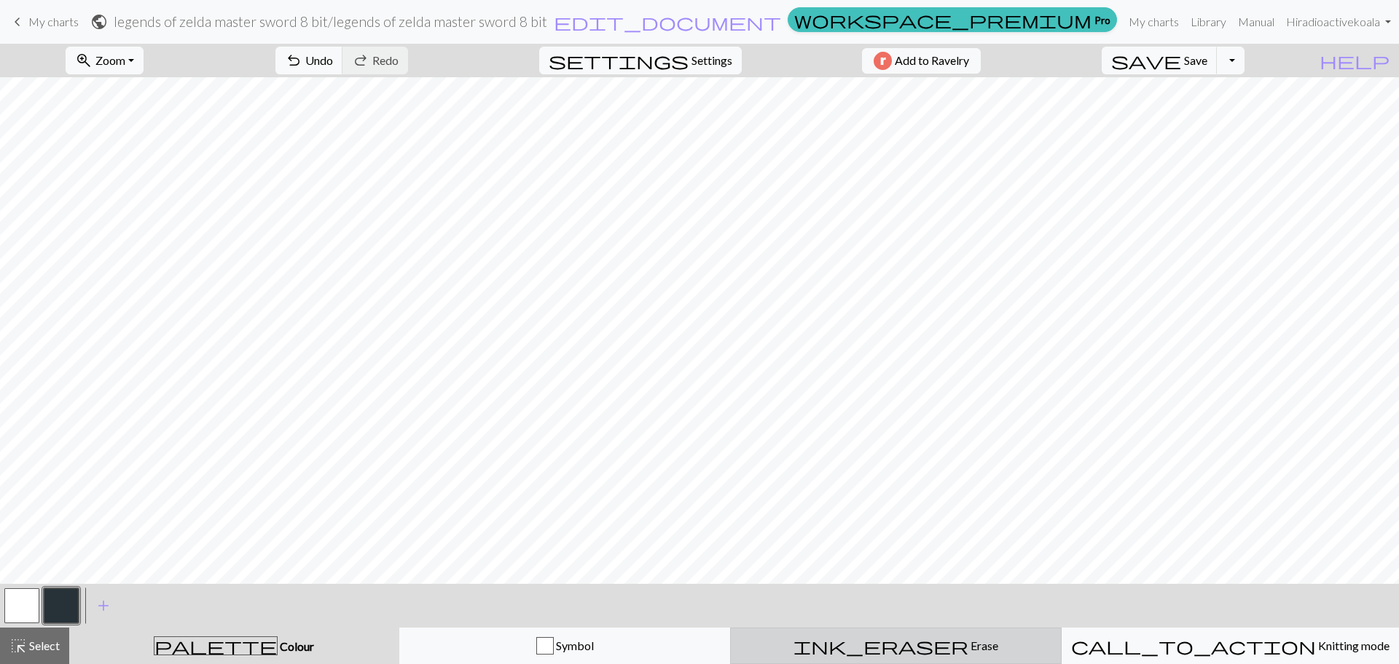
drag, startPoint x: 902, startPoint y: 643, endPoint x: 888, endPoint y: 627, distance: 20.6
click at [968, 643] on span "Erase" at bounding box center [983, 645] width 30 height 14
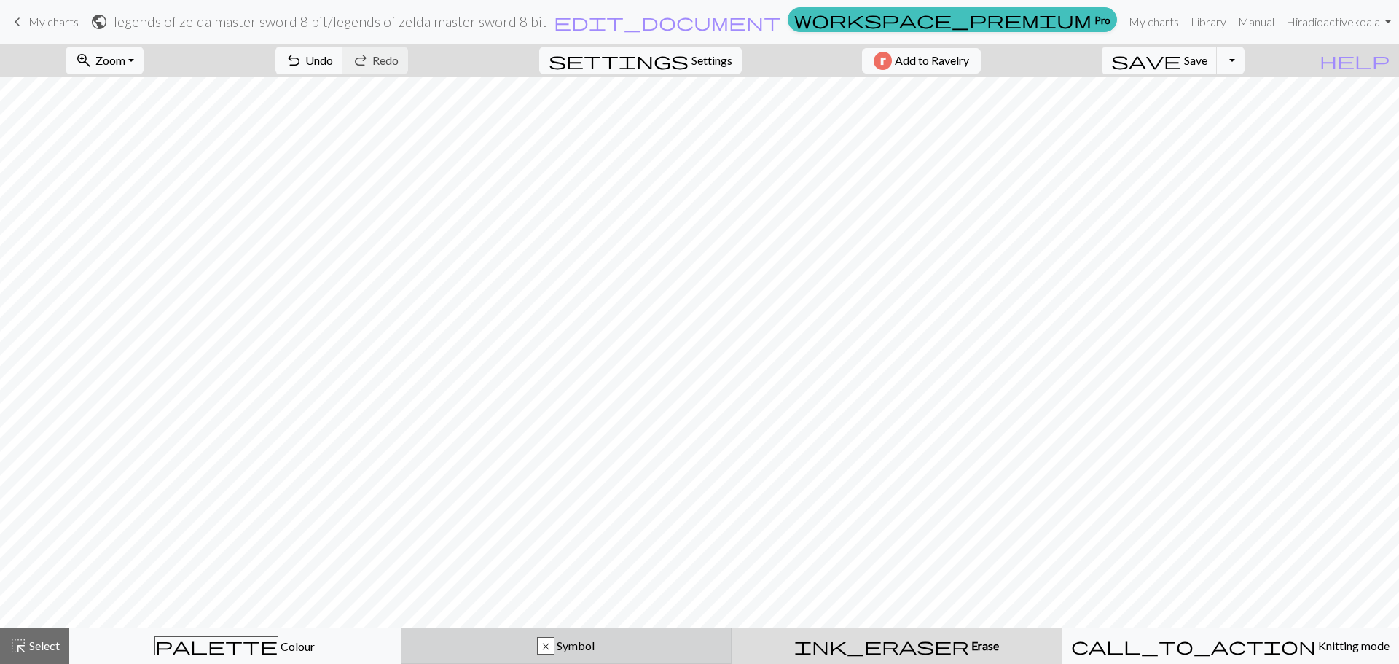
click at [589, 635] on button "x Symbol" at bounding box center [566, 645] width 331 height 36
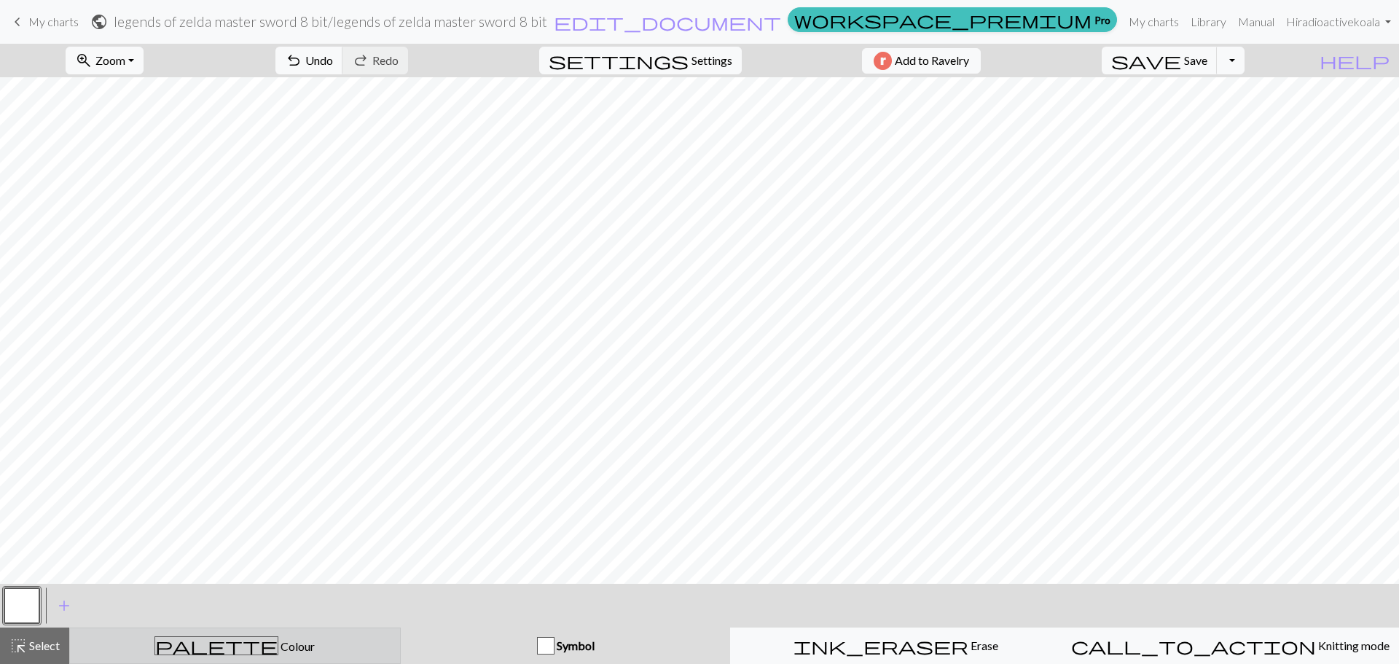
click at [337, 639] on div "palette Colour Colour" at bounding box center [235, 645] width 313 height 19
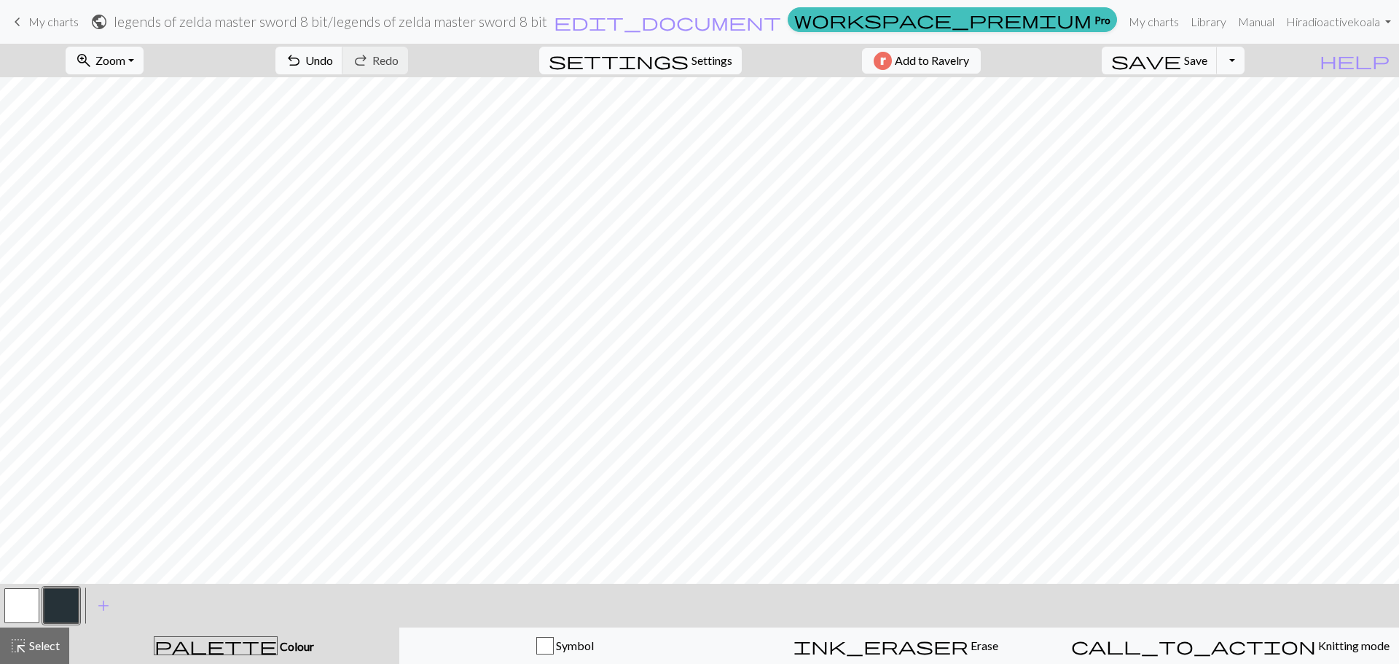
click at [705, 58] on span "Settings" at bounding box center [711, 60] width 41 height 17
select select "aran"
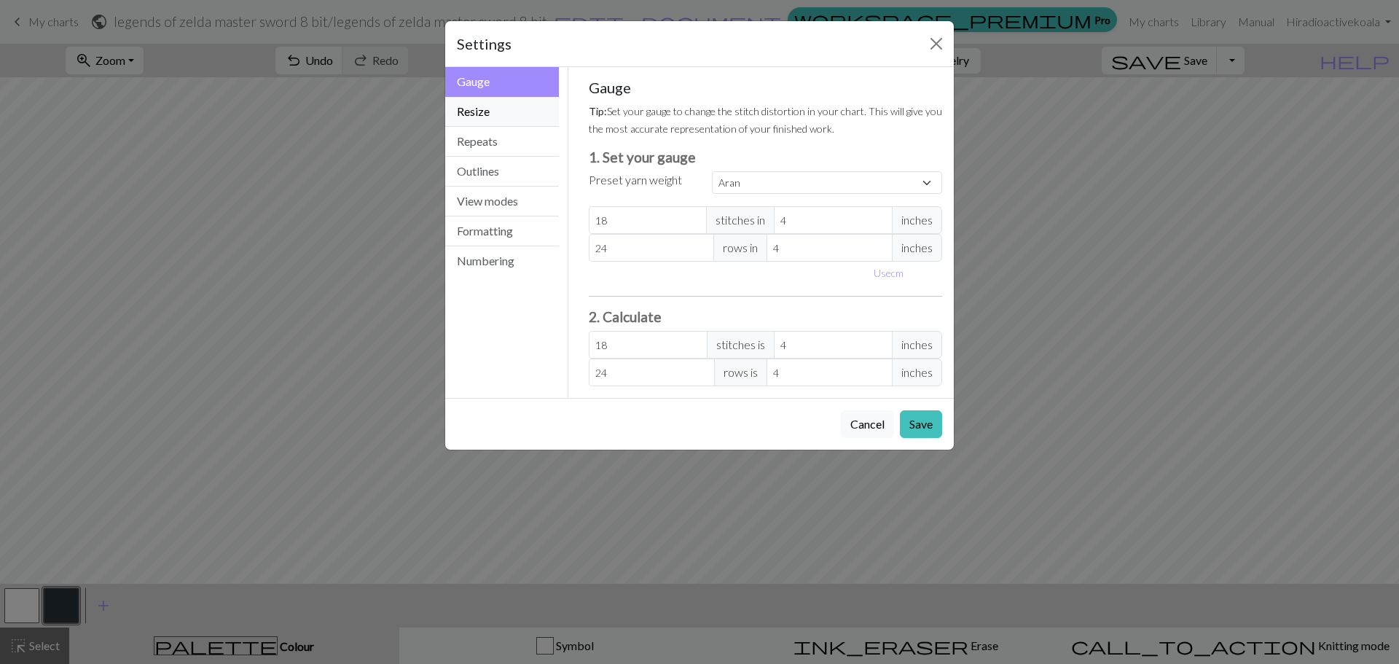
click at [501, 122] on button "Resize" at bounding box center [502, 112] width 114 height 30
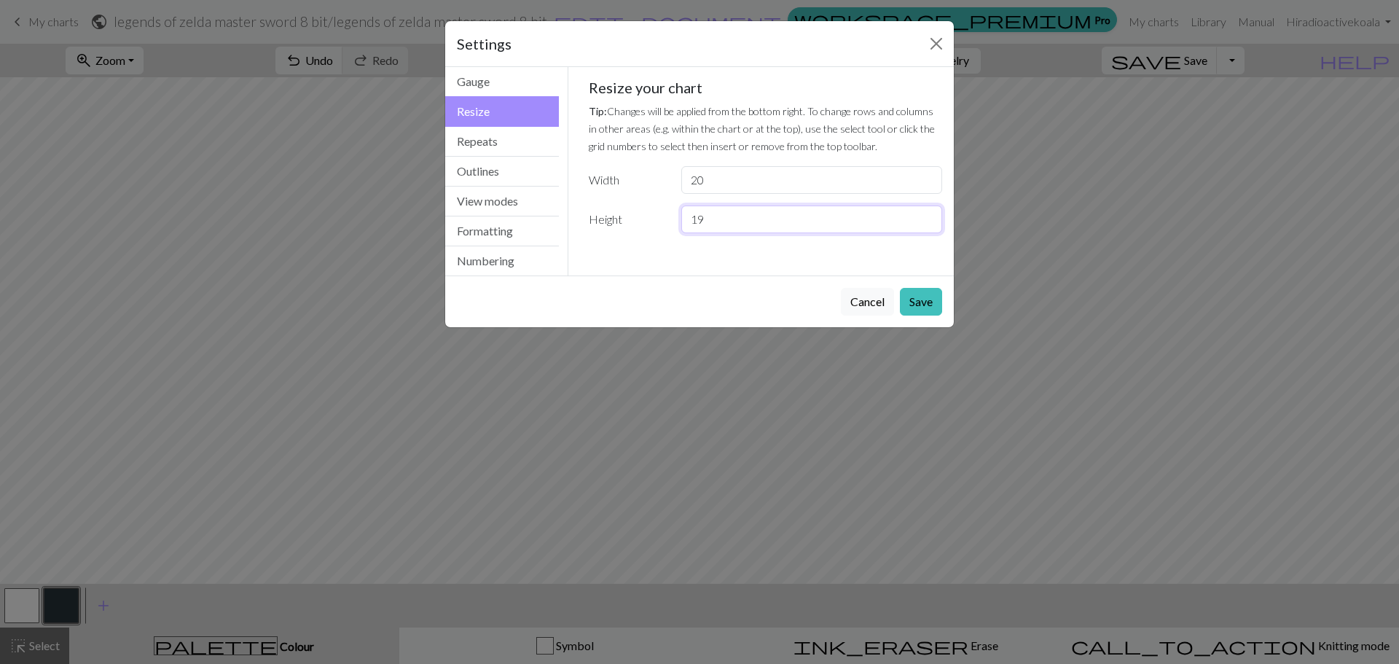
drag, startPoint x: 726, startPoint y: 223, endPoint x: 661, endPoint y: 223, distance: 64.8
click at [661, 223] on div "Height 19" at bounding box center [766, 219] width 372 height 28
drag, startPoint x: 661, startPoint y: 225, endPoint x: 653, endPoint y: 227, distance: 8.1
click at [653, 227] on div "Height 23" at bounding box center [766, 219] width 372 height 28
click at [717, 206] on input "25" at bounding box center [811, 219] width 261 height 28
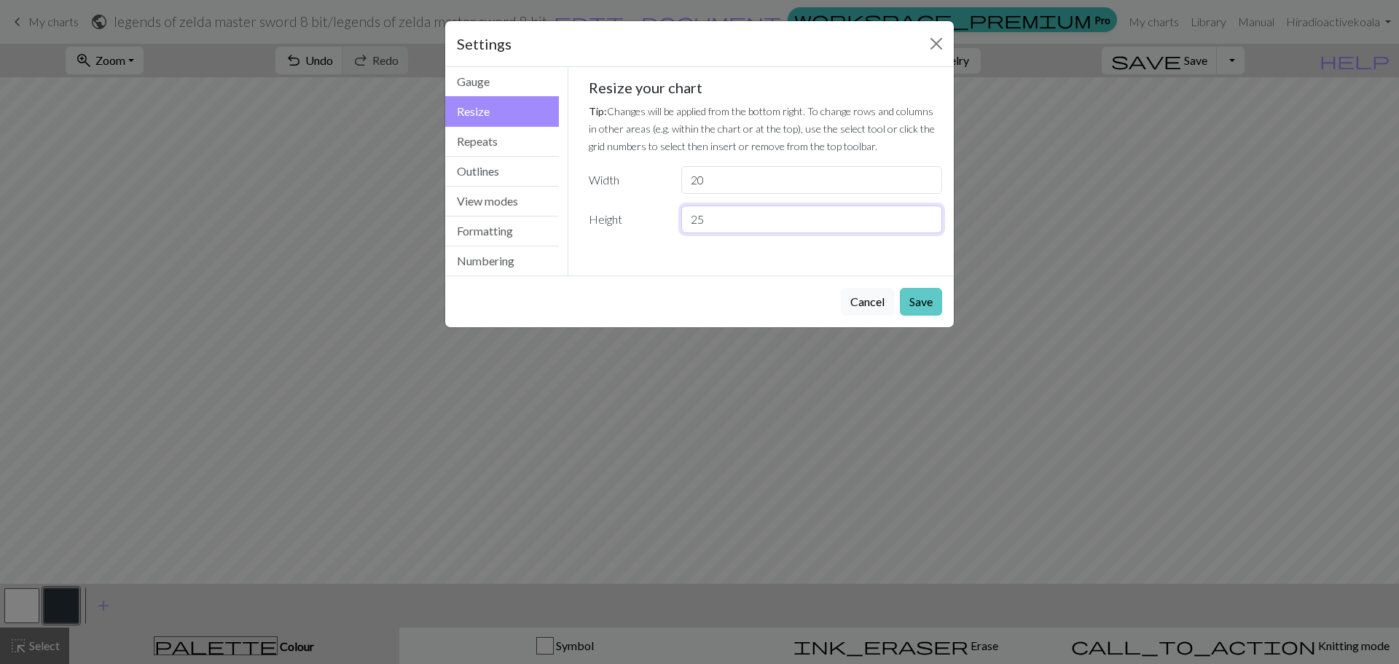
type input "25"
click at [932, 299] on button "Save" at bounding box center [921, 302] width 42 height 28
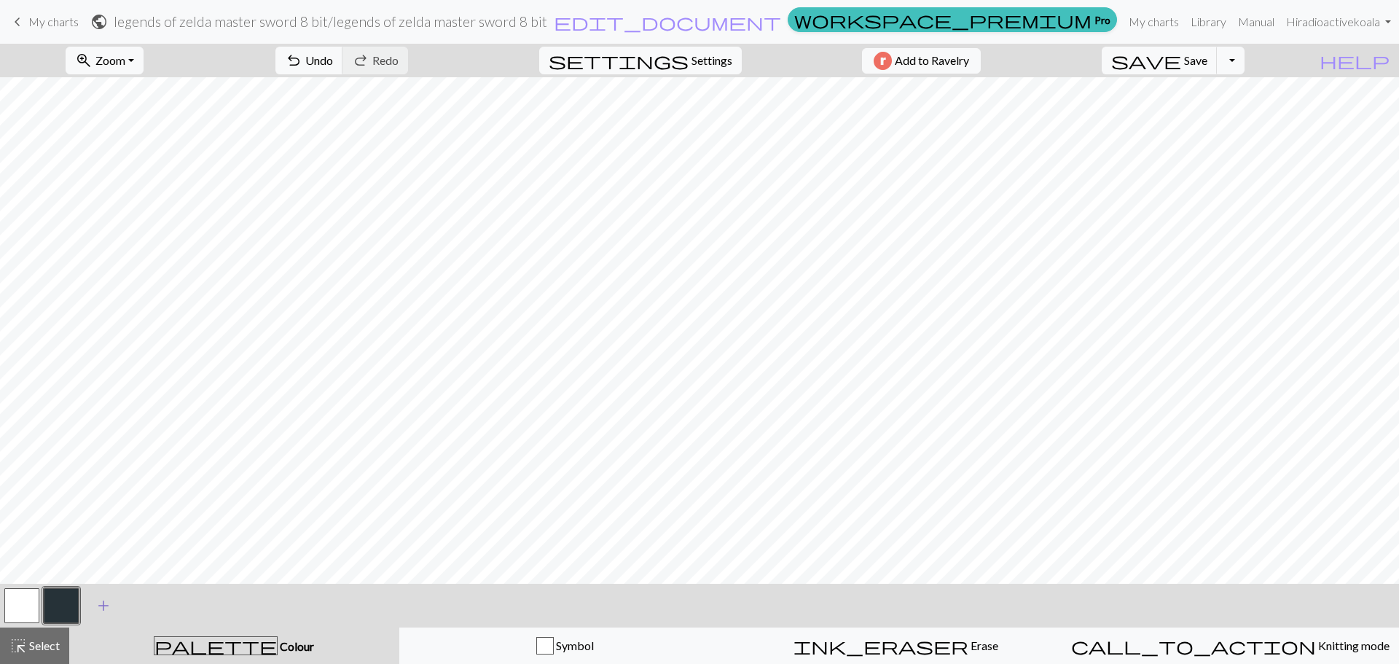
click at [102, 606] on span "add" at bounding box center [103, 605] width 17 height 20
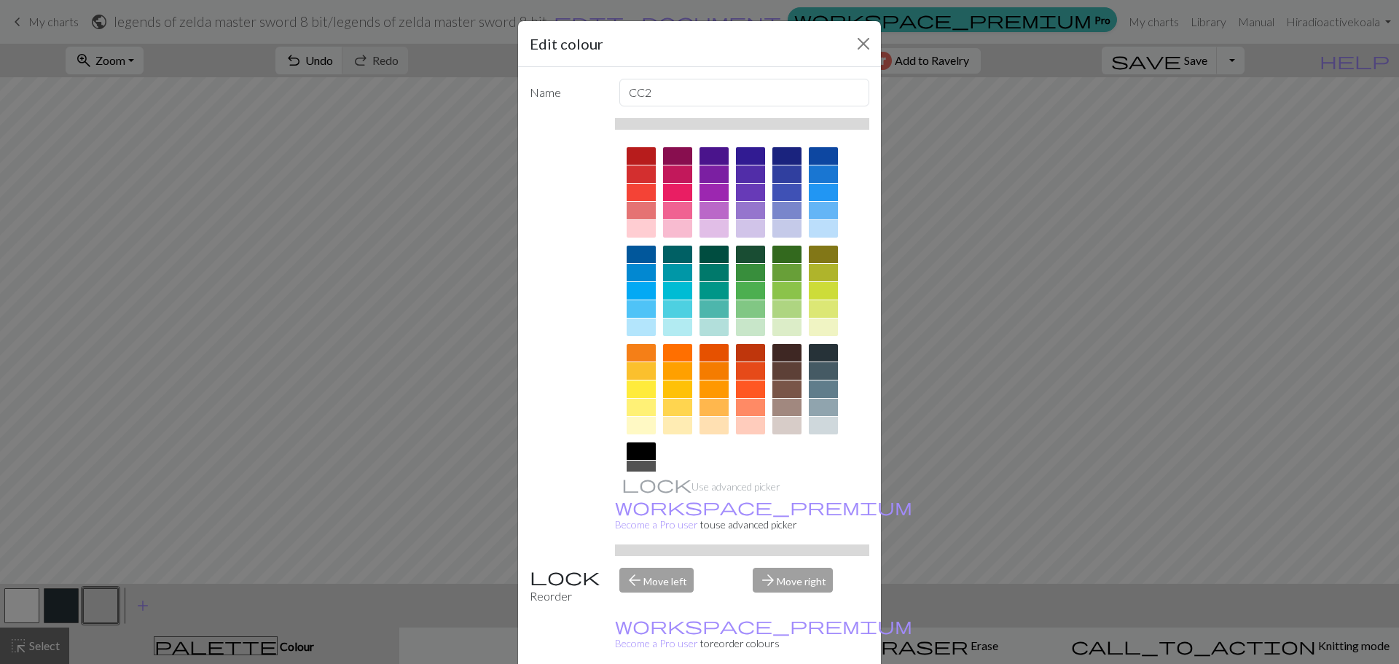
click at [639, 254] on div at bounding box center [641, 254] width 29 height 17
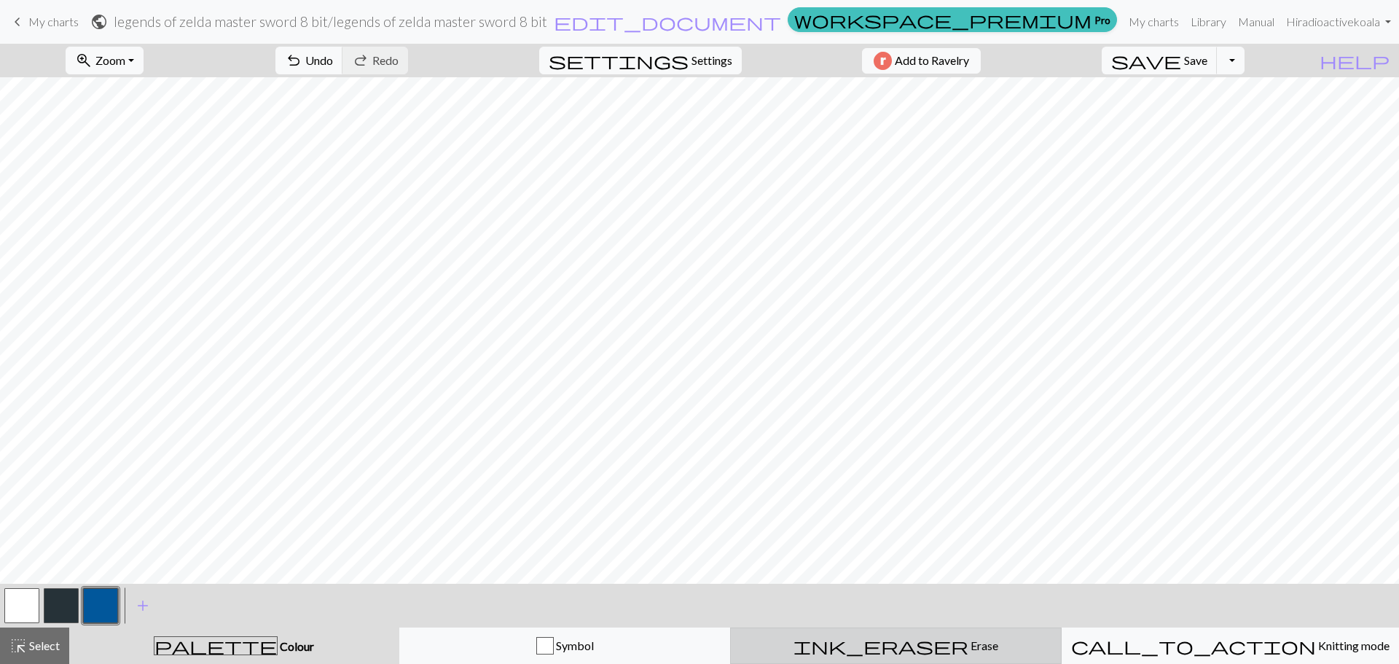
click at [968, 646] on span "Erase" at bounding box center [983, 645] width 30 height 14
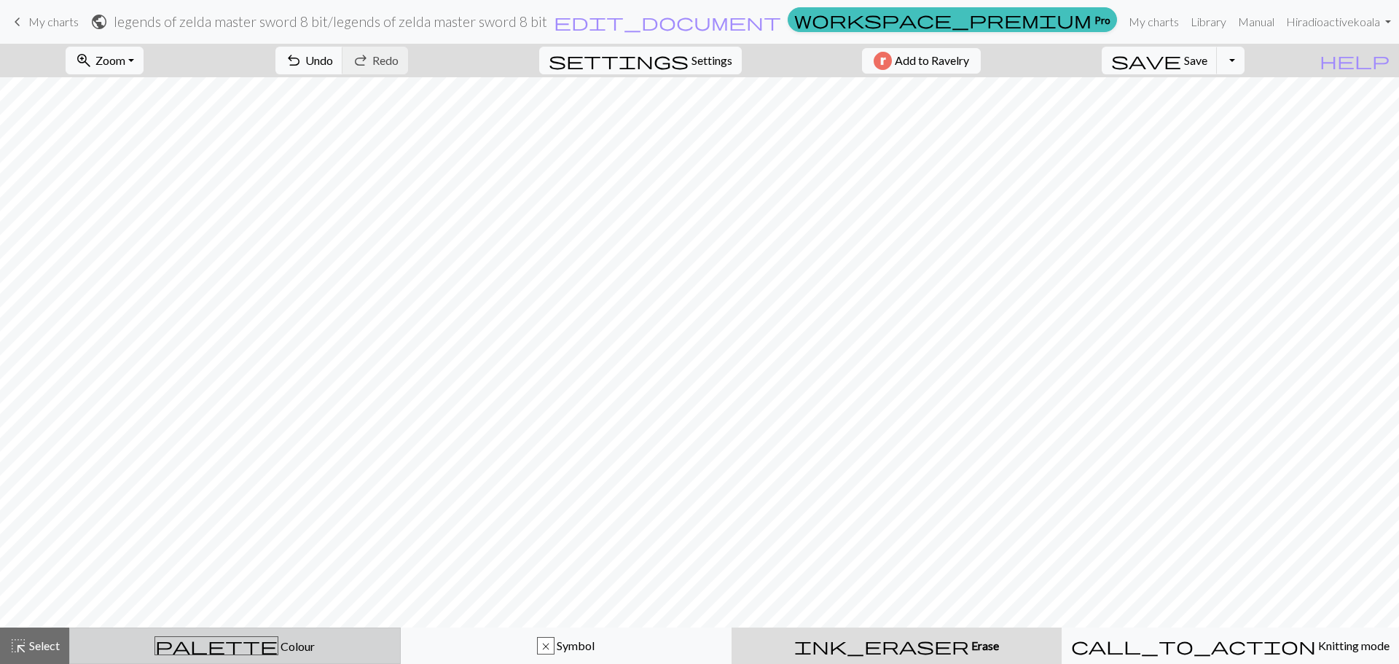
click at [280, 635] on button "palette Colour Colour" at bounding box center [234, 645] width 331 height 36
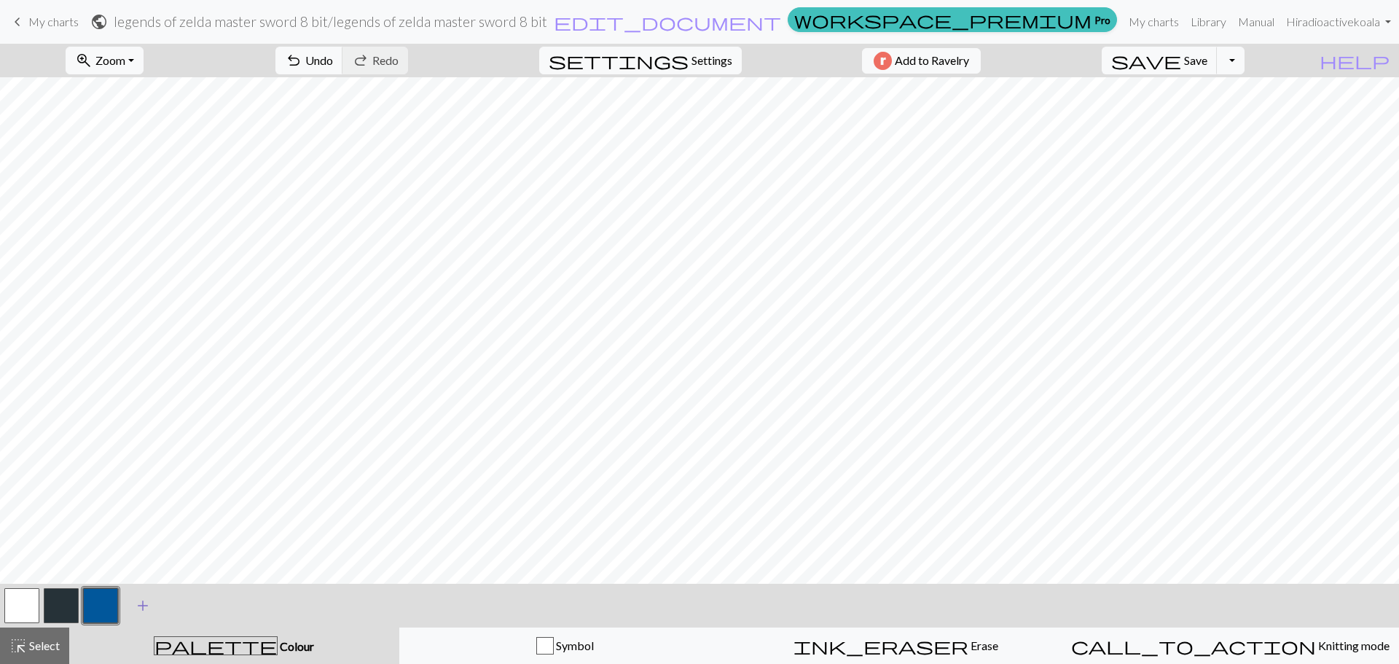
click at [143, 606] on span "add" at bounding box center [142, 605] width 17 height 20
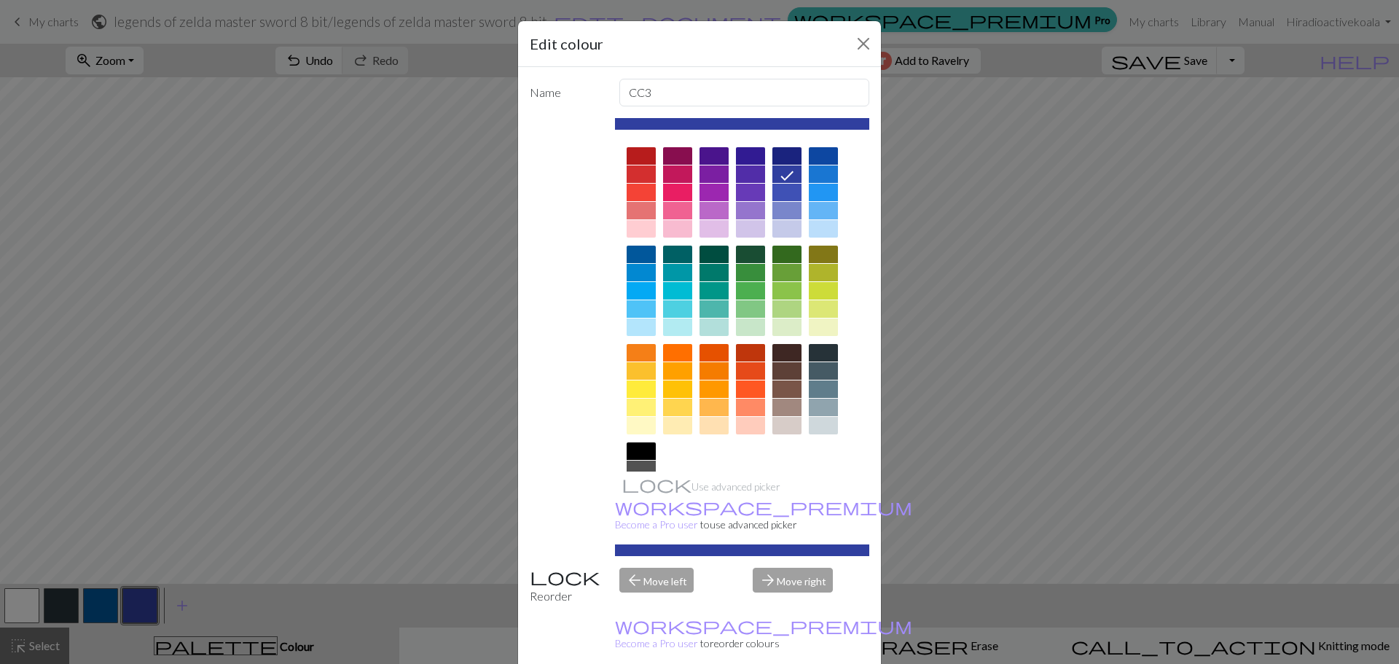
click at [746, 269] on div at bounding box center [750, 272] width 29 height 17
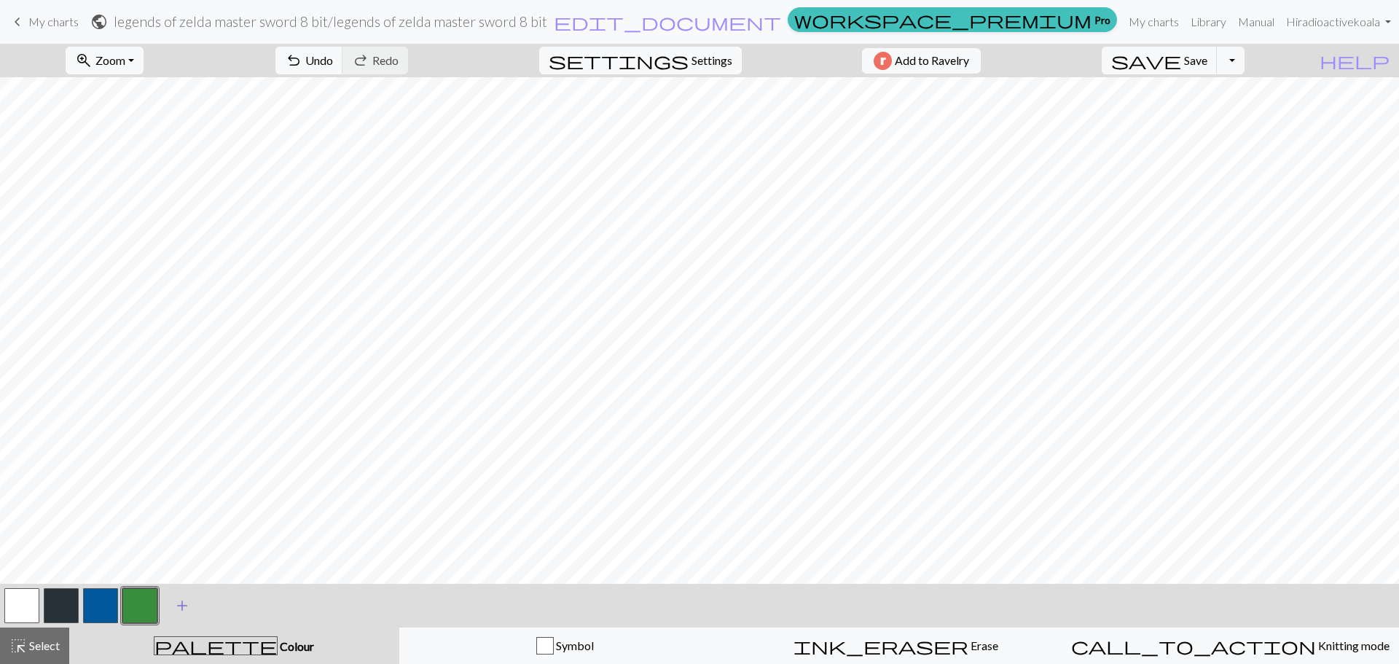
click at [180, 608] on span "add" at bounding box center [181, 605] width 17 height 20
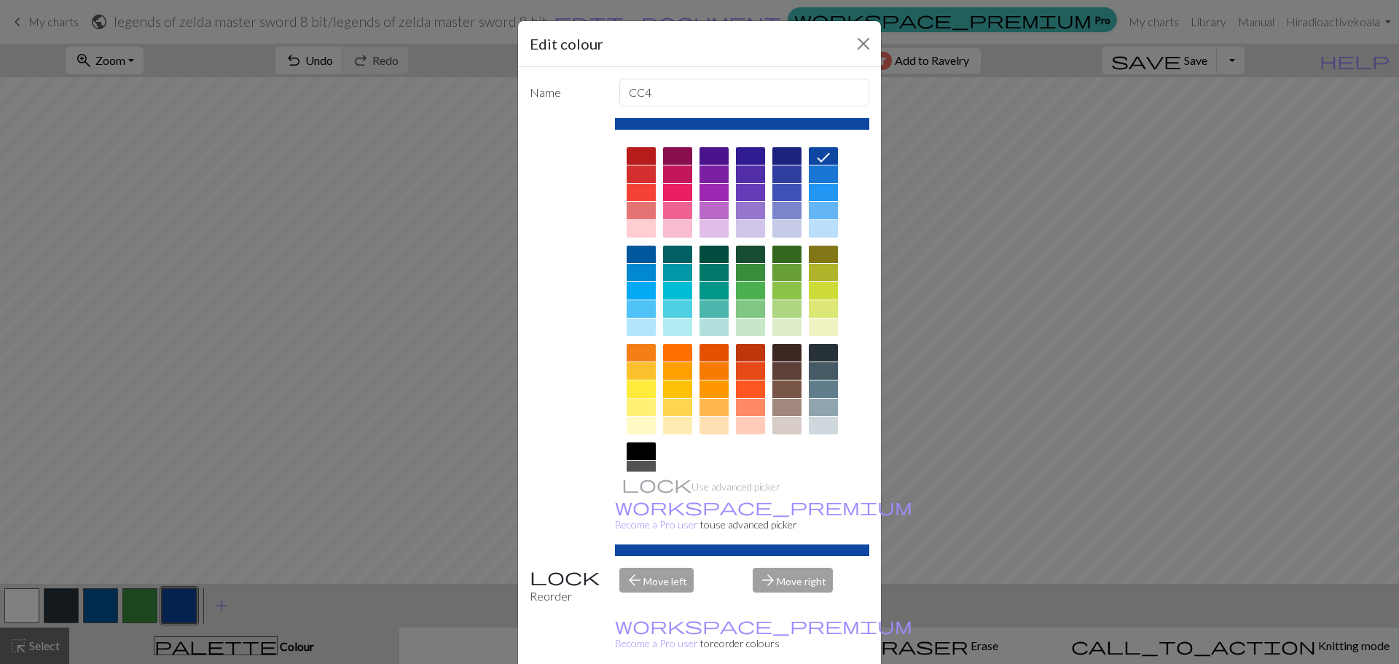
click at [648, 386] on div at bounding box center [641, 388] width 29 height 17
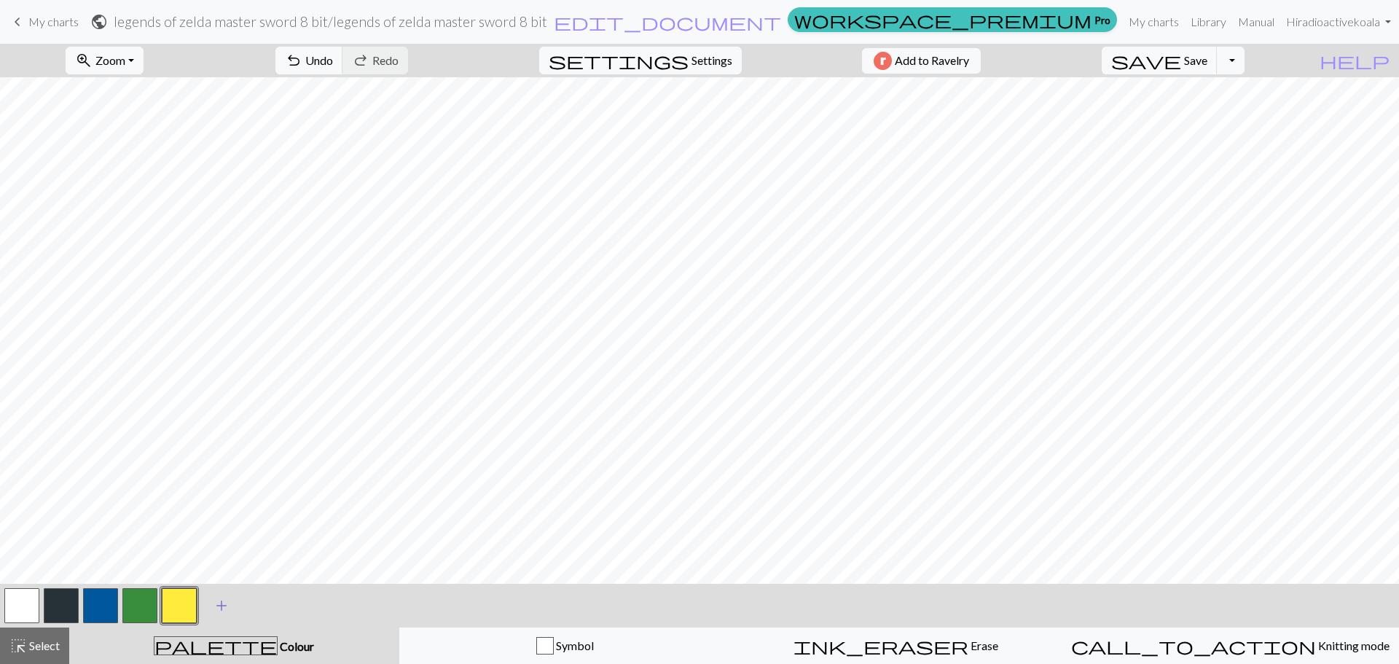
click at [224, 611] on span "add" at bounding box center [221, 605] width 17 height 20
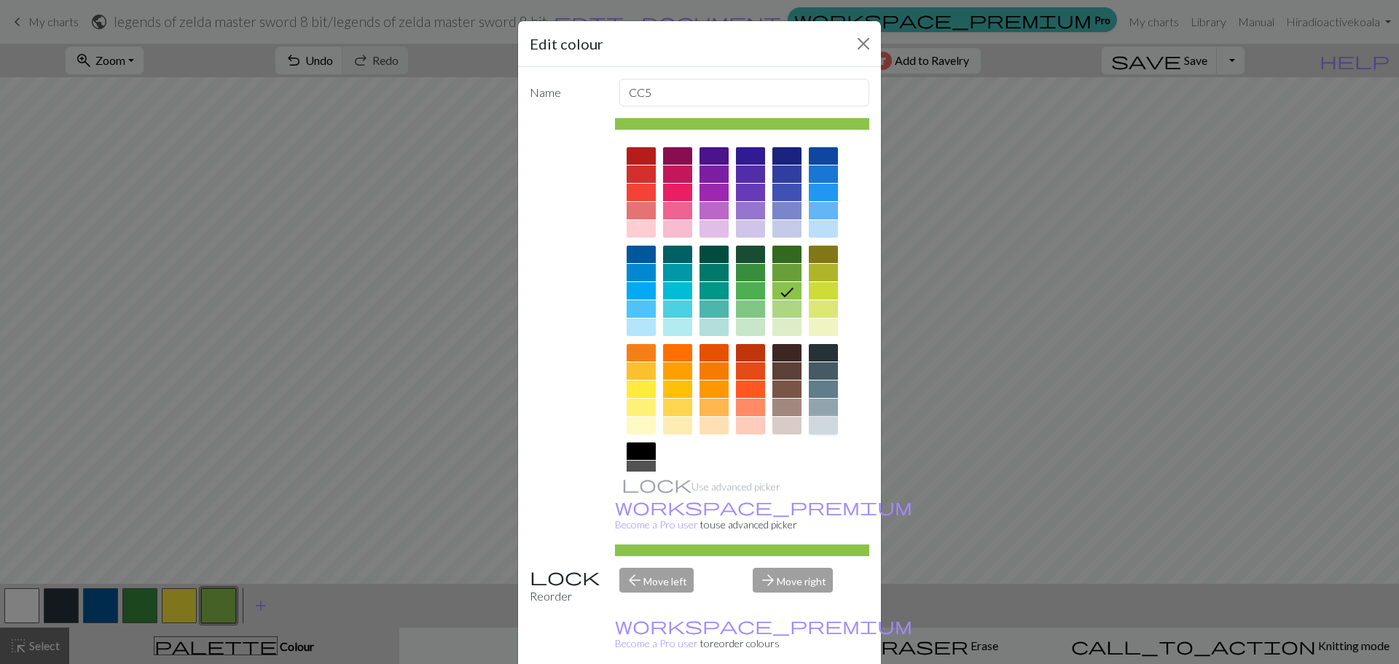
click at [828, 429] on div at bounding box center [823, 425] width 29 height 17
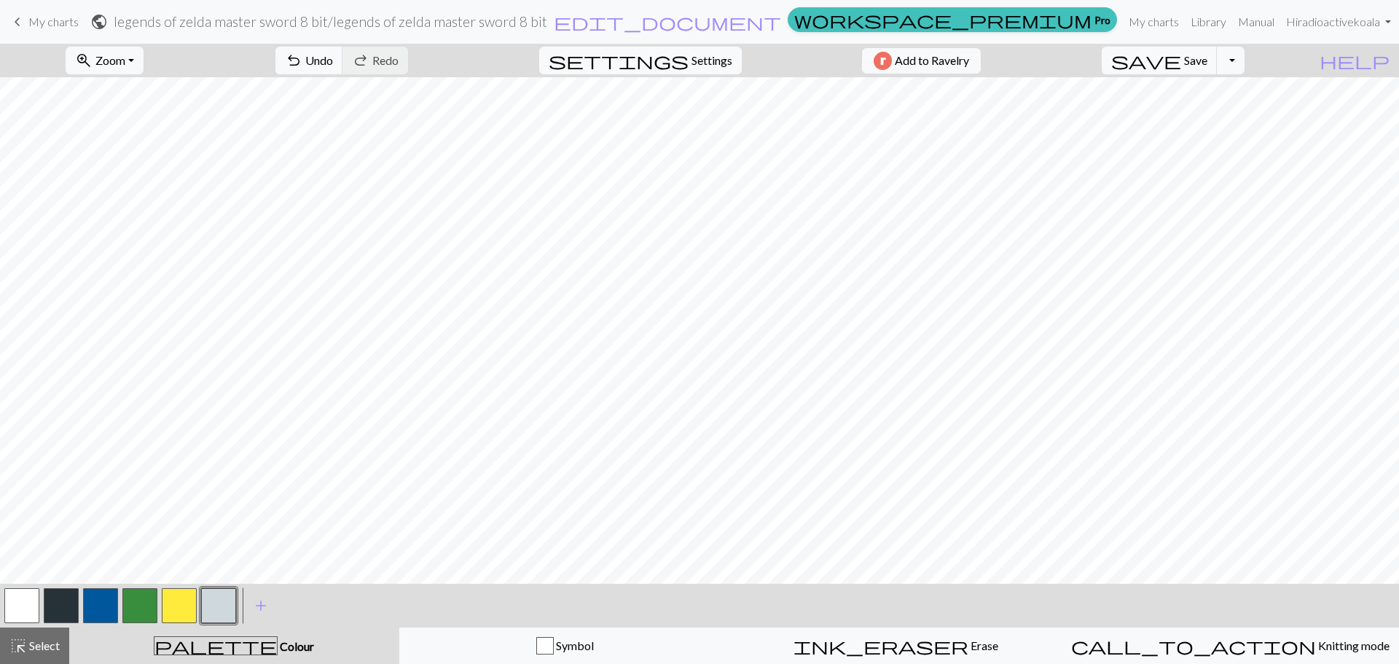
click at [136, 615] on button "button" at bounding box center [139, 605] width 35 height 35
click at [138, 606] on button "button" at bounding box center [139, 605] width 35 height 35
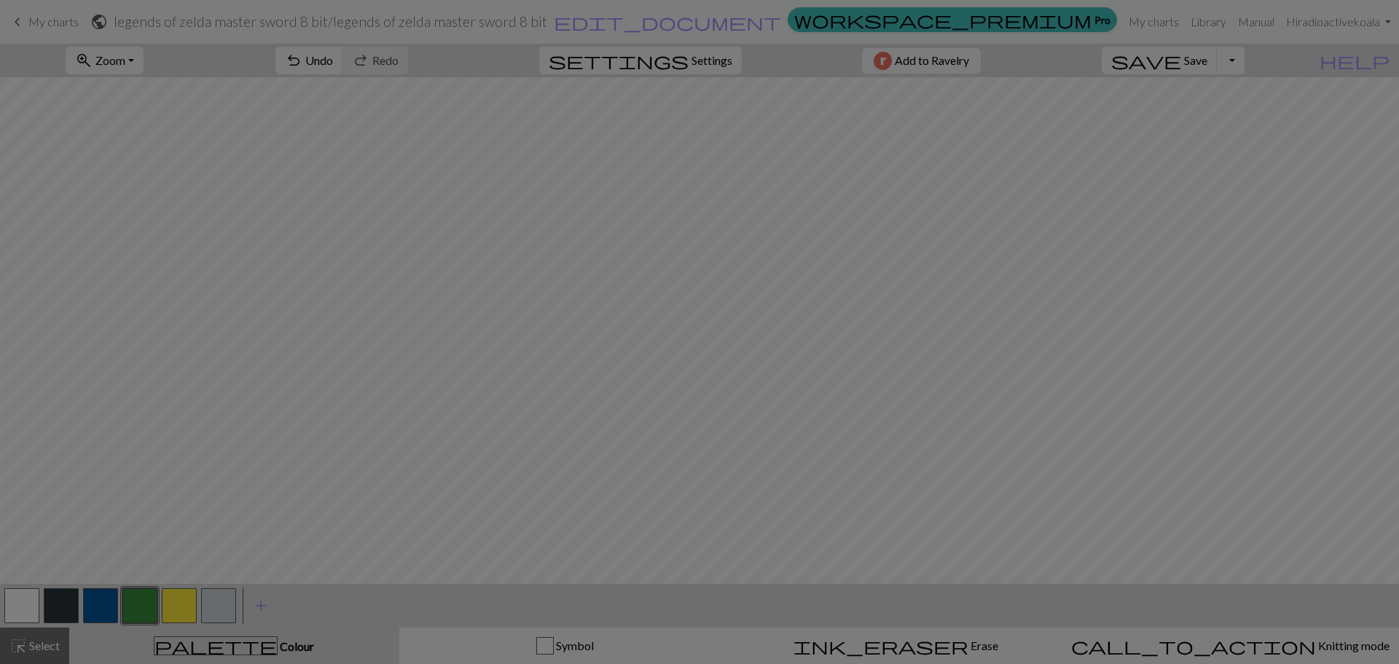
click at [138, 606] on div "Edit colour Name CC3 Use advanced picker workspace_premium Become a Pro user to…" at bounding box center [699, 332] width 1399 height 664
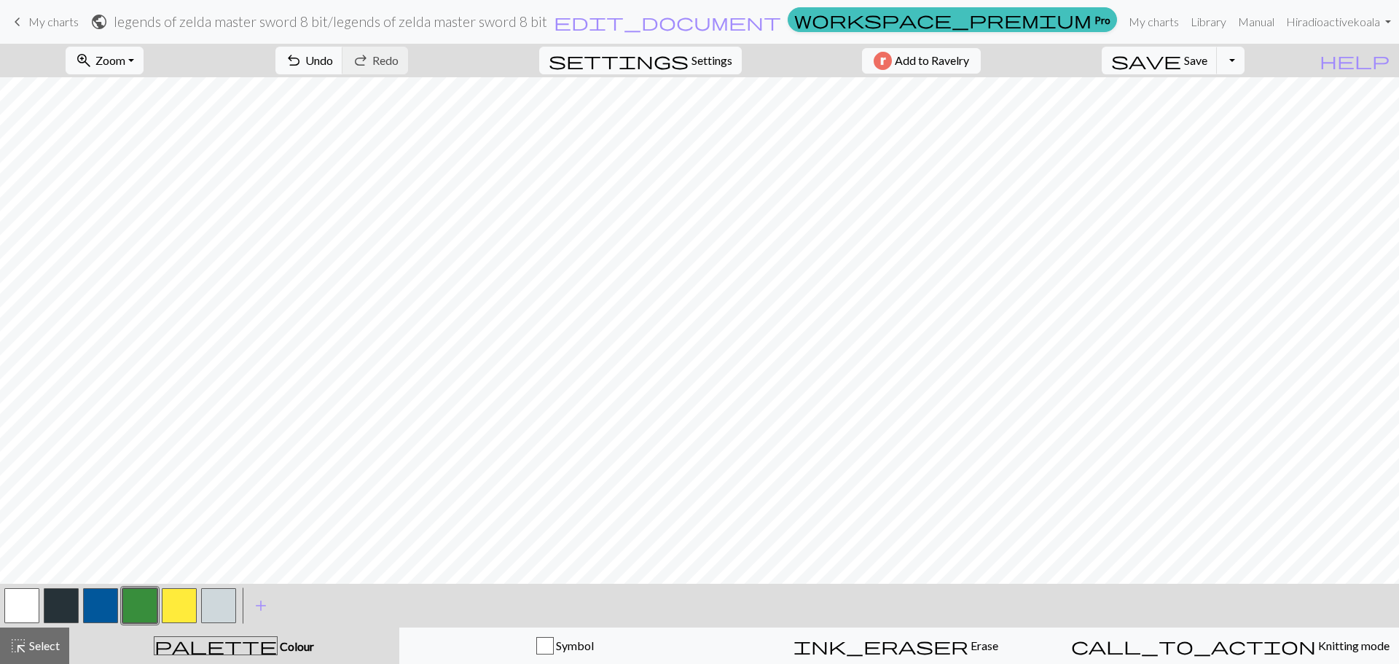
click at [138, 606] on button "button" at bounding box center [139, 605] width 35 height 35
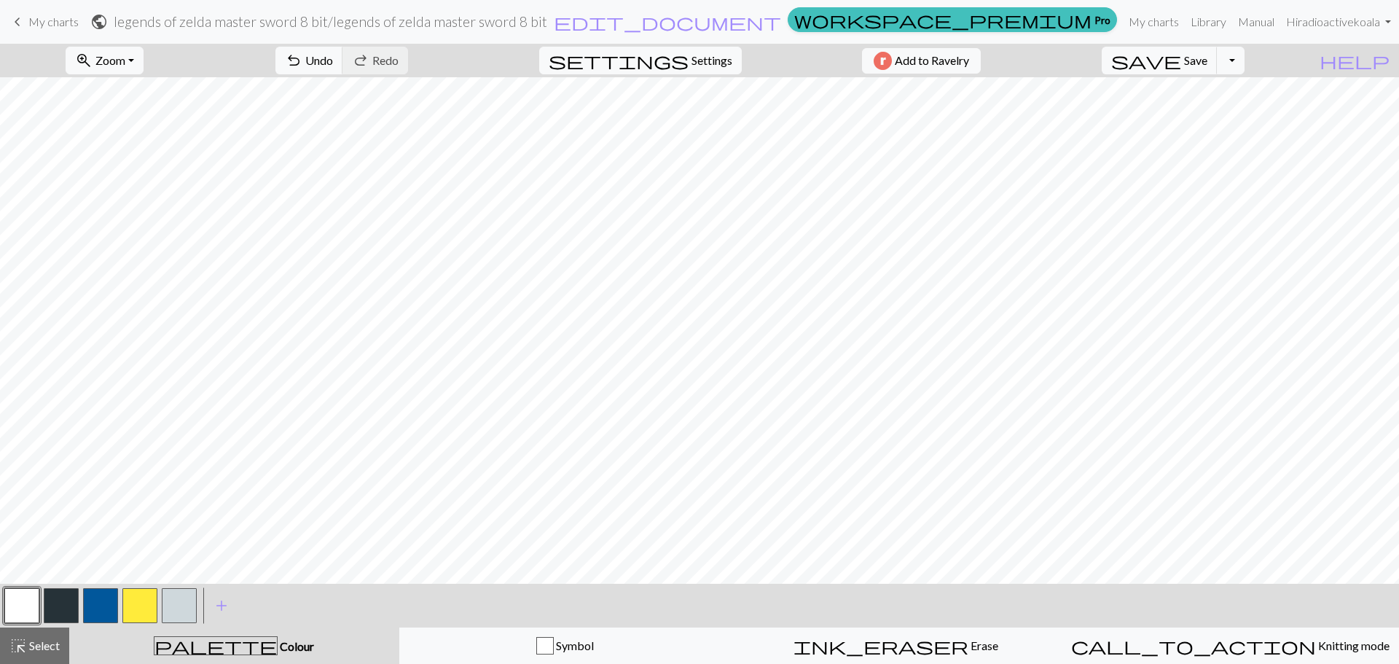
click at [99, 604] on button "button" at bounding box center [100, 605] width 35 height 35
click at [1181, 58] on span "save" at bounding box center [1146, 60] width 70 height 20
click at [1181, 55] on span "save" at bounding box center [1146, 60] width 70 height 20
click at [1154, 23] on div "Chart saved" at bounding box center [699, 29] width 1399 height 58
click at [1150, 28] on link "My charts" at bounding box center [1154, 21] width 62 height 29
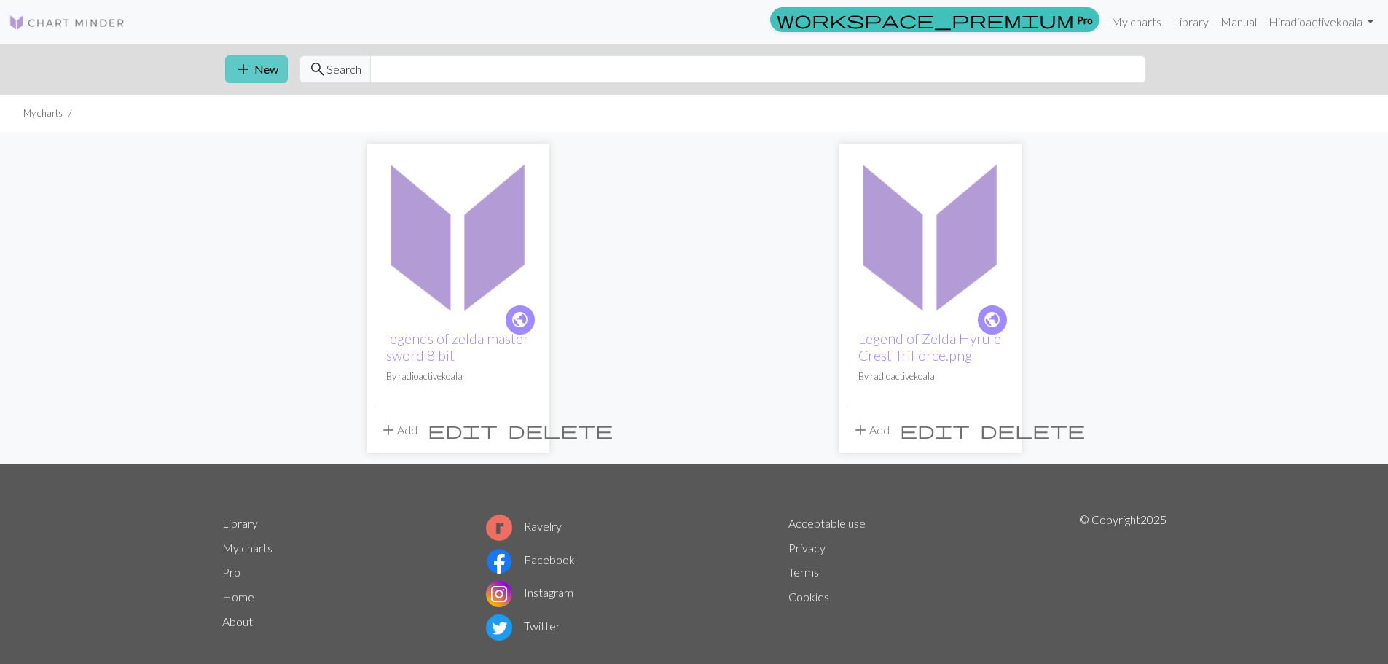
click at [267, 76] on button "add New" at bounding box center [256, 69] width 63 height 28
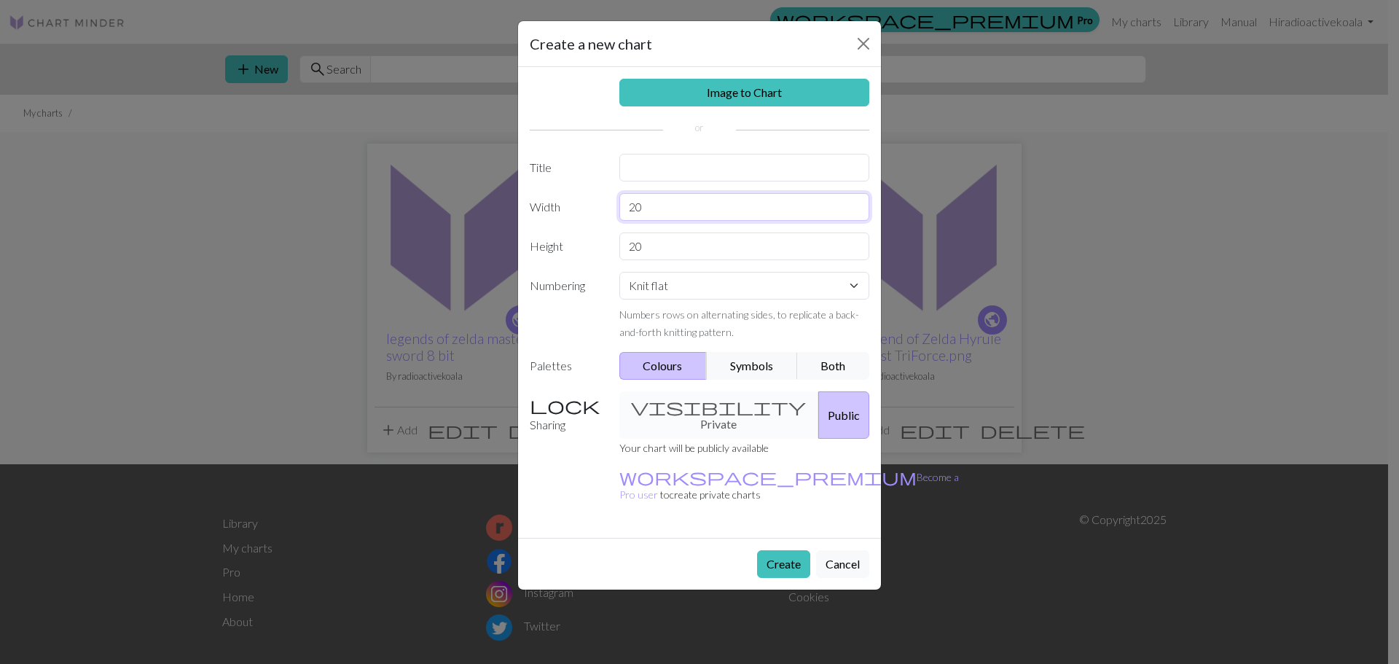
drag, startPoint x: 646, startPoint y: 203, endPoint x: 611, endPoint y: 216, distance: 37.3
click at [616, 213] on div "20" at bounding box center [745, 207] width 268 height 28
type input "40"
drag, startPoint x: 609, startPoint y: 251, endPoint x: 572, endPoint y: 254, distance: 37.3
click at [572, 254] on div "Height 20" at bounding box center [699, 246] width 357 height 28
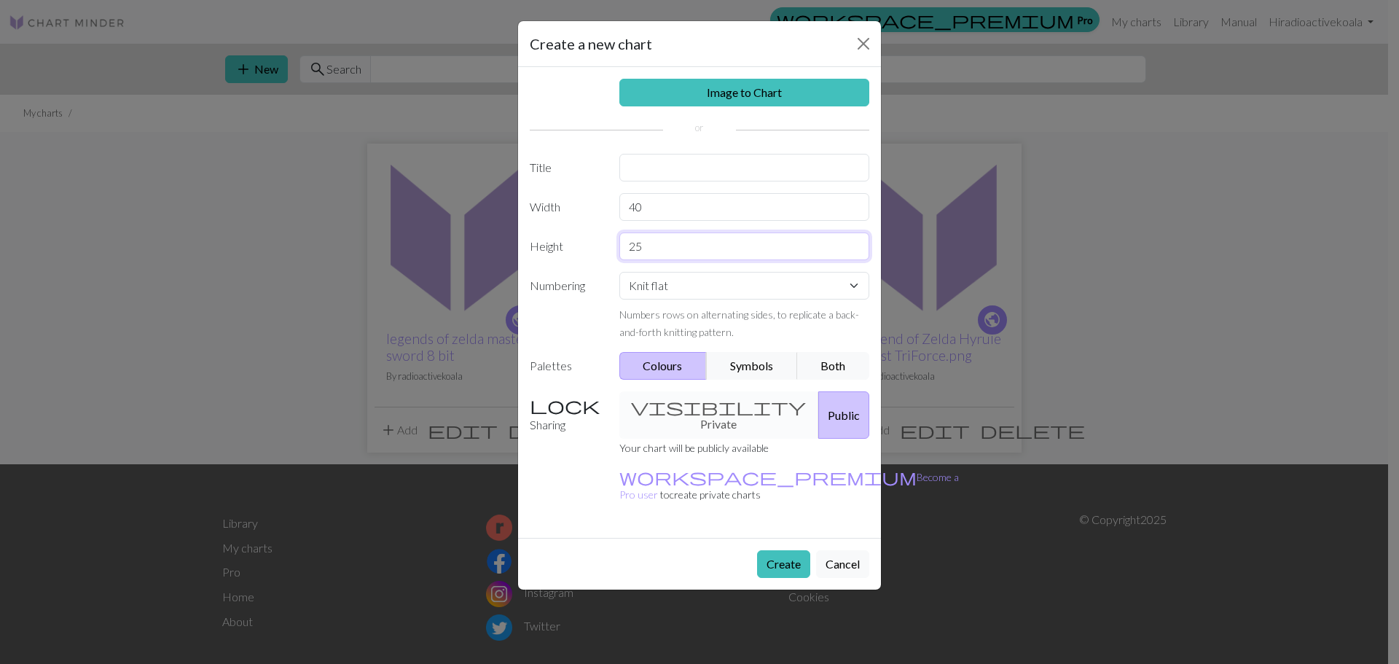
type input "25"
click at [605, 326] on label "Numbering" at bounding box center [566, 306] width 90 height 68
click at [678, 274] on select "Knit flat Knit in the round Lace knitting Cross stitch" at bounding box center [744, 286] width 251 height 28
select select "round"
click at [619, 272] on select "Knit flat Knit in the round Lace knitting Cross stitch" at bounding box center [744, 286] width 251 height 28
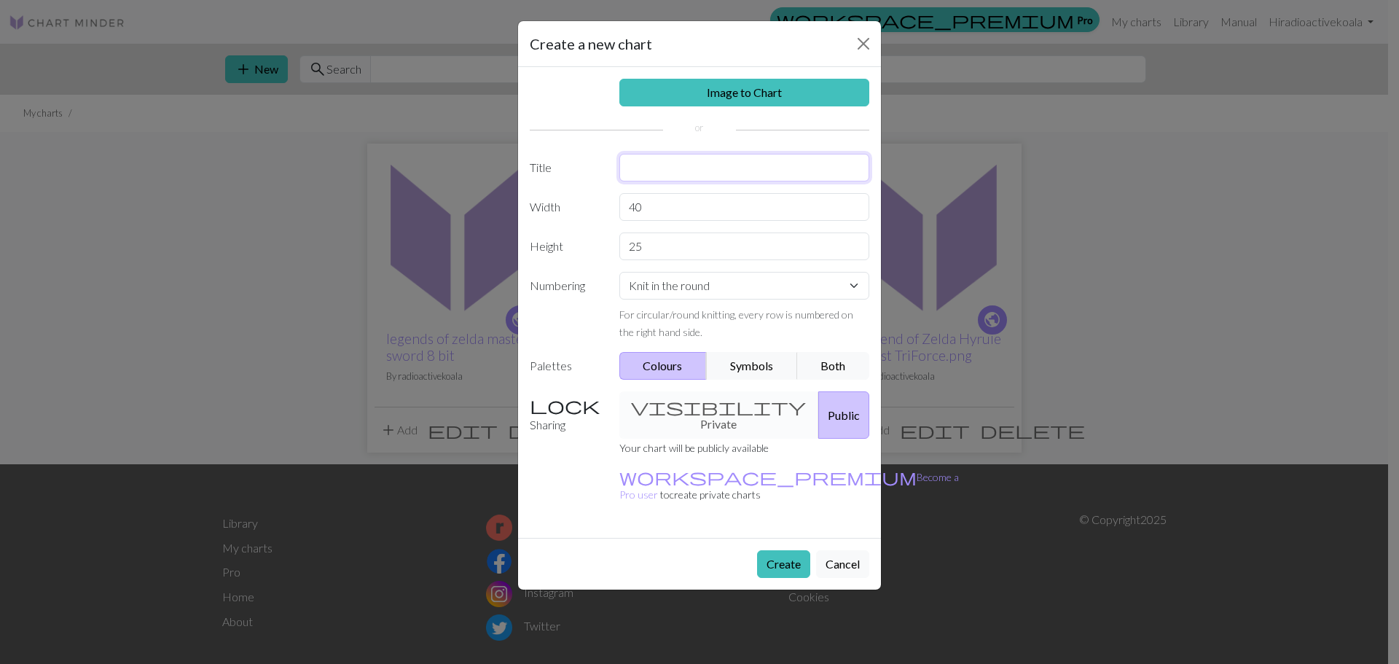
click at [690, 170] on input "text" at bounding box center [744, 168] width 251 height 28
type input "Legends of Zelda Sweater"
click at [786, 550] on button "Create" at bounding box center [783, 564] width 53 height 28
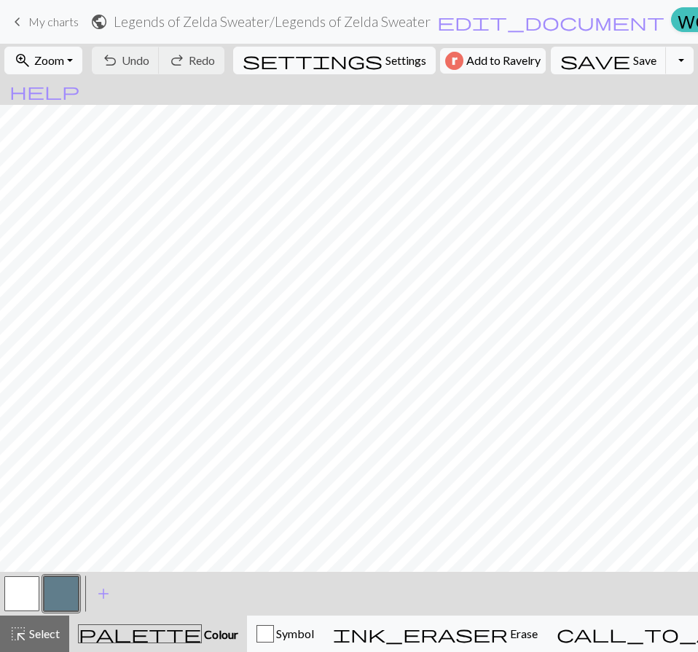
click at [66, 597] on button "button" at bounding box center [61, 593] width 35 height 35
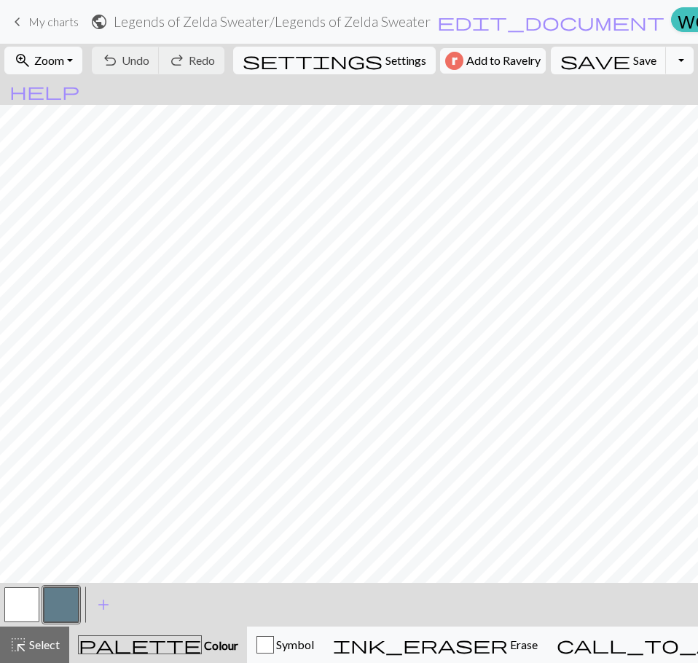
click at [66, 597] on div "Edit colour Name CC1 Use advanced picker workspace_premium Become a Pro user to…" at bounding box center [349, 331] width 698 height 663
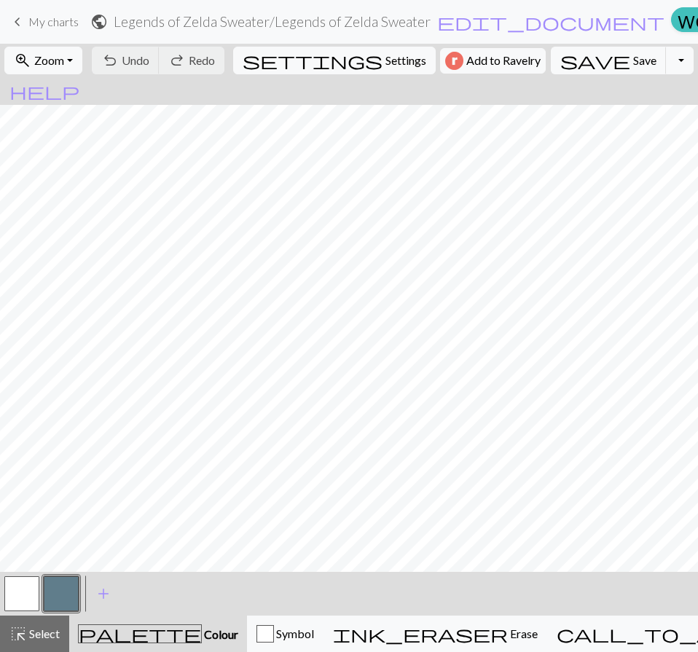
click at [68, 596] on button "button" at bounding box center [61, 593] width 35 height 35
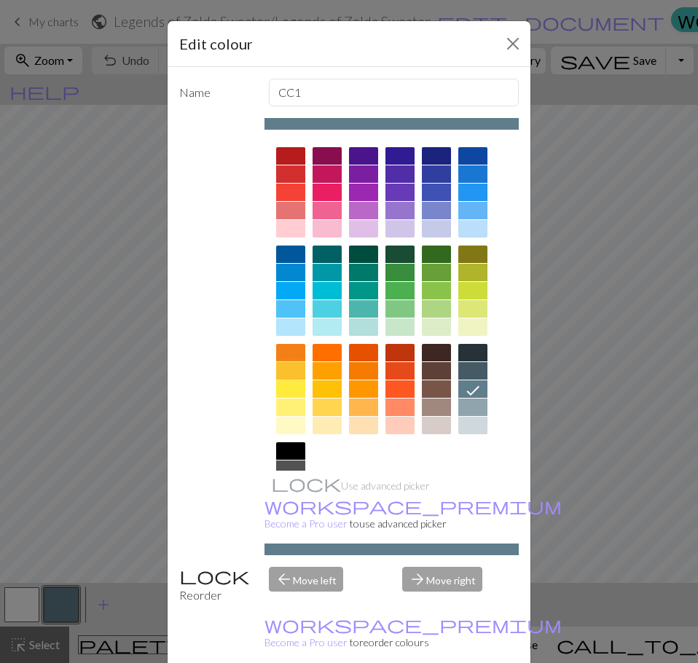
click at [290, 374] on div at bounding box center [290, 370] width 29 height 17
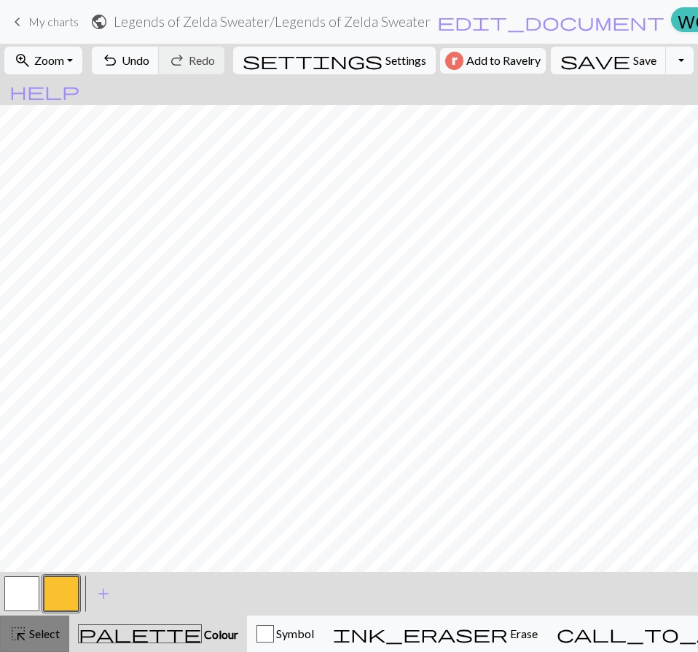
click at [36, 633] on span "Select" at bounding box center [43, 634] width 33 height 14
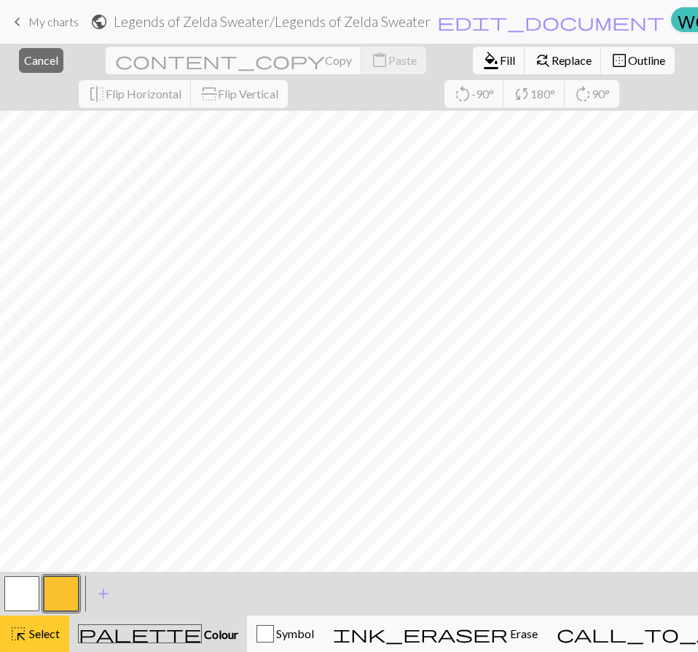
click at [38, 633] on span "Select" at bounding box center [43, 634] width 33 height 14
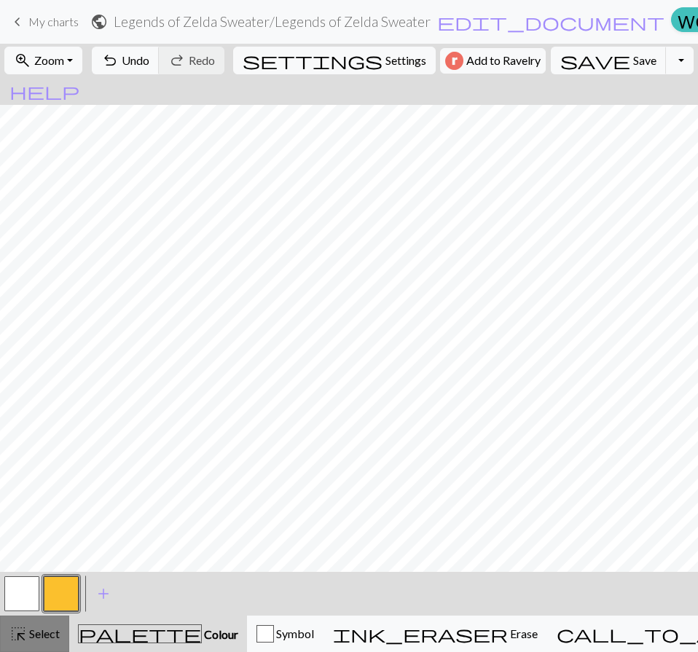
click at [33, 633] on span "Select" at bounding box center [43, 634] width 33 height 14
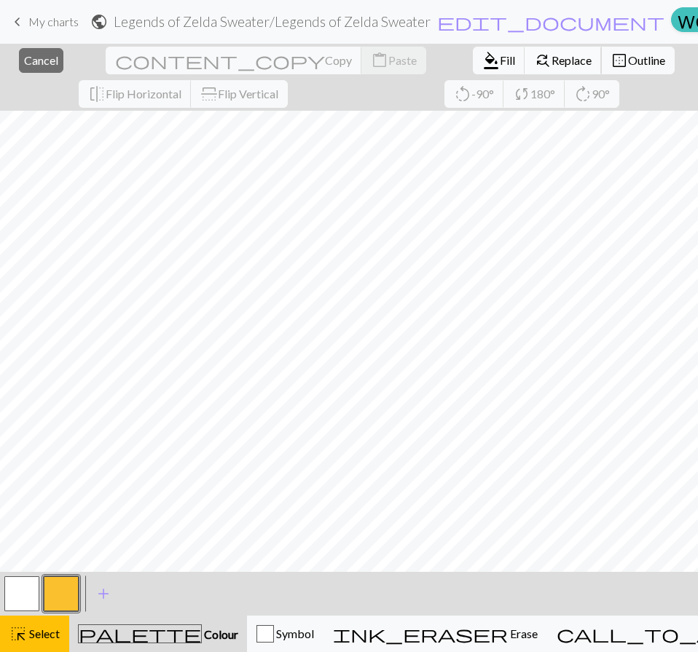
click at [525, 52] on button "find_replace Replace" at bounding box center [563, 61] width 77 height 28
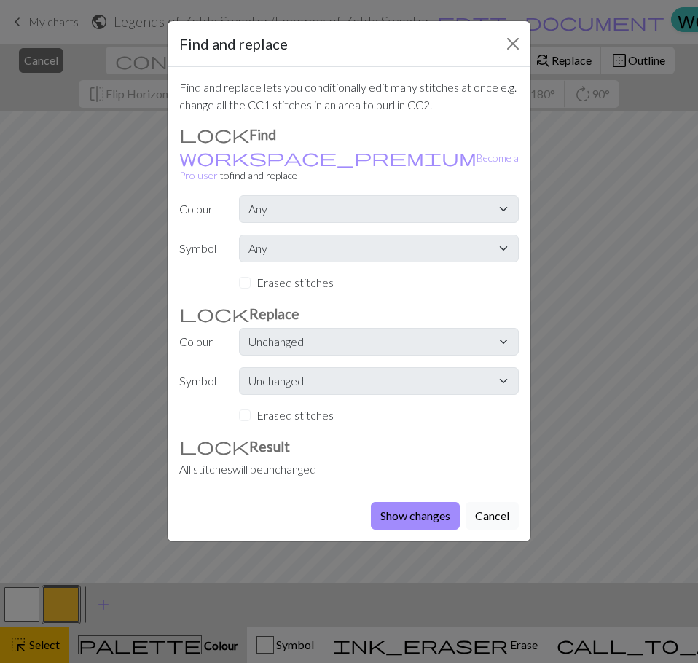
click at [489, 502] on button "Cancel" at bounding box center [492, 516] width 53 height 28
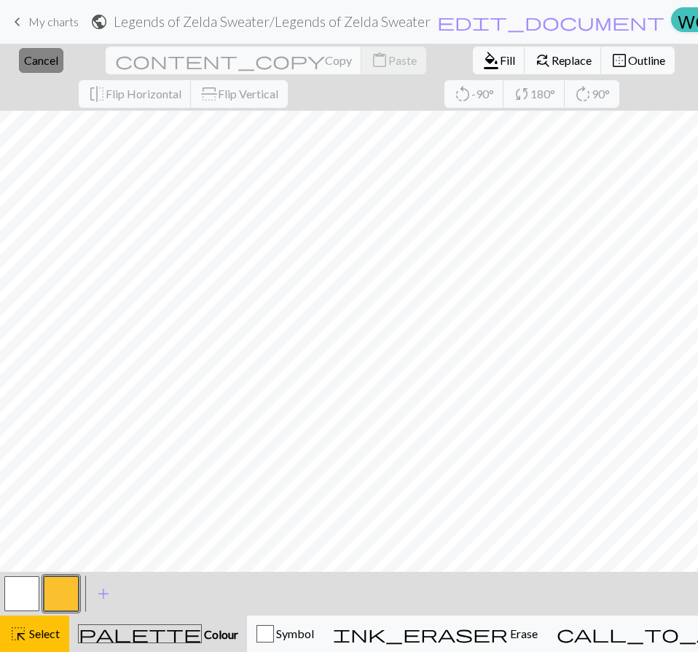
click at [33, 63] on span "Cancel" at bounding box center [41, 60] width 34 height 14
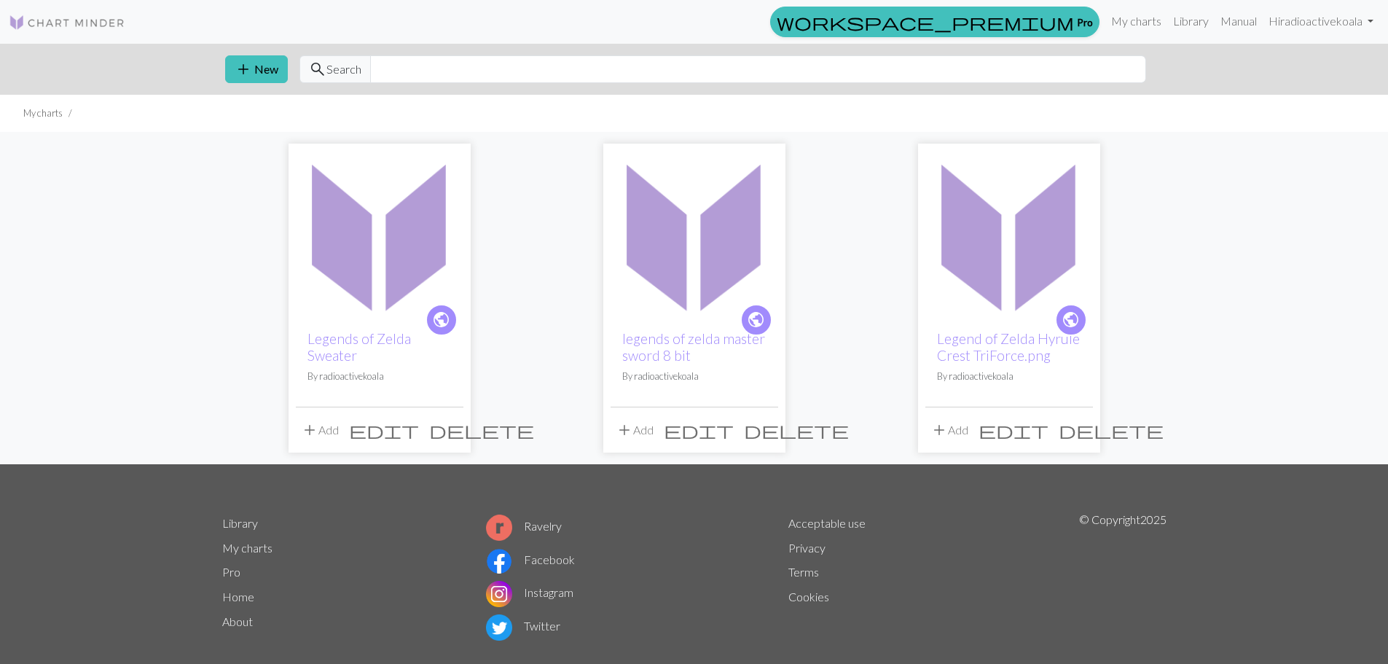
click at [450, 434] on span "delete" at bounding box center [481, 430] width 105 height 20
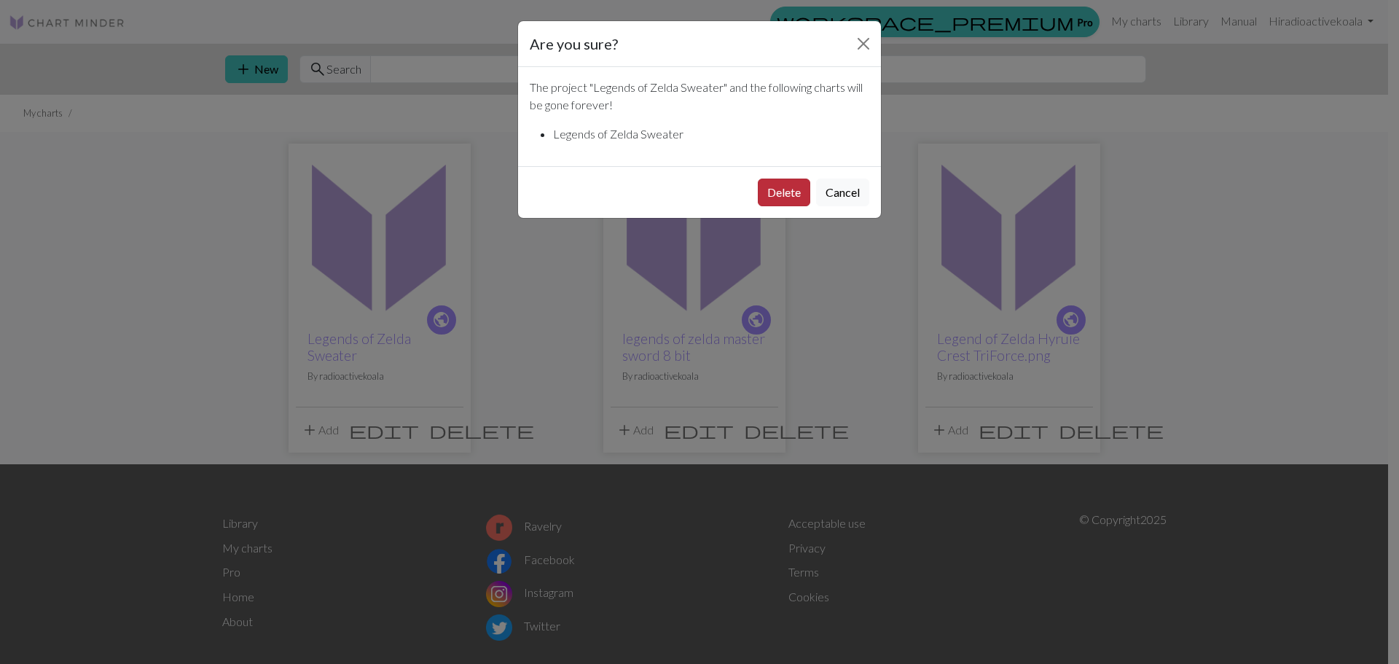
click at [780, 198] on button "Delete" at bounding box center [784, 192] width 52 height 28
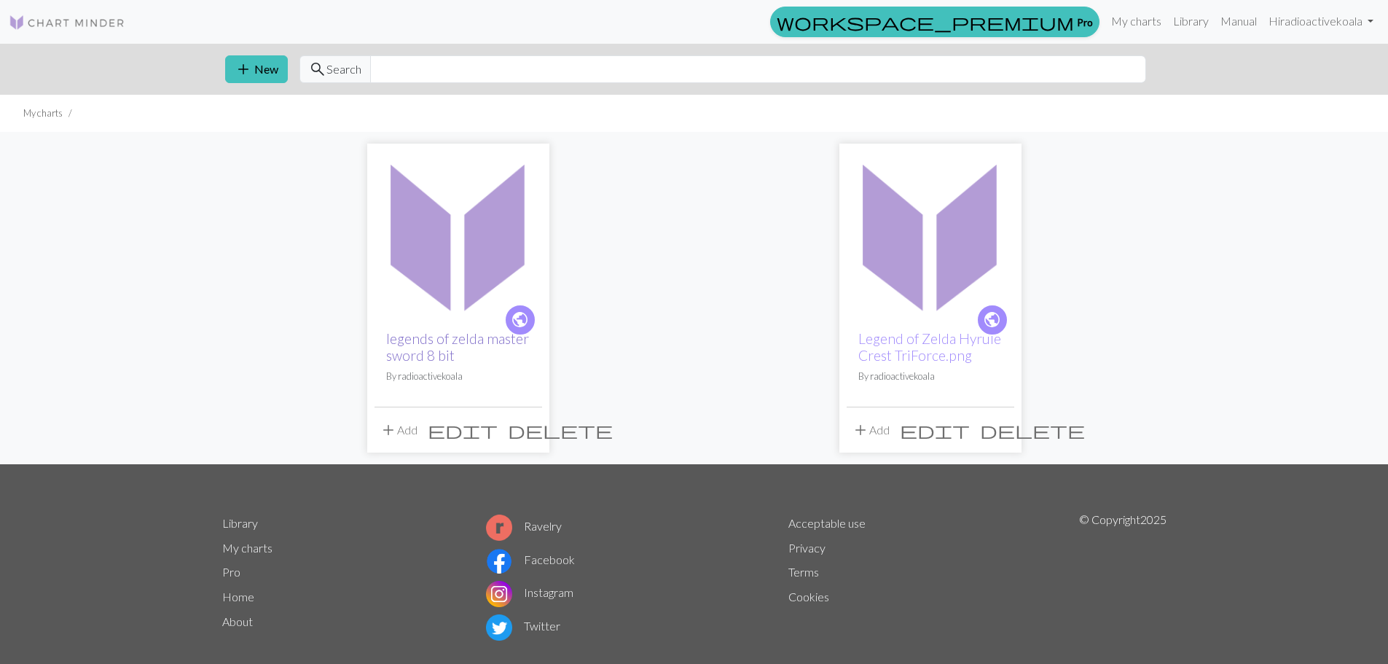
click at [448, 340] on link "legends of zelda master sword 8 bit" at bounding box center [457, 347] width 143 height 34
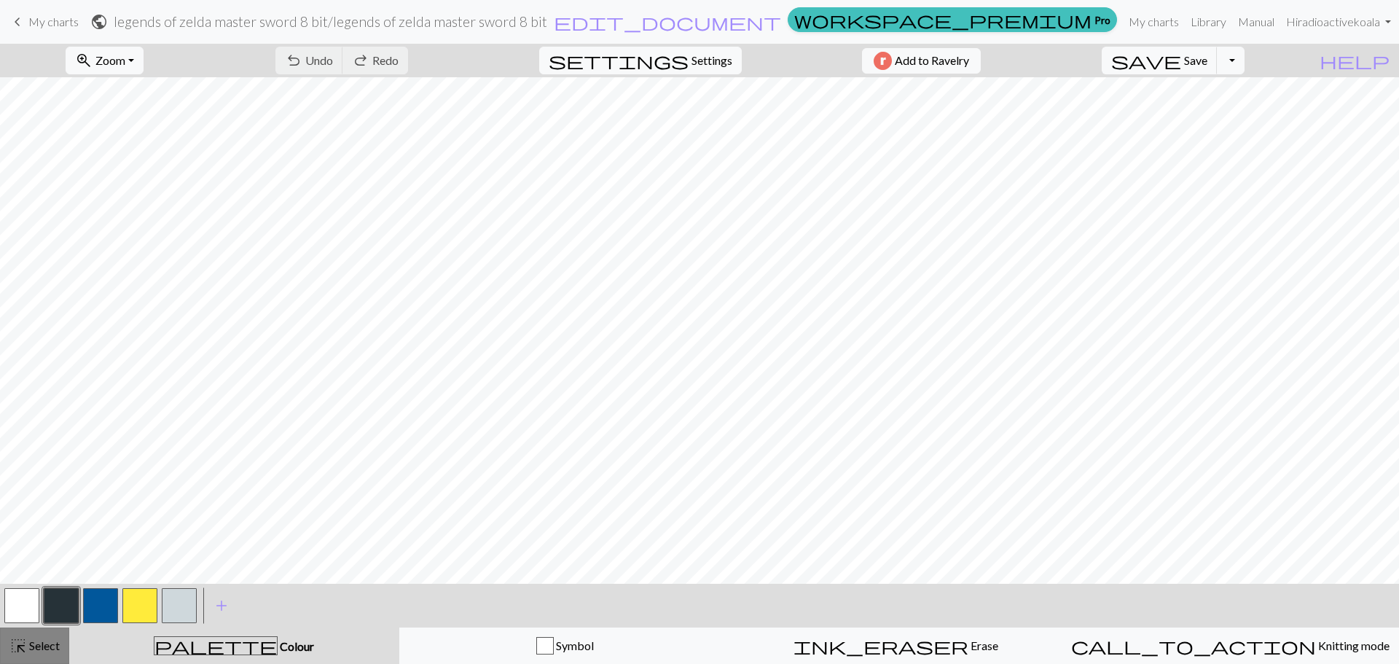
click at [40, 642] on span "Select" at bounding box center [43, 645] width 33 height 14
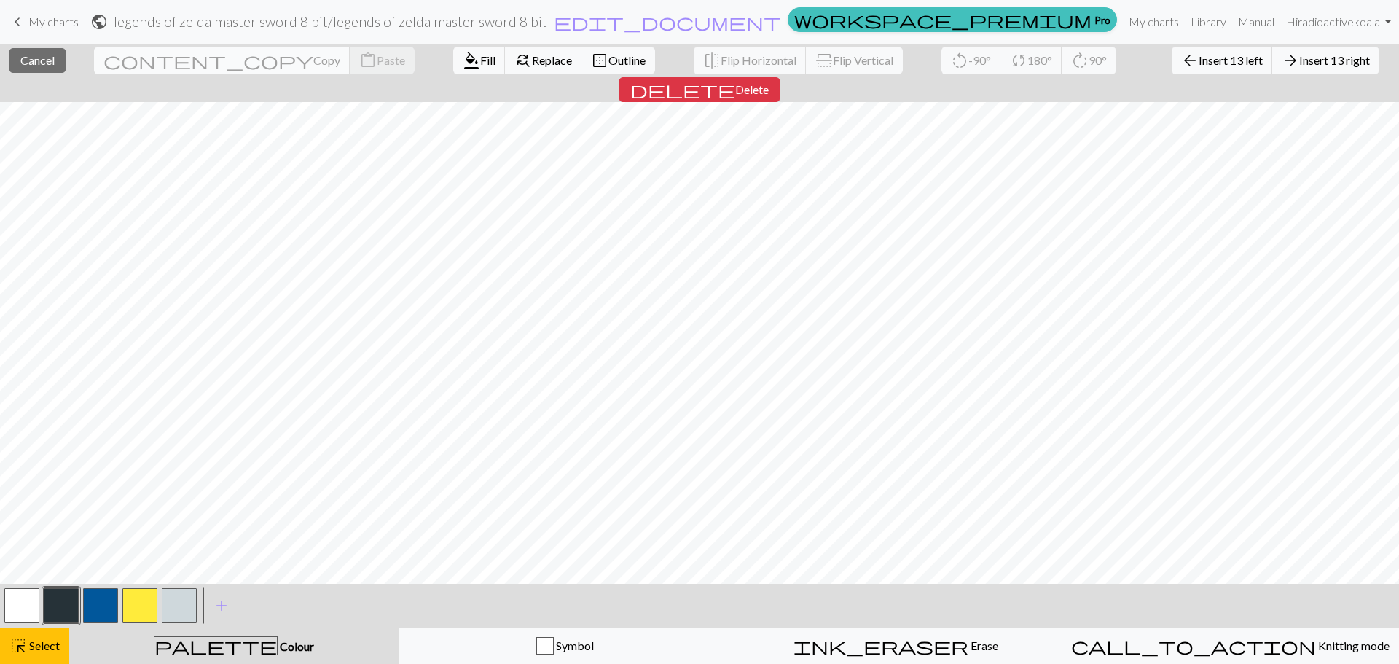
click at [313, 58] on span "Copy" at bounding box center [326, 60] width 27 height 14
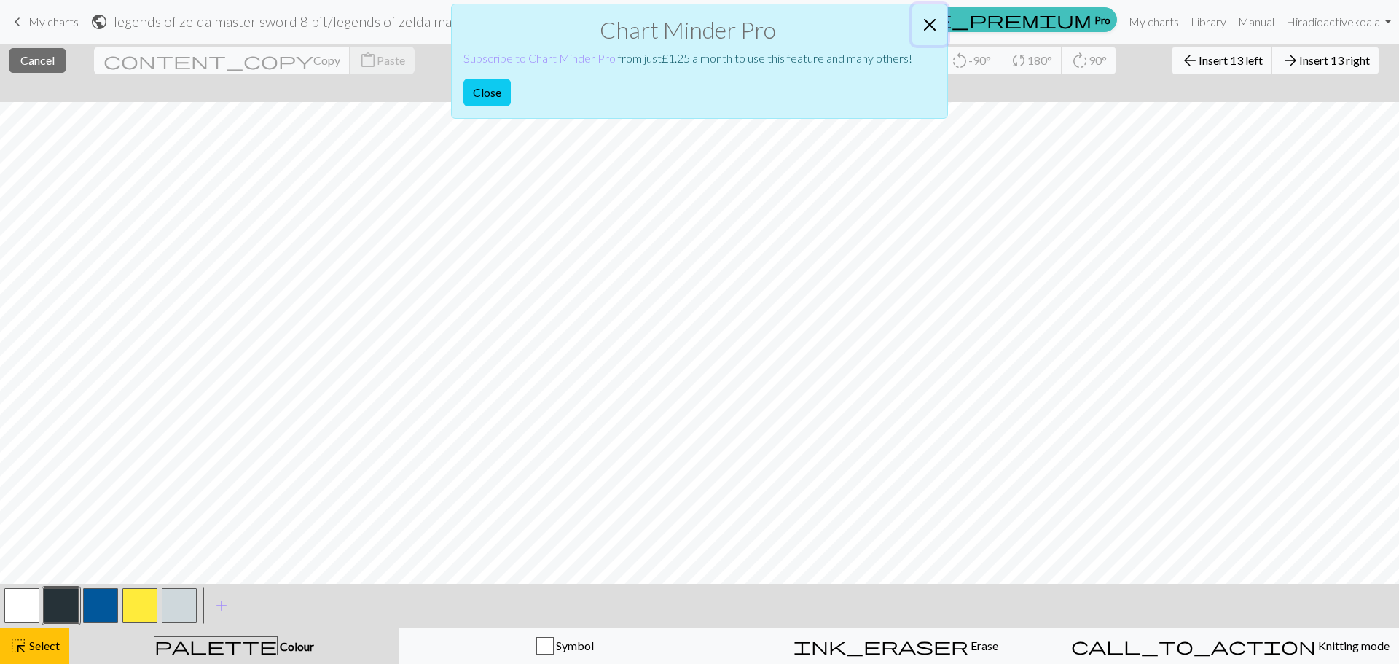
click at [927, 29] on button "Close" at bounding box center [929, 24] width 35 height 41
